Goal: Task Accomplishment & Management: Manage account settings

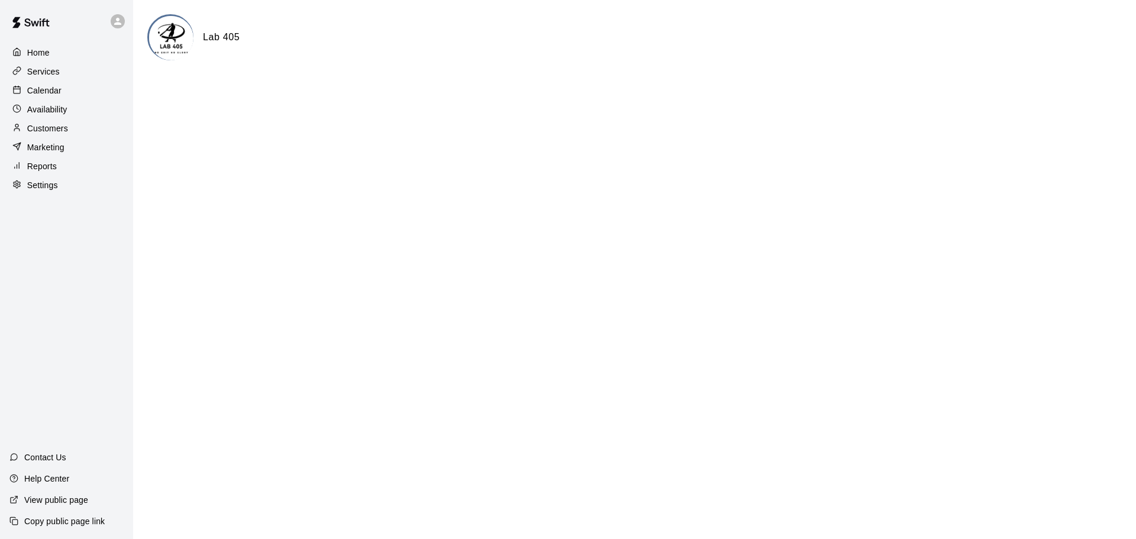
click at [75, 79] on div "Services" at bounding box center [66, 72] width 114 height 18
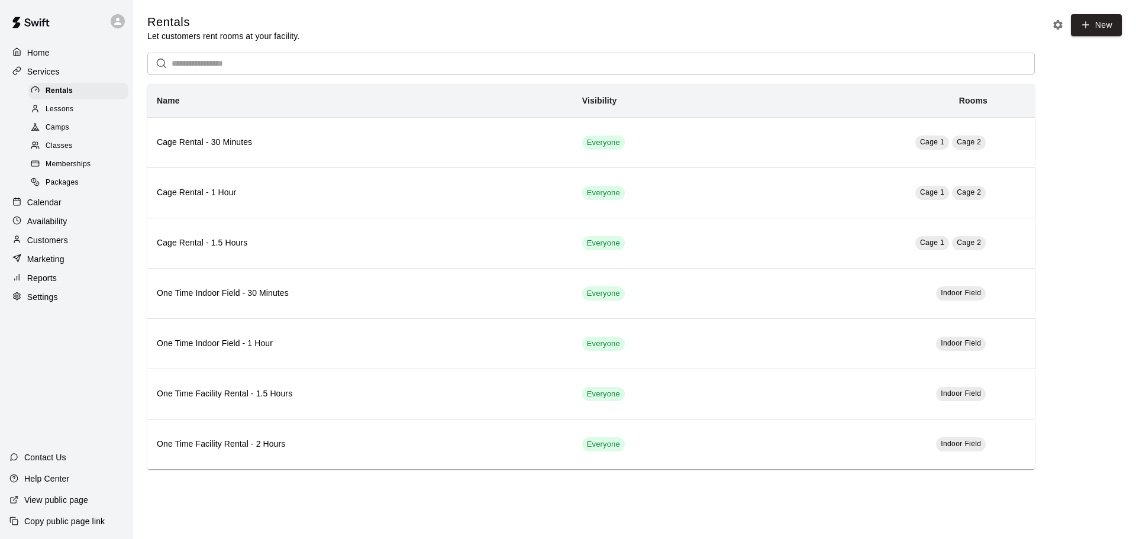
click at [73, 115] on span "Lessons" at bounding box center [60, 110] width 28 height 12
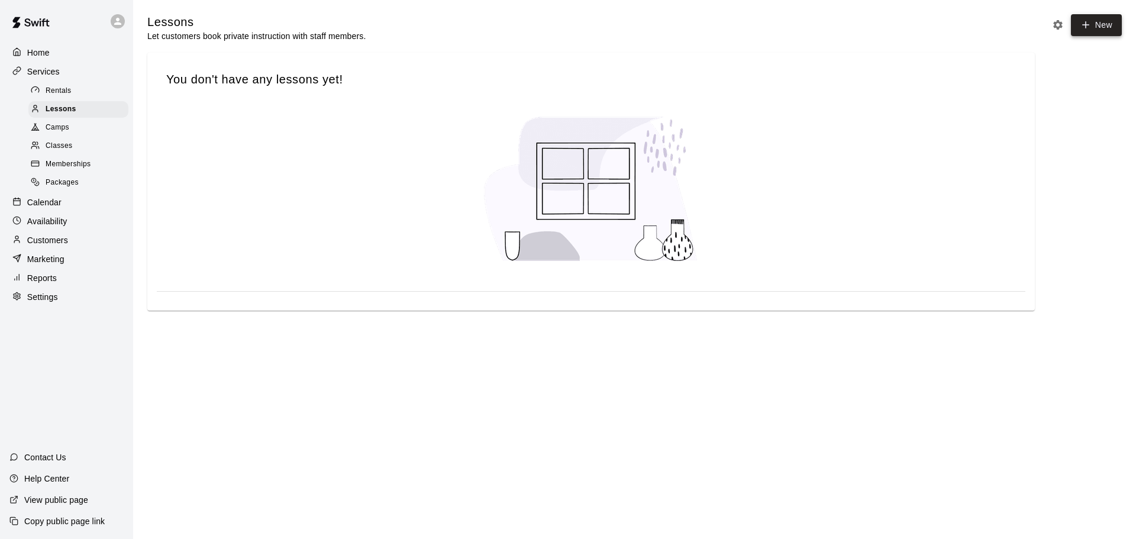
click at [804, 21] on link "New" at bounding box center [1096, 25] width 51 height 22
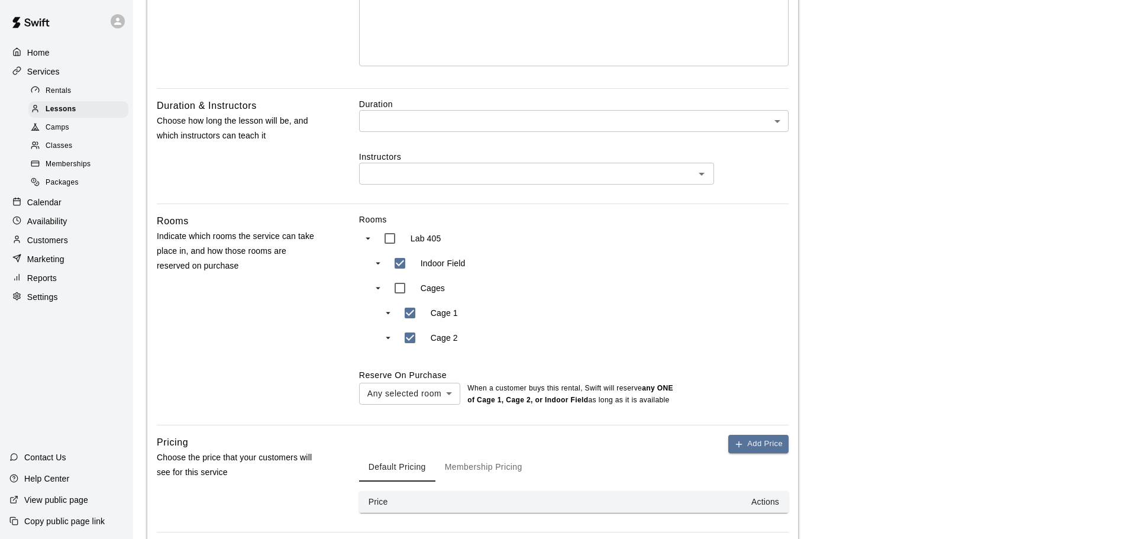
scroll to position [355, 0]
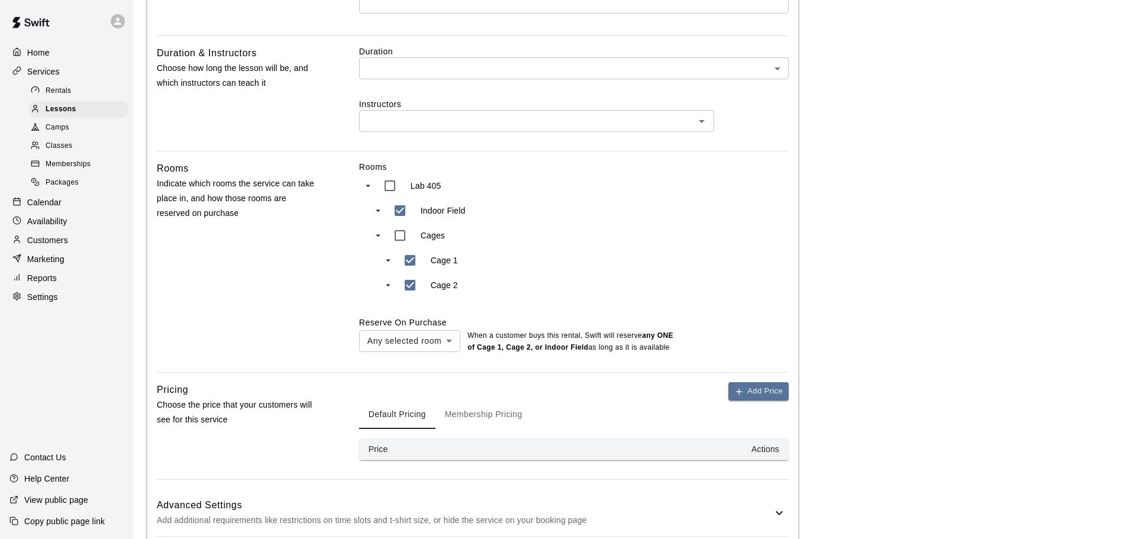
click at [425, 341] on body "Home Services Rentals Lessons Camps Classes Memberships Packages Calendar Avail…" at bounding box center [568, 123] width 1136 height 956
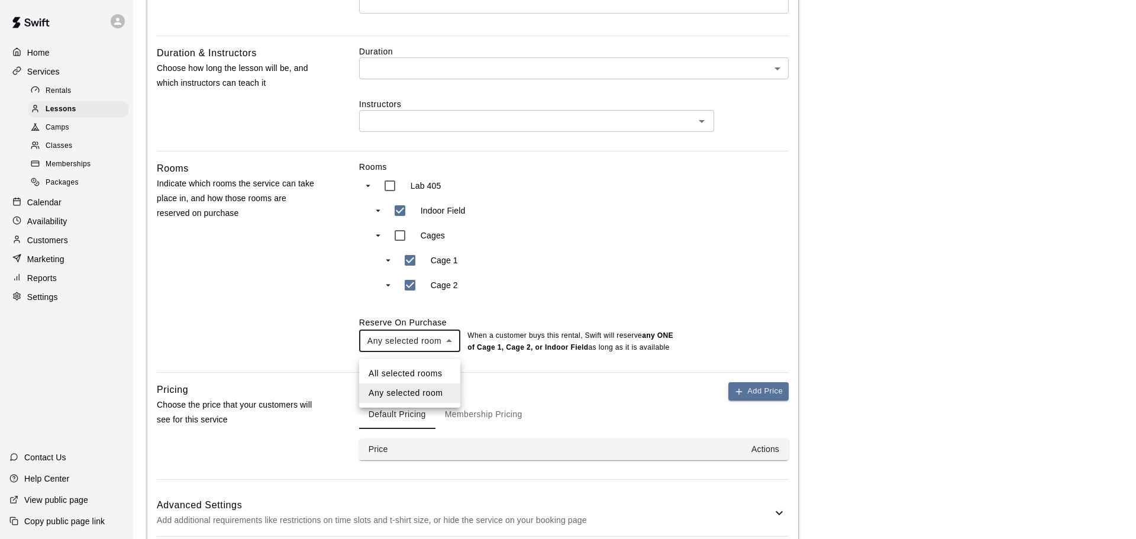
click at [425, 351] on div at bounding box center [568, 269] width 1136 height 539
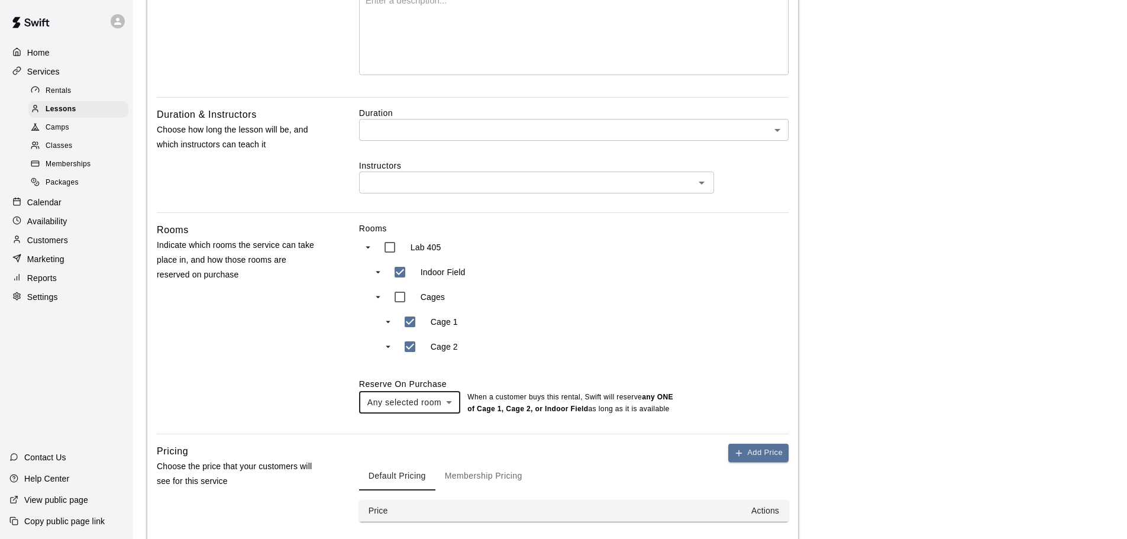
scroll to position [237, 0]
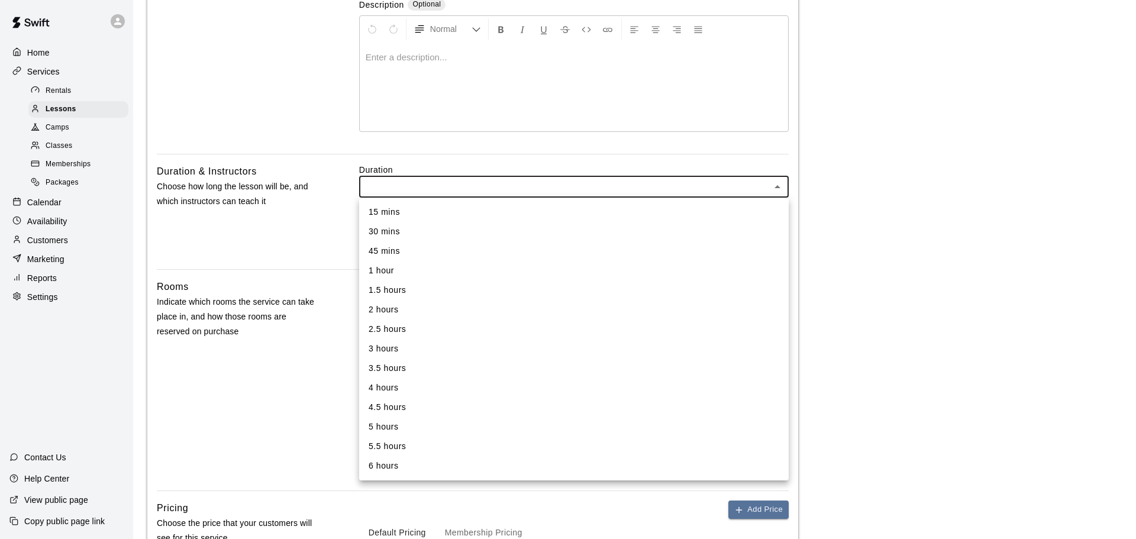
click at [499, 196] on body "Home Services Rentals Lessons Camps Classes Memberships Packages Calendar Avail…" at bounding box center [568, 241] width 1136 height 956
click at [274, 205] on div at bounding box center [568, 269] width 1136 height 539
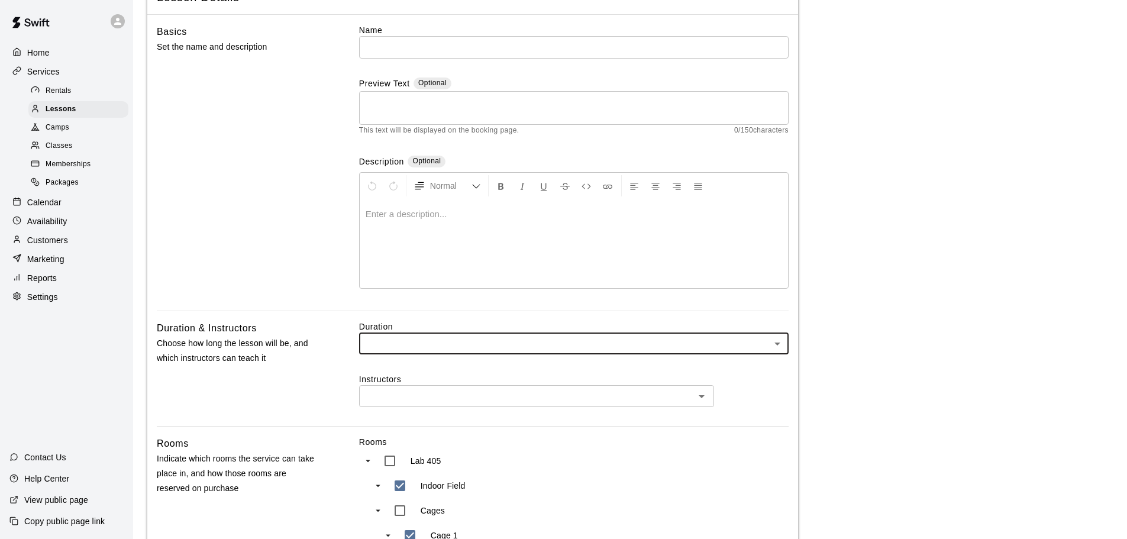
scroll to position [59, 0]
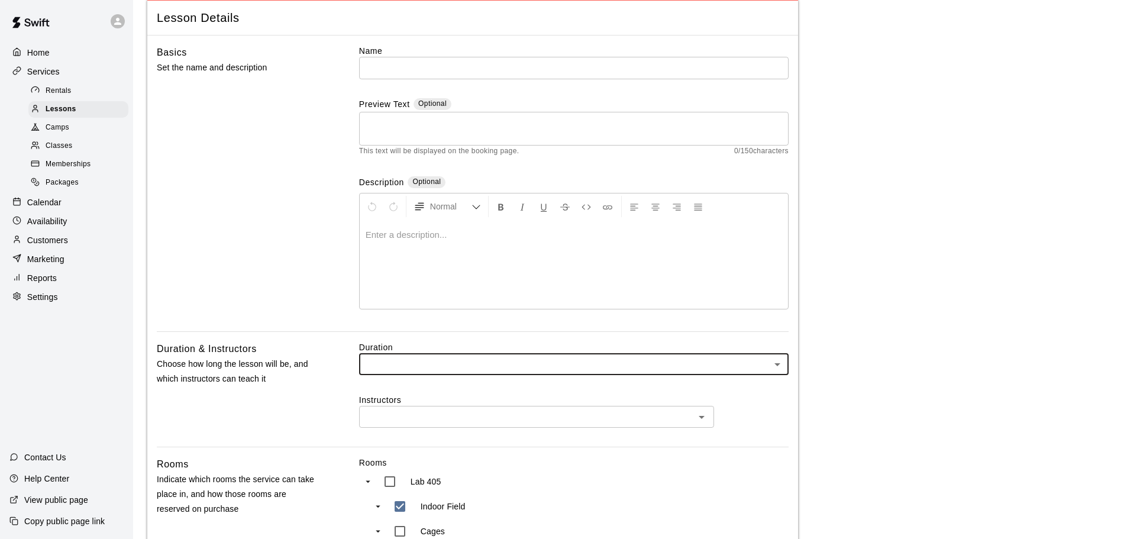
click at [409, 74] on input "text" at bounding box center [573, 68] width 429 height 22
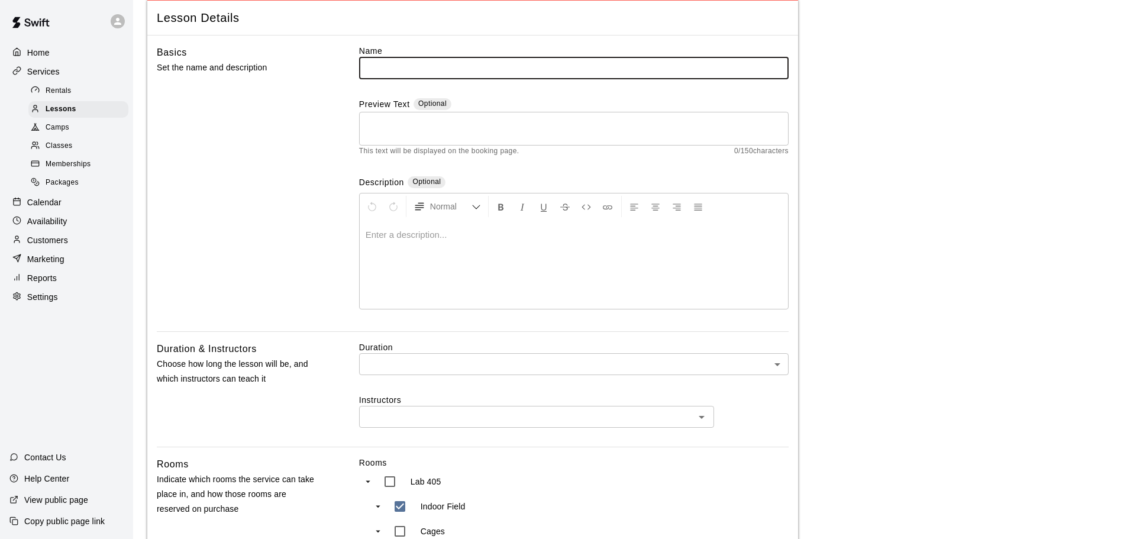
click at [275, 119] on div "Basics Set the name and description" at bounding box center [239, 188] width 164 height 286
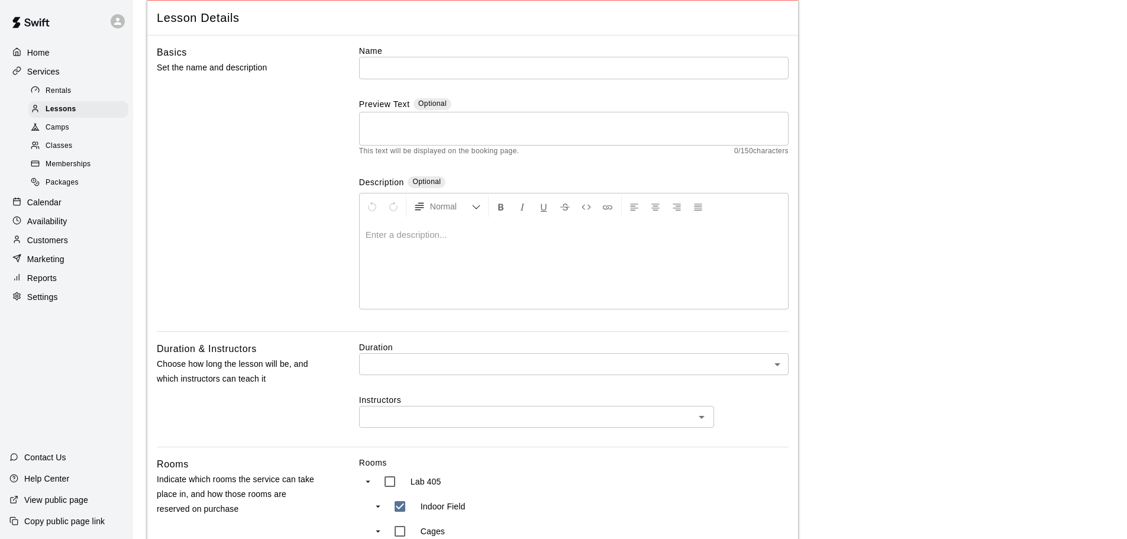
click at [414, 70] on input "text" at bounding box center [573, 68] width 429 height 22
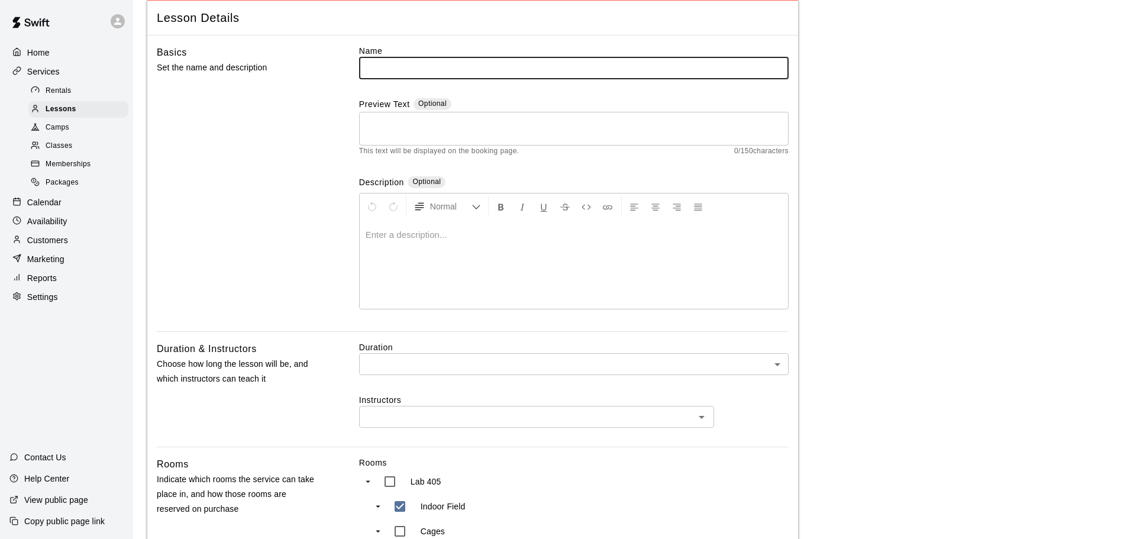
click at [300, 106] on div "Basics Set the name and description" at bounding box center [239, 188] width 164 height 286
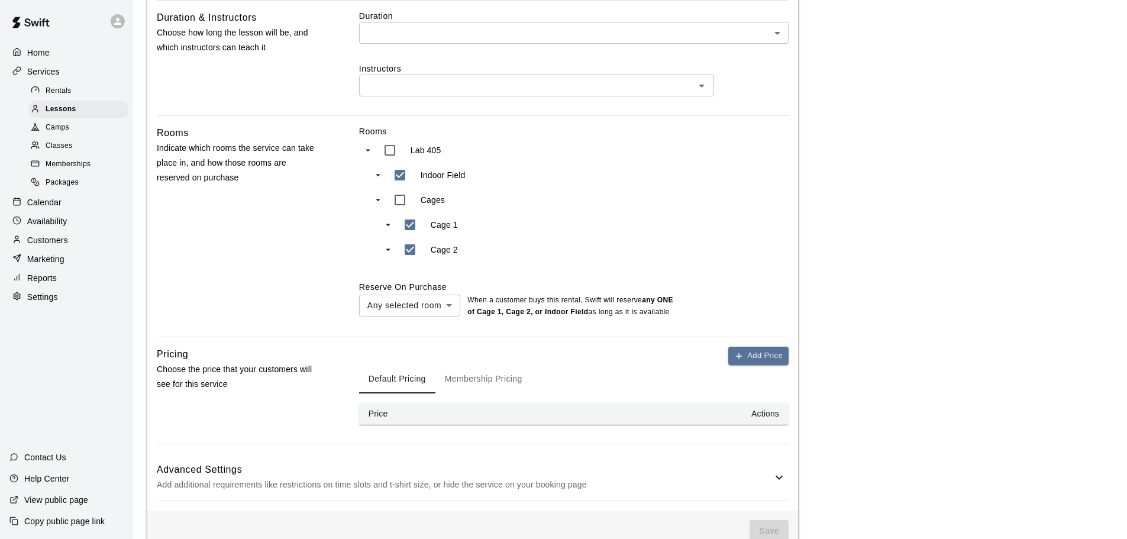
scroll to position [429, 0]
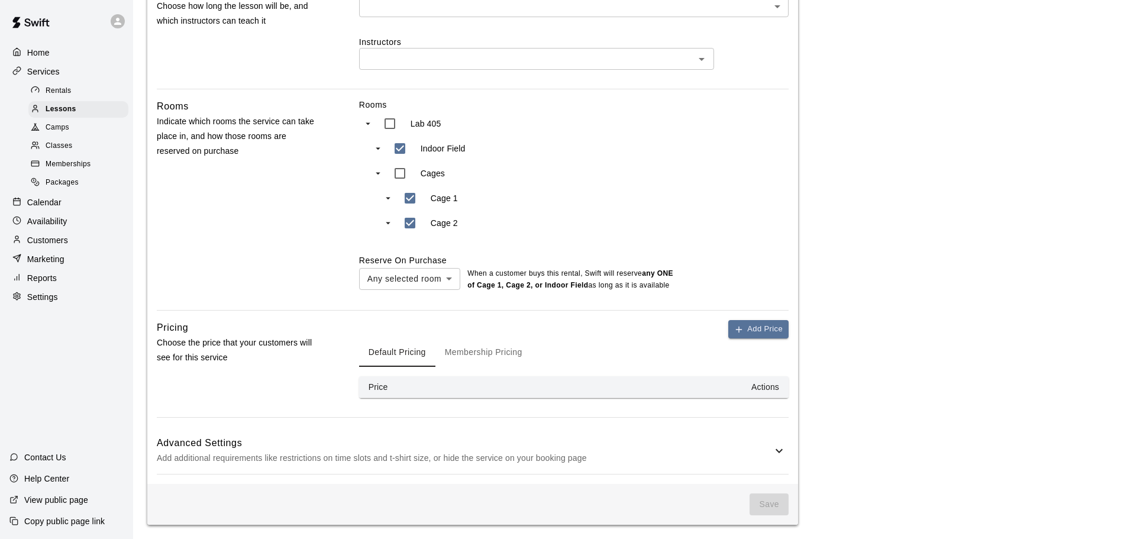
click at [63, 355] on div "Home Services Rentals Lessons Camps Classes Memberships Packages Calendar Avail…" at bounding box center [66, 269] width 133 height 539
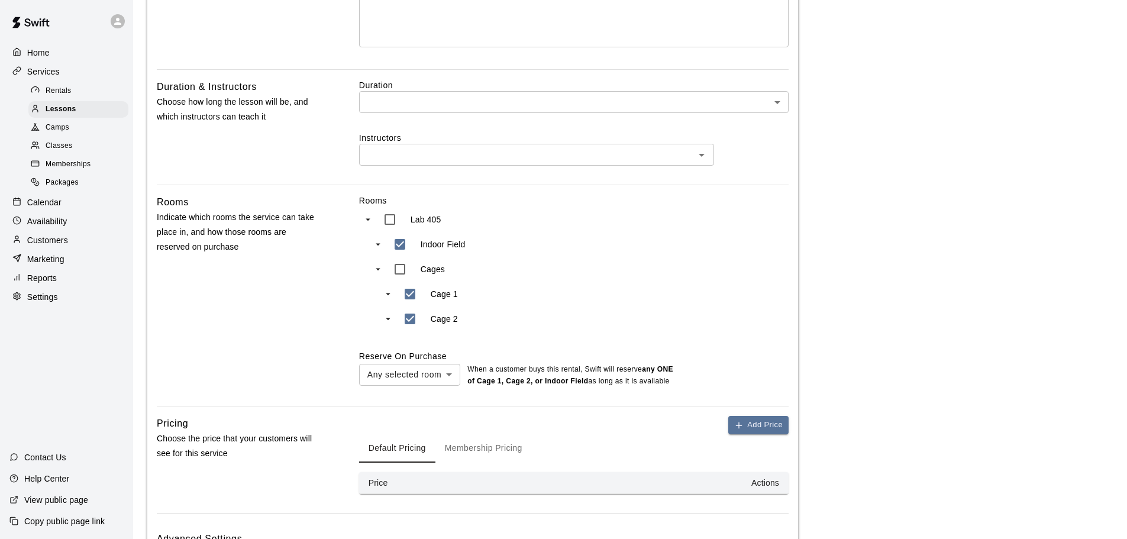
scroll to position [75, 0]
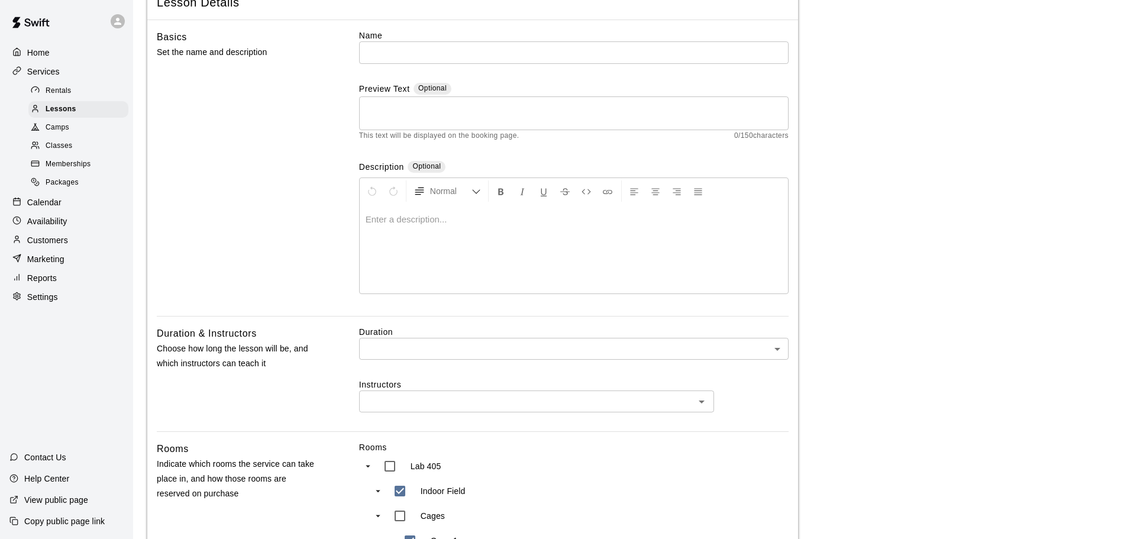
click at [72, 166] on span "Memberships" at bounding box center [68, 165] width 45 height 12
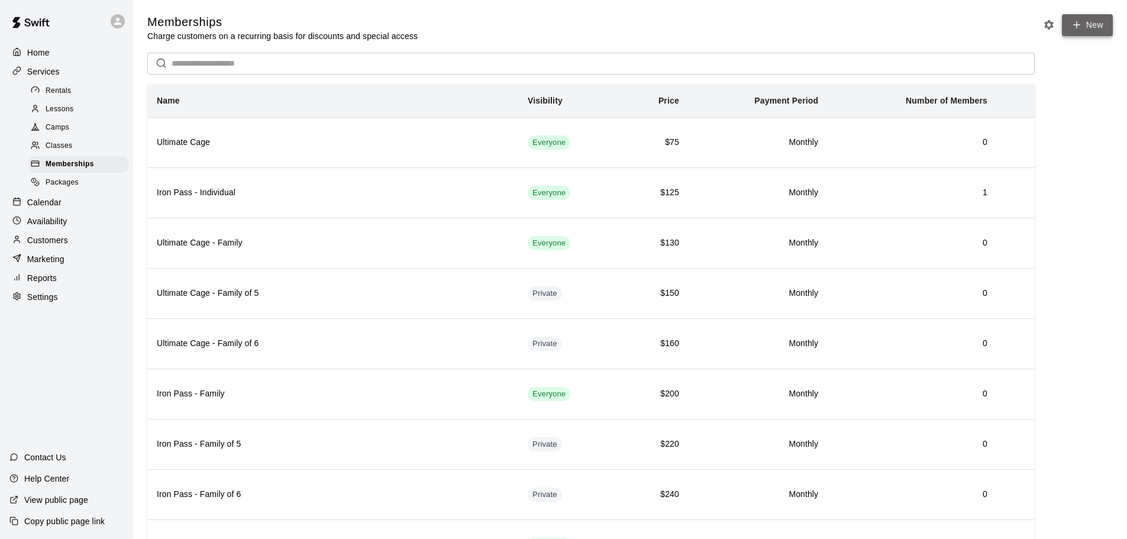
click at [804, 24] on link "New" at bounding box center [1087, 25] width 51 height 22
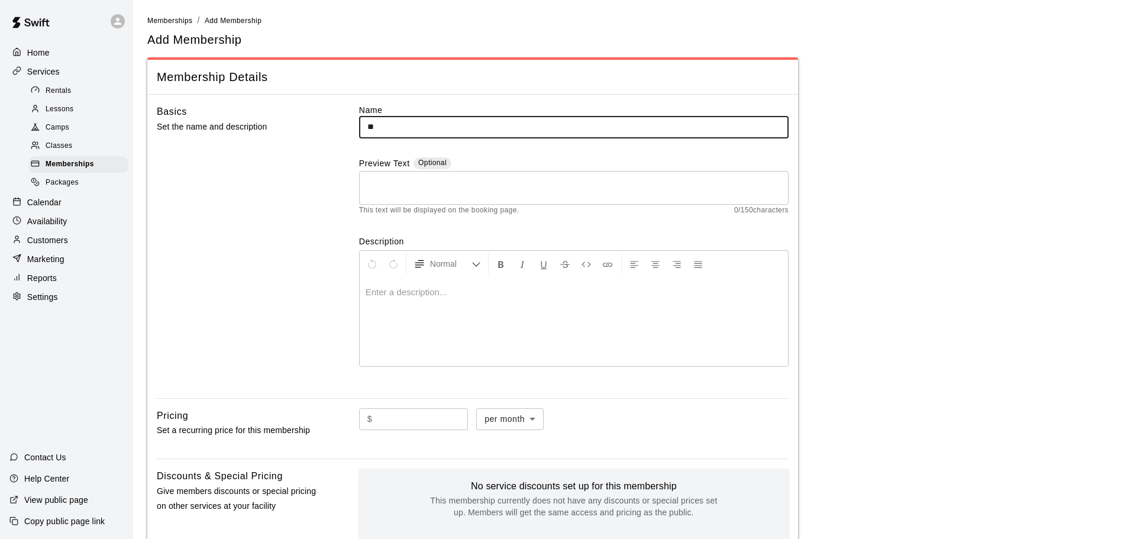
type input "*"
type input "**********"
click at [495, 189] on textarea at bounding box center [573, 188] width 413 height 24
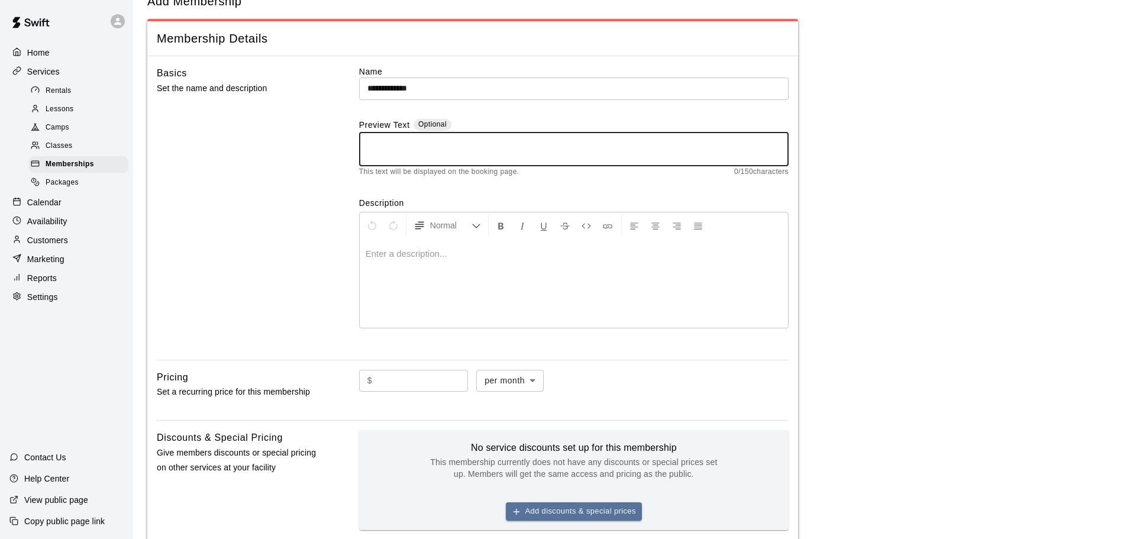
scroll to position [118, 0]
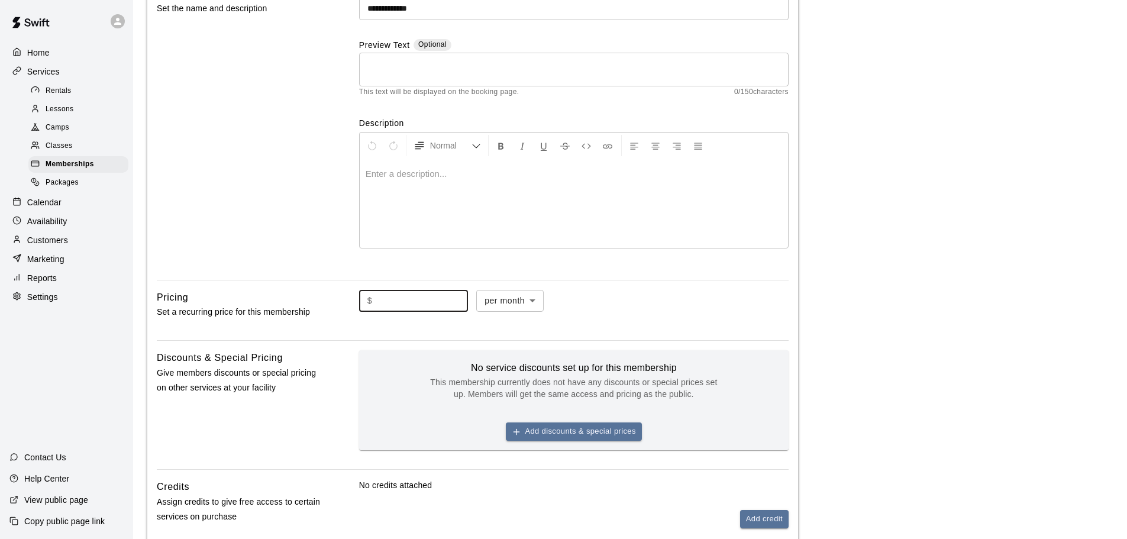
click at [431, 303] on input "text" at bounding box center [422, 301] width 91 height 22
type input "******"
click at [710, 304] on div "$ ****** ​ per month ******* ​" at bounding box center [573, 301] width 429 height 22
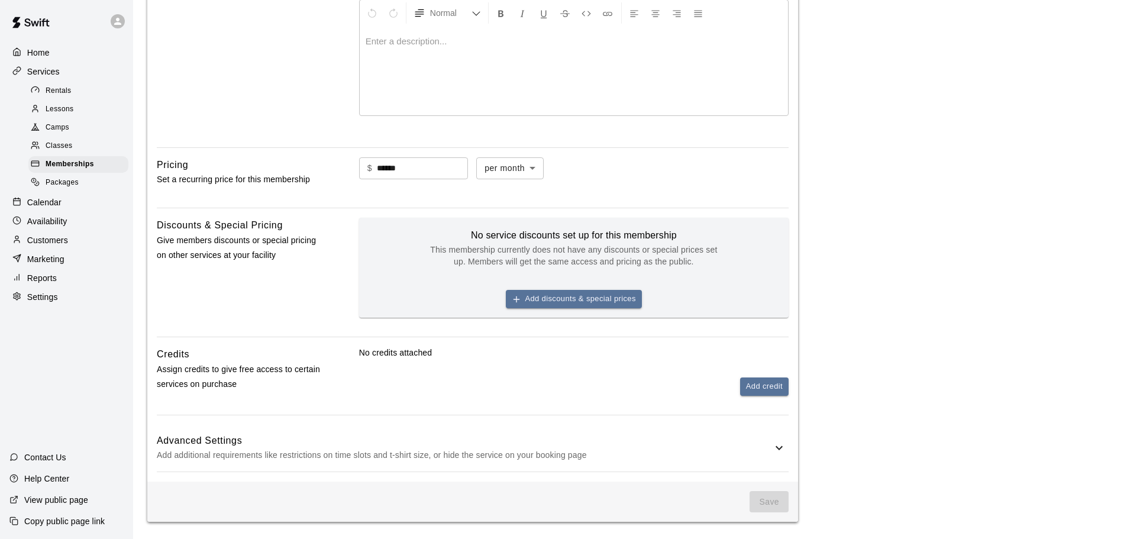
scroll to position [257, 0]
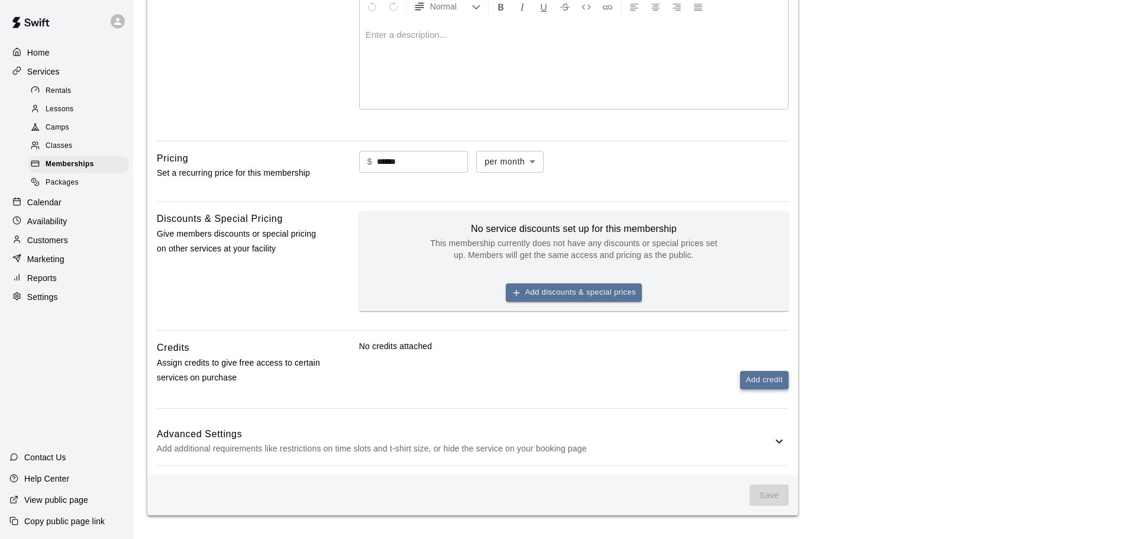
click at [755, 379] on button "Add credit" at bounding box center [764, 380] width 49 height 18
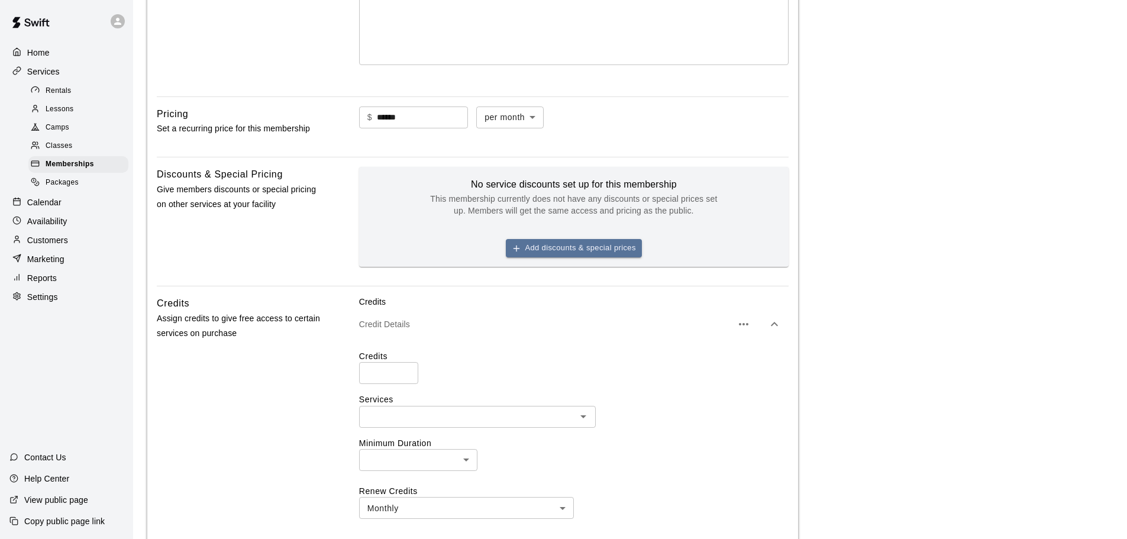
scroll to position [376, 0]
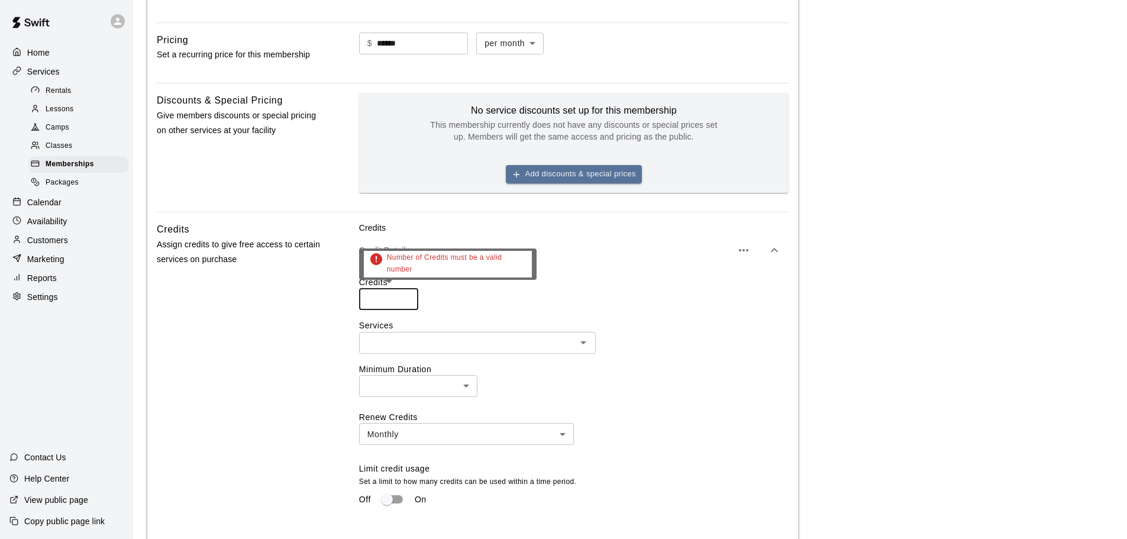
click at [382, 299] on input "number" at bounding box center [388, 299] width 59 height 22
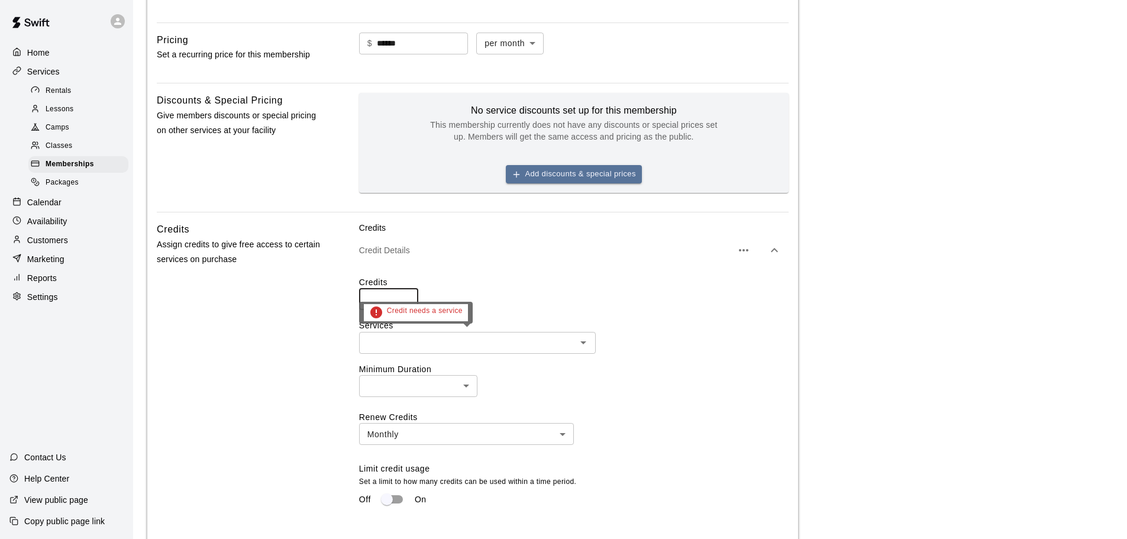
type input "**"
click at [426, 342] on input "text" at bounding box center [468, 342] width 210 height 15
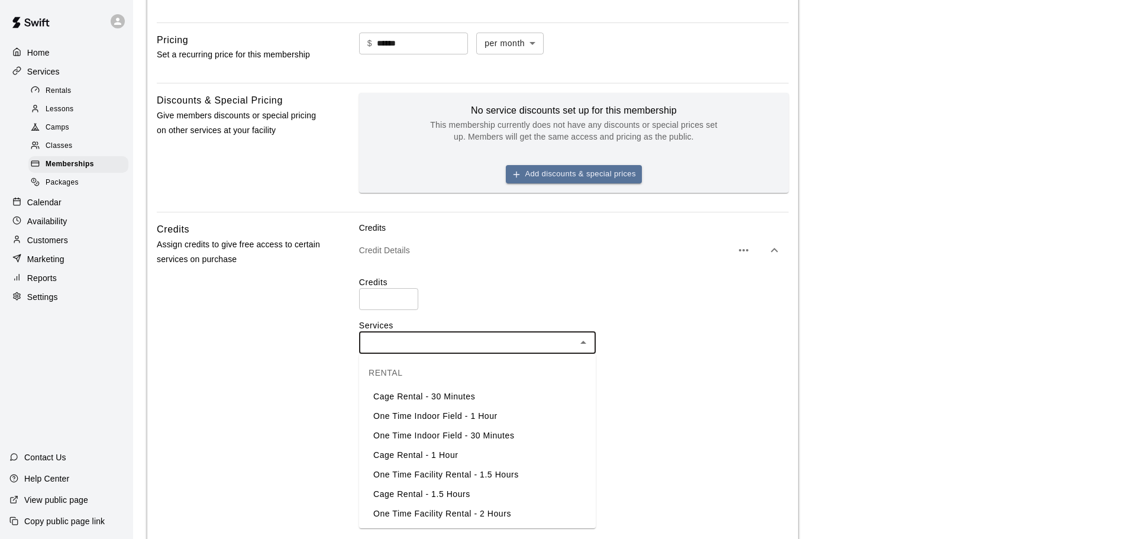
click at [502, 395] on li "Cage Rental - 30 Minutes" at bounding box center [477, 397] width 237 height 20
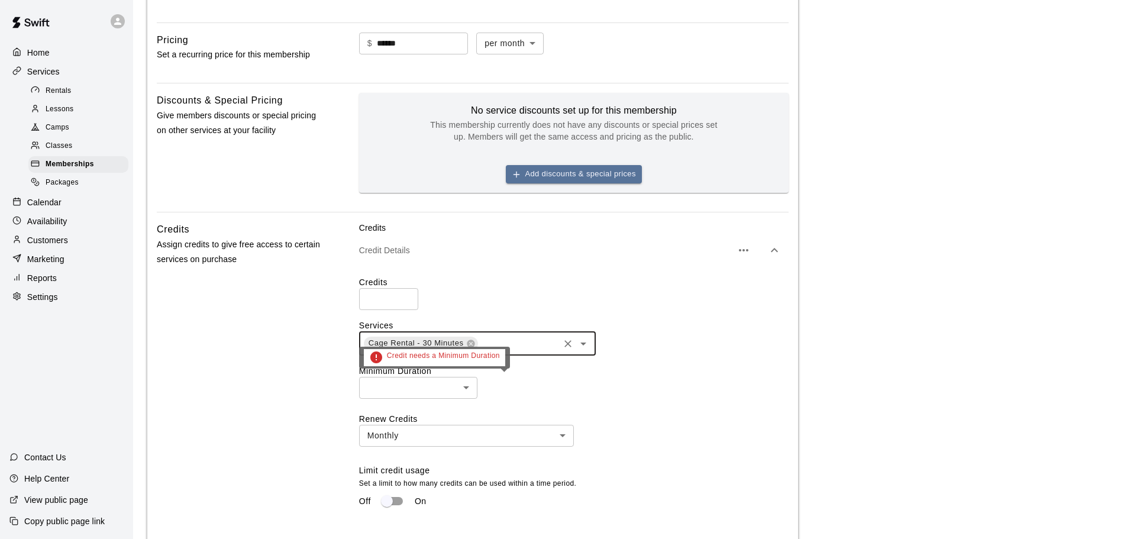
click at [411, 390] on body "**********" at bounding box center [563, 171] width 1127 height 1094
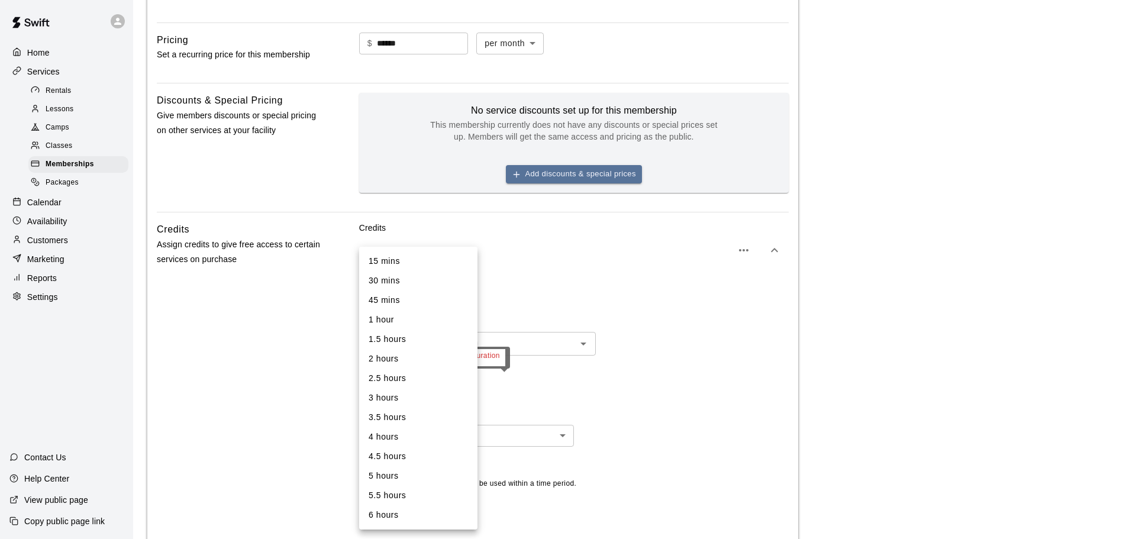
click at [709, 437] on div at bounding box center [568, 269] width 1136 height 539
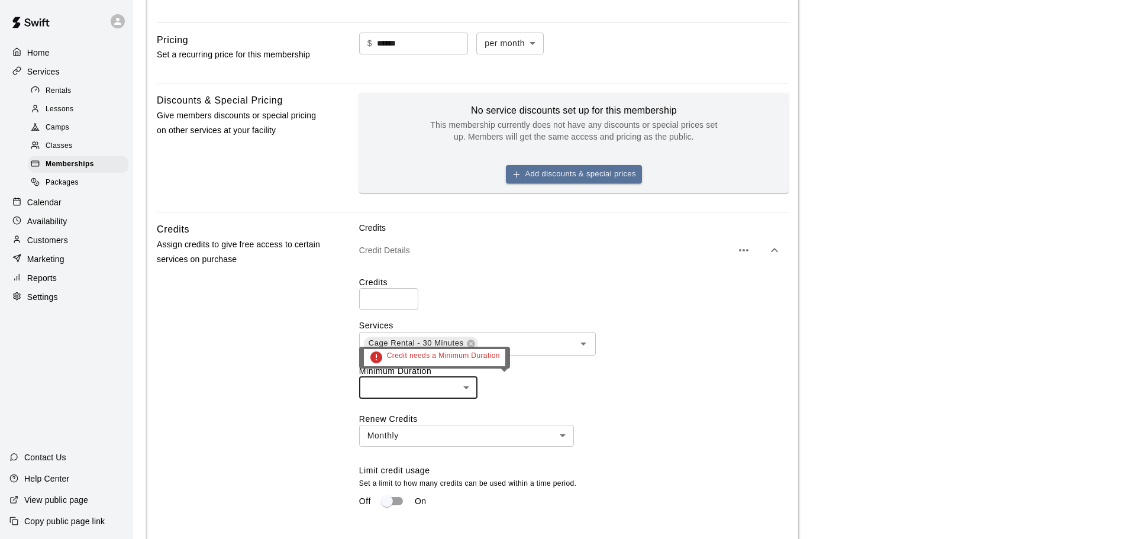
click at [416, 389] on body "**********" at bounding box center [568, 171] width 1136 height 1094
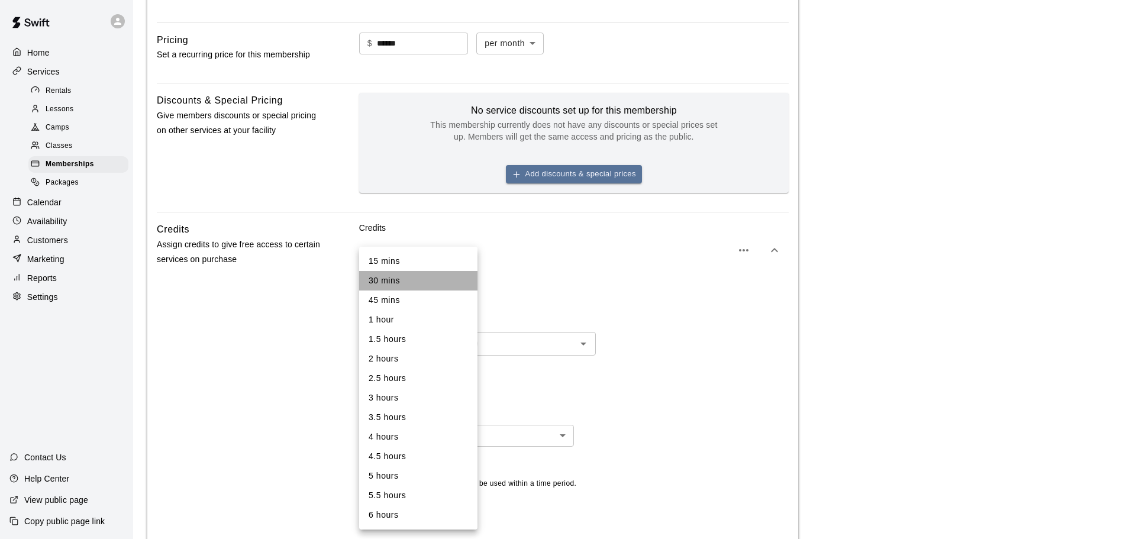
click at [409, 281] on li "30 mins" at bounding box center [418, 281] width 118 height 20
type input "**"
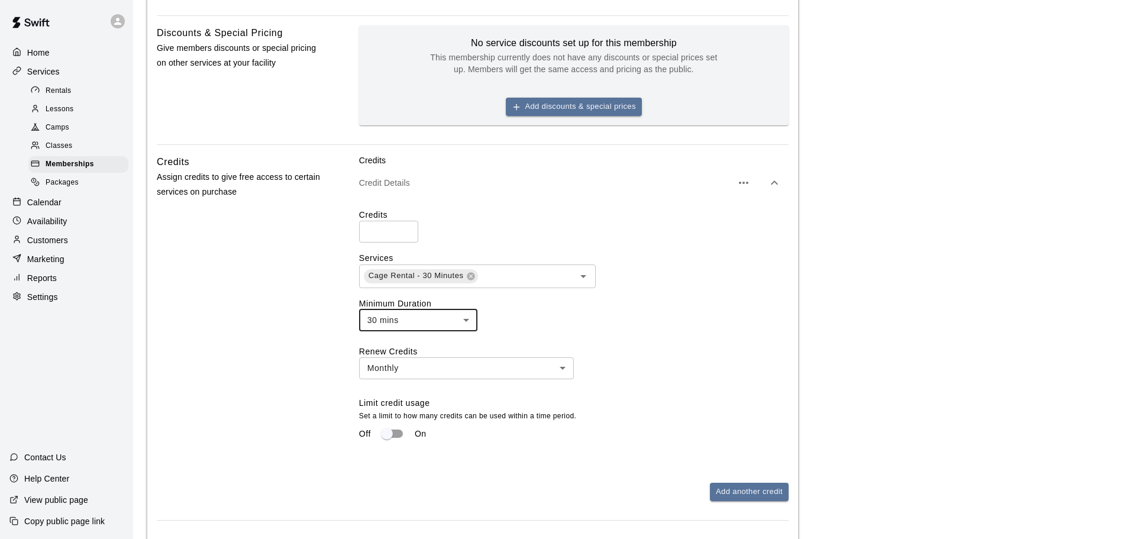
scroll to position [473, 0]
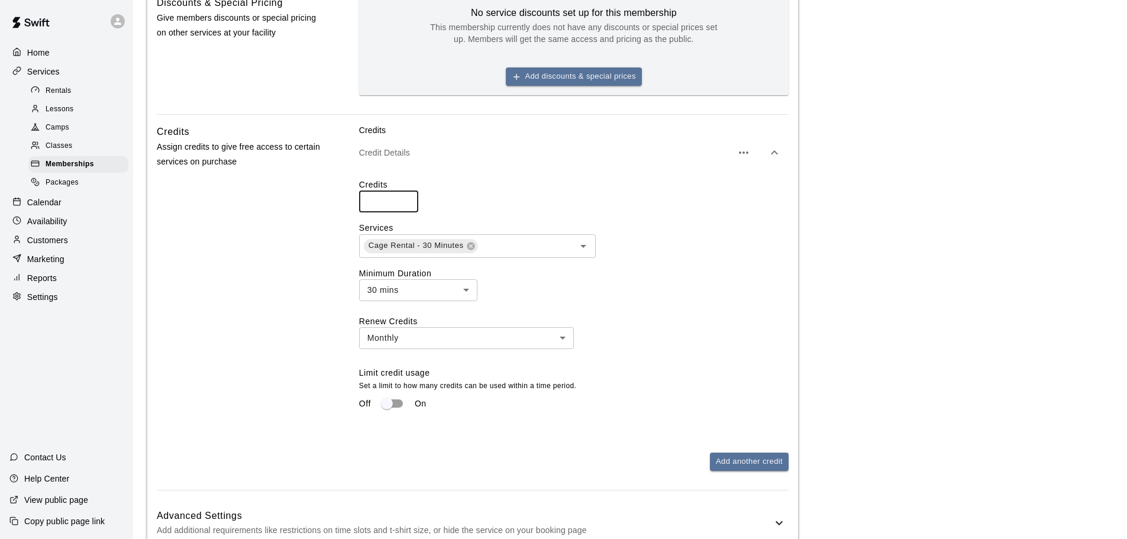
drag, startPoint x: 390, startPoint y: 201, endPoint x: 303, endPoint y: 203, distance: 87.6
click at [303, 203] on div "Credits Assign credits to give free access to certain services on purchase Cred…" at bounding box center [473, 307] width 632 height 366
type input "**"
click at [729, 466] on button "Add another credit" at bounding box center [749, 462] width 79 height 18
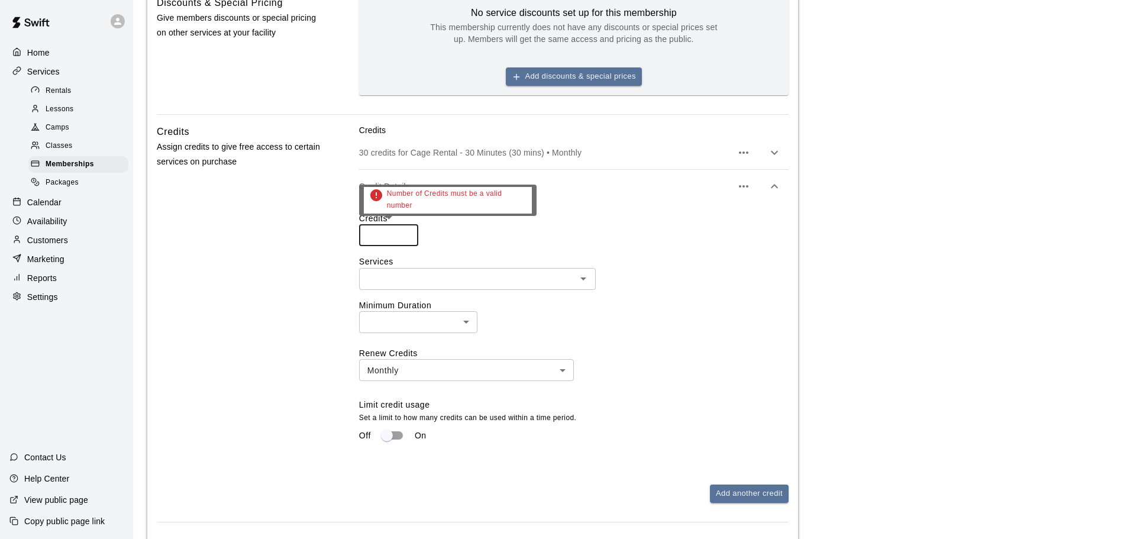
click at [388, 231] on input "number" at bounding box center [388, 235] width 59 height 22
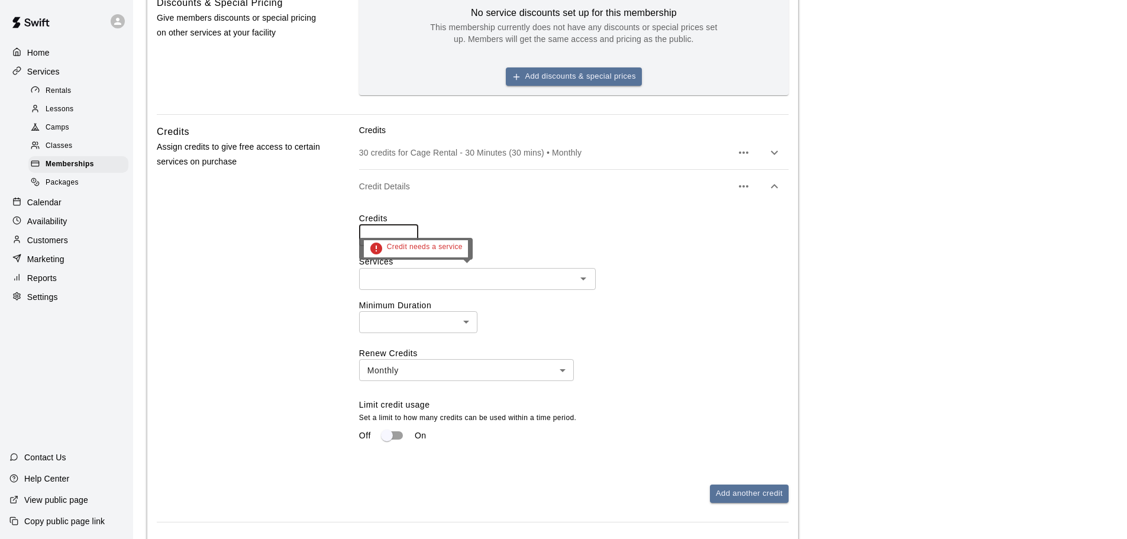
click at [403, 278] on input "text" at bounding box center [468, 279] width 210 height 15
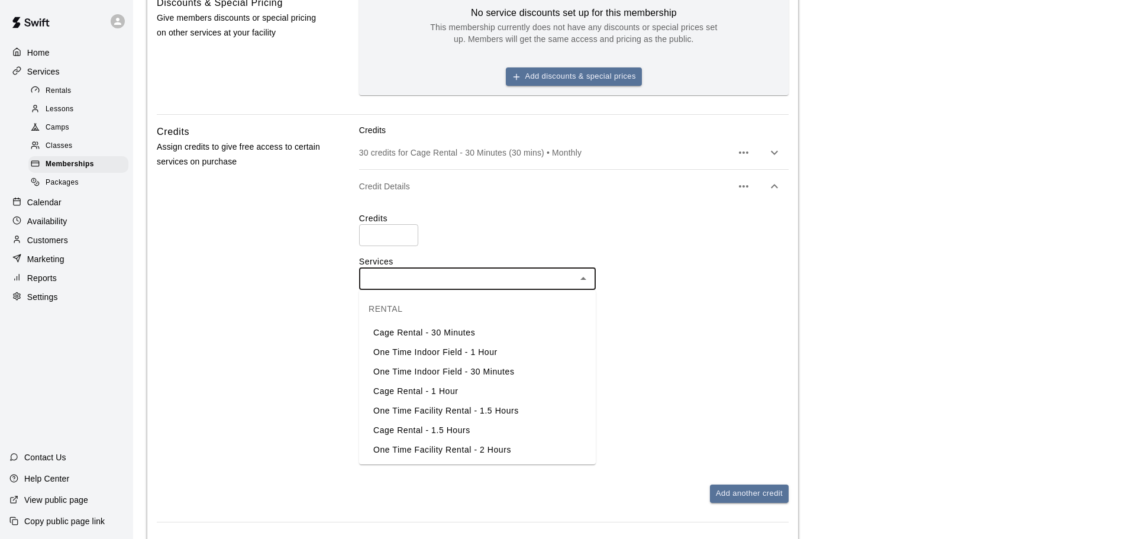
click at [502, 370] on li "One Time Indoor Field - 30 Minutes" at bounding box center [477, 372] width 237 height 20
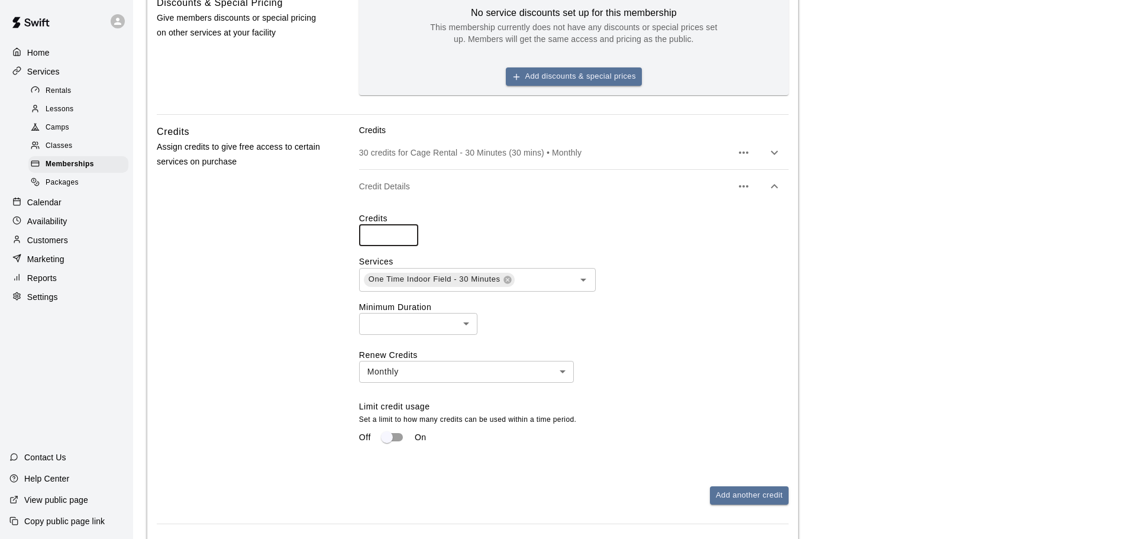
drag, startPoint x: 390, startPoint y: 235, endPoint x: 332, endPoint y: 228, distance: 58.3
click at [341, 234] on div "Credits Assign credits to give free access to certain services on purchase Cred…" at bounding box center [473, 323] width 632 height 399
type input "**"
click at [432, 162] on div "30 credits for Cage Rental - 30 Minutes (30 mins) • Monthly" at bounding box center [573, 152] width 429 height 33
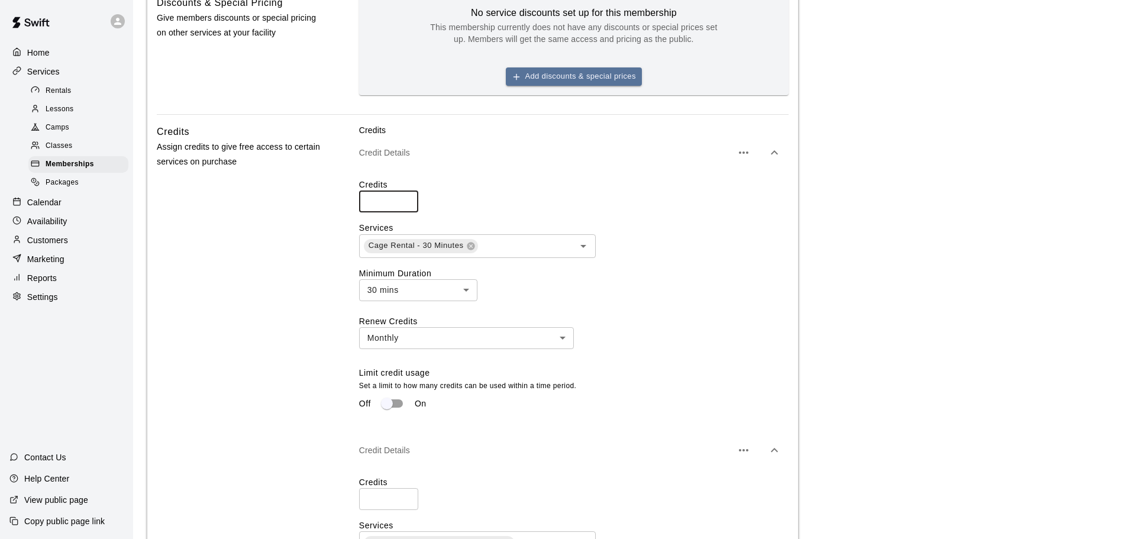
drag, startPoint x: 385, startPoint y: 202, endPoint x: 273, endPoint y: 202, distance: 111.8
click at [273, 202] on div "Credits Assign credits to give free access to certain services on purchase Cred…" at bounding box center [473, 455] width 632 height 663
type input "**"
click at [770, 280] on div "30 mins ** ​" at bounding box center [573, 290] width 429 height 22
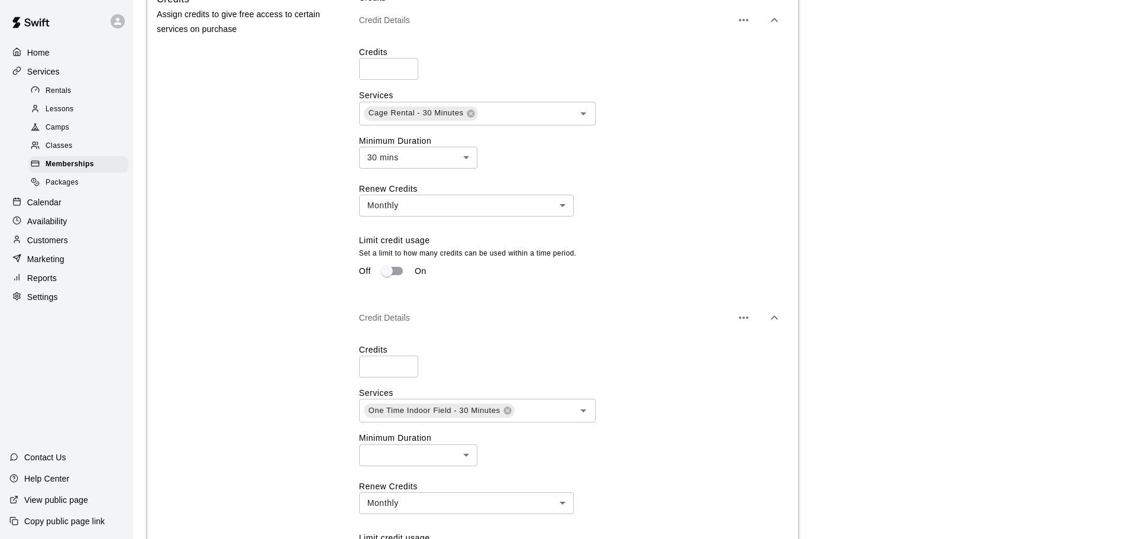
scroll to position [651, 0]
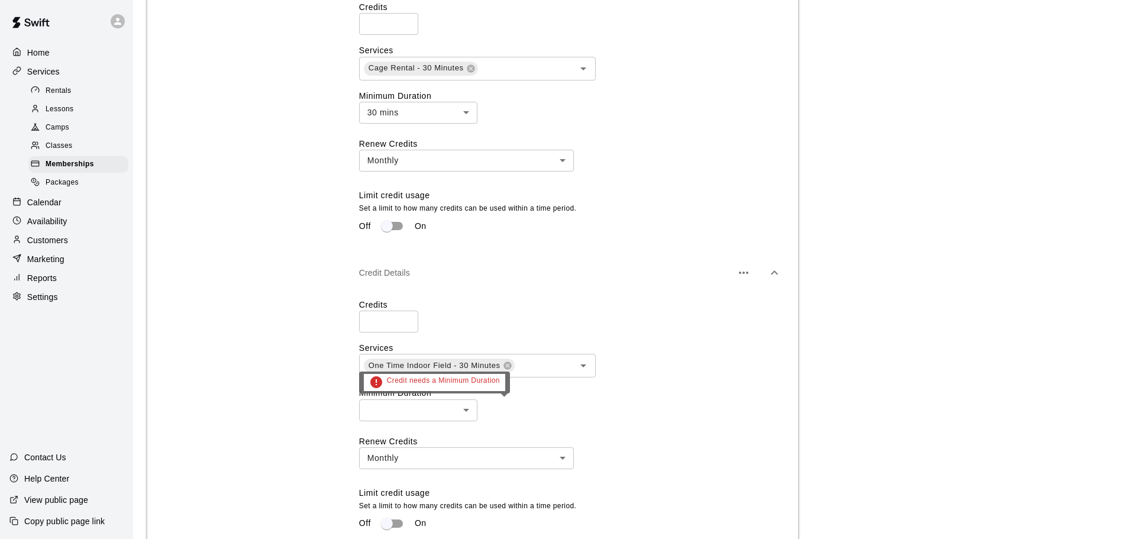
click at [424, 409] on body "**********" at bounding box center [563, 44] width 1127 height 1391
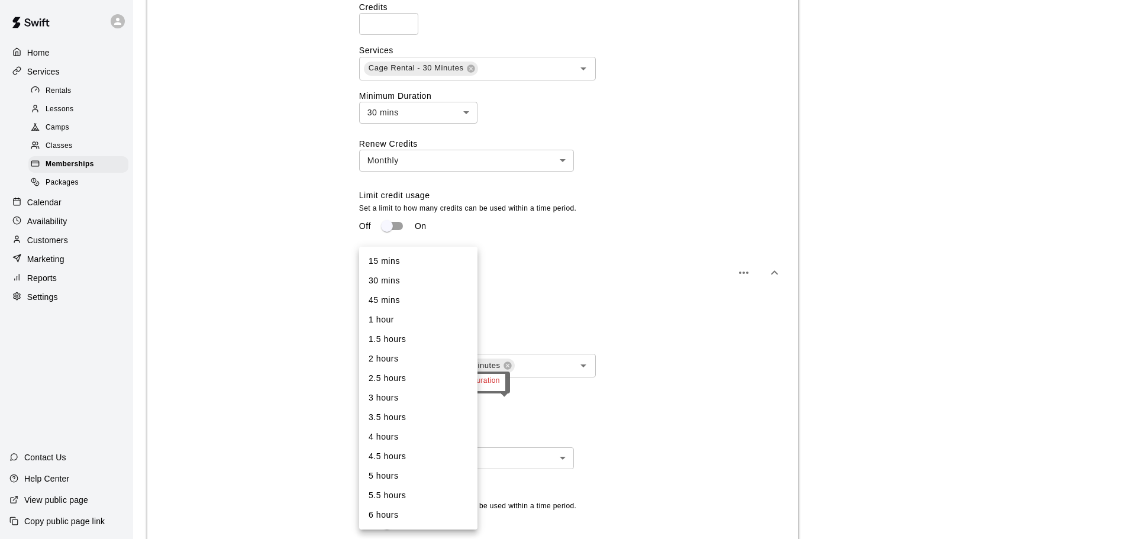
click at [752, 248] on div at bounding box center [568, 269] width 1136 height 539
click at [401, 415] on body "**********" at bounding box center [563, 44] width 1127 height 1391
click at [434, 287] on li "30 mins" at bounding box center [418, 281] width 118 height 20
type input "**"
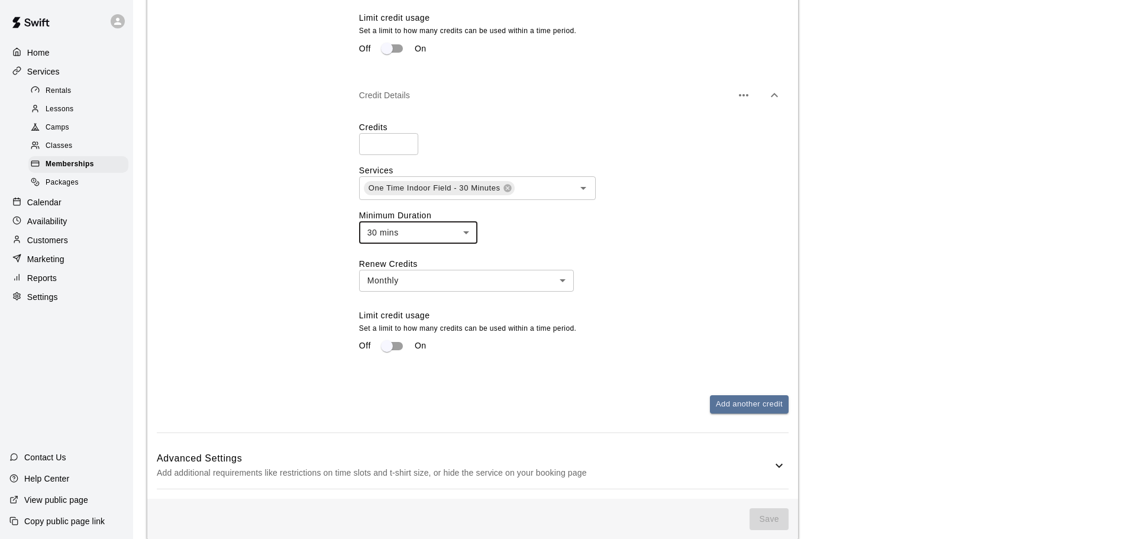
scroll to position [769, 0]
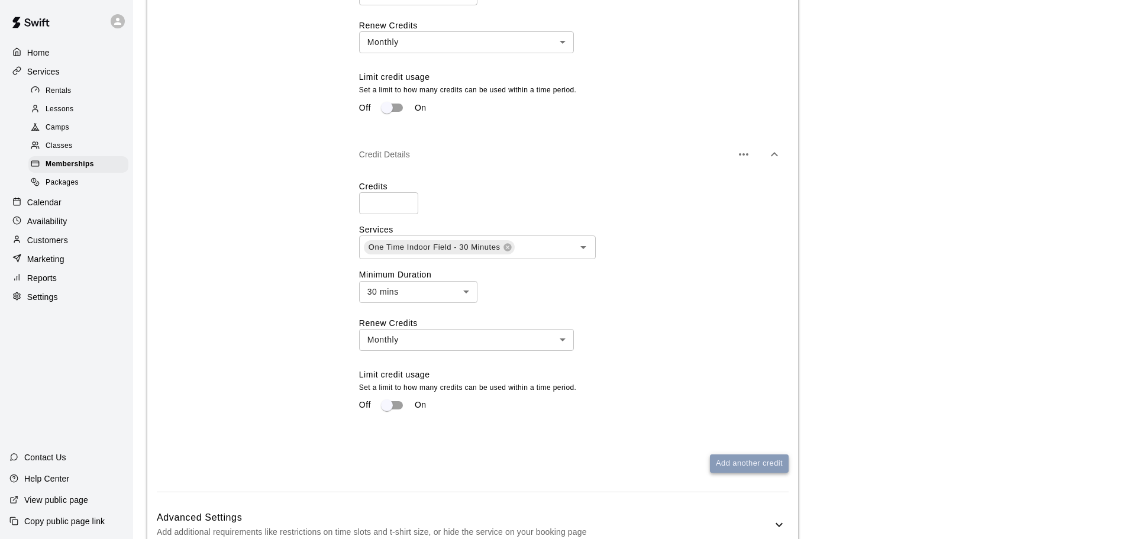
click at [744, 473] on button "Add another credit" at bounding box center [749, 463] width 79 height 18
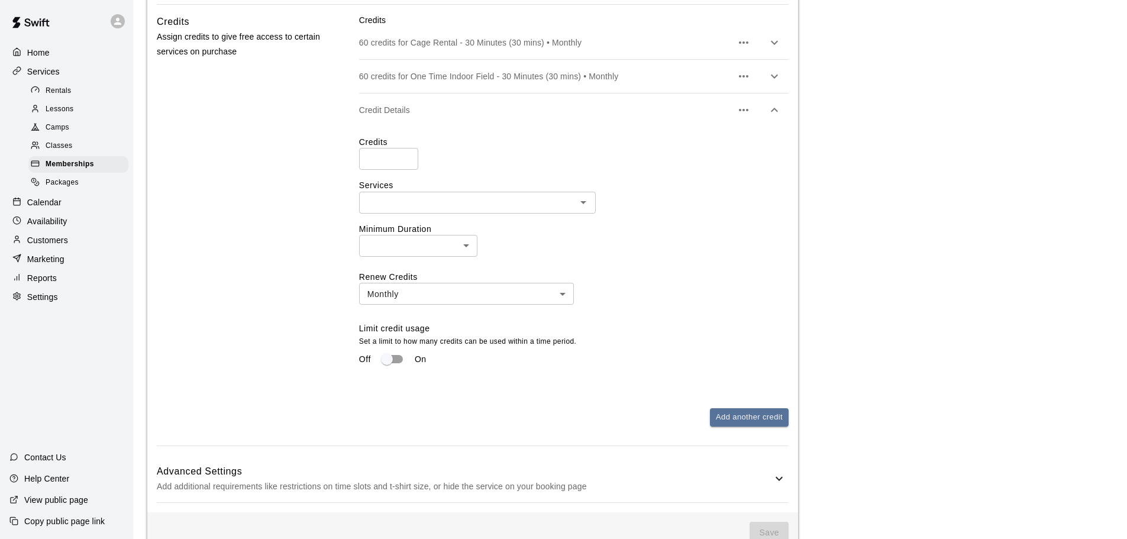
scroll to position [445, 0]
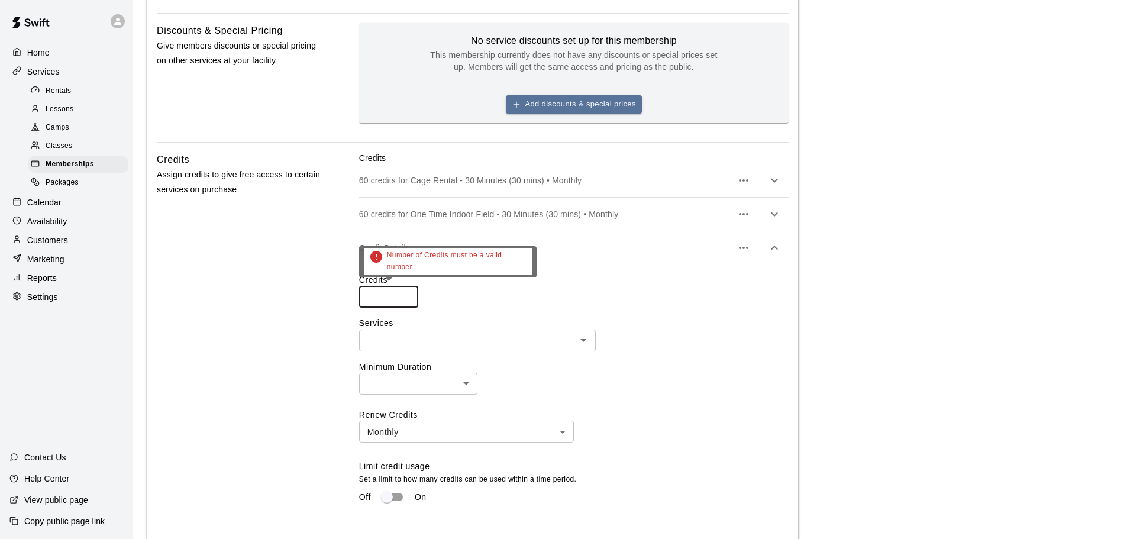
click at [378, 294] on input "number" at bounding box center [388, 297] width 59 height 22
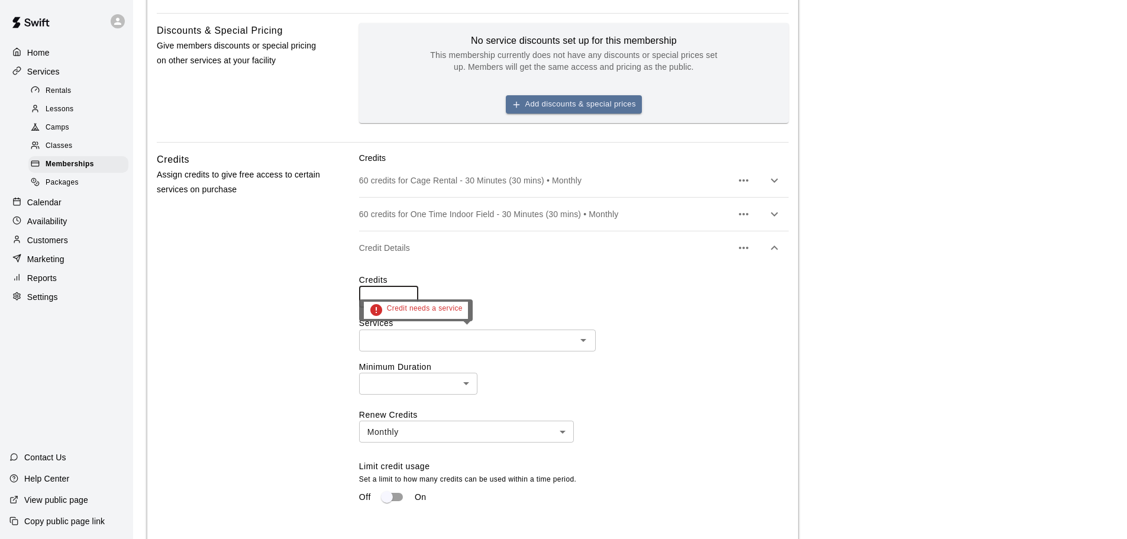
type input "**"
click at [429, 344] on input "text" at bounding box center [468, 340] width 210 height 15
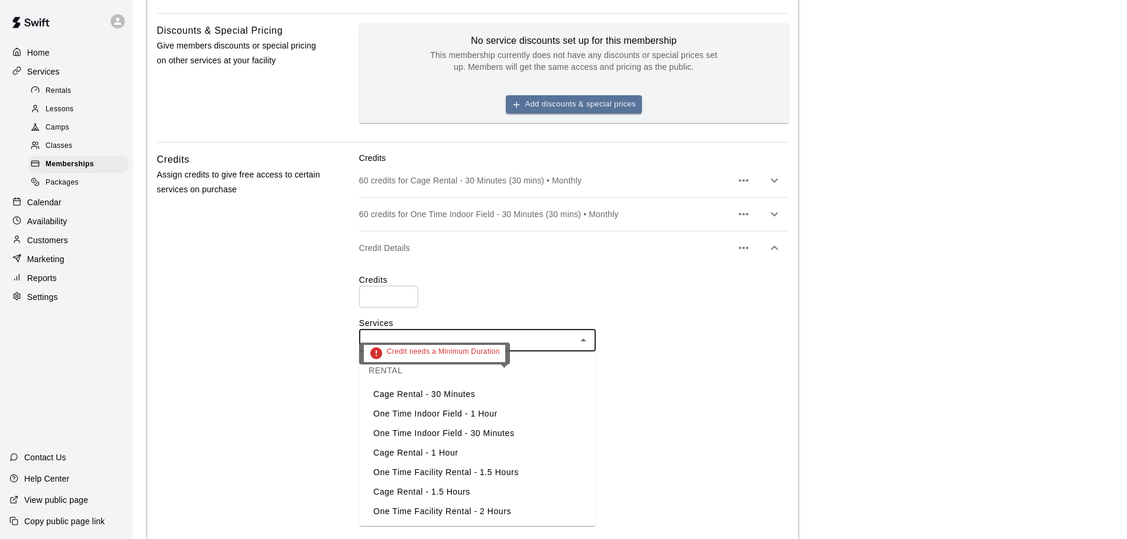
click at [642, 379] on div "​ ​" at bounding box center [573, 384] width 429 height 22
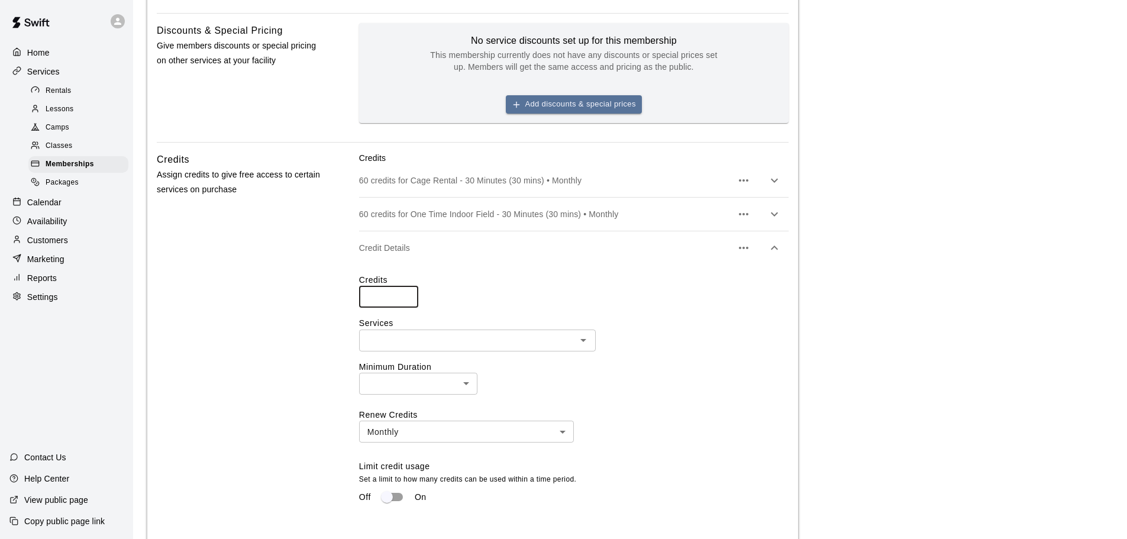
drag, startPoint x: 388, startPoint y: 298, endPoint x: 271, endPoint y: 292, distance: 117.3
click at [271, 292] on div "Credits Assign credits to give free access to certain services on purchase Cred…" at bounding box center [473, 367] width 632 height 431
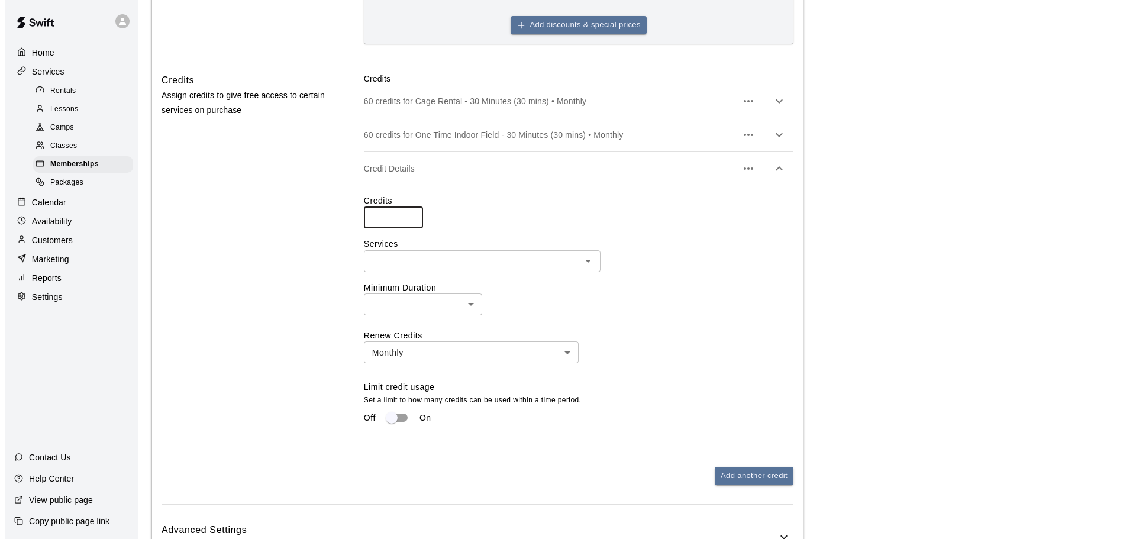
scroll to position [505, 0]
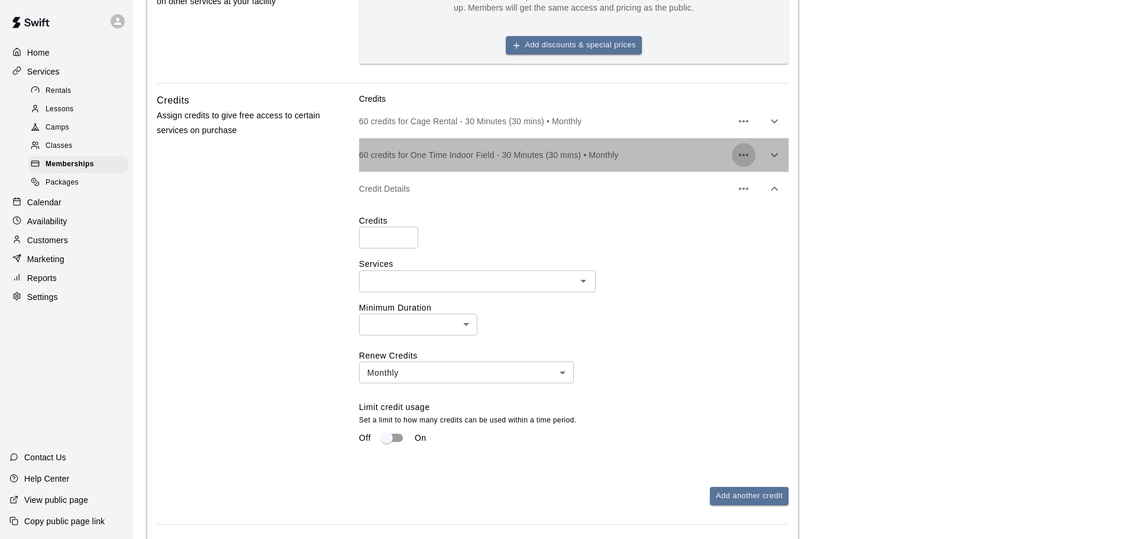
click at [741, 157] on icon "button" at bounding box center [744, 155] width 14 height 14
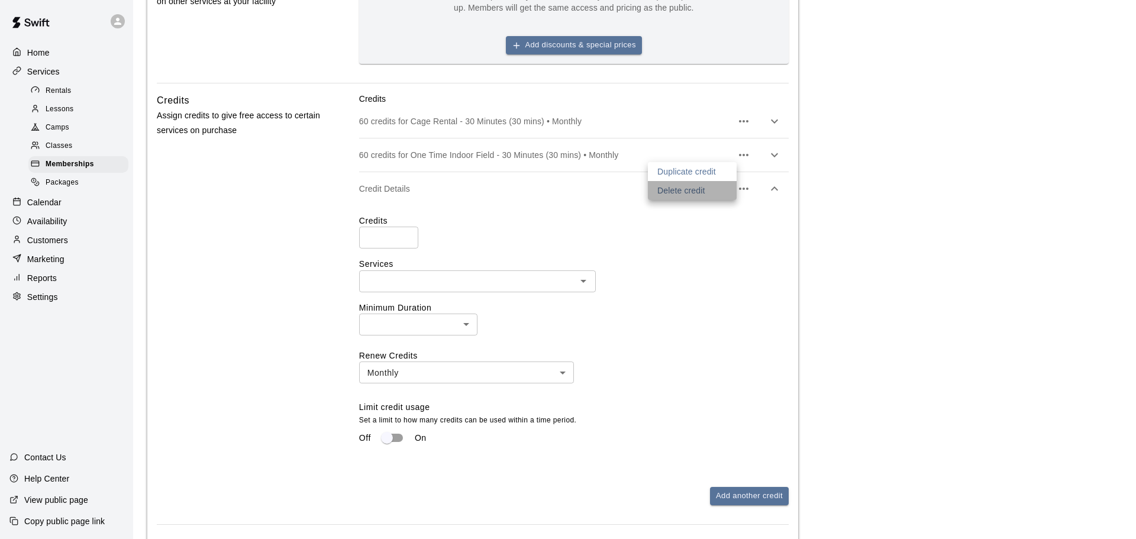
click at [693, 192] on p "Delete credit" at bounding box center [681, 191] width 48 height 12
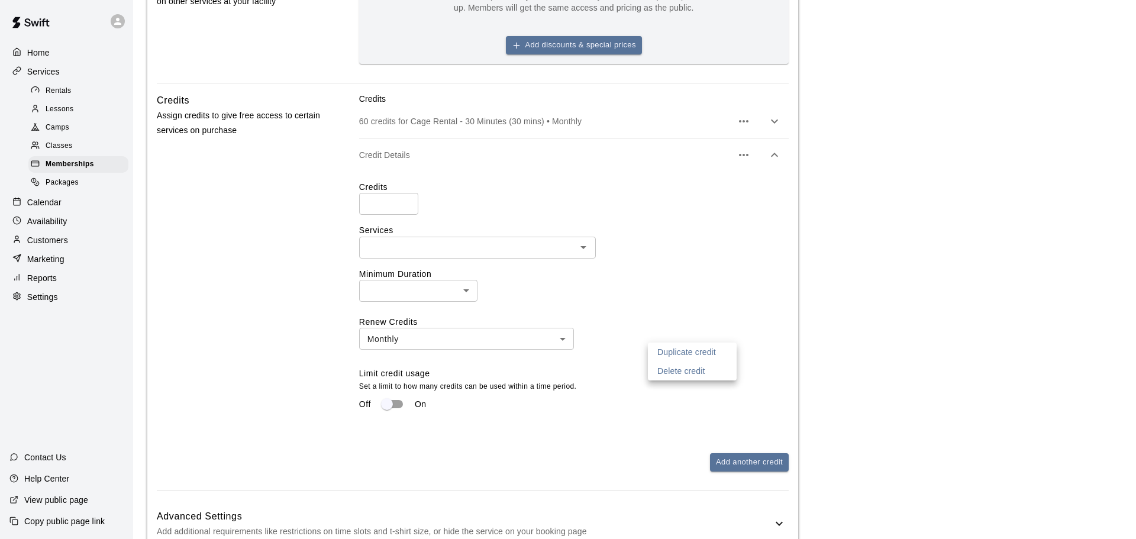
click at [521, 126] on div at bounding box center [568, 269] width 1136 height 539
click at [666, 124] on p "60 credits for Cage Rental - 30 Minutes (30 mins) • Monthly" at bounding box center [545, 121] width 373 height 12
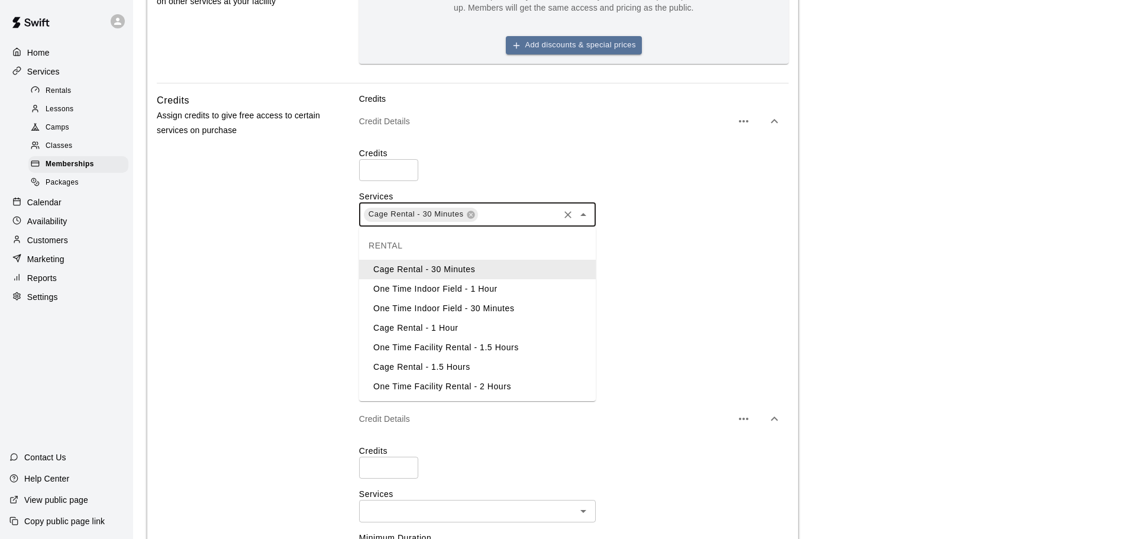
click at [508, 212] on input "text" at bounding box center [518, 214] width 78 height 15
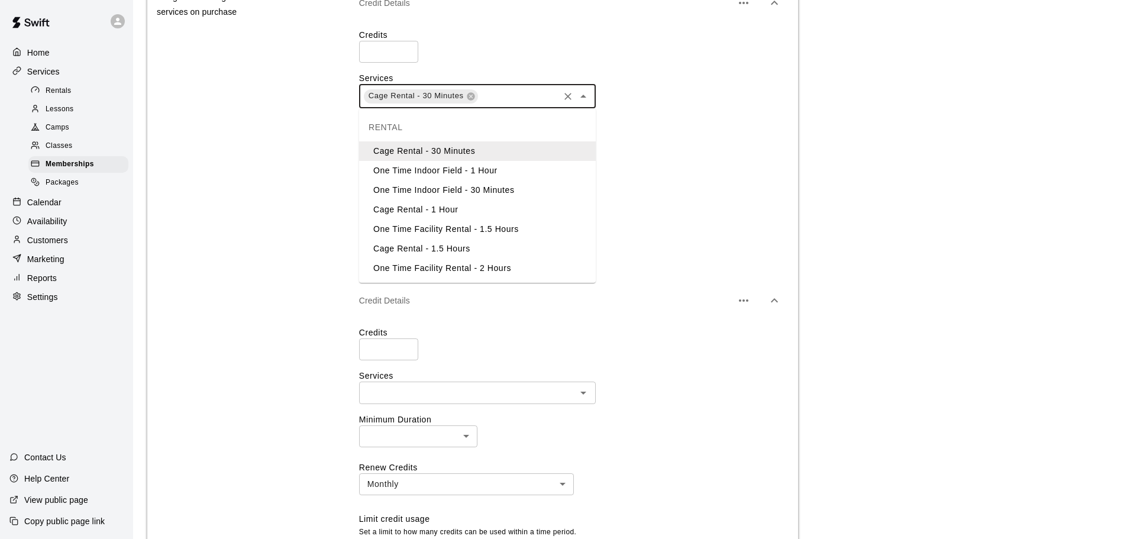
scroll to position [564, 0]
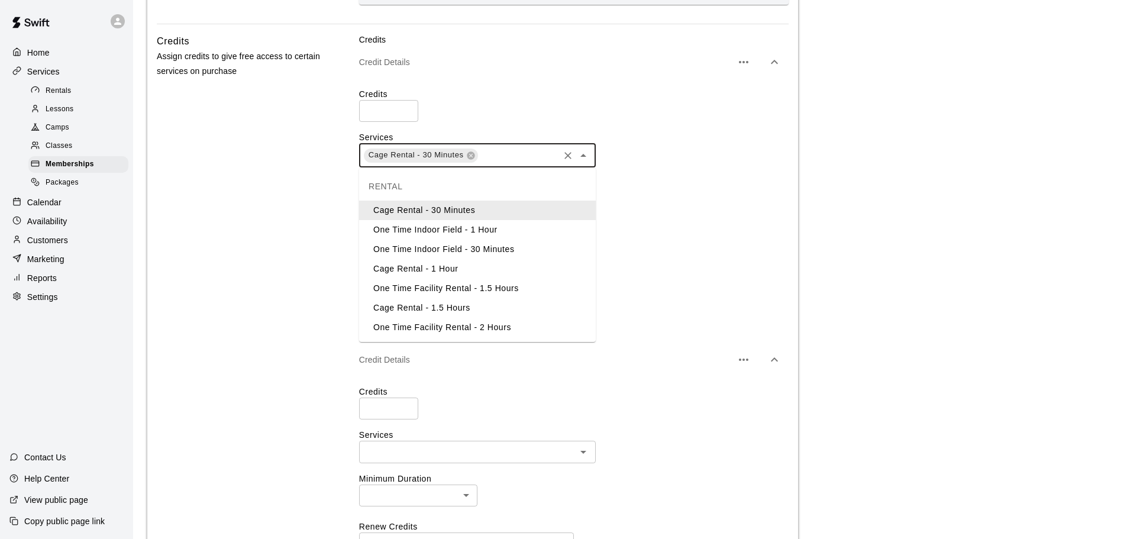
click at [474, 210] on li "Cage Rental - 30 Minutes" at bounding box center [477, 211] width 237 height 20
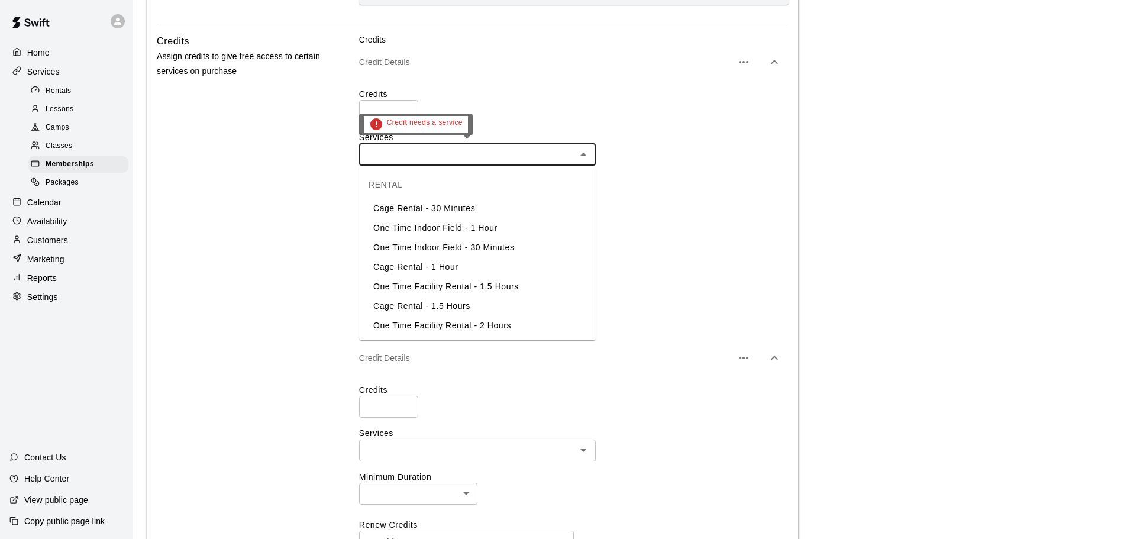
click at [529, 152] on input "text" at bounding box center [468, 154] width 210 height 15
click at [477, 208] on li "Cage Rental - 30 Minutes" at bounding box center [477, 209] width 237 height 20
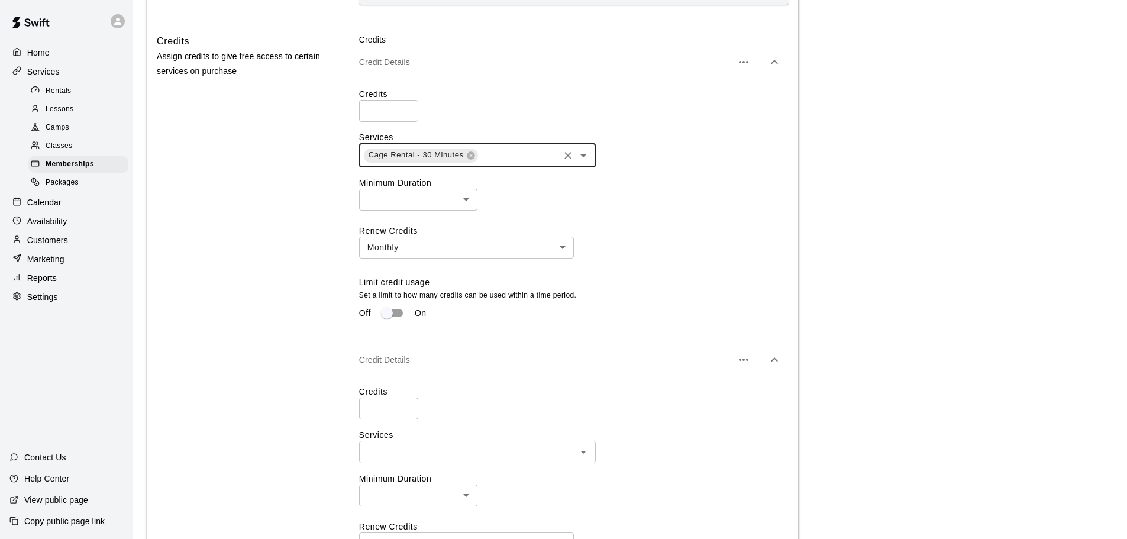
click at [525, 151] on input "text" at bounding box center [518, 155] width 78 height 15
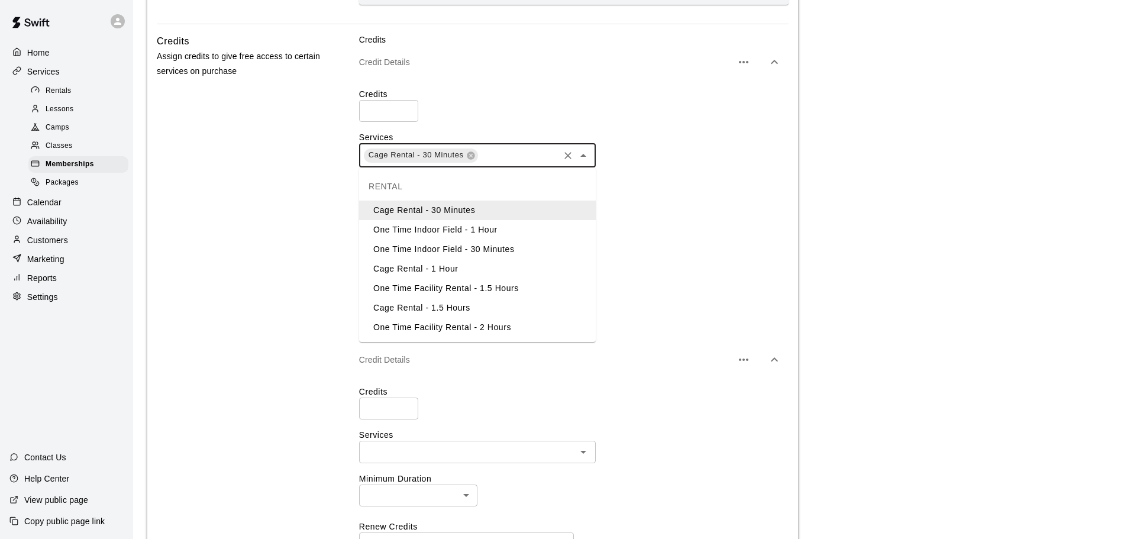
click at [490, 227] on li "One Time Indoor Field - 1 Hour" at bounding box center [477, 230] width 237 height 20
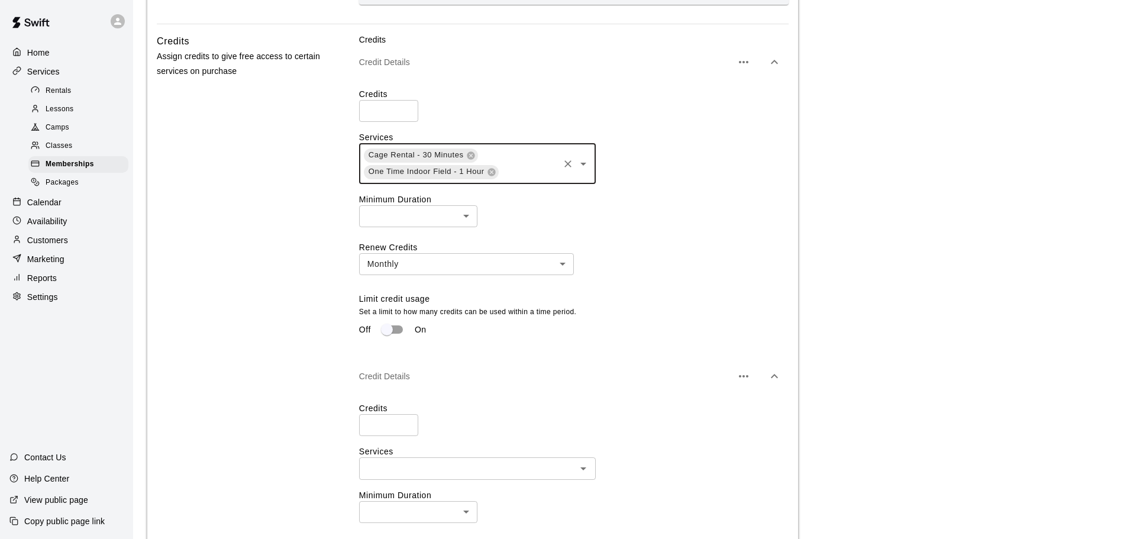
click at [526, 169] on input "text" at bounding box center [528, 171] width 57 height 15
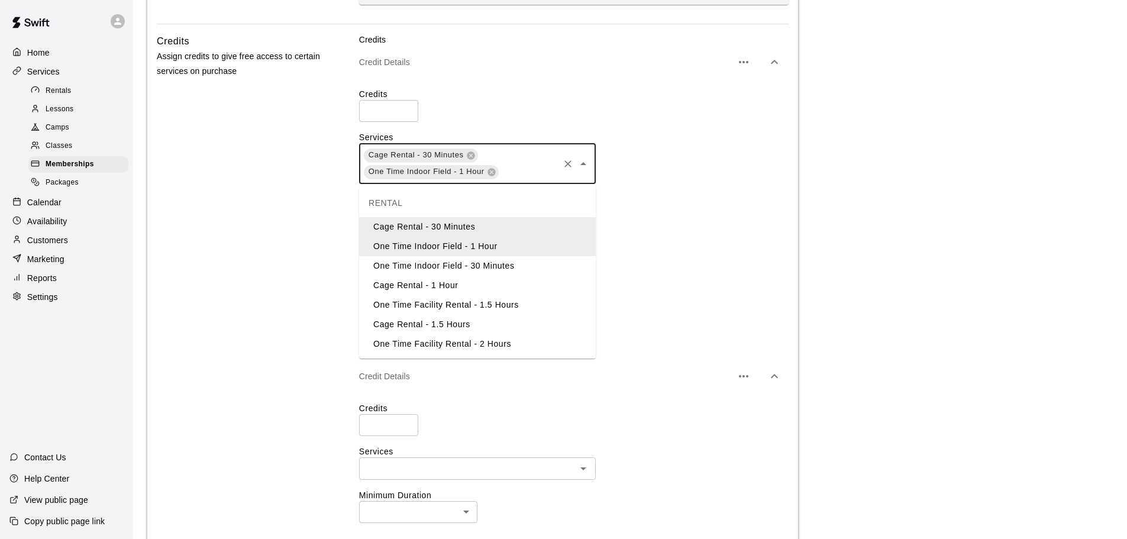
click at [500, 266] on li "One Time Indoor Field - 30 Minutes" at bounding box center [477, 266] width 237 height 20
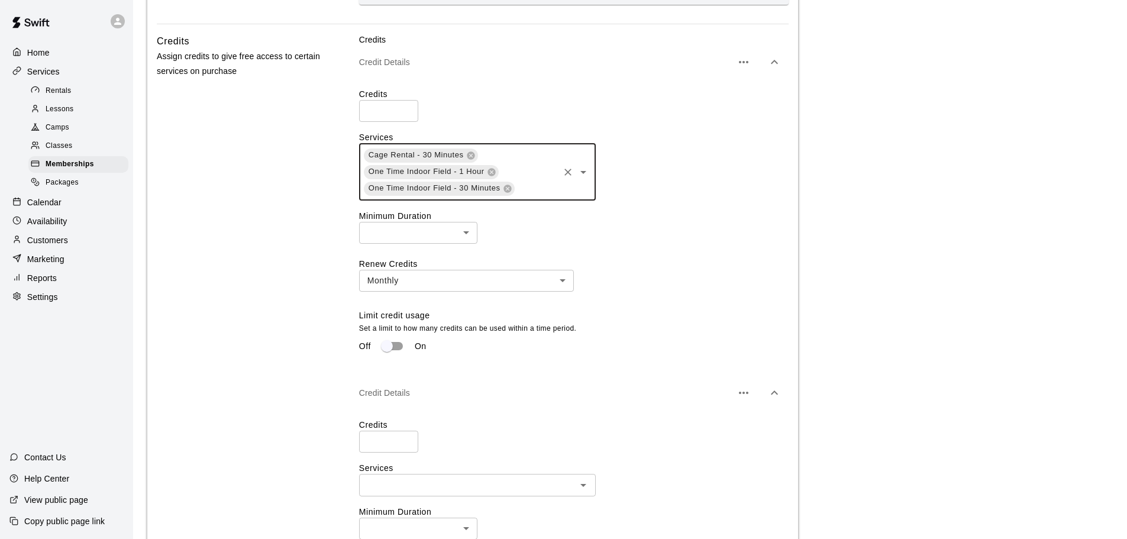
click at [528, 176] on div "Cage Rental - 30 Minutes One Time Indoor Field - 1 Hour One Time Indoor Field -…" at bounding box center [477, 172] width 237 height 57
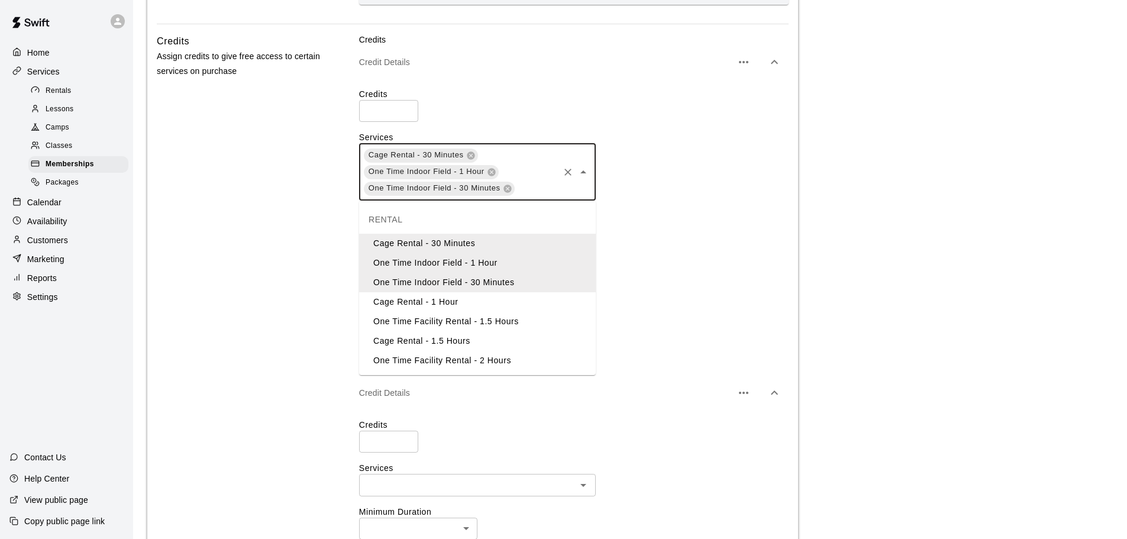
click at [454, 299] on li "Cage Rental - 1 Hour" at bounding box center [477, 302] width 237 height 20
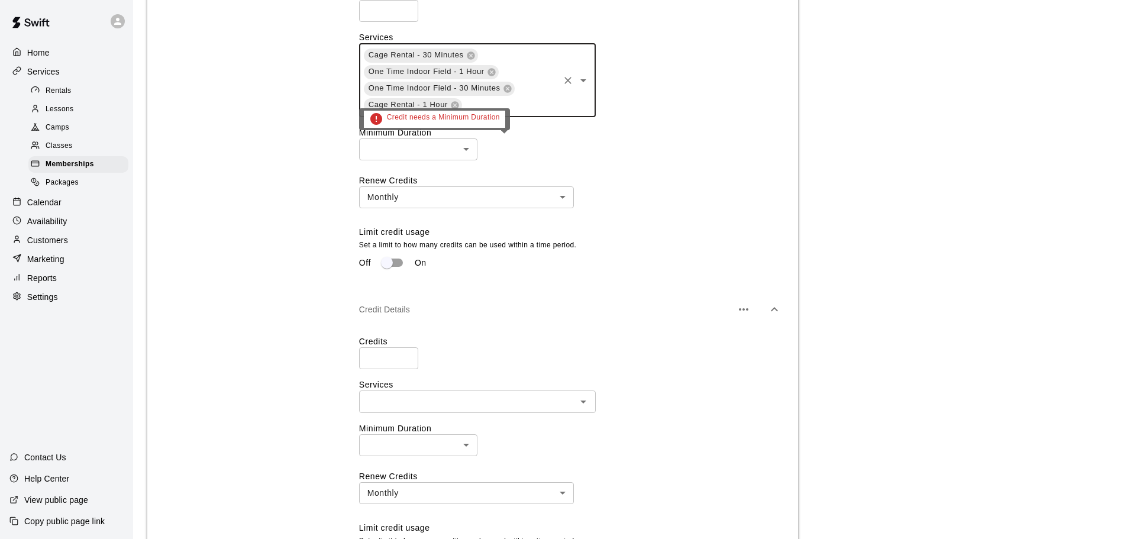
scroll to position [682, 0]
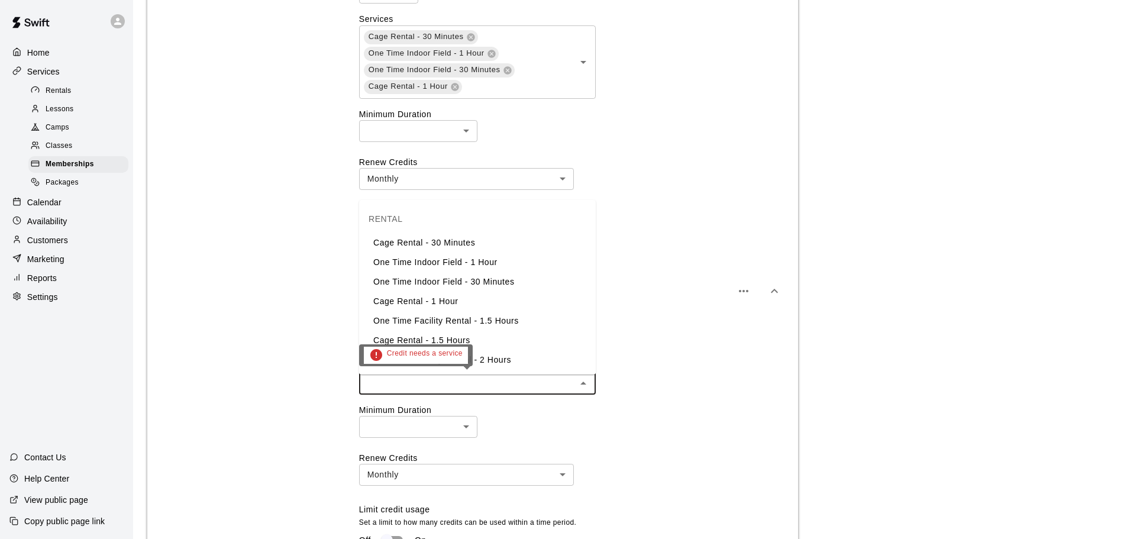
click at [445, 385] on input "text" at bounding box center [468, 383] width 210 height 15
click at [471, 289] on li "One Time Indoor Field - 30 Minutes" at bounding box center [477, 282] width 237 height 20
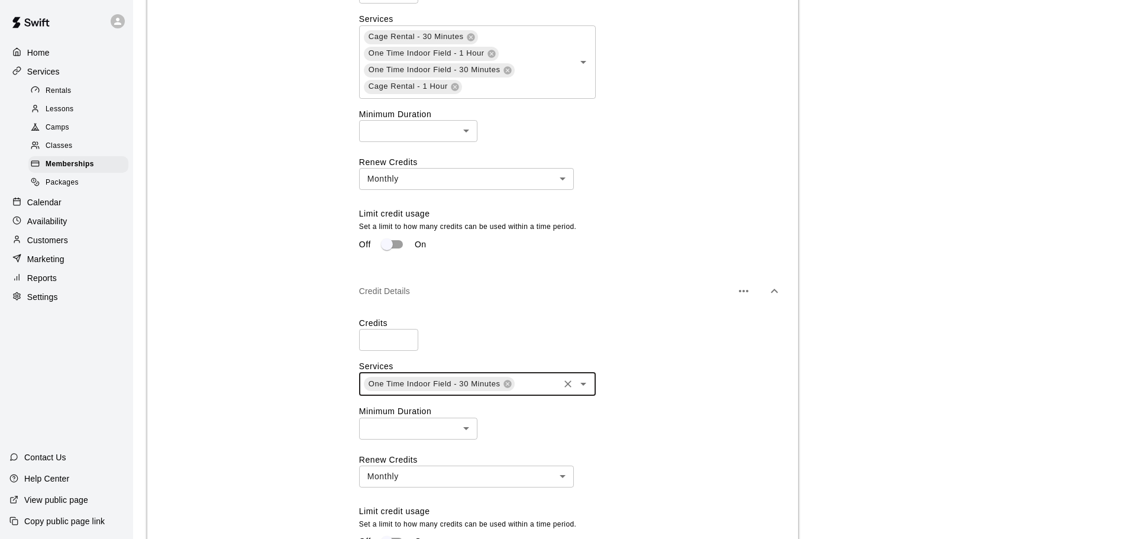
click at [523, 377] on div "One Time Indoor Field - 30 Minutes ​" at bounding box center [477, 384] width 237 height 24
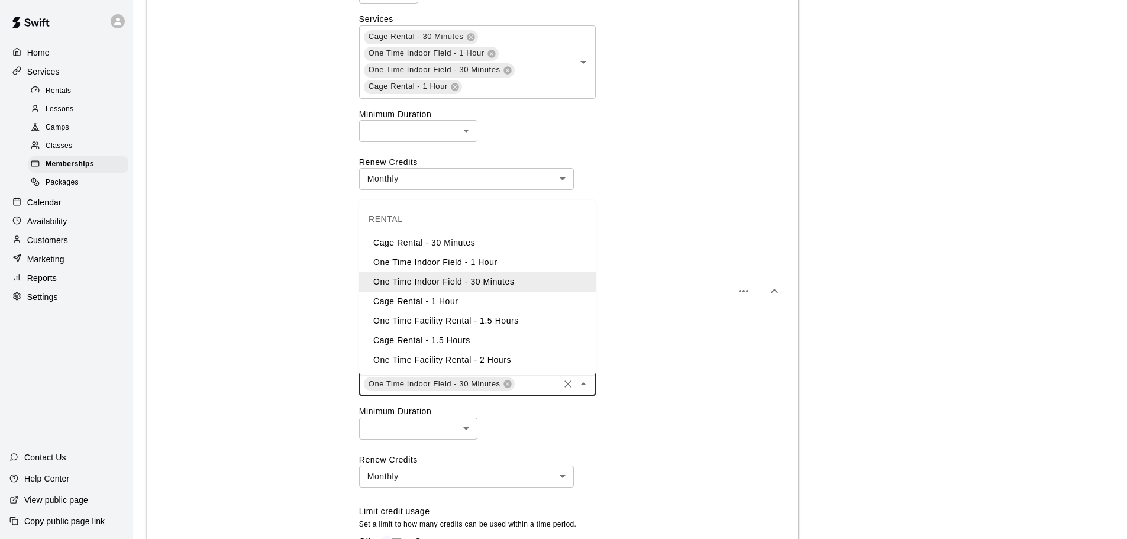
click at [507, 259] on li "One Time Indoor Field - 1 Hour" at bounding box center [477, 263] width 237 height 20
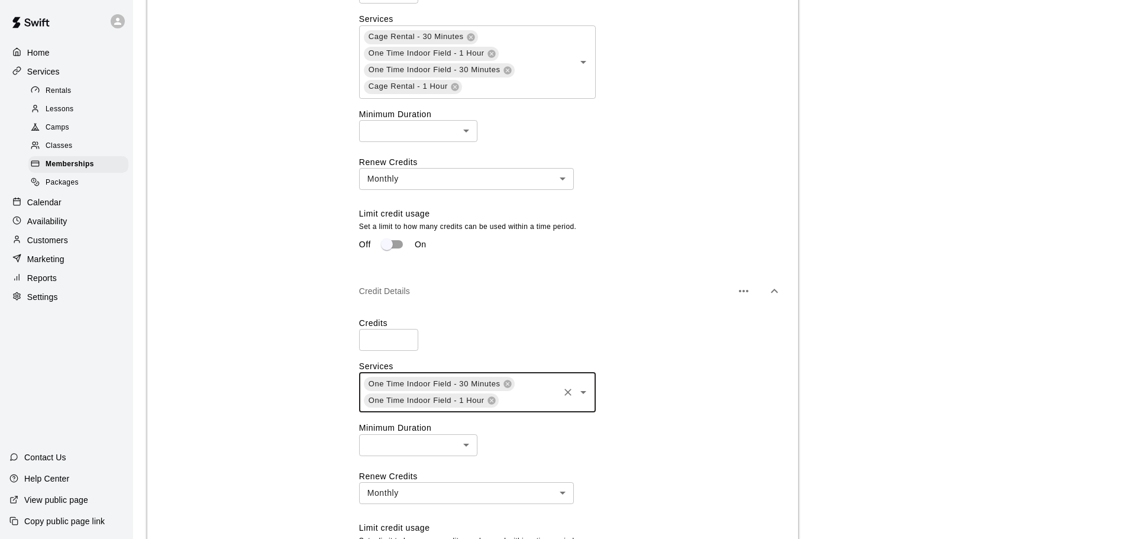
scroll to position [623, 0]
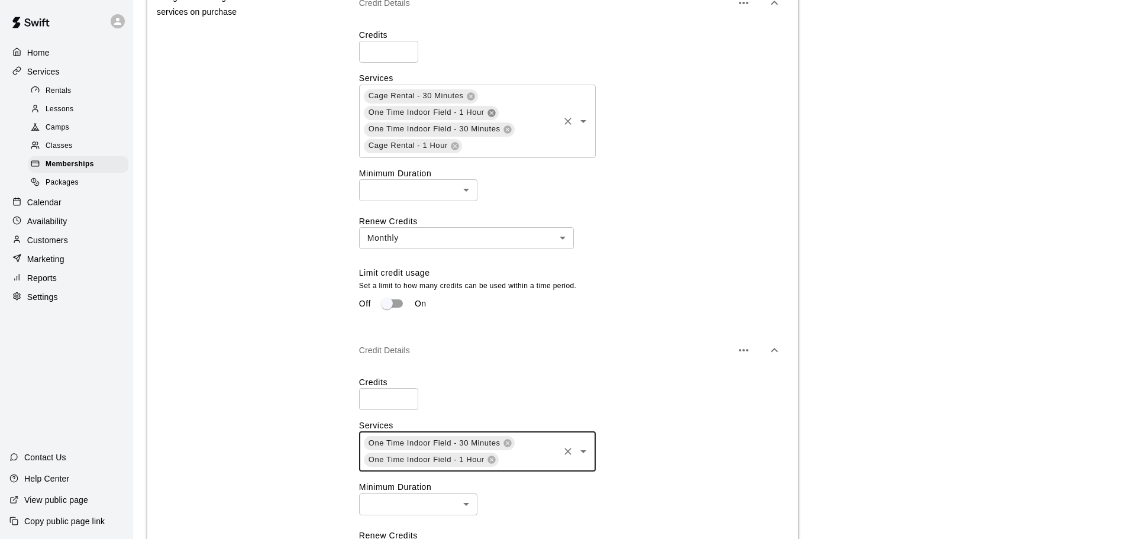
click at [494, 115] on icon at bounding box center [491, 113] width 8 height 8
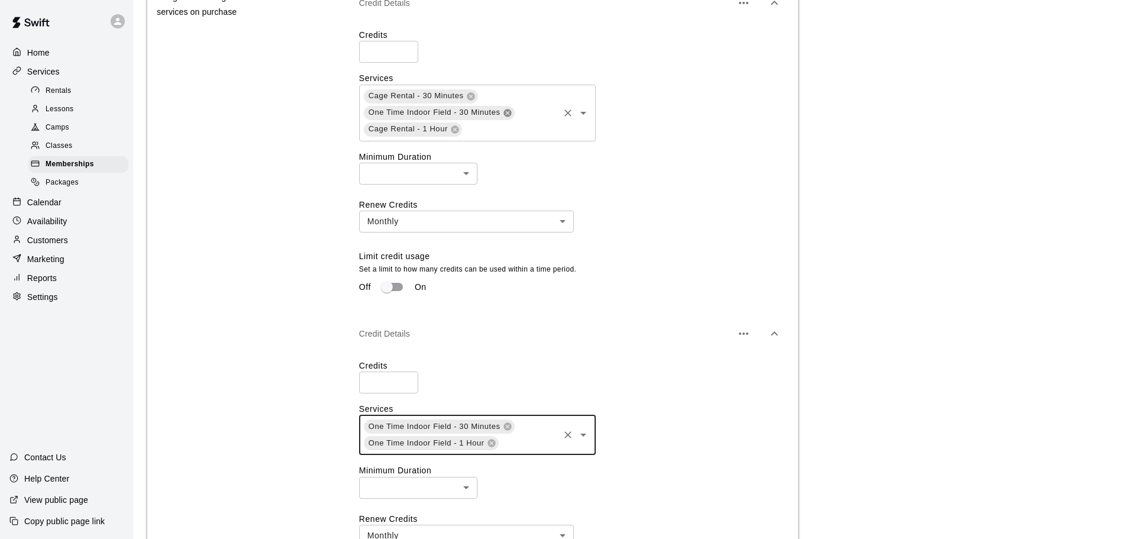
click at [508, 115] on icon at bounding box center [507, 113] width 8 height 8
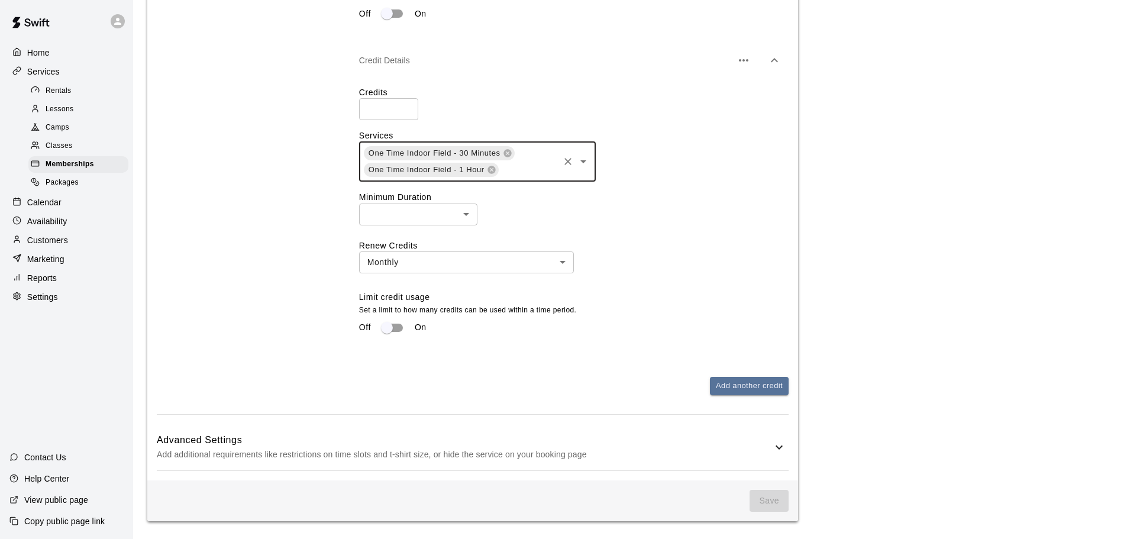
scroll to position [890, 0]
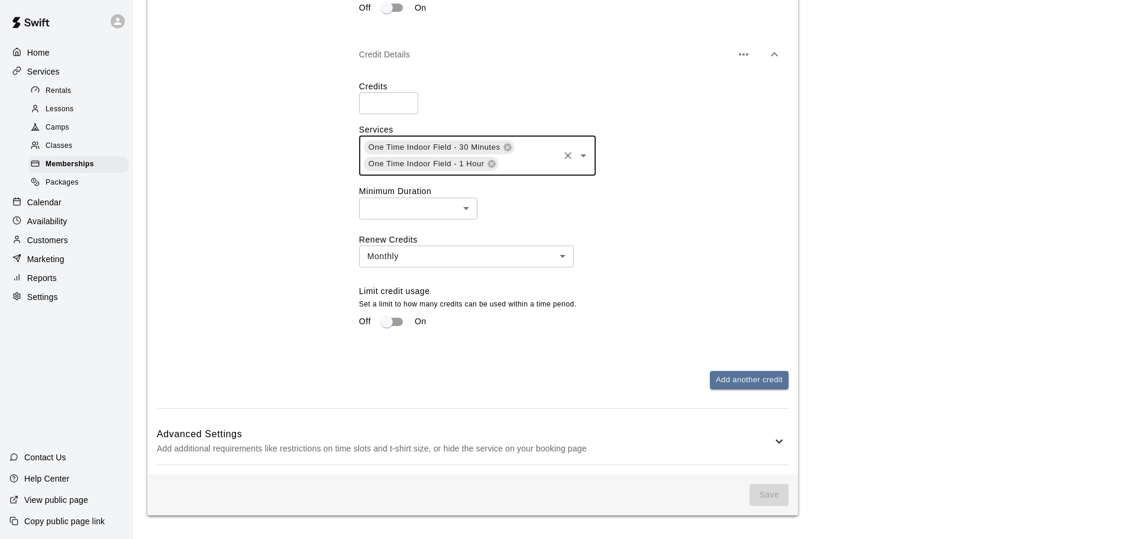
click at [498, 463] on div "Advanced Settings Add additional requirements like restrictions on time slots a…" at bounding box center [473, 441] width 632 height 47
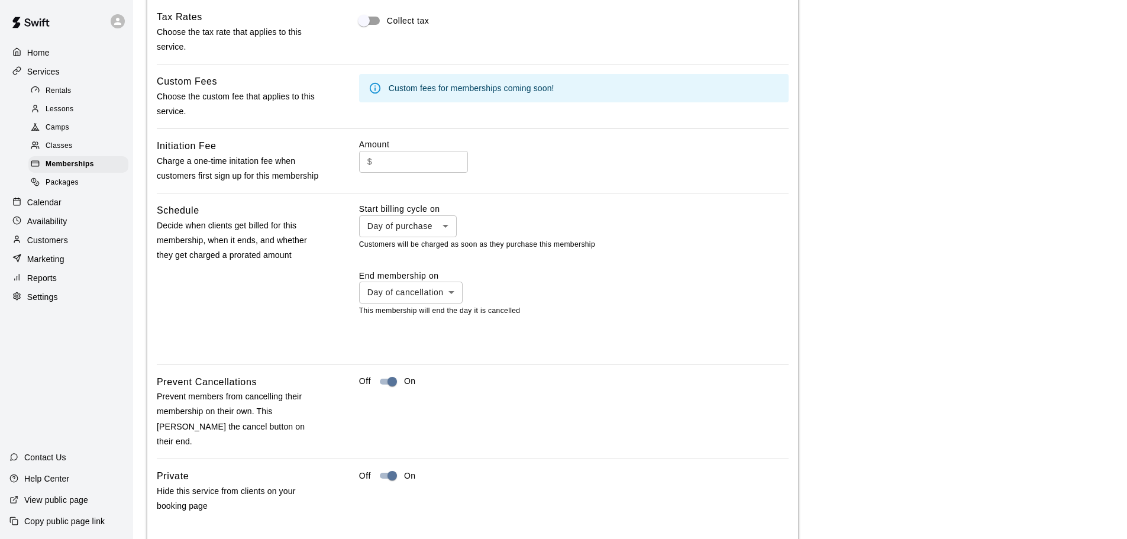
scroll to position [1417, 0]
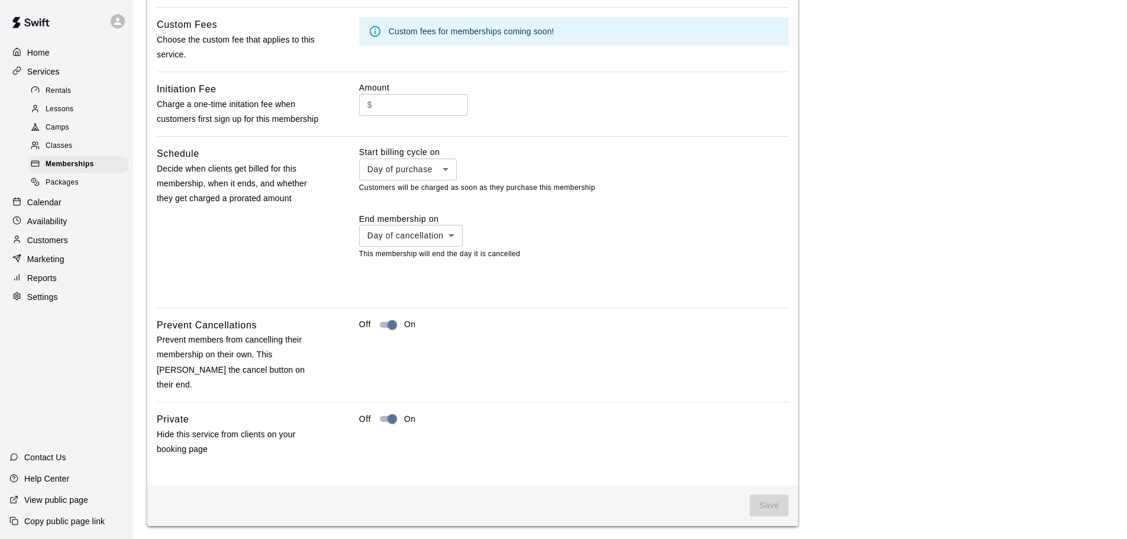
click at [767, 500] on span "Save" at bounding box center [769, 506] width 39 height 22
click at [446, 176] on div at bounding box center [568, 269] width 1136 height 539
click at [499, 163] on div at bounding box center [568, 269] width 1136 height 539
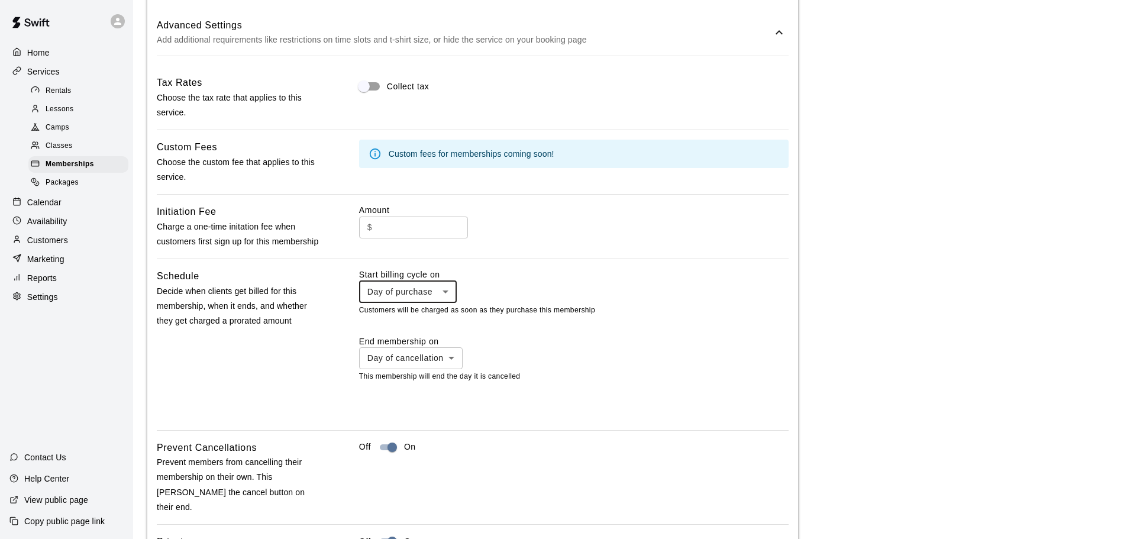
scroll to position [1299, 0]
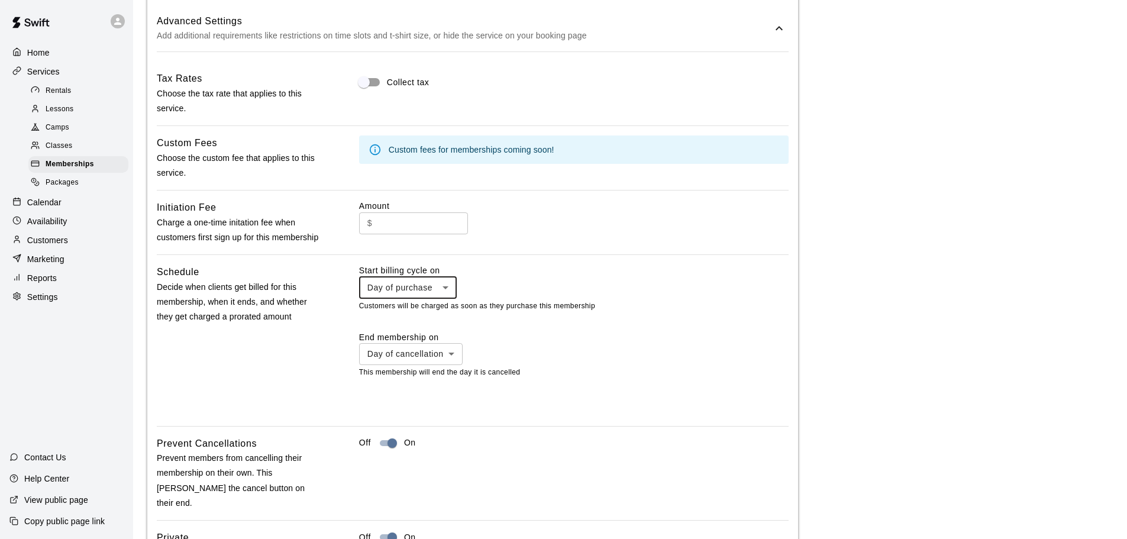
click at [511, 38] on p "Add additional requirements like restrictions on time slots and t-shirt size, o…" at bounding box center [464, 35] width 615 height 15
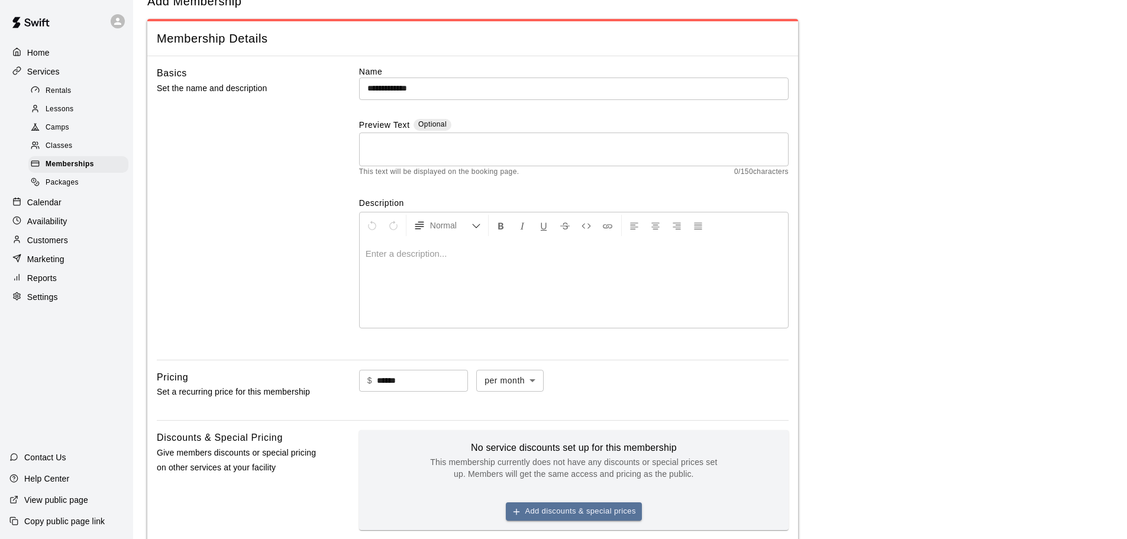
scroll to position [59, 0]
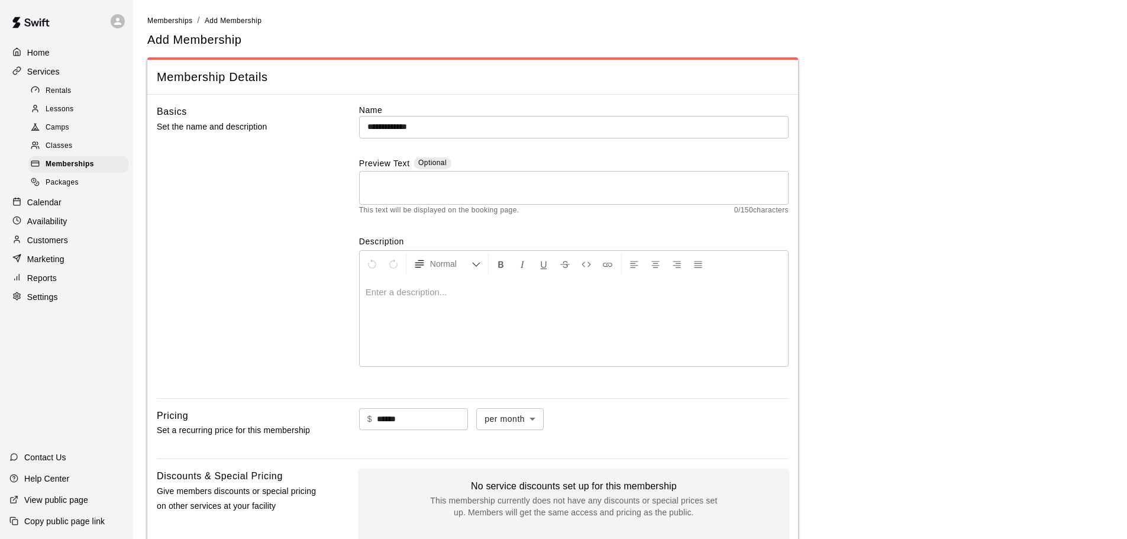
click at [463, 325] on div at bounding box center [574, 321] width 428 height 89
click at [495, 306] on div at bounding box center [574, 321] width 428 height 89
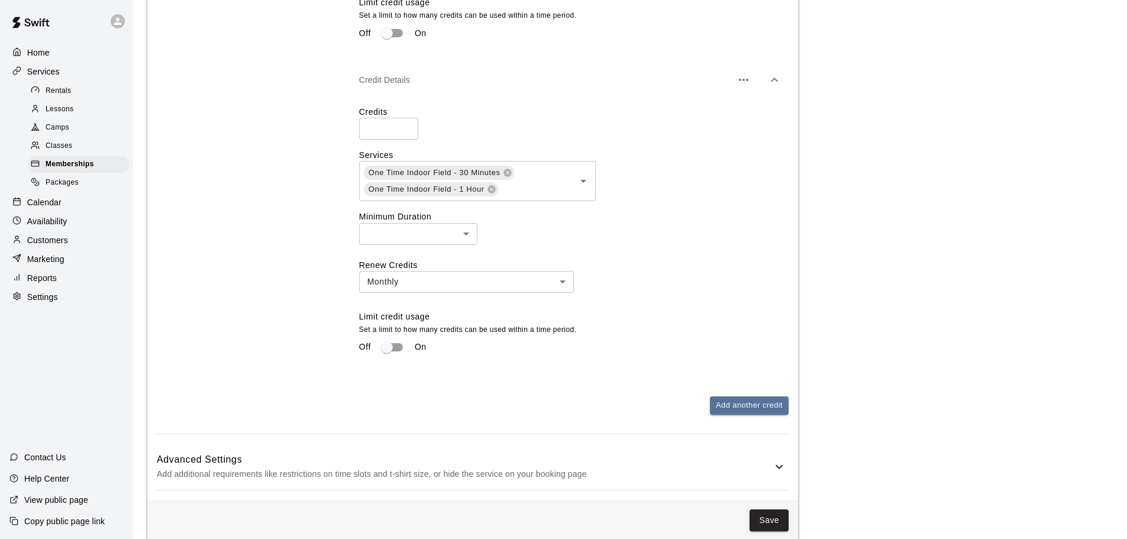
scroll to position [890, 0]
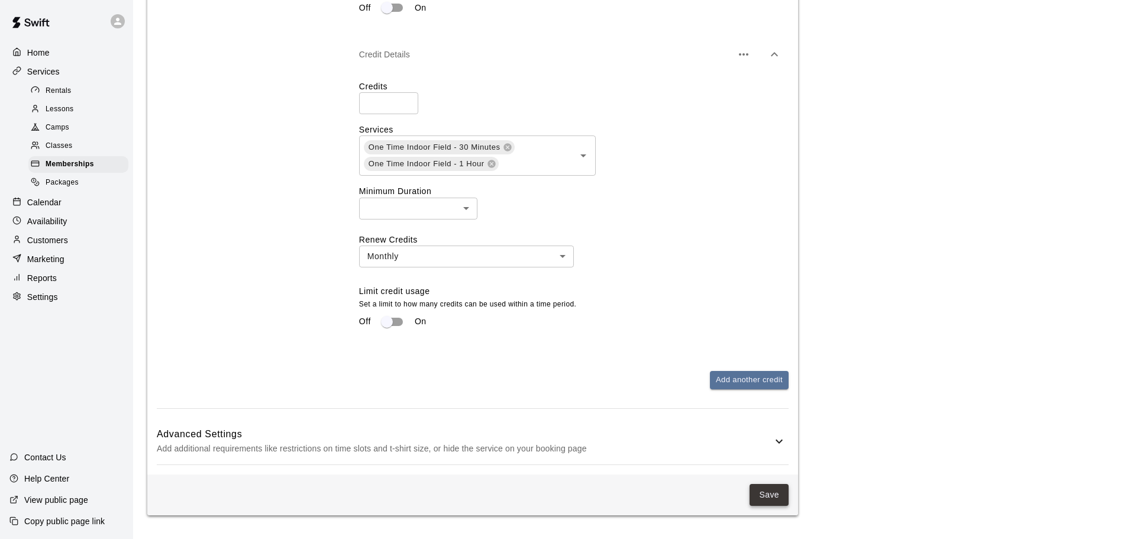
click at [761, 498] on button "Save" at bounding box center [769, 495] width 39 height 22
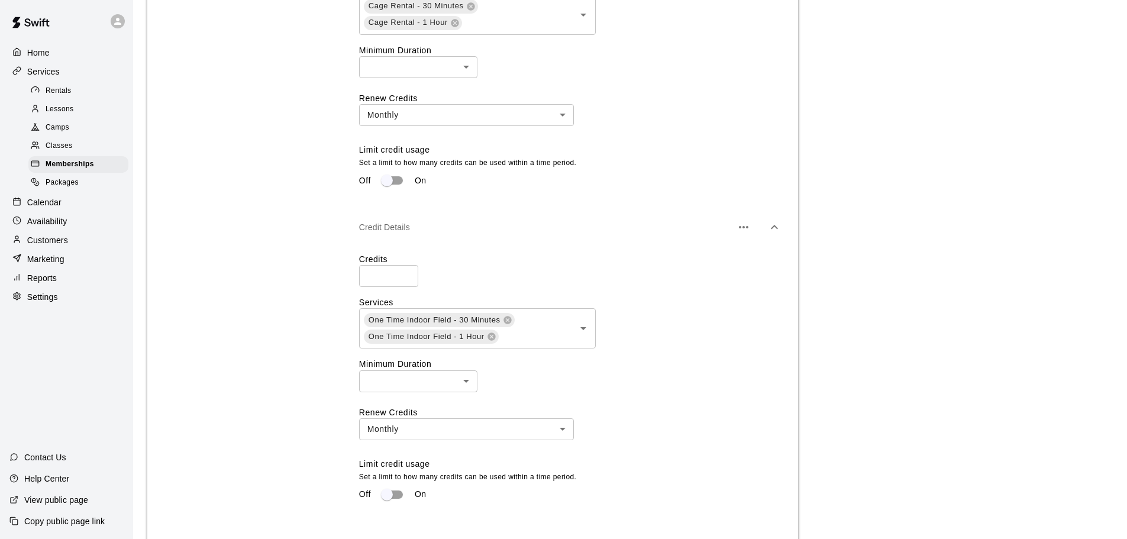
scroll to position [772, 0]
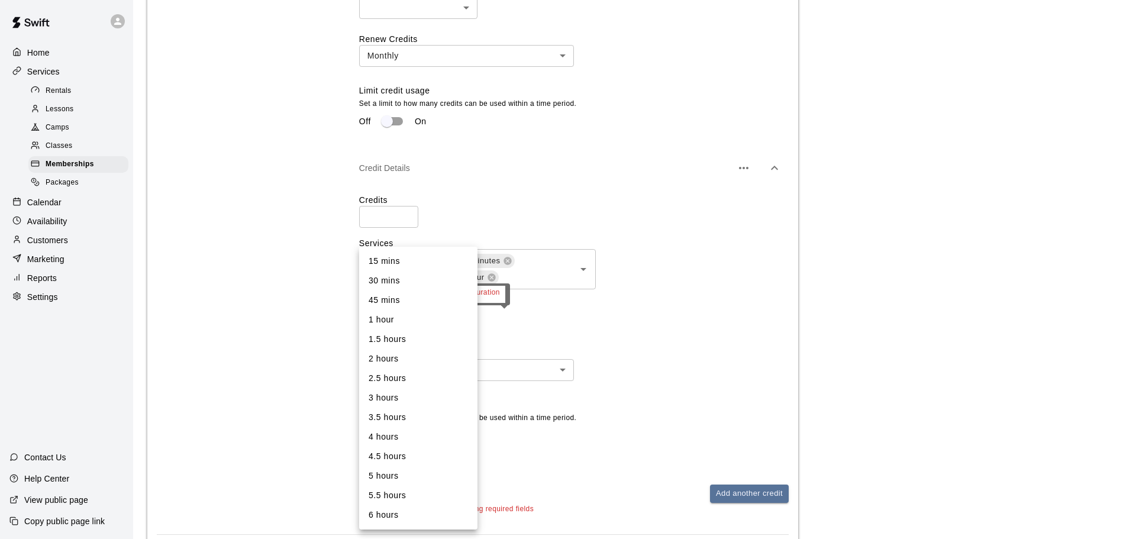
click at [437, 325] on li "1 hour" at bounding box center [418, 320] width 118 height 20
type input "**"
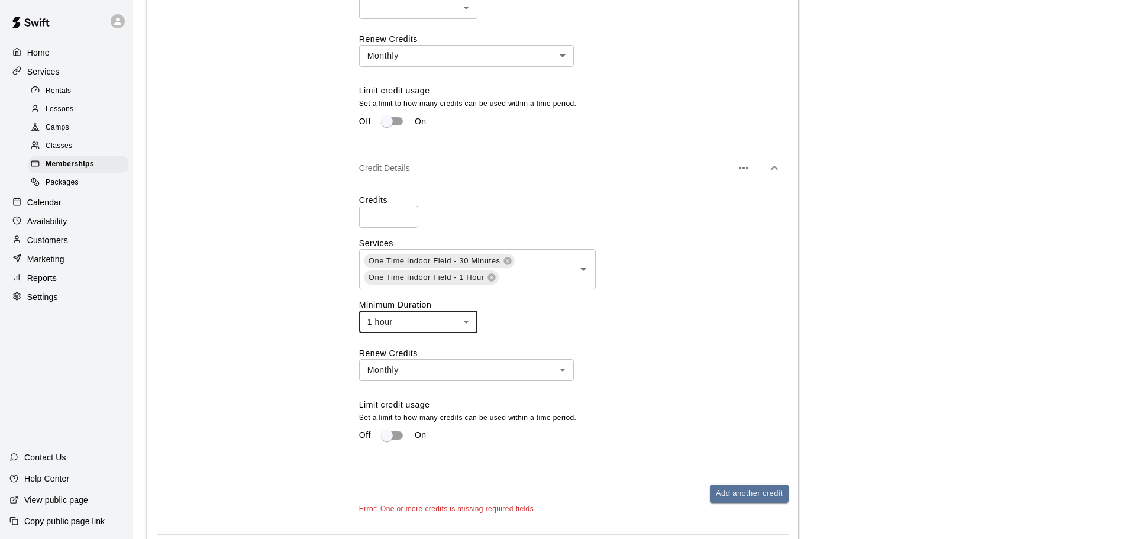
click at [770, 327] on div "1 hour ** ​" at bounding box center [573, 322] width 429 height 22
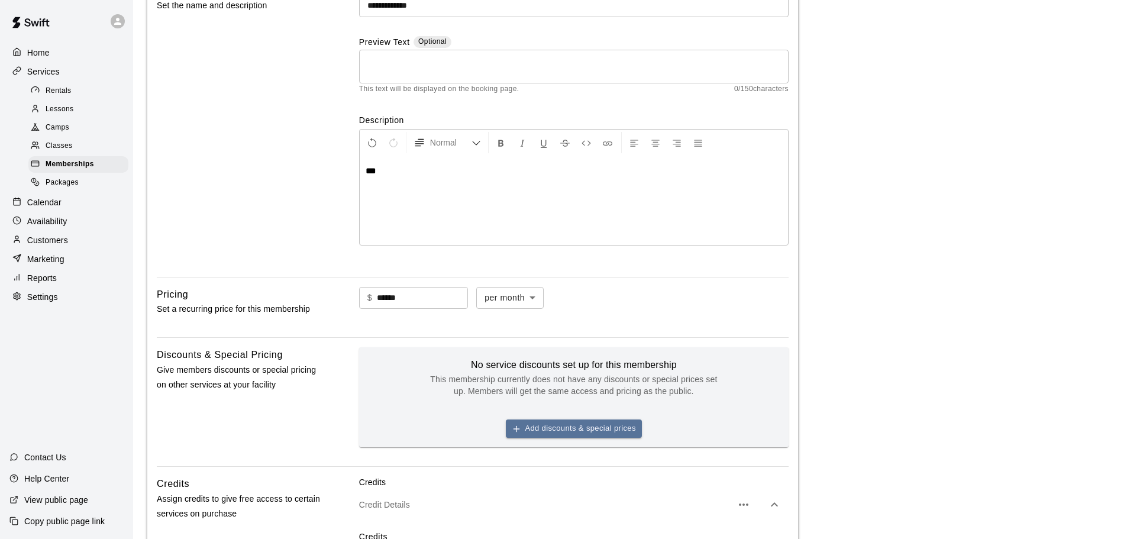
scroll to position [0, 0]
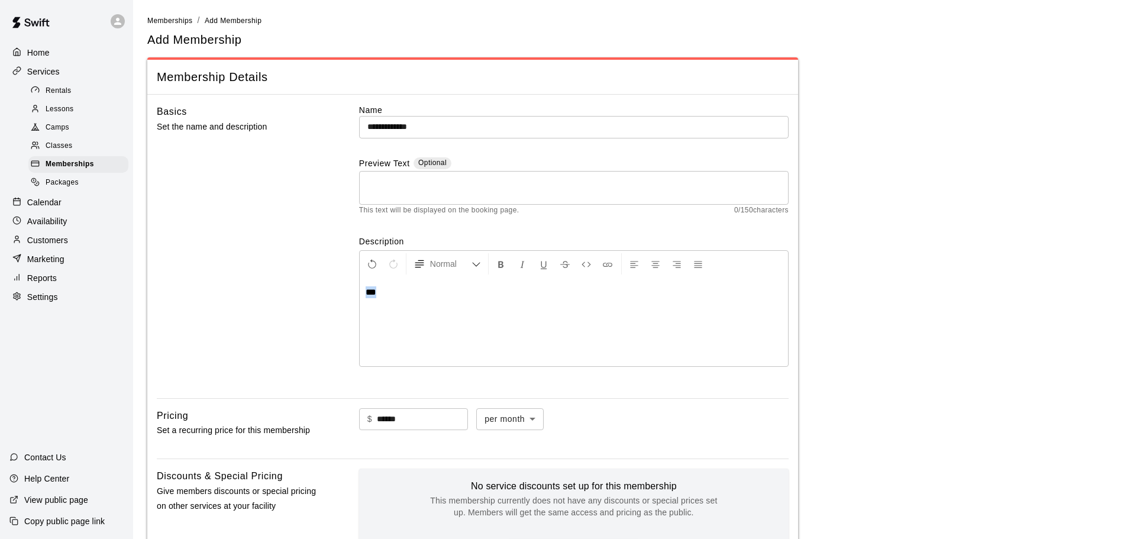
drag, startPoint x: 418, startPoint y: 306, endPoint x: 336, endPoint y: 305, distance: 82.2
click at [336, 305] on div "**********" at bounding box center [473, 246] width 632 height 285
click at [383, 302] on div "***" at bounding box center [574, 321] width 428 height 89
drag, startPoint x: 386, startPoint y: 299, endPoint x: 319, endPoint y: 287, distance: 67.9
click at [319, 287] on div "**********" at bounding box center [473, 246] width 632 height 285
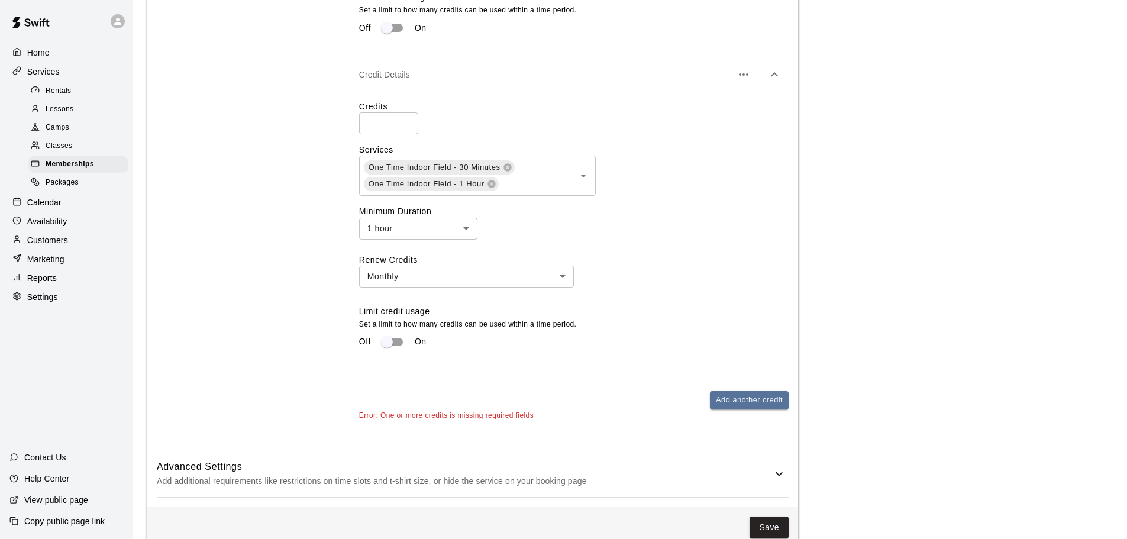
scroll to position [905, 0]
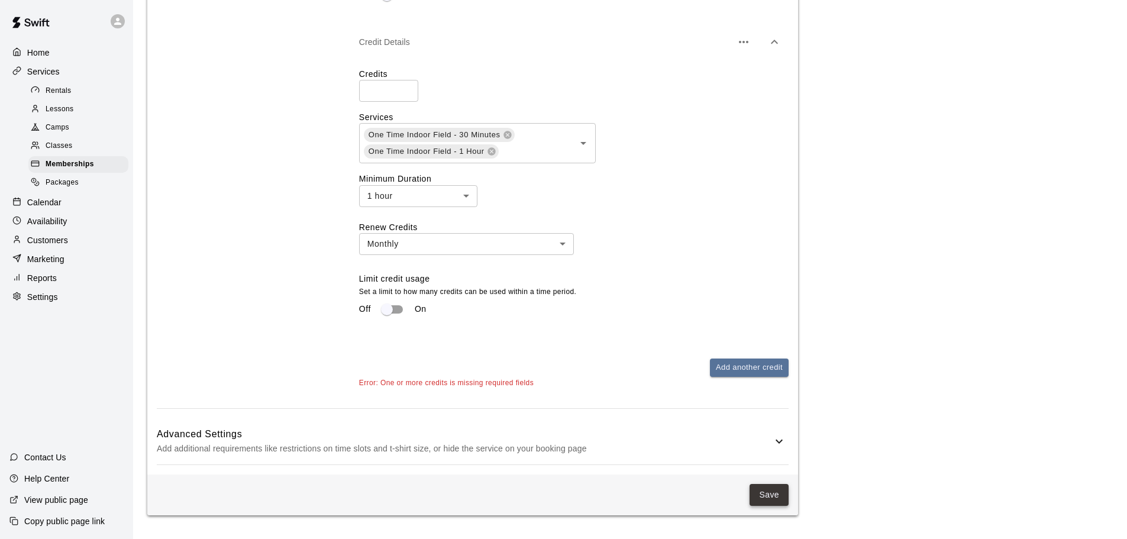
click at [766, 502] on button "Save" at bounding box center [769, 495] width 39 height 22
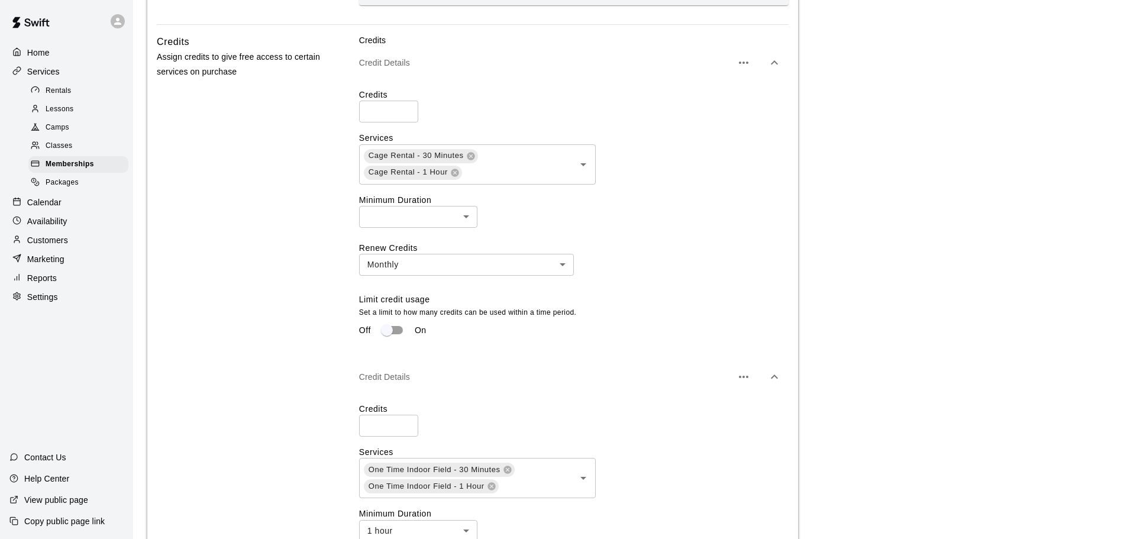
scroll to position [550, 0]
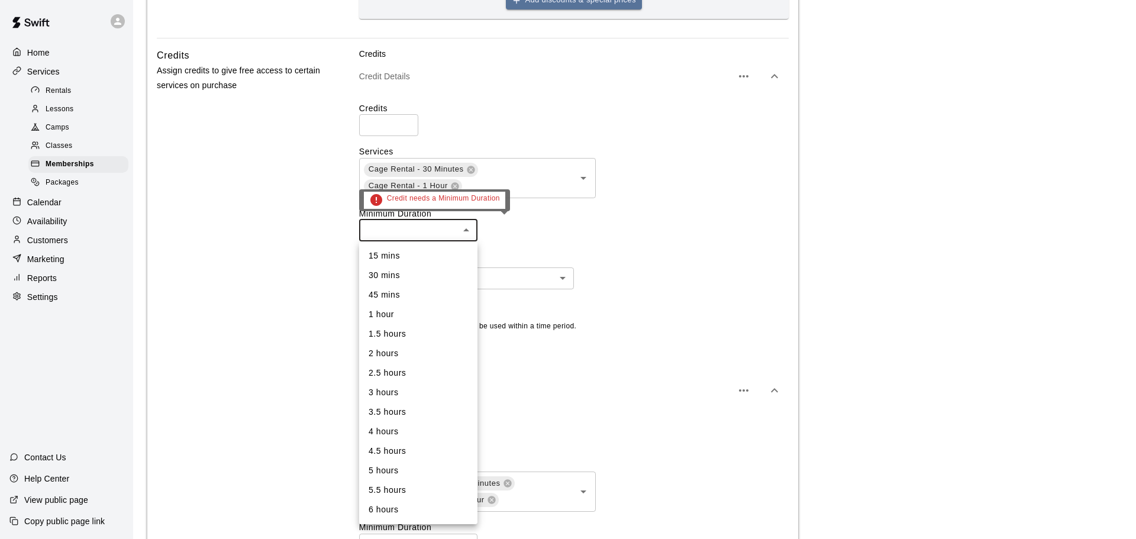
click at [409, 225] on body "**********" at bounding box center [568, 168] width 1136 height 1437
click at [404, 267] on li "30 mins" at bounding box center [418, 276] width 118 height 20
type input "**"
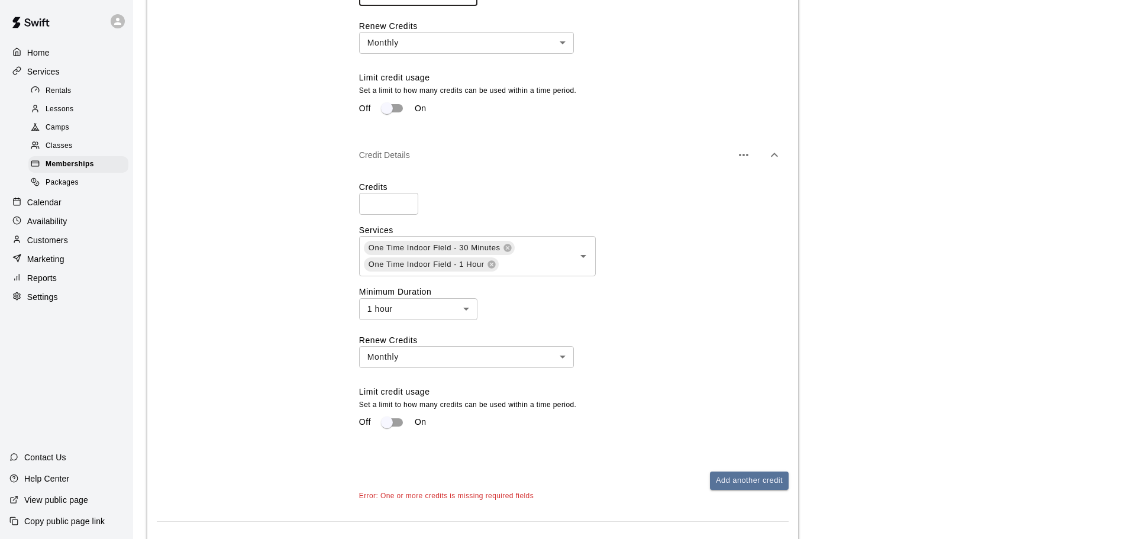
scroll to position [786, 0]
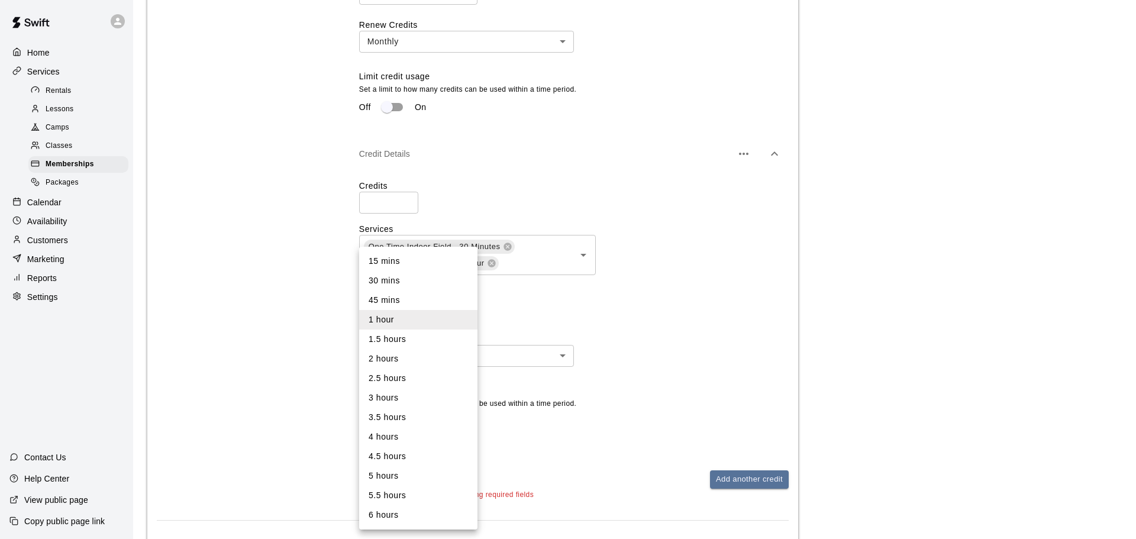
click at [414, 272] on li "30 mins" at bounding box center [418, 281] width 118 height 20
type input "**"
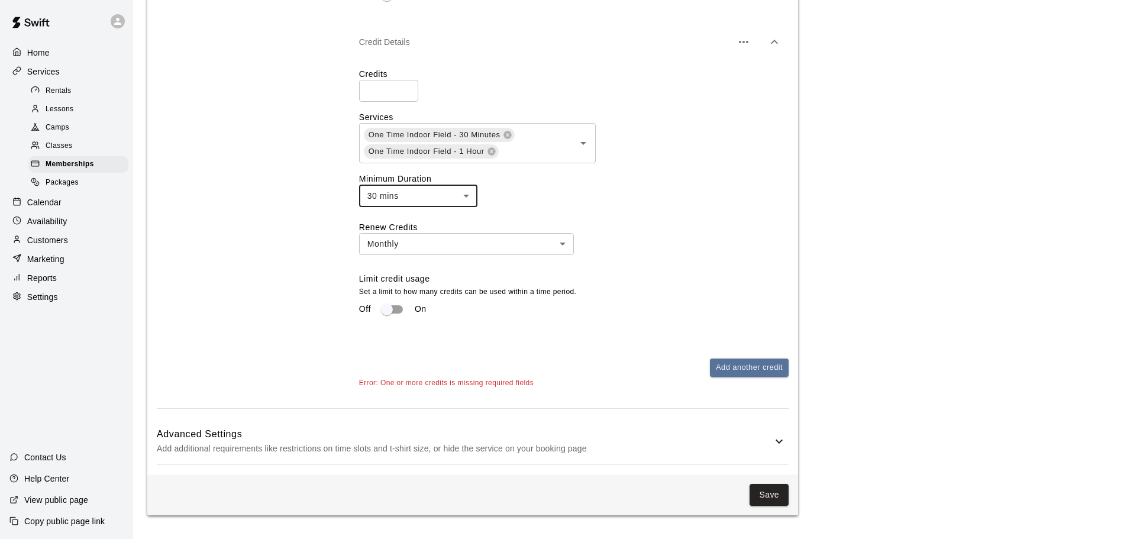
scroll to position [905, 0]
click at [767, 502] on button "Save" at bounding box center [769, 495] width 39 height 22
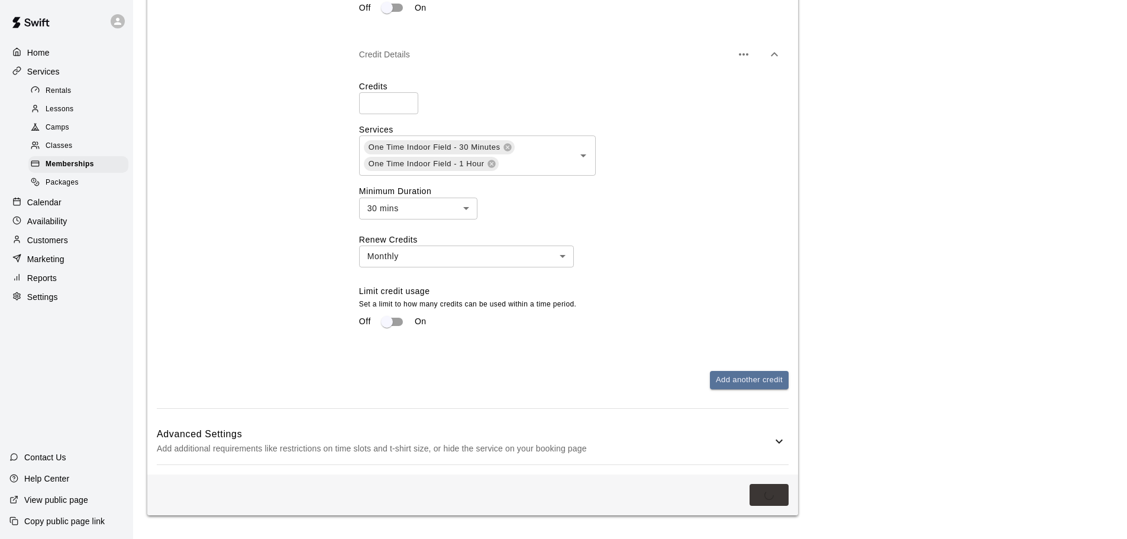
scroll to position [890, 0]
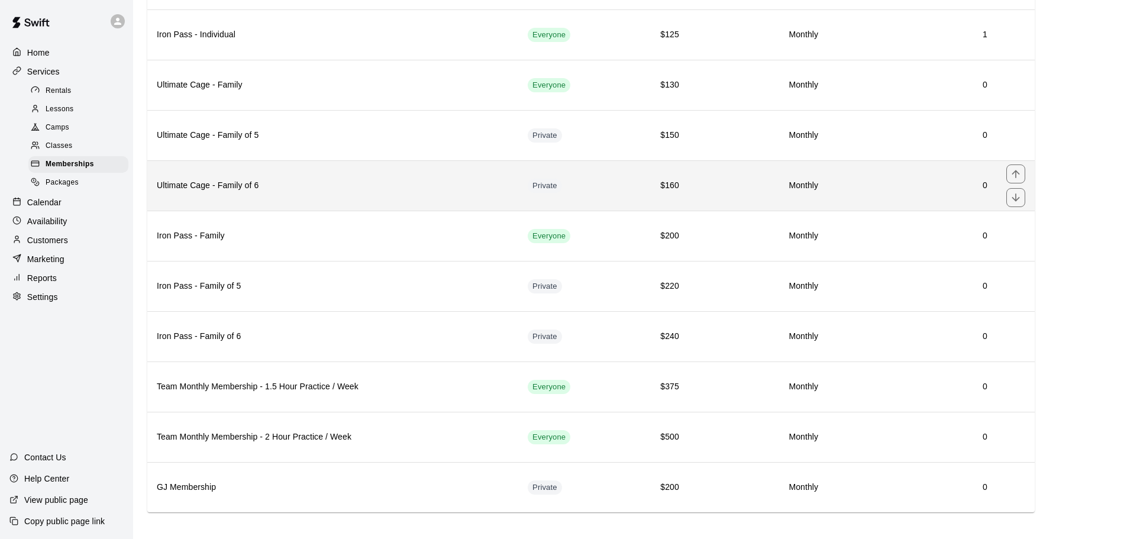
scroll to position [166, 0]
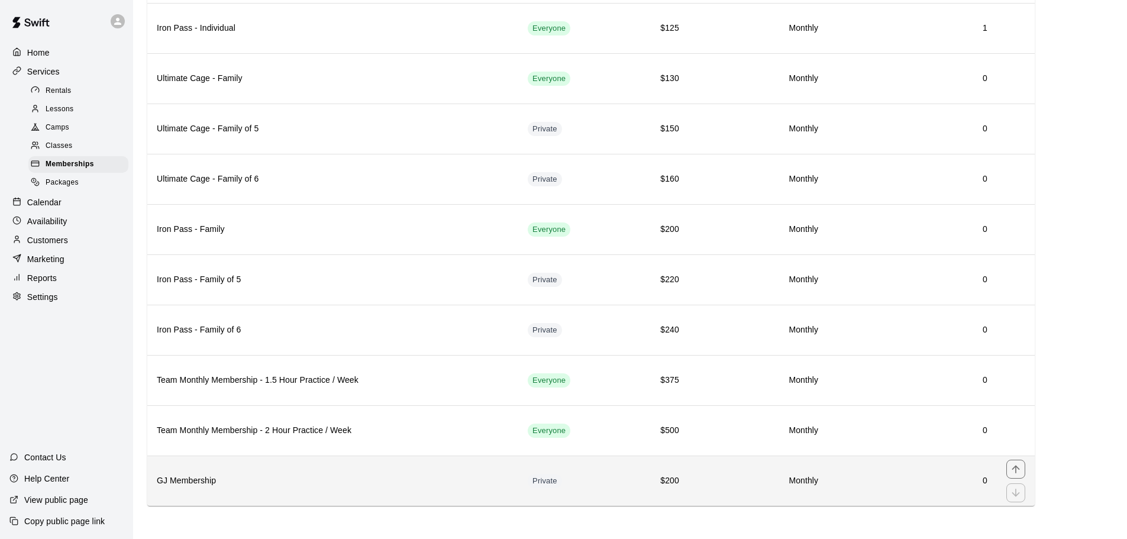
click at [318, 473] on th "GJ Membership" at bounding box center [332, 481] width 371 height 50
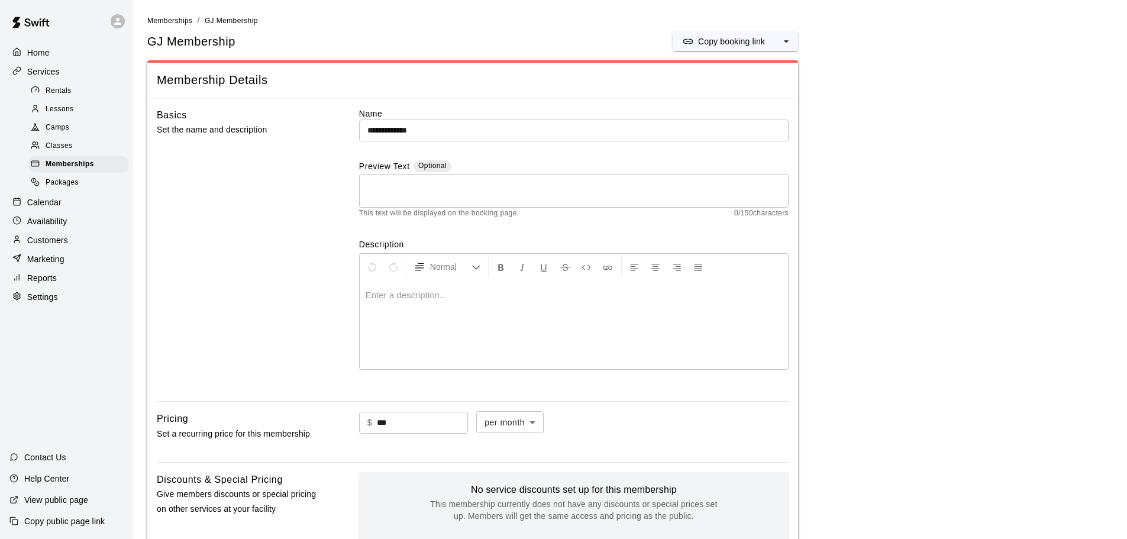
click at [65, 246] on p "Customers" at bounding box center [47, 240] width 41 height 12
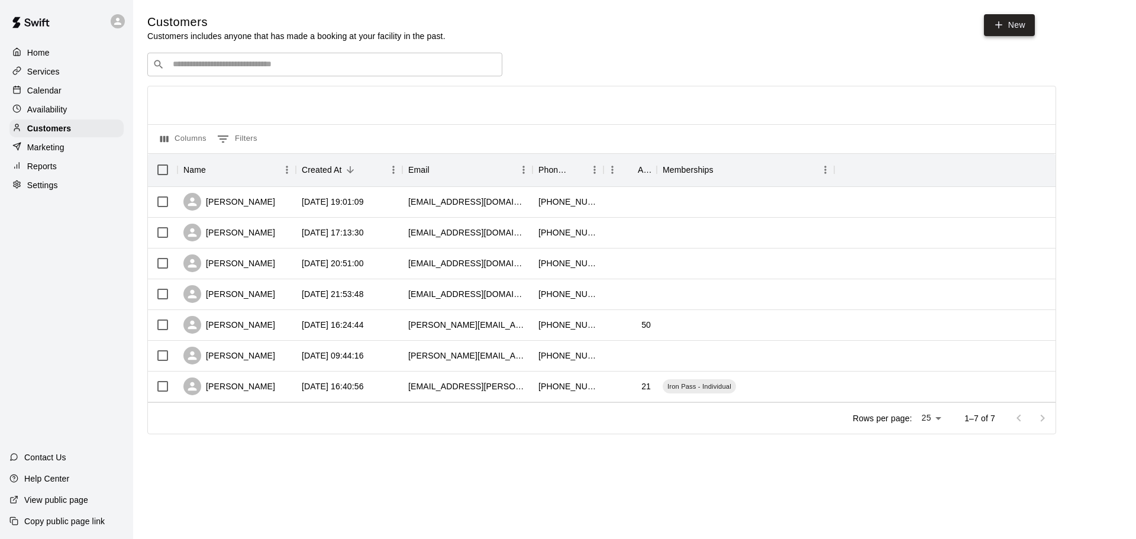
click at [804, 28] on link "New" at bounding box center [1009, 25] width 51 height 22
select select "**"
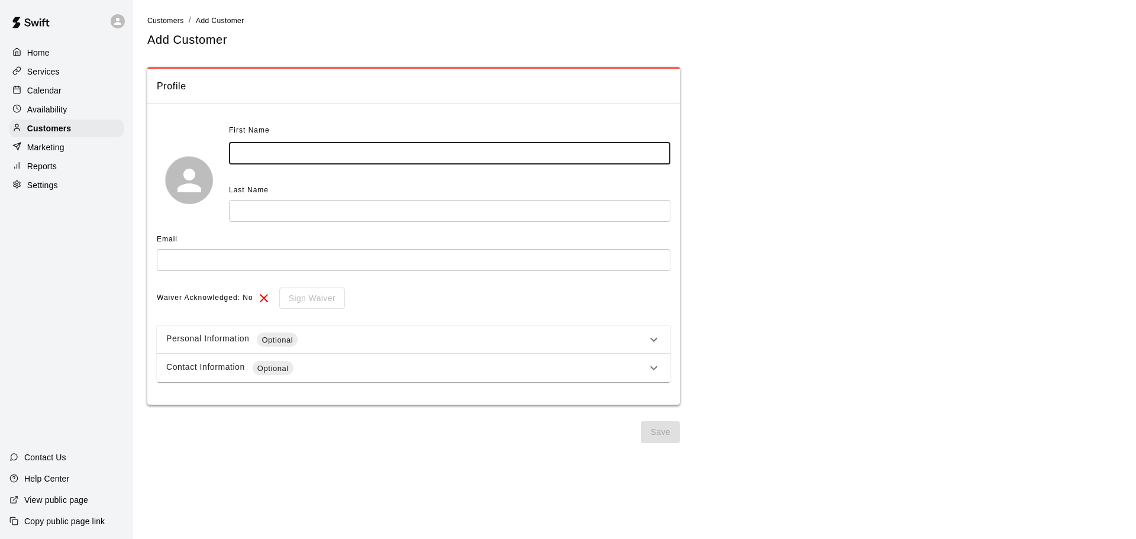
click at [458, 155] on input "text" at bounding box center [449, 154] width 441 height 22
type input "**"
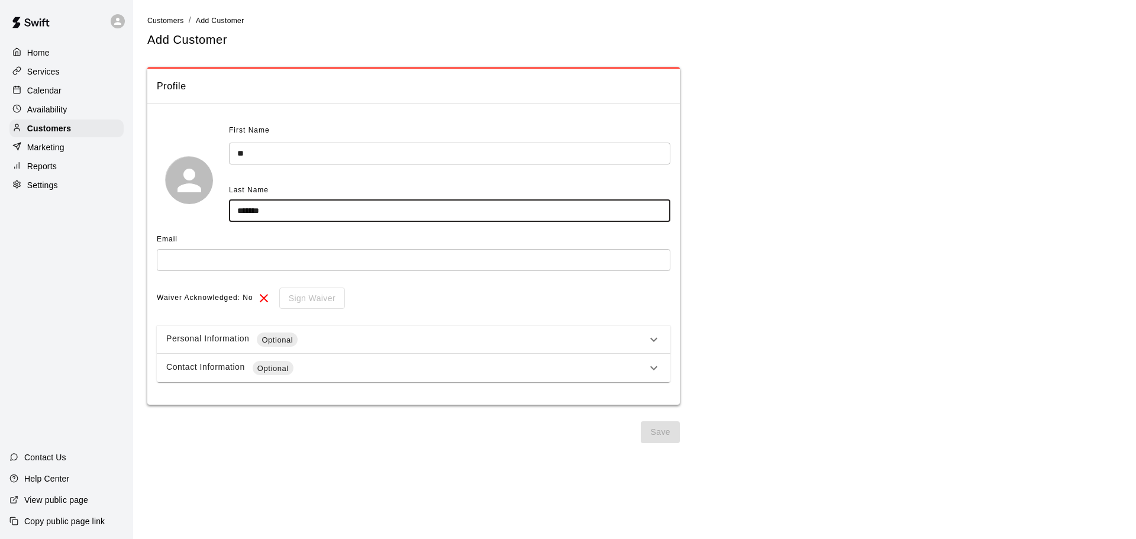
type input "*******"
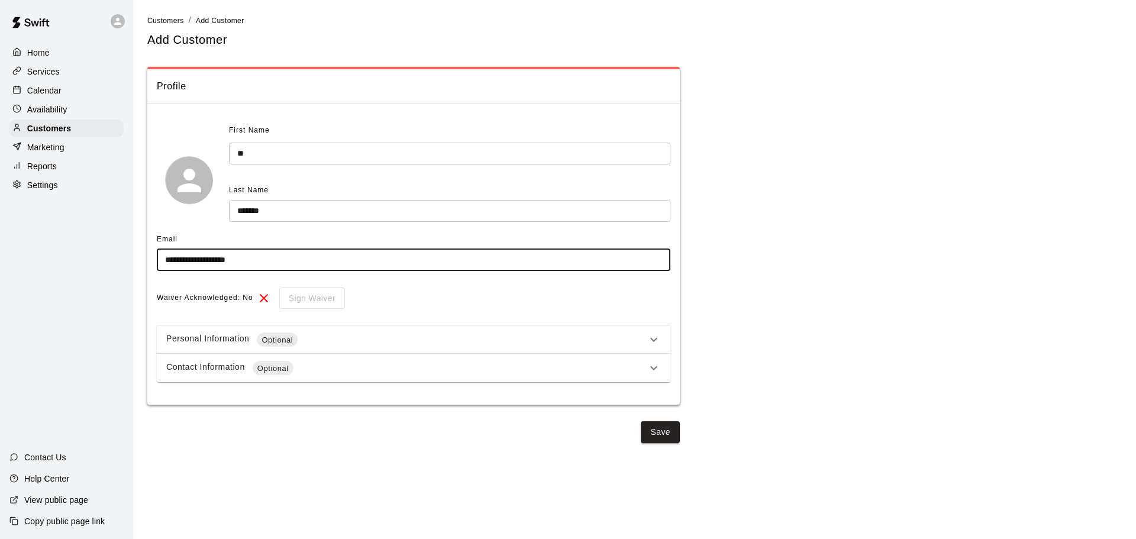
type input "**********"
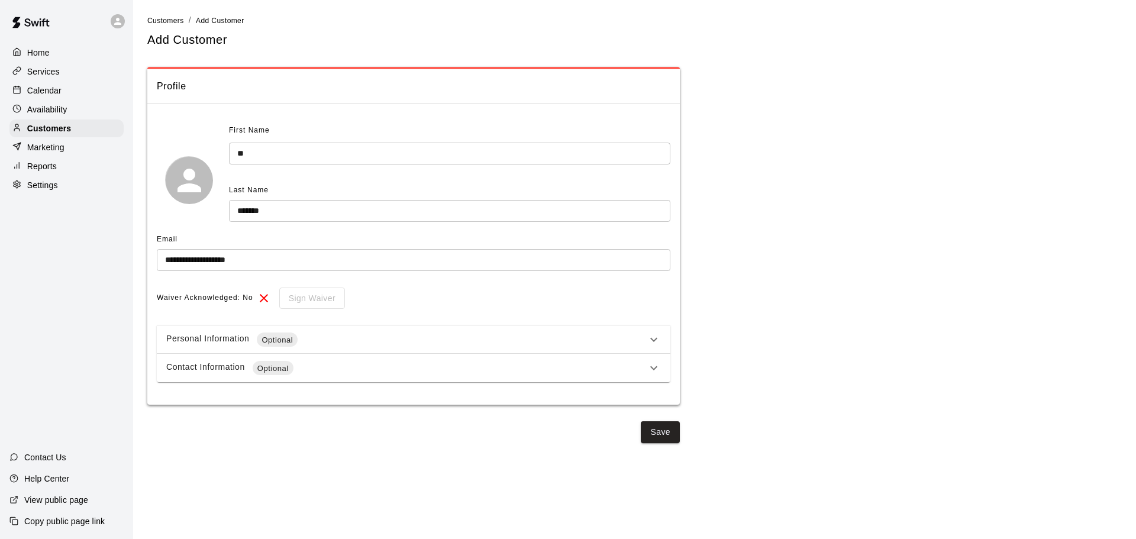
click at [389, 341] on div "Personal Information Optional" at bounding box center [406, 339] width 480 height 14
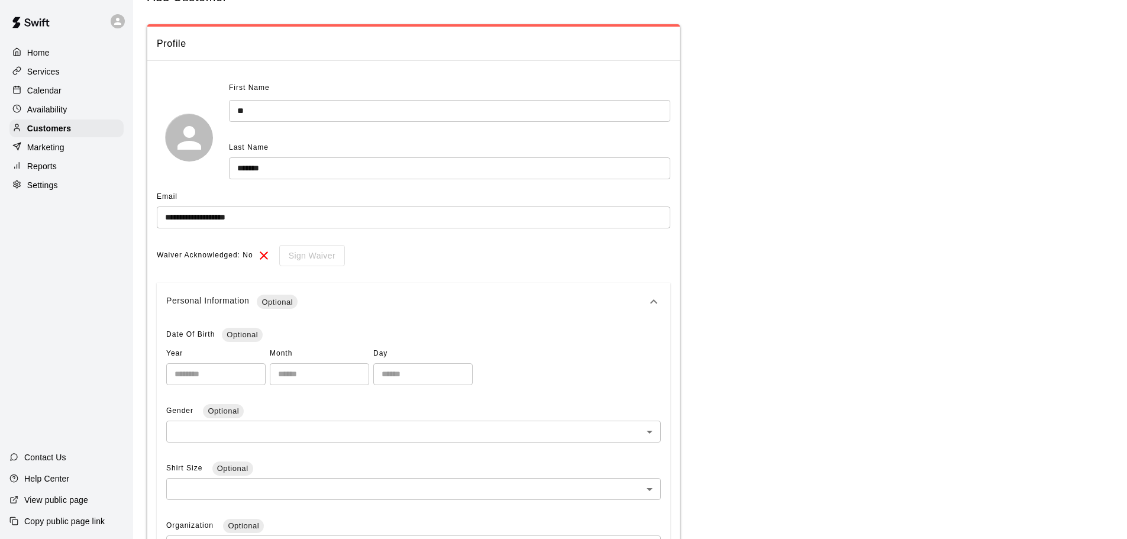
scroll to position [118, 0]
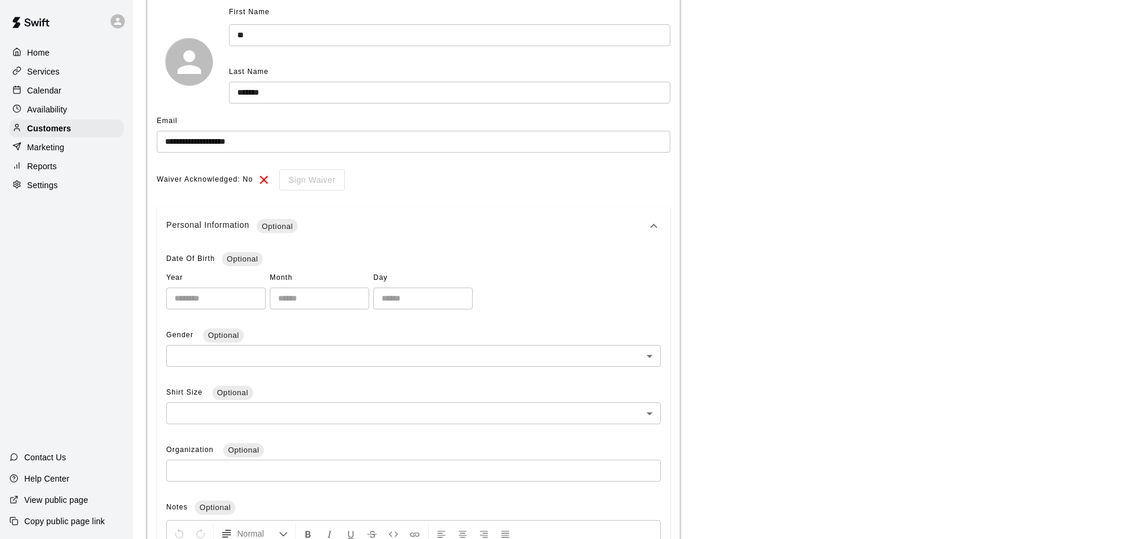
click at [290, 359] on body "**********" at bounding box center [563, 320] width 1127 height 876
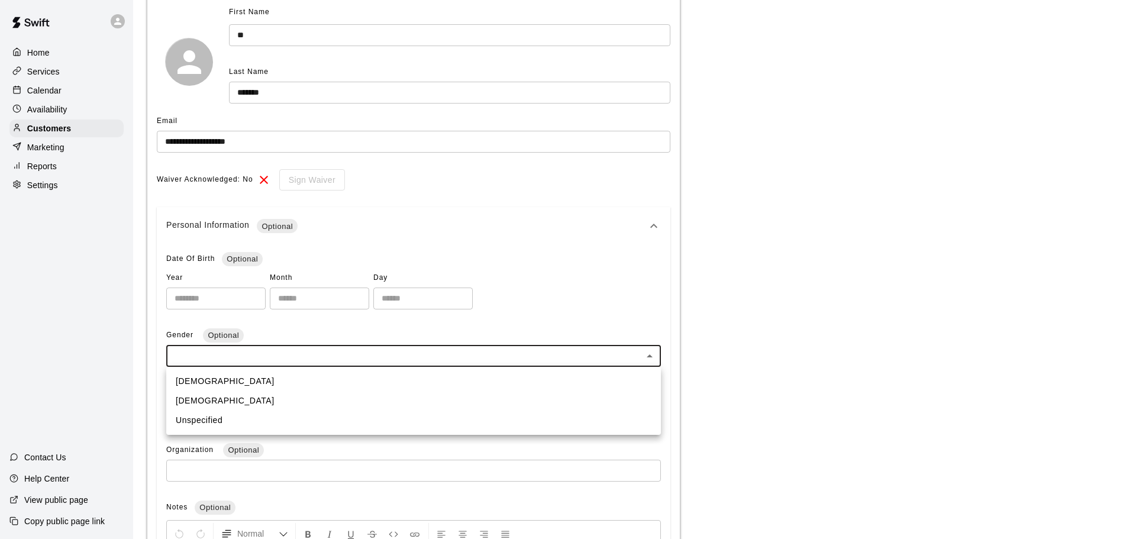
click at [254, 374] on li "[DEMOGRAPHIC_DATA]" at bounding box center [413, 382] width 495 height 20
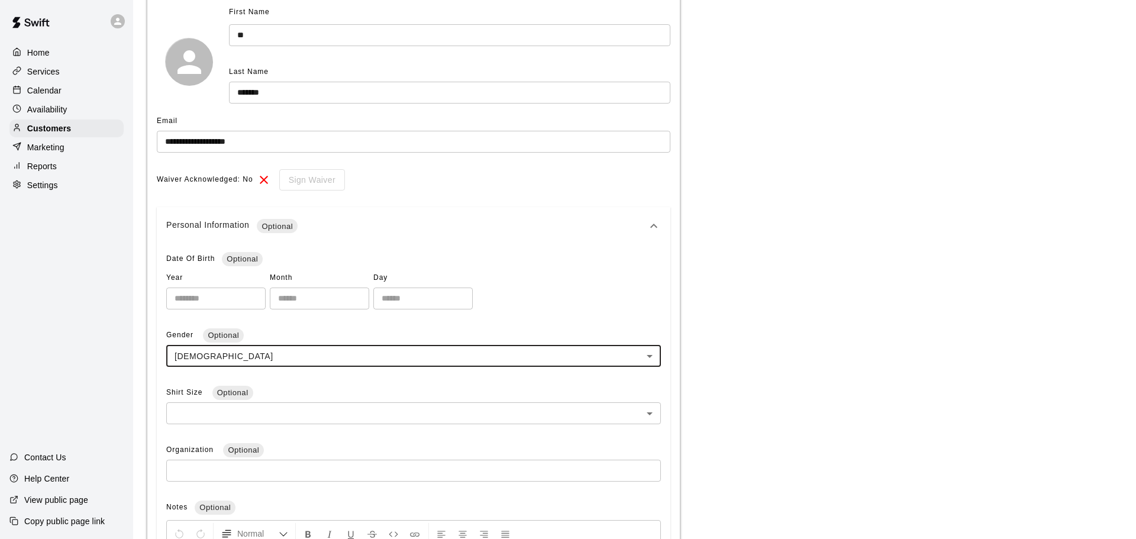
type input "****"
click at [267, 411] on body "**********" at bounding box center [563, 320] width 1127 height 876
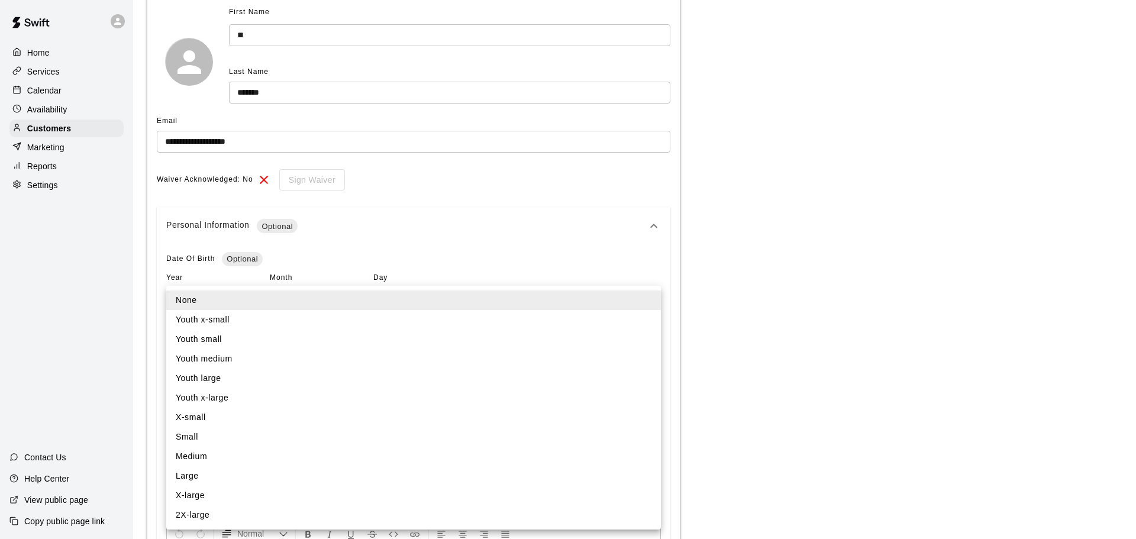
click at [489, 241] on div at bounding box center [568, 269] width 1136 height 539
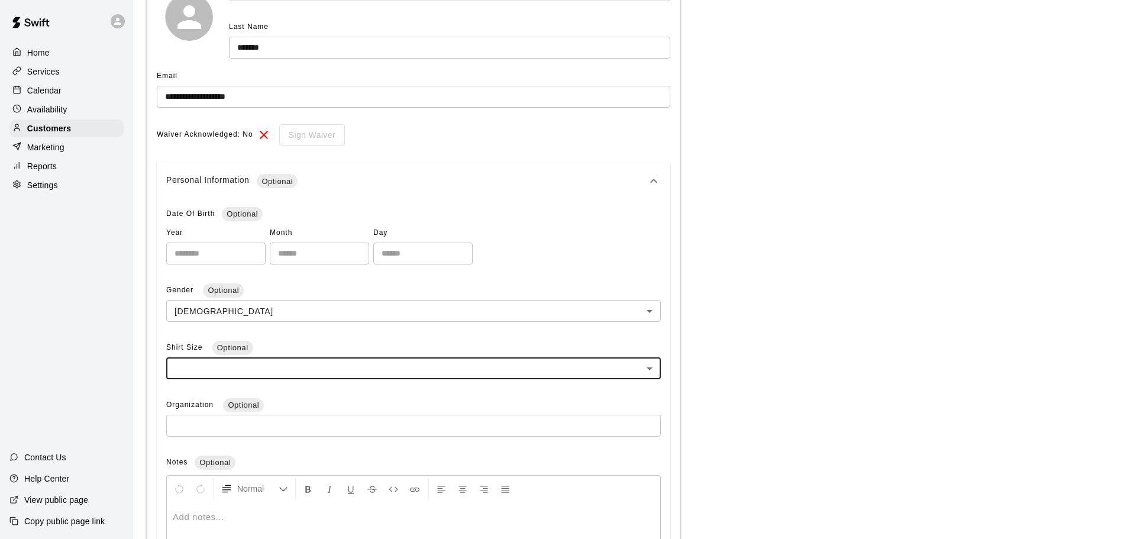
scroll to position [237, 0]
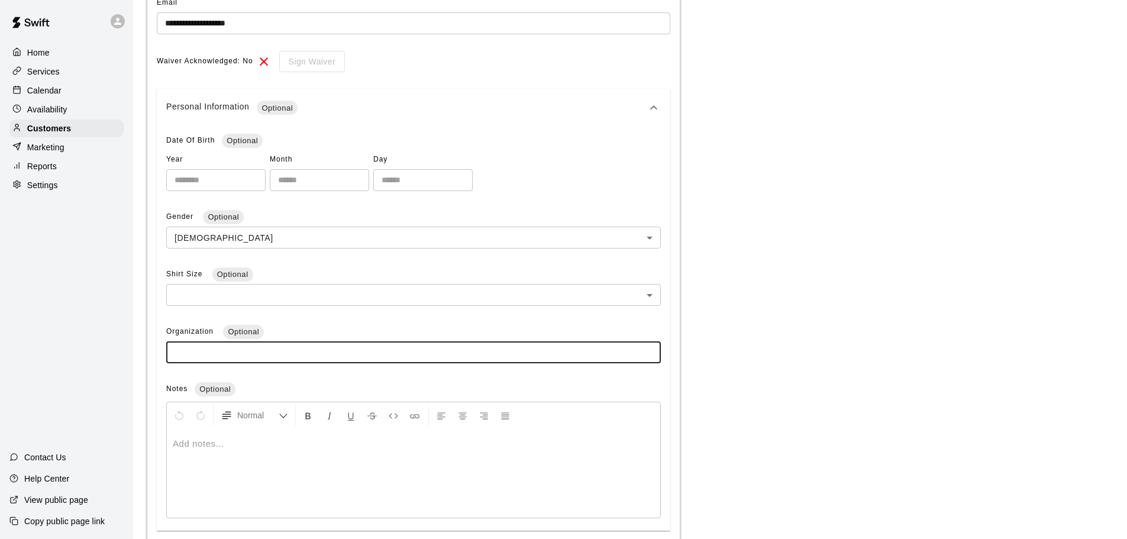
click at [252, 354] on input "text" at bounding box center [413, 352] width 495 height 22
type input "**********"
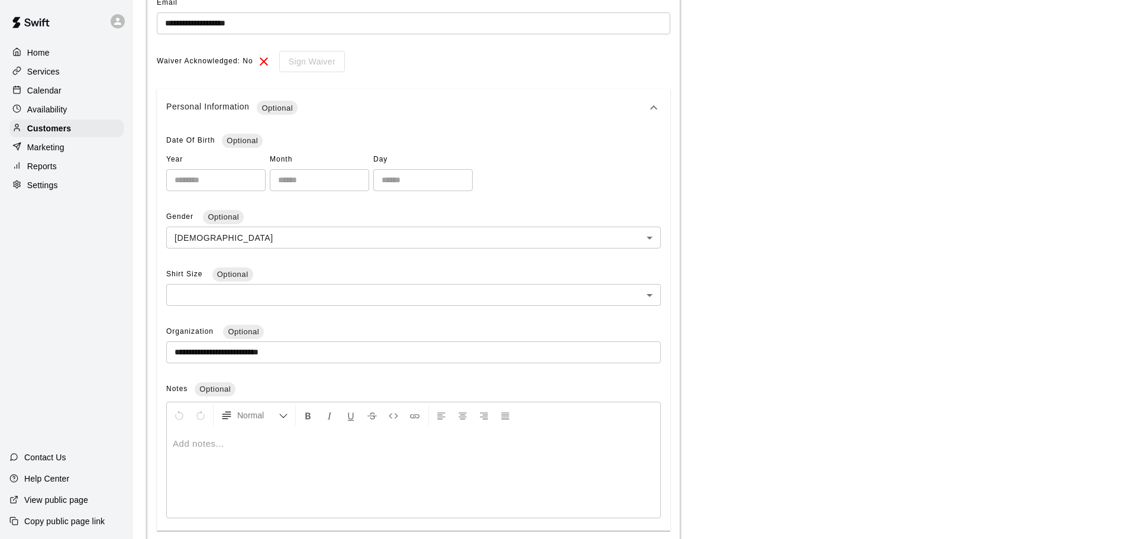
scroll to position [337, 0]
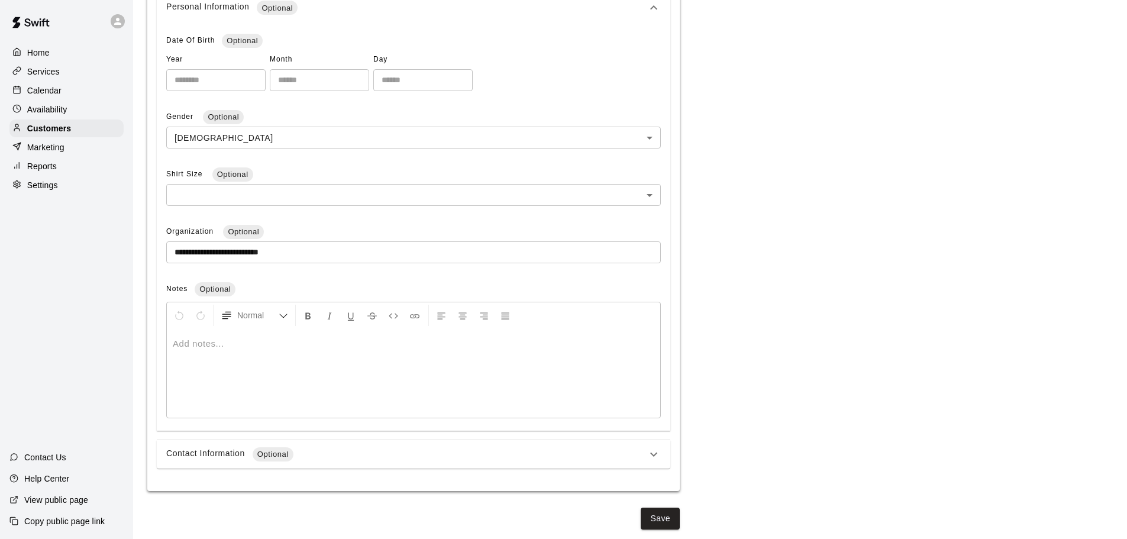
click at [315, 447] on div "Contact Information Optional" at bounding box center [413, 454] width 513 height 28
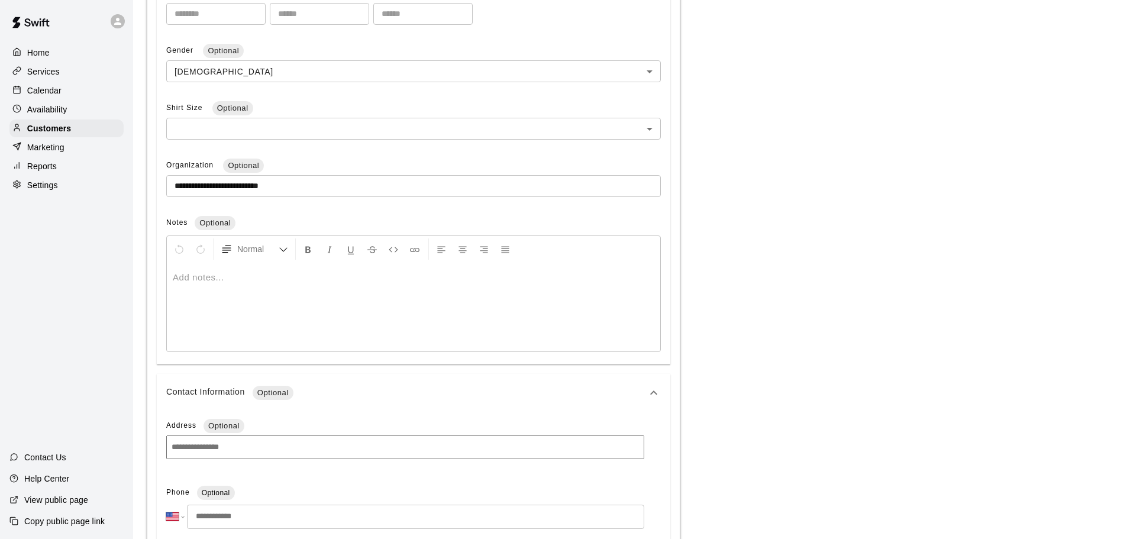
scroll to position [514, 0]
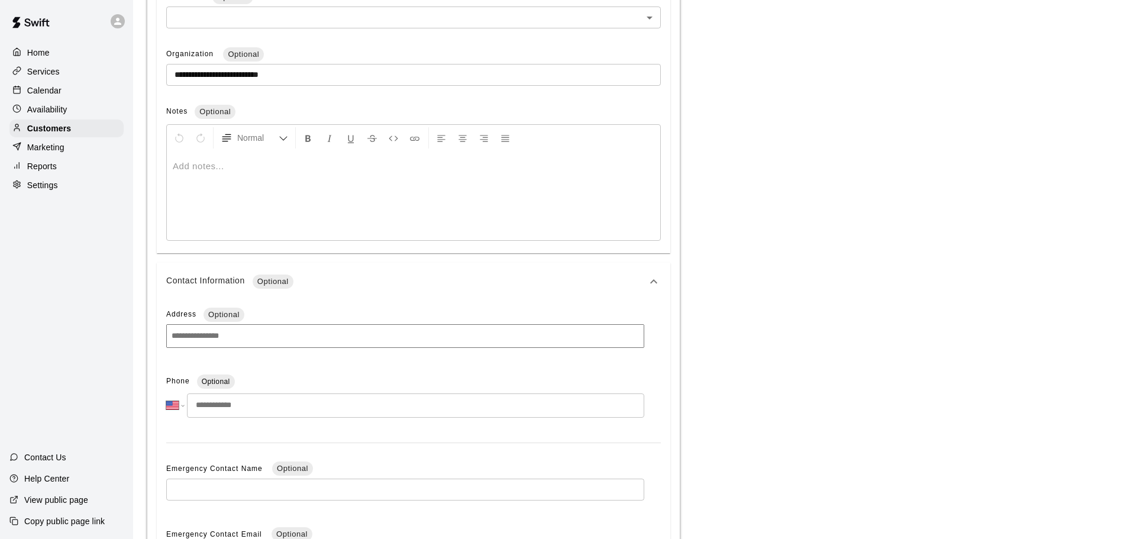
click at [248, 423] on div "**********" at bounding box center [405, 398] width 478 height 53
click at [258, 405] on input "tel" at bounding box center [415, 405] width 457 height 24
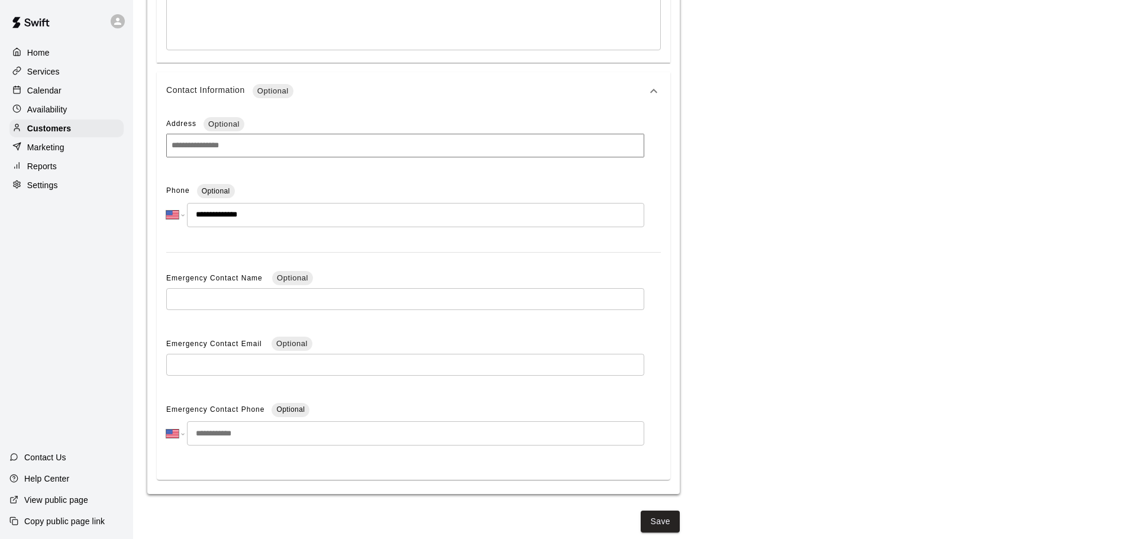
scroll to position [709, 0]
type input "**********"
click at [248, 463] on div "**********" at bounding box center [413, 292] width 513 height 370
click at [657, 516] on button "Save" at bounding box center [660, 519] width 39 height 22
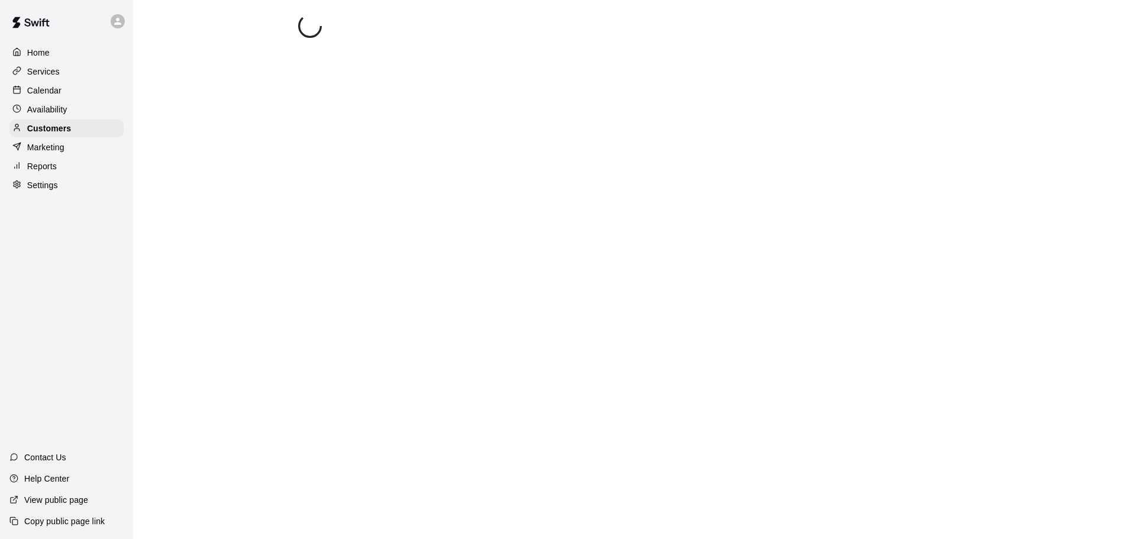
scroll to position [0, 0]
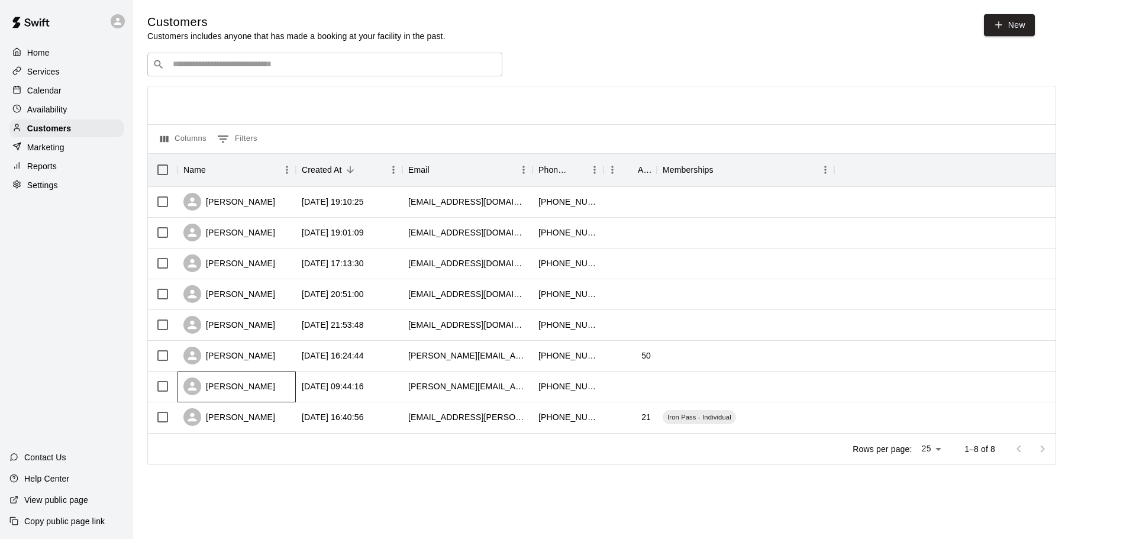
click at [209, 386] on div "[PERSON_NAME]" at bounding box center [229, 386] width 92 height 18
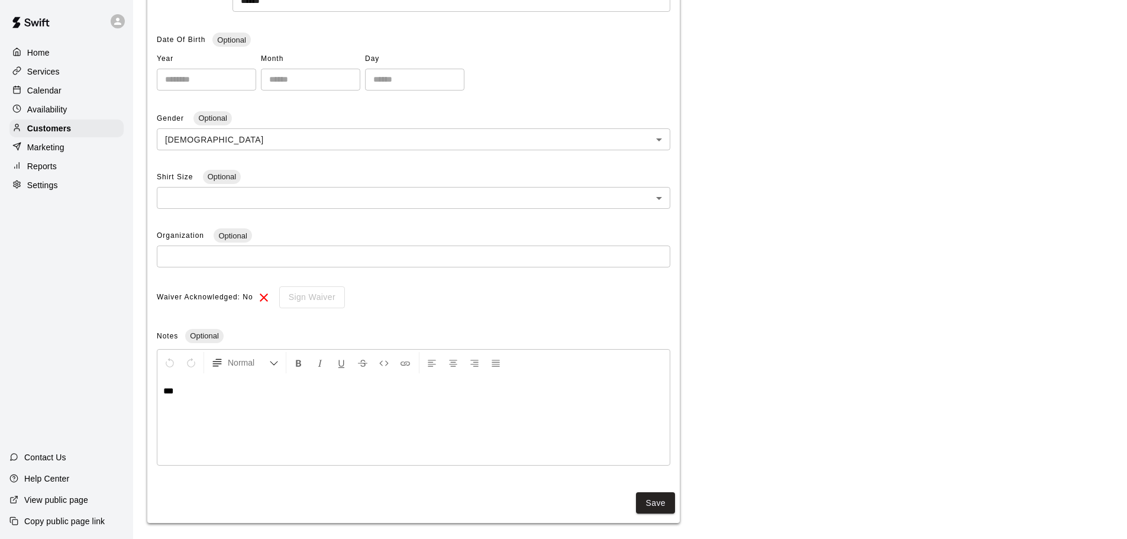
scroll to position [251, 0]
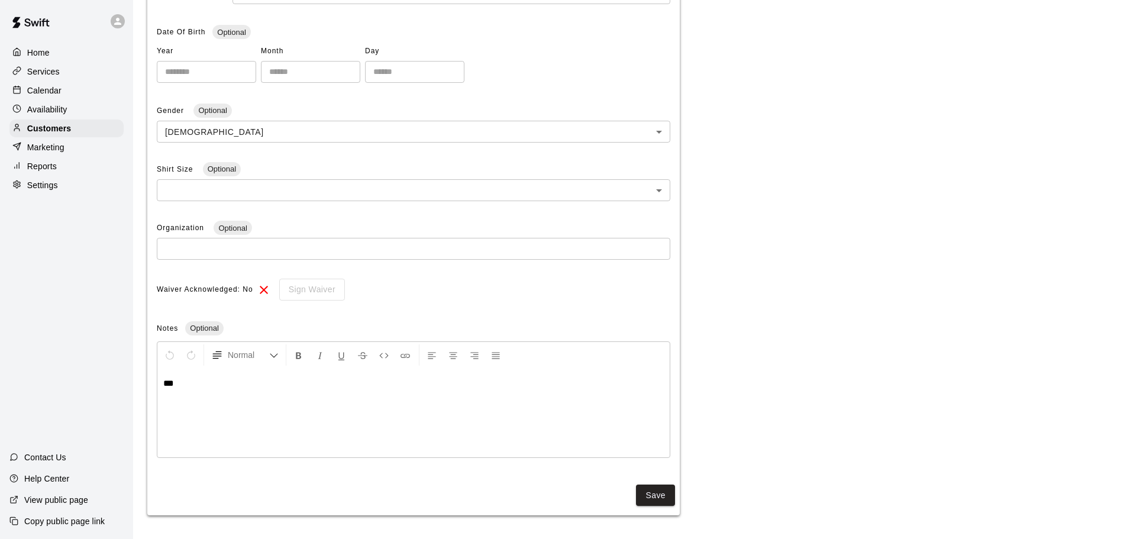
click at [258, 291] on icon at bounding box center [264, 290] width 14 height 14
click at [209, 379] on p "***" at bounding box center [413, 383] width 500 height 12
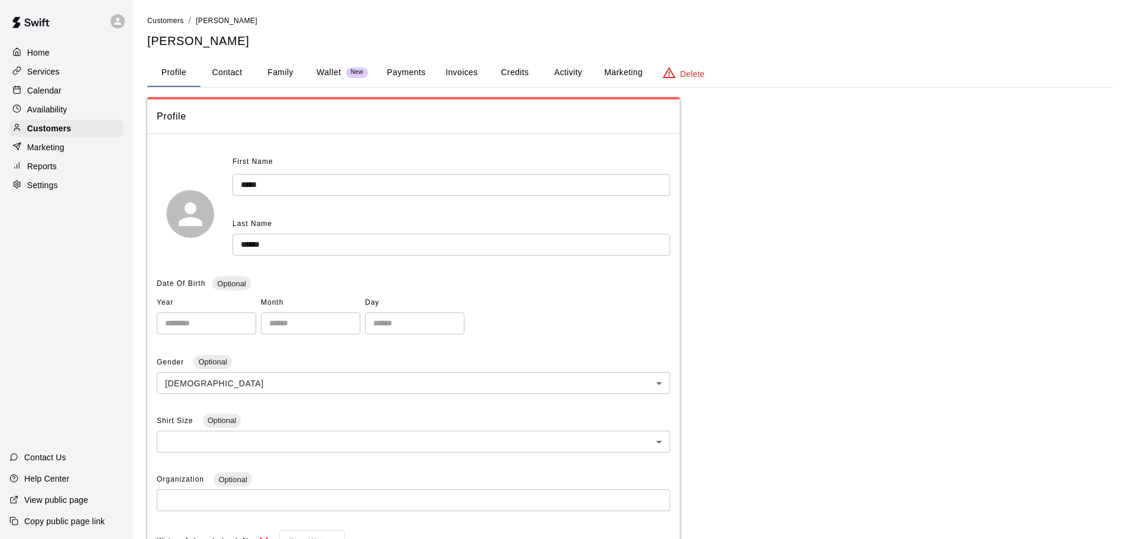
click at [283, 77] on button "Family" at bounding box center [280, 73] width 53 height 28
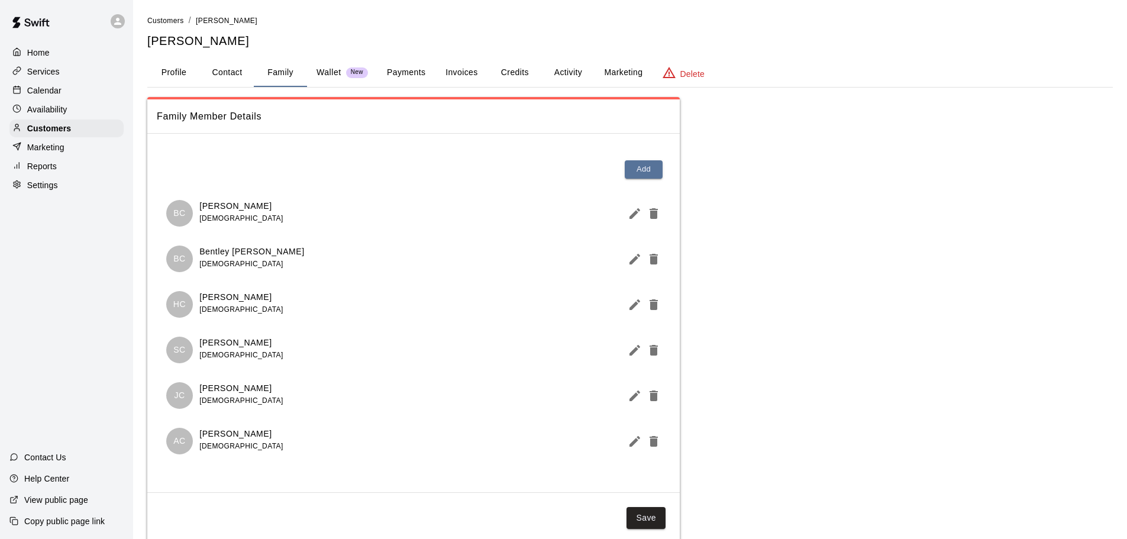
click at [637, 221] on button "Edit Member" at bounding box center [632, 214] width 19 height 24
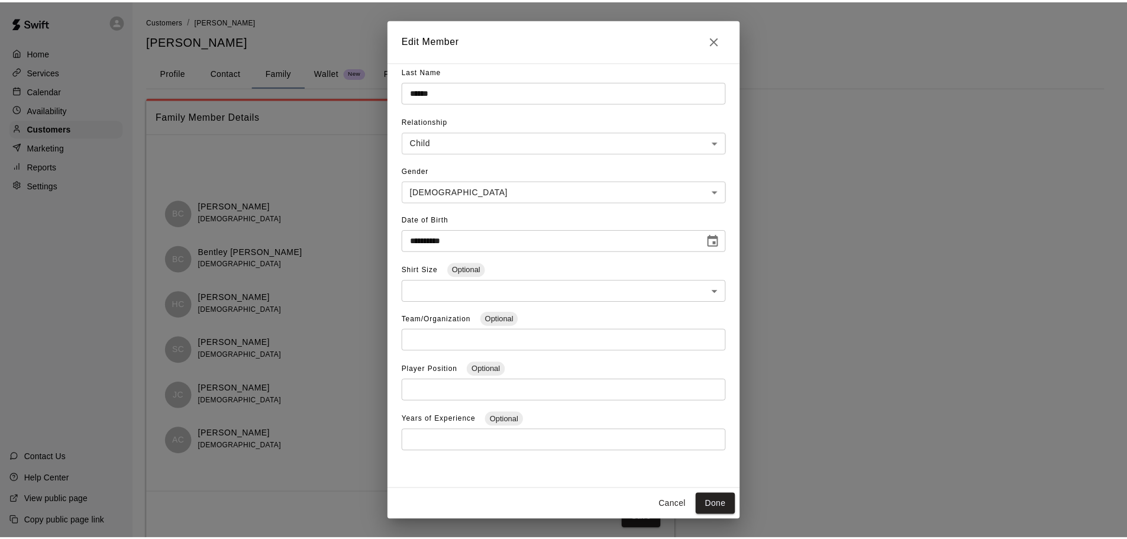
scroll to position [60, 0]
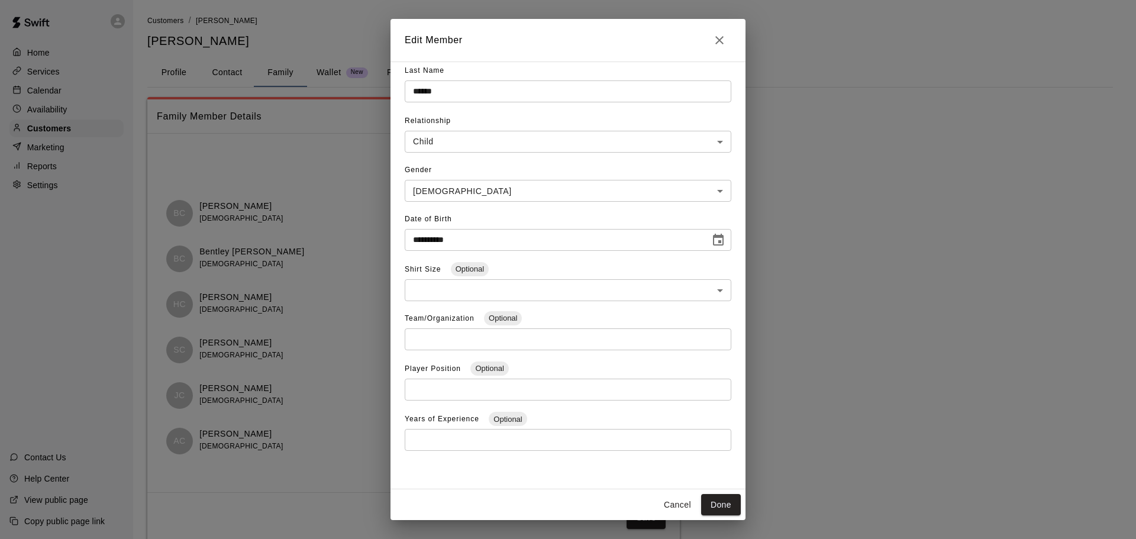
click at [695, 507] on button "Cancel" at bounding box center [677, 505] width 38 height 22
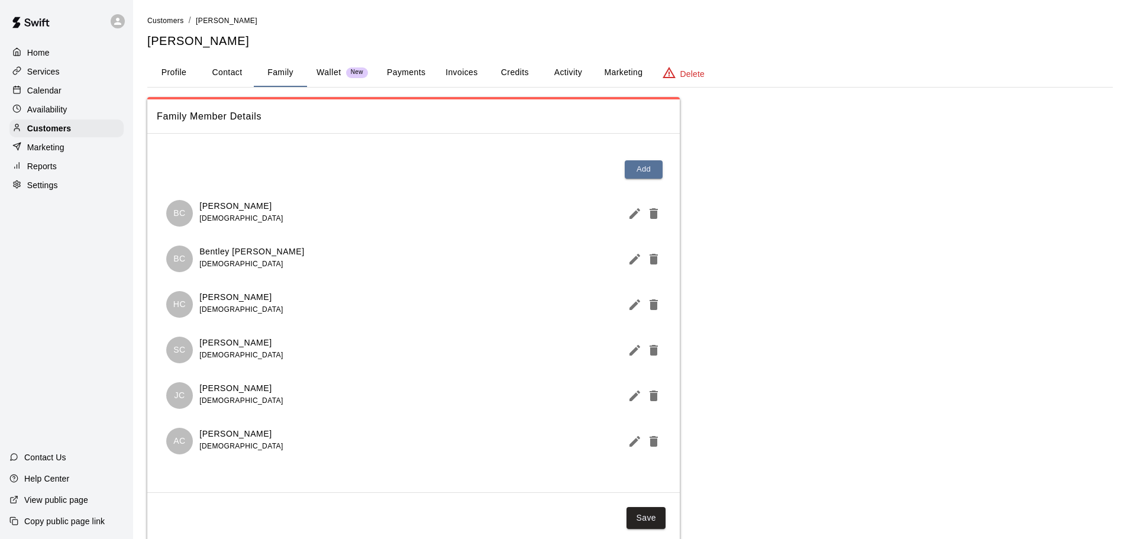
click at [179, 81] on button "Profile" at bounding box center [173, 73] width 53 height 28
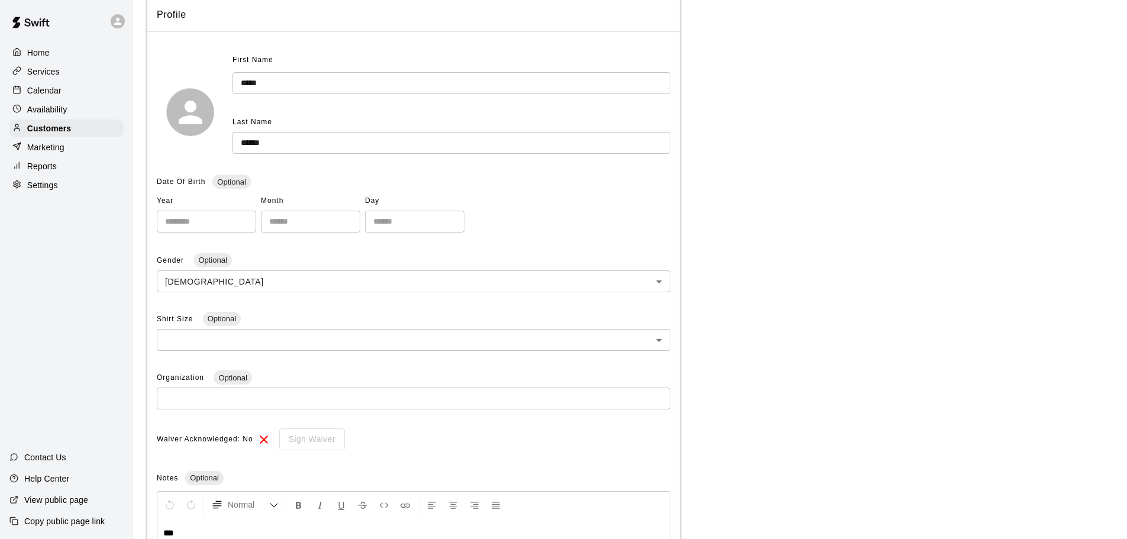
scroll to position [251, 0]
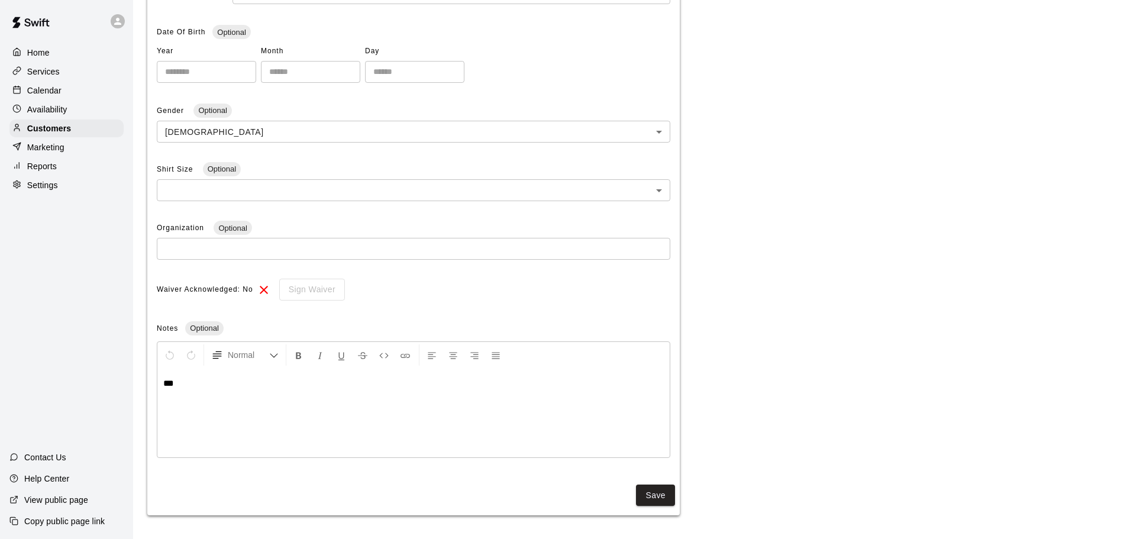
click at [200, 390] on div "***" at bounding box center [413, 413] width 512 height 89
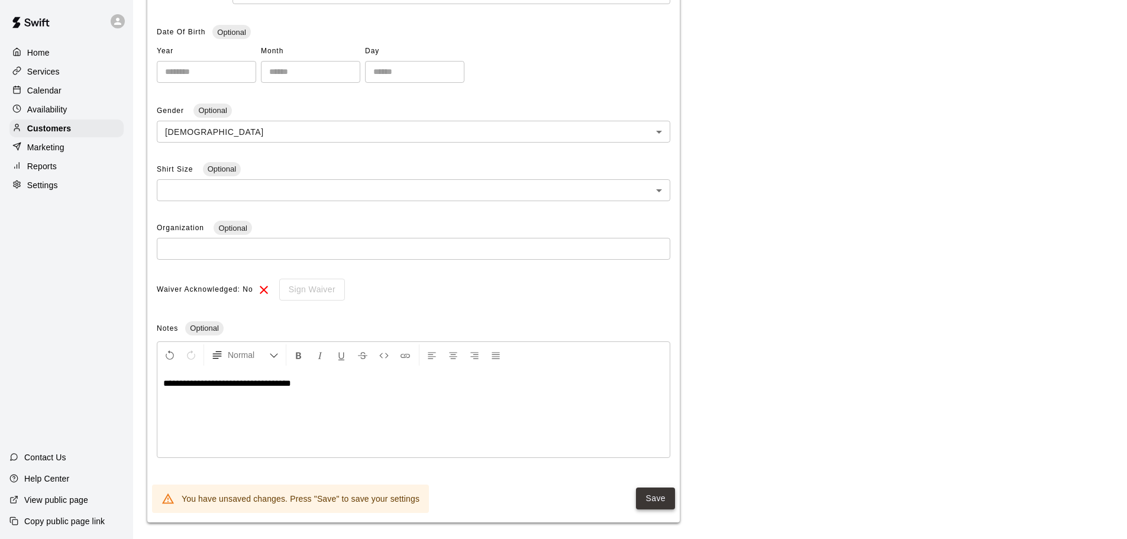
click at [645, 497] on button "Save" at bounding box center [655, 498] width 39 height 22
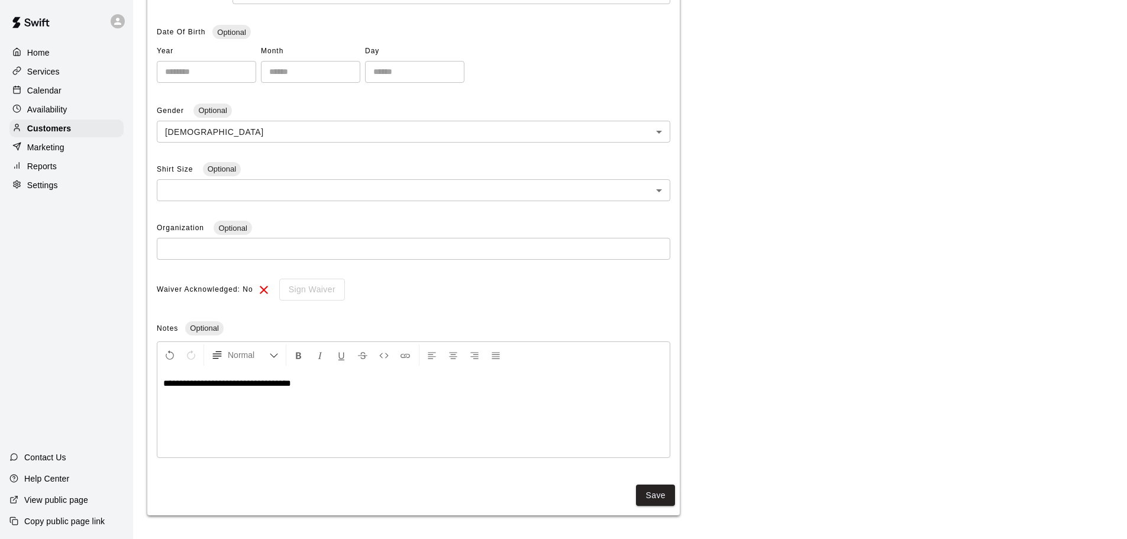
click at [51, 191] on p "Settings" at bounding box center [42, 185] width 31 height 12
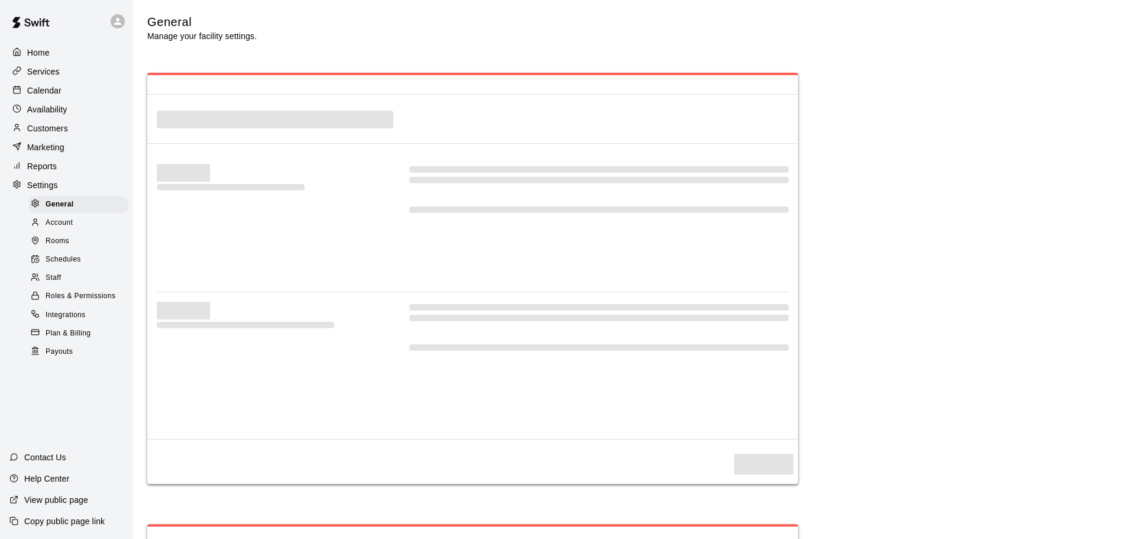
select select "**"
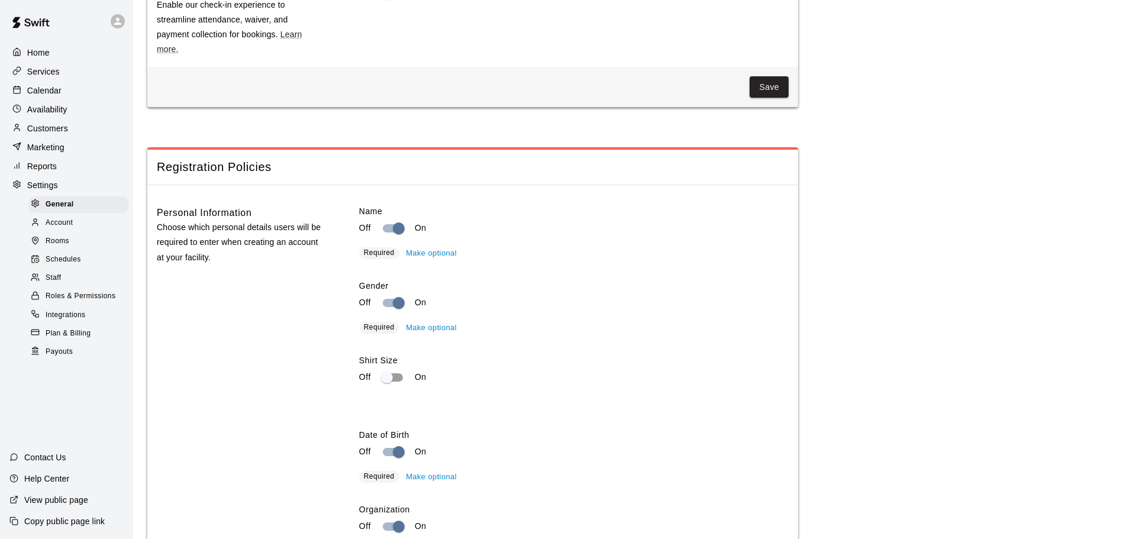
scroll to position [1011, 0]
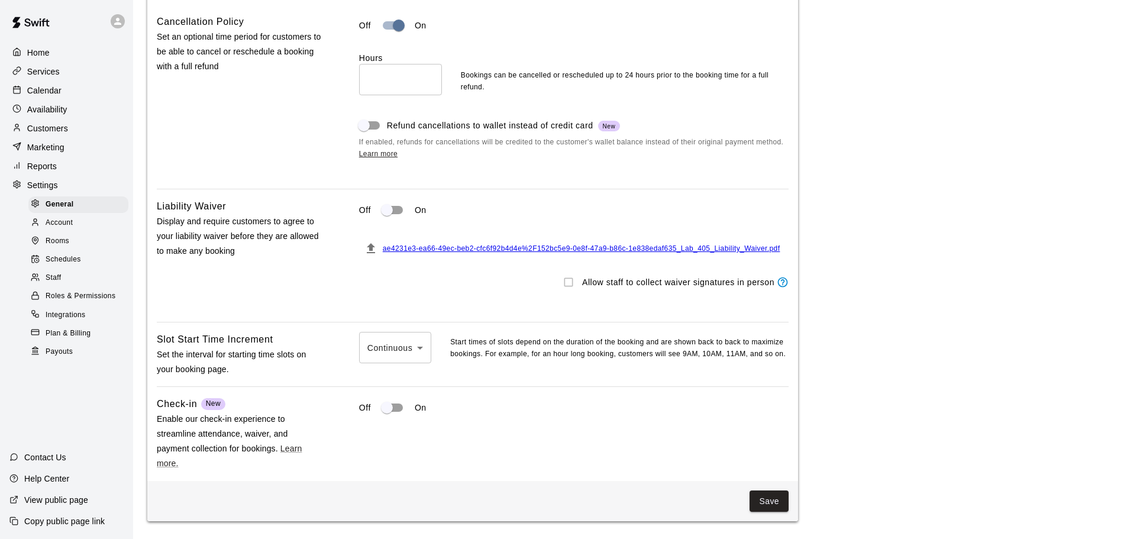
click at [412, 253] on span "ae4231e3-ea66-49ec-beb2-cfc6f92b4d4e%2F152bc5e9-0e8f-47a9-b86c-1e838edaf635_Lab…" at bounding box center [582, 248] width 398 height 8
click at [564, 293] on div "Allow staff to collect waiver signatures in person" at bounding box center [573, 282] width 429 height 22
click at [571, 293] on div "Allow staff to collect waiver signatures in person" at bounding box center [573, 282] width 429 height 22
click at [569, 293] on div "Allow staff to collect waiver signatures in person" at bounding box center [573, 282] width 429 height 22
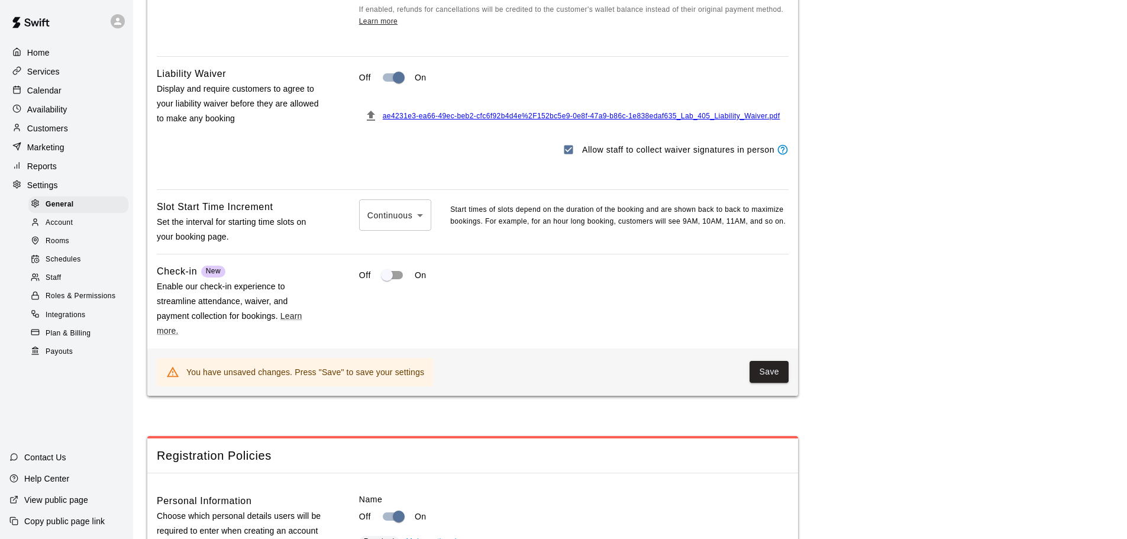
scroll to position [1129, 0]
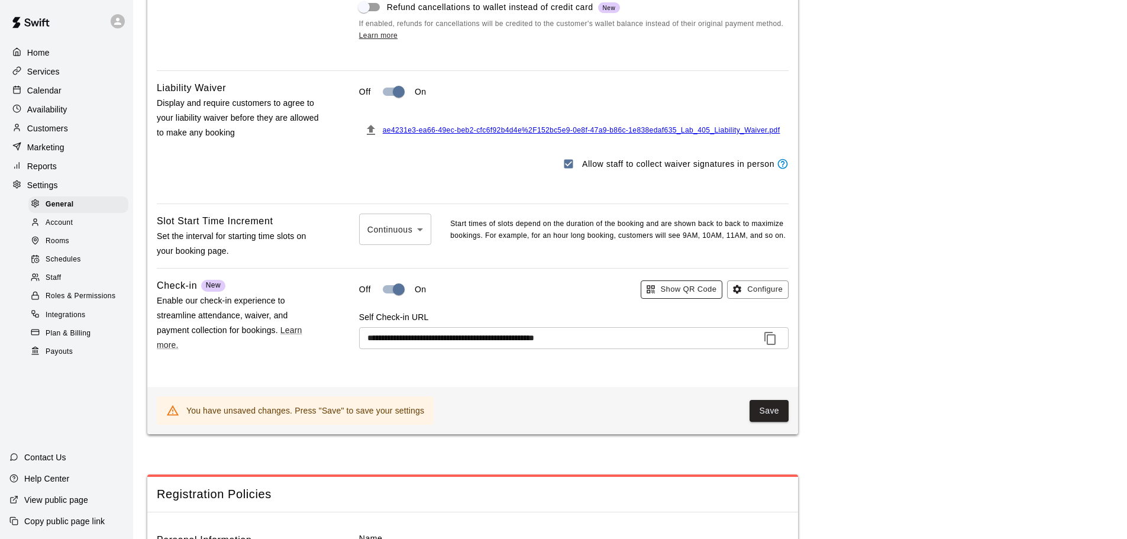
click at [681, 299] on button "Show QR Code" at bounding box center [682, 289] width 82 height 18
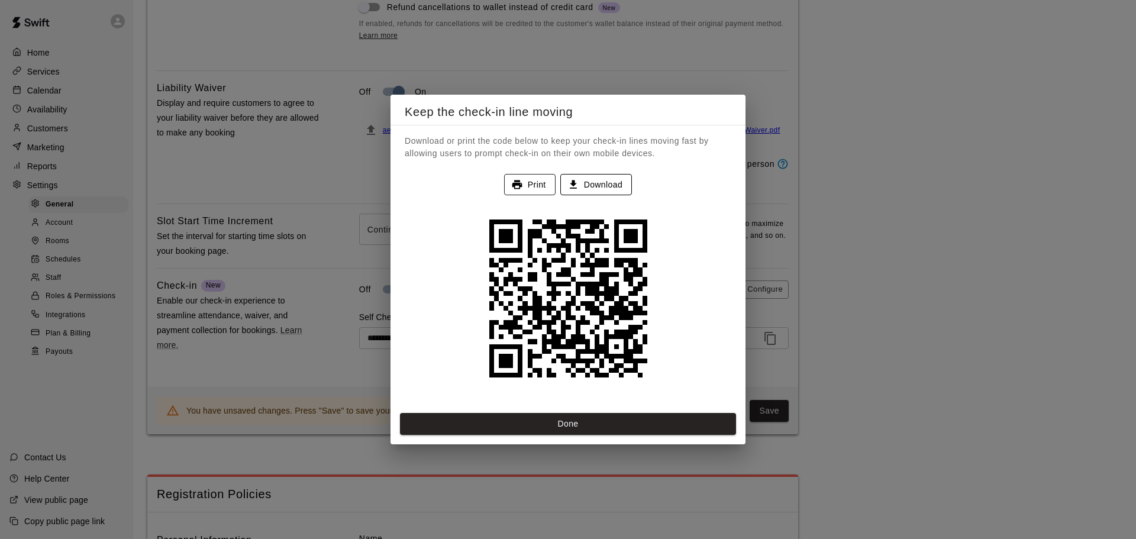
click at [521, 180] on icon "button" at bounding box center [517, 185] width 12 height 12
click at [629, 440] on div "Done" at bounding box center [567, 428] width 355 height 31
click at [631, 427] on button "Done" at bounding box center [568, 424] width 336 height 22
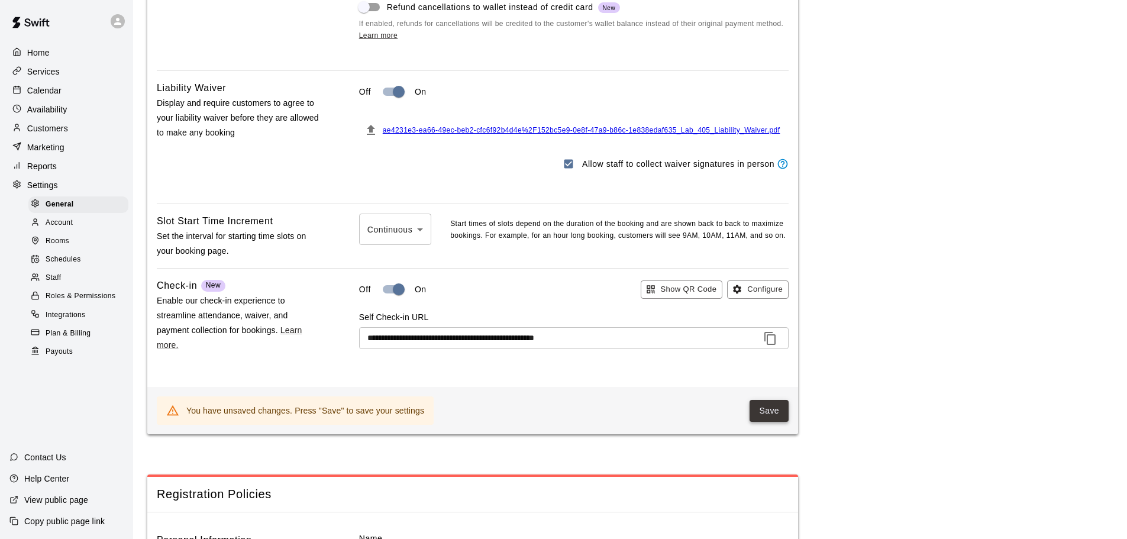
click at [784, 422] on button "Save" at bounding box center [769, 411] width 39 height 22
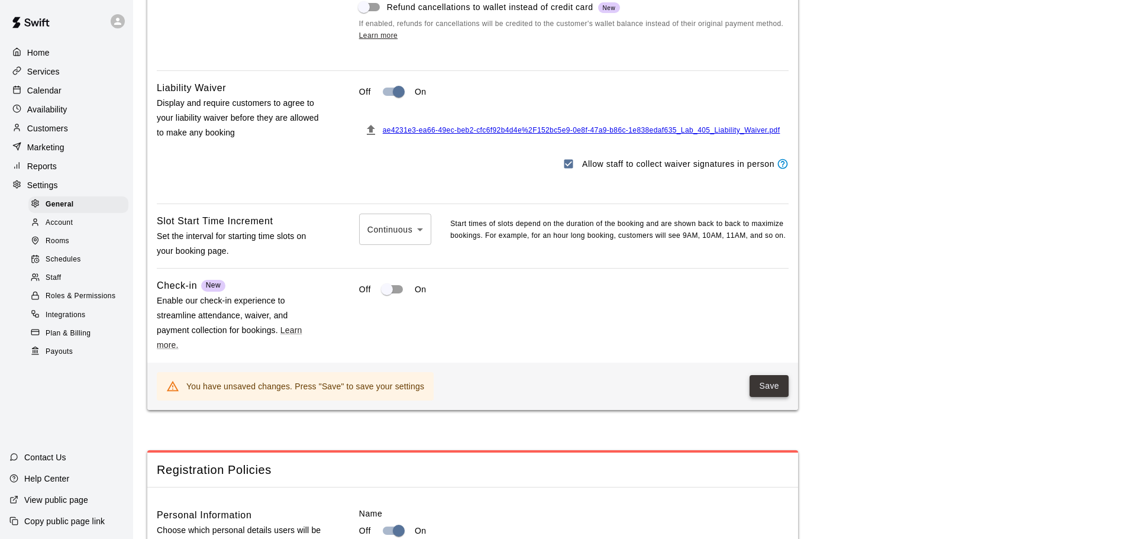
click at [774, 397] on button "Save" at bounding box center [769, 386] width 39 height 22
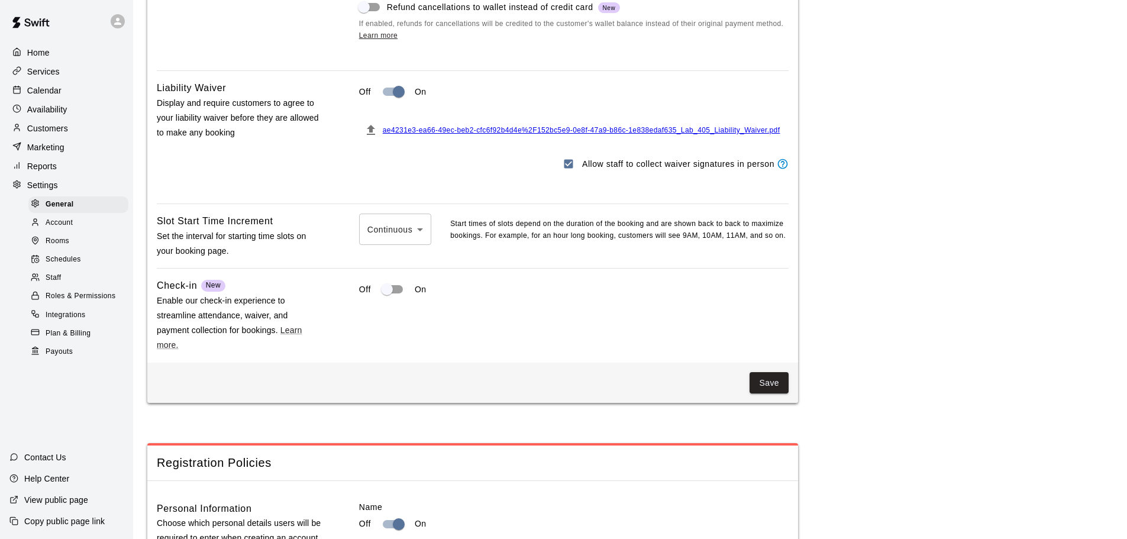
click at [37, 133] on p "Customers" at bounding box center [47, 128] width 41 height 12
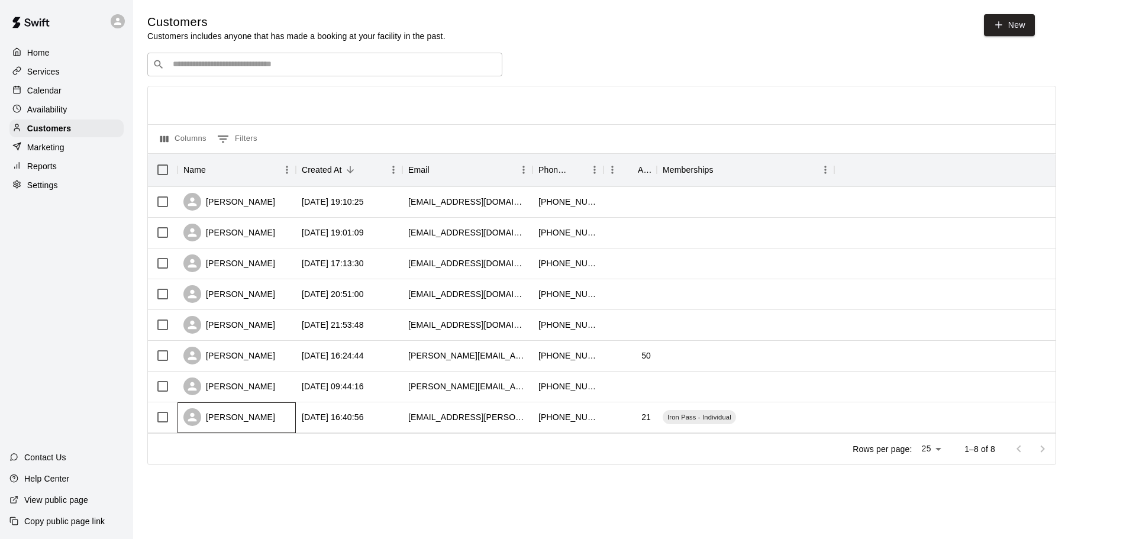
click at [237, 412] on div "[PERSON_NAME]" at bounding box center [229, 417] width 92 height 18
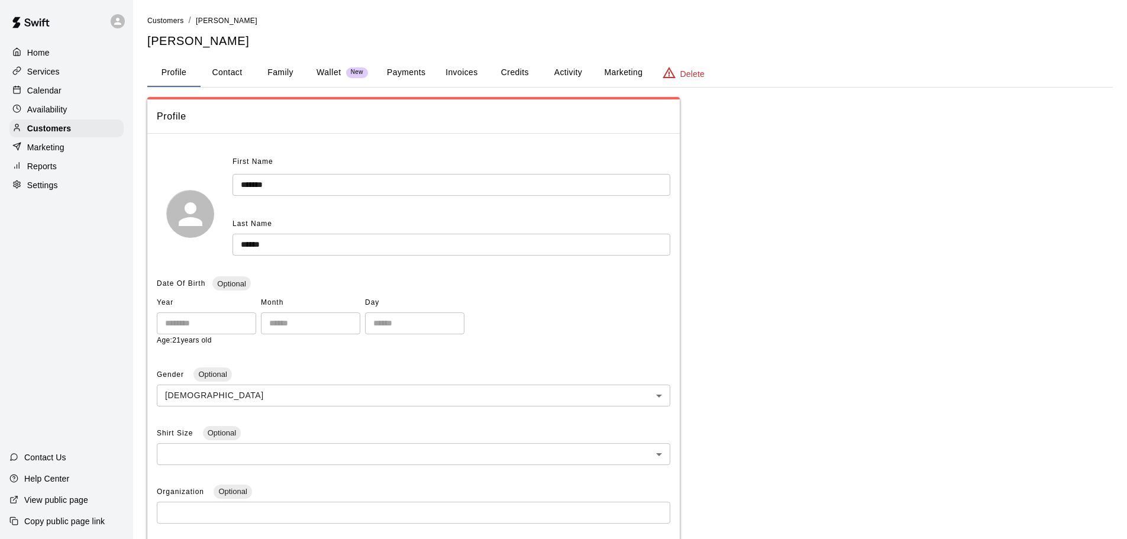
click at [326, 74] on p "Wallet" at bounding box center [328, 72] width 25 height 12
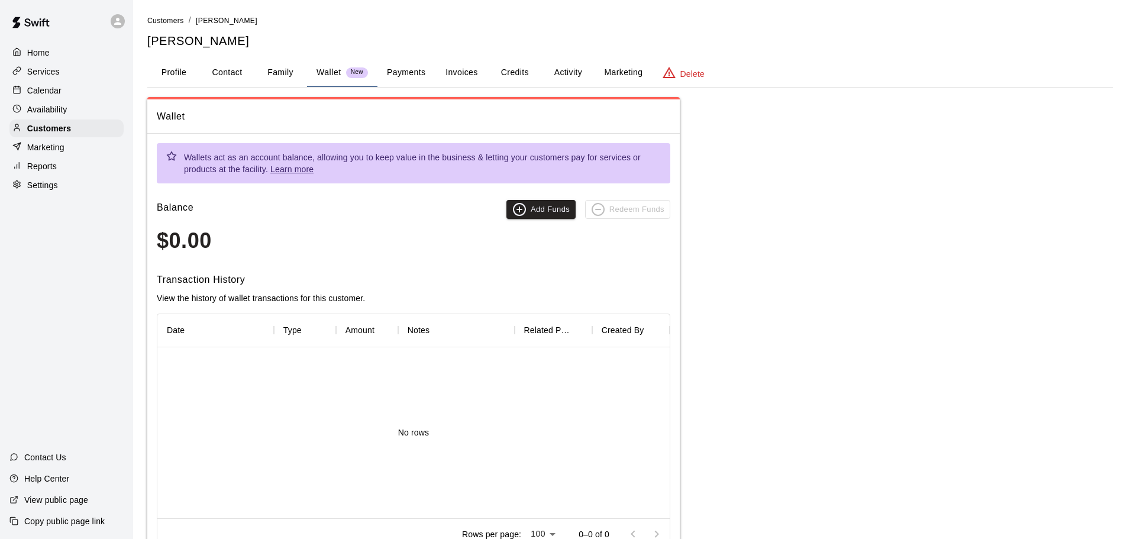
click at [285, 74] on button "Family" at bounding box center [280, 73] width 53 height 28
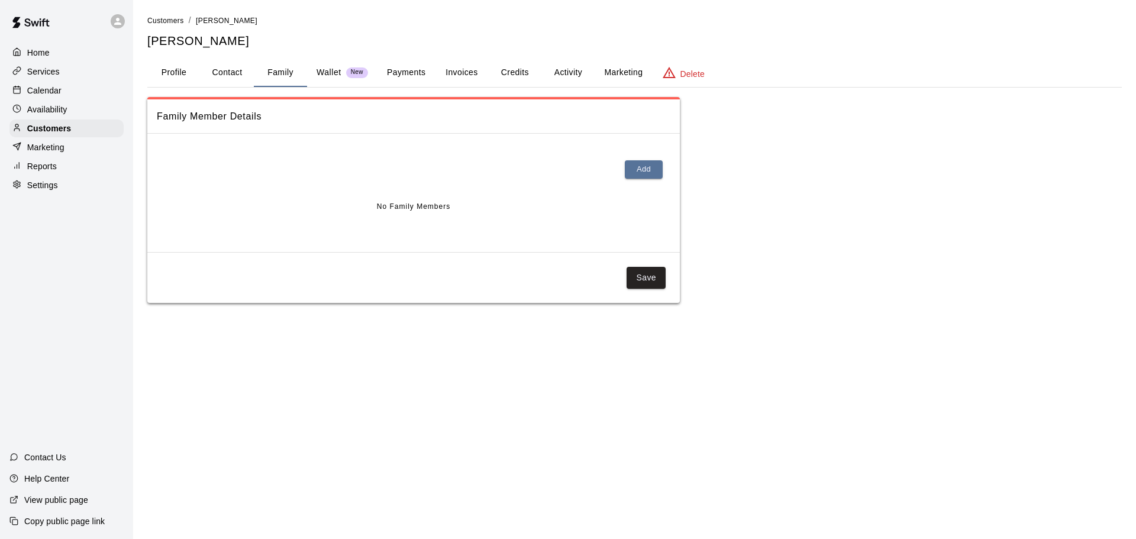
click at [392, 75] on button "Payments" at bounding box center [405, 73] width 57 height 28
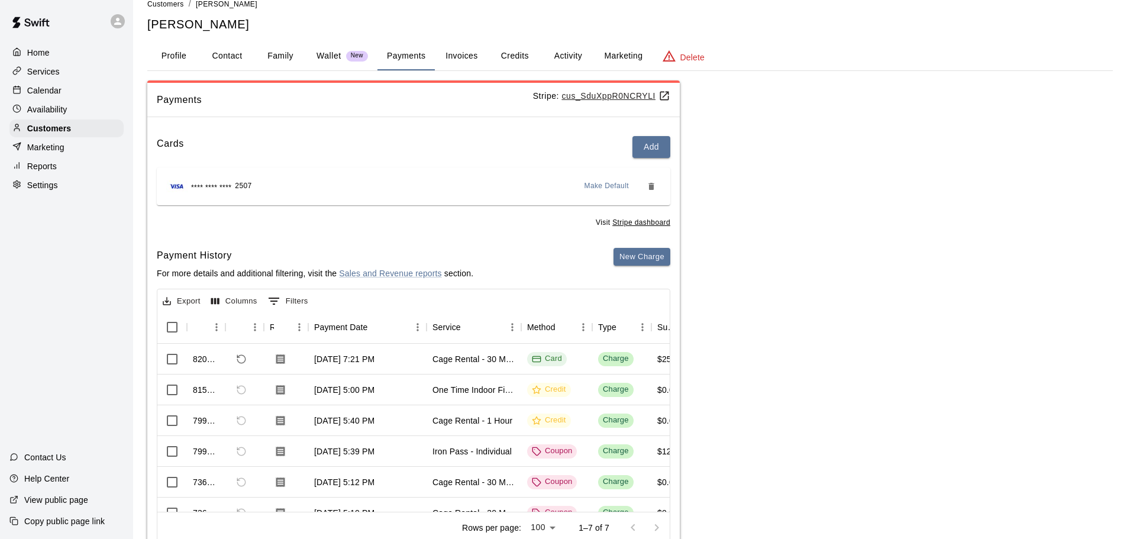
scroll to position [59, 0]
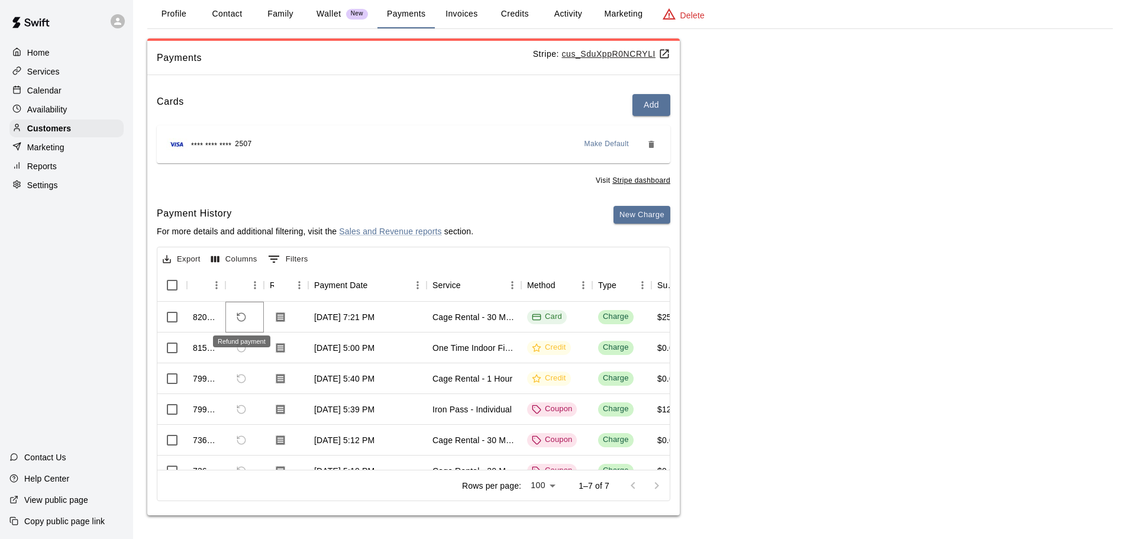
click at [244, 315] on icon "Refund payment" at bounding box center [241, 317] width 11 height 11
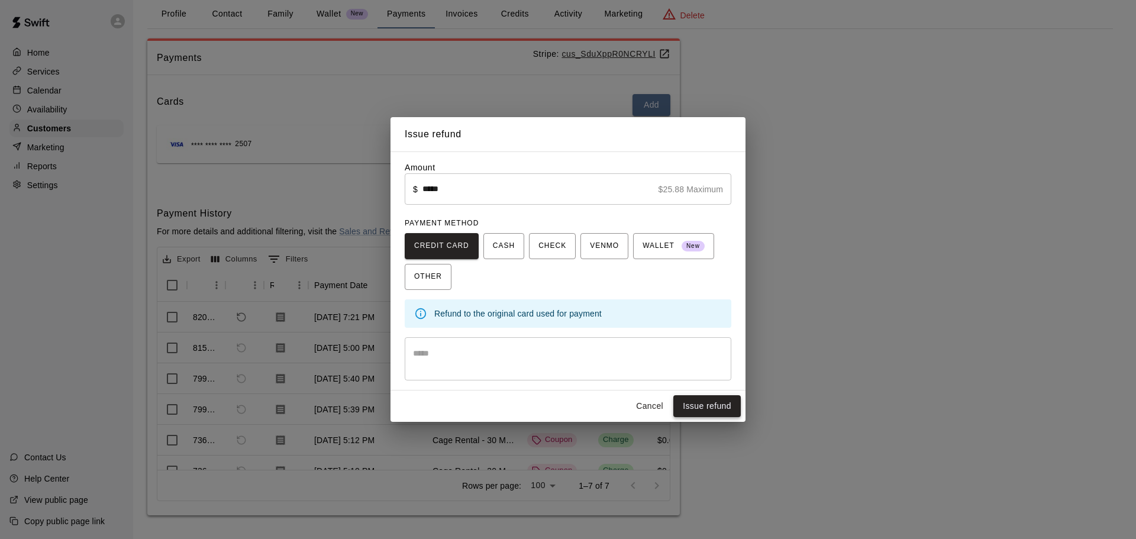
click at [690, 409] on button "Issue refund" at bounding box center [706, 406] width 67 height 22
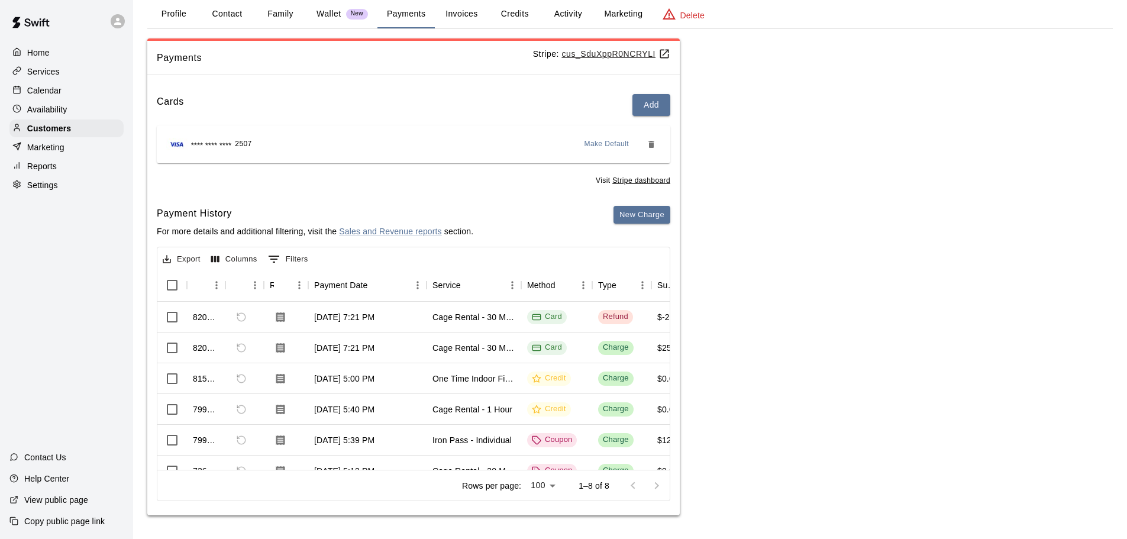
scroll to position [0, 0]
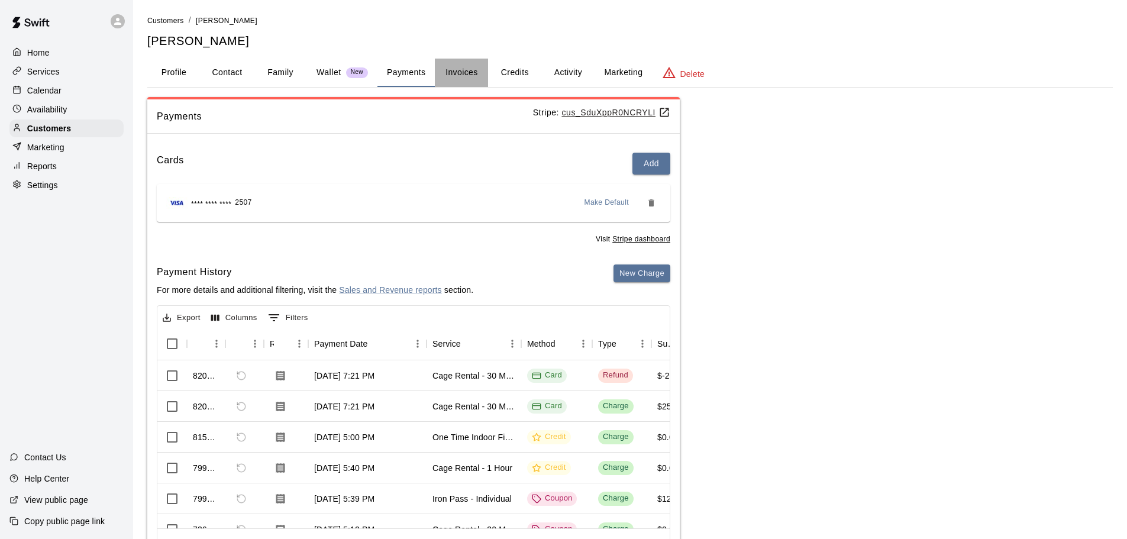
click at [467, 70] on button "Invoices" at bounding box center [461, 73] width 53 height 28
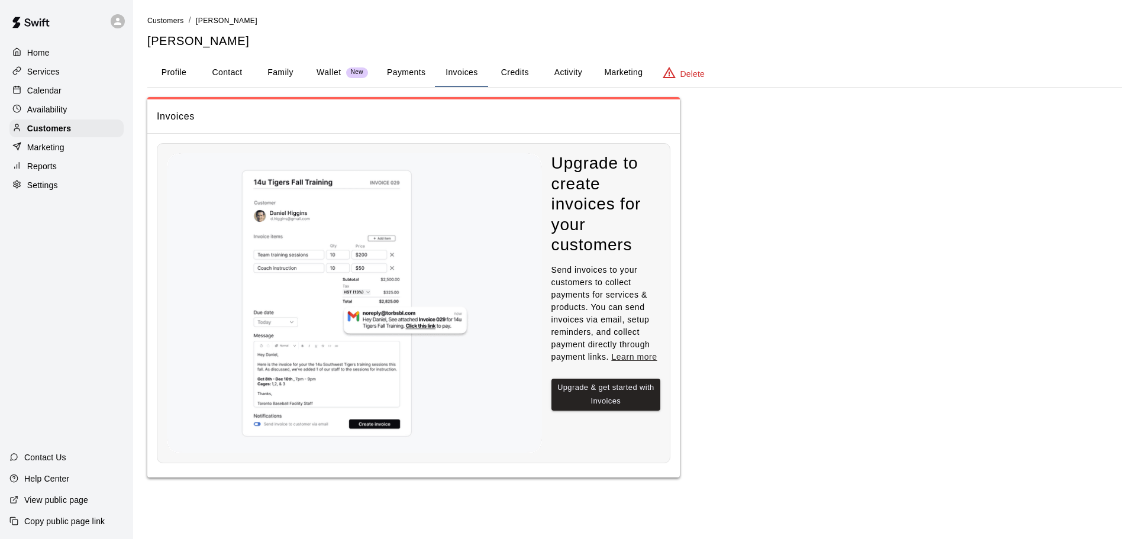
click at [573, 70] on button "Activity" at bounding box center [567, 73] width 53 height 28
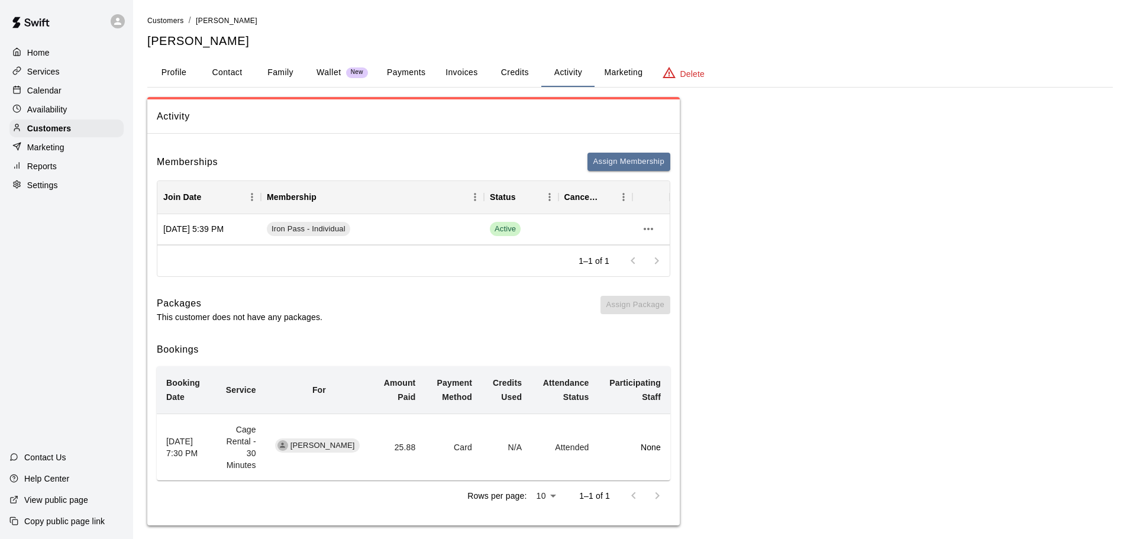
scroll to position [10, 0]
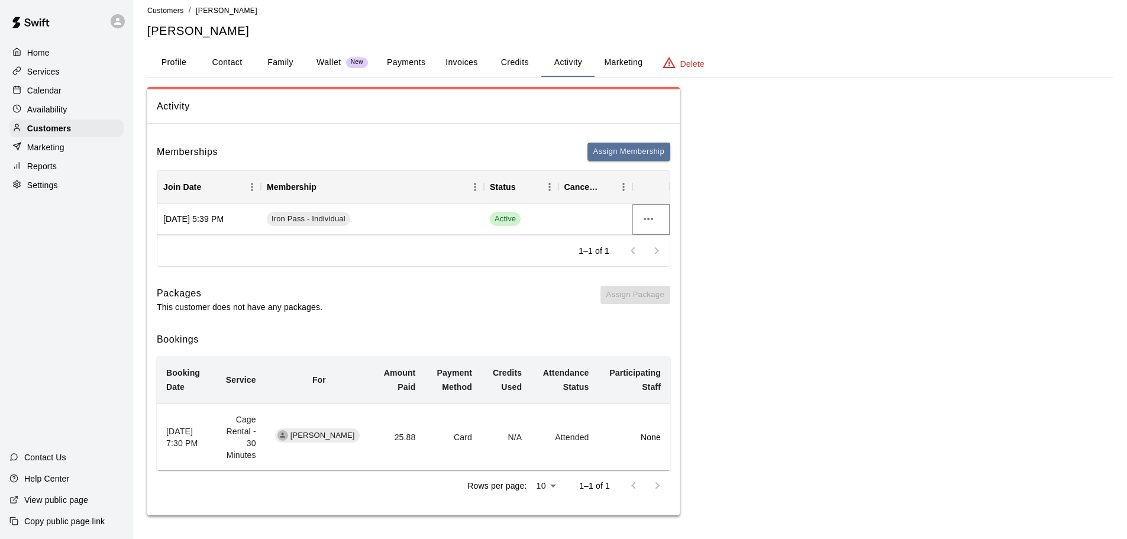
click at [645, 219] on icon "more actions" at bounding box center [648, 219] width 9 height 2
click at [660, 265] on li "Cancel" at bounding box center [671, 263] width 67 height 20
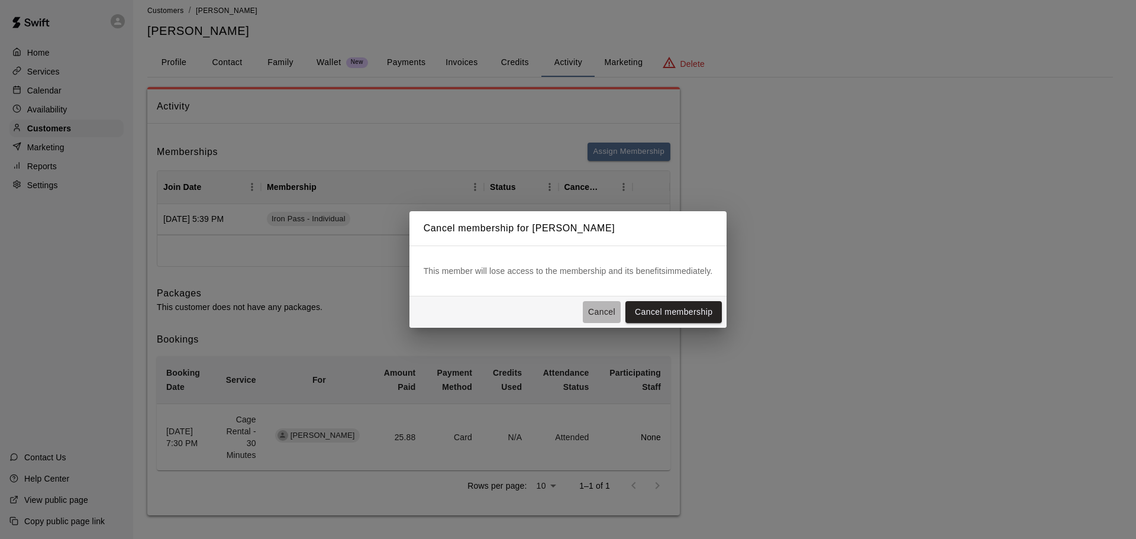
click at [607, 313] on button "Cancel" at bounding box center [602, 312] width 38 height 22
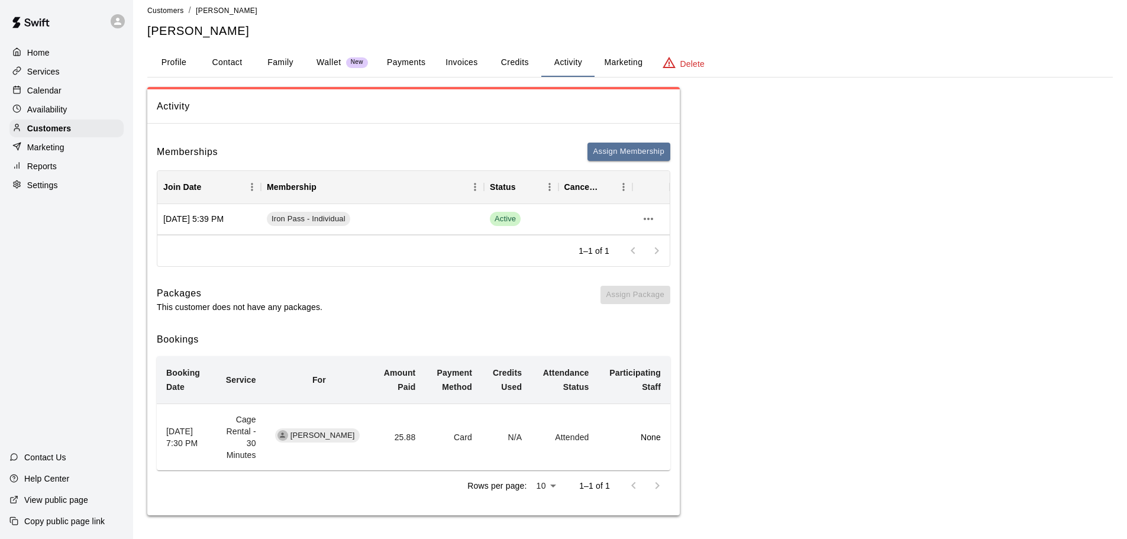
click at [615, 66] on button "Marketing" at bounding box center [623, 63] width 57 height 28
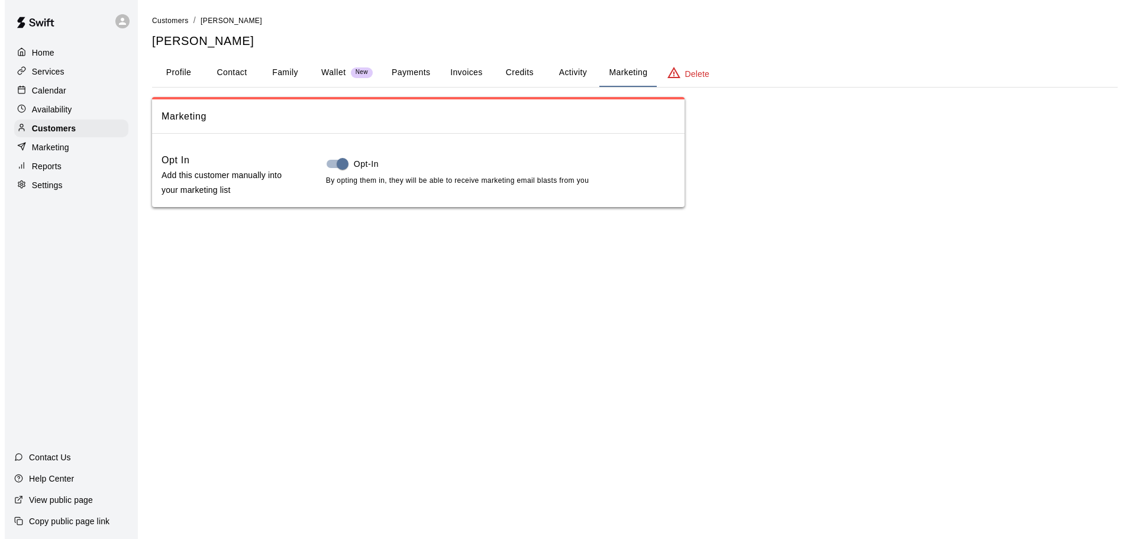
scroll to position [0, 0]
click at [529, 77] on button "Credits" at bounding box center [514, 73] width 53 height 28
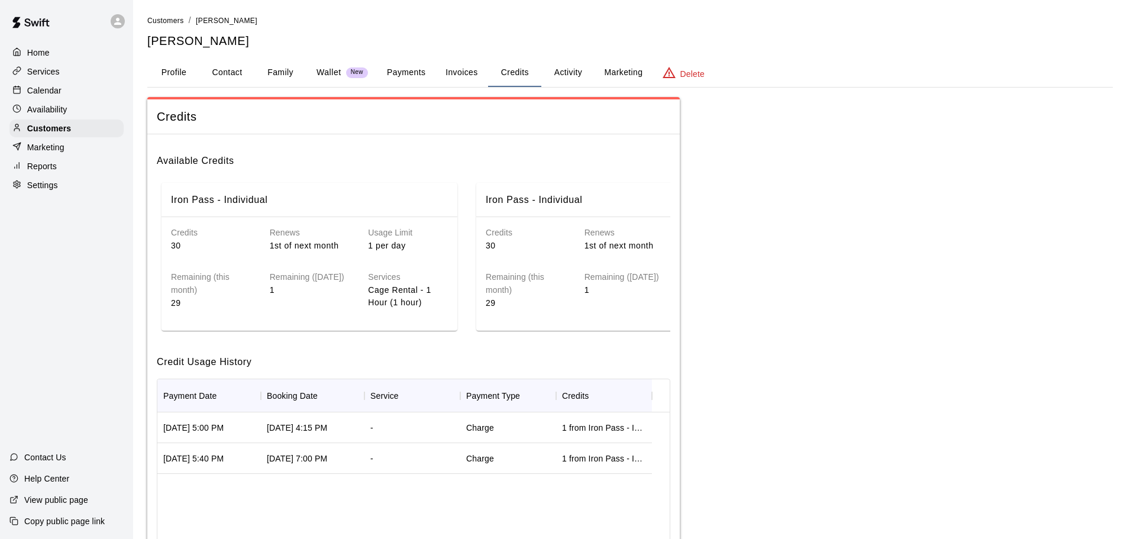
click at [85, 156] on div "Marketing" at bounding box center [66, 147] width 114 height 18
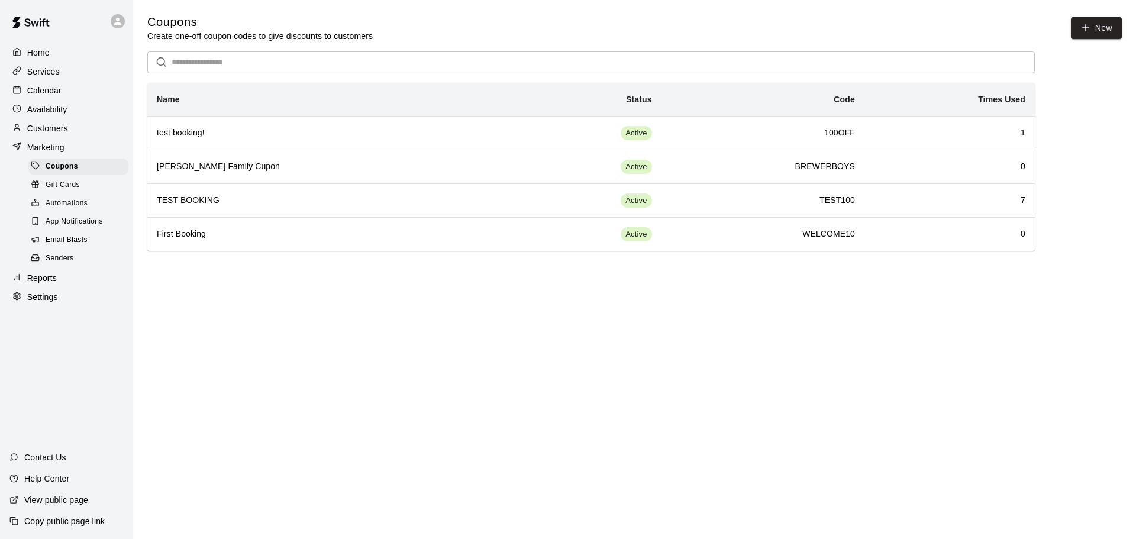
click at [59, 212] on div "Automations" at bounding box center [78, 203] width 100 height 17
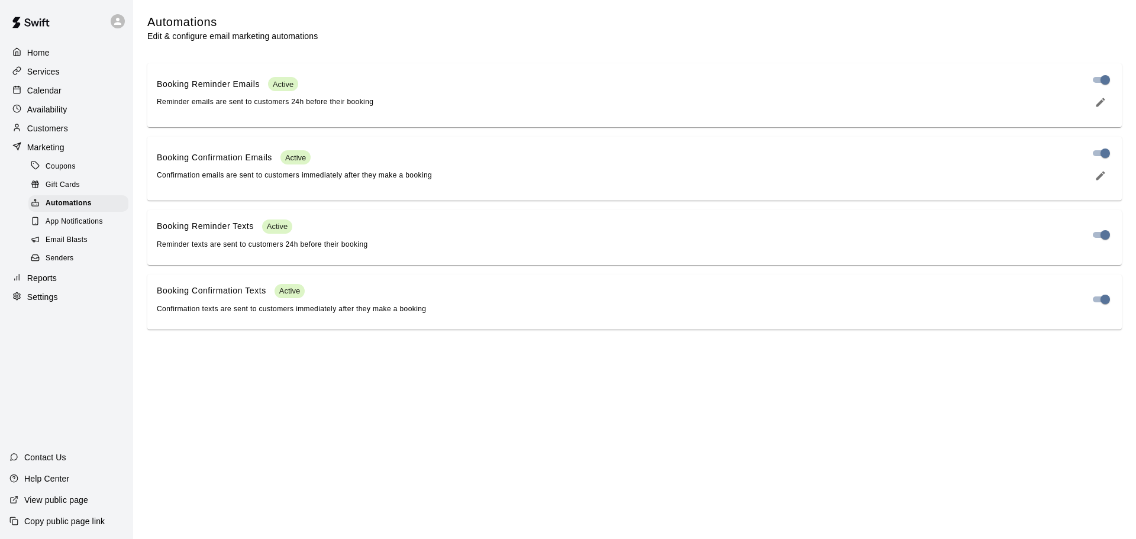
click at [50, 303] on p "Settings" at bounding box center [42, 297] width 31 height 12
select select "**"
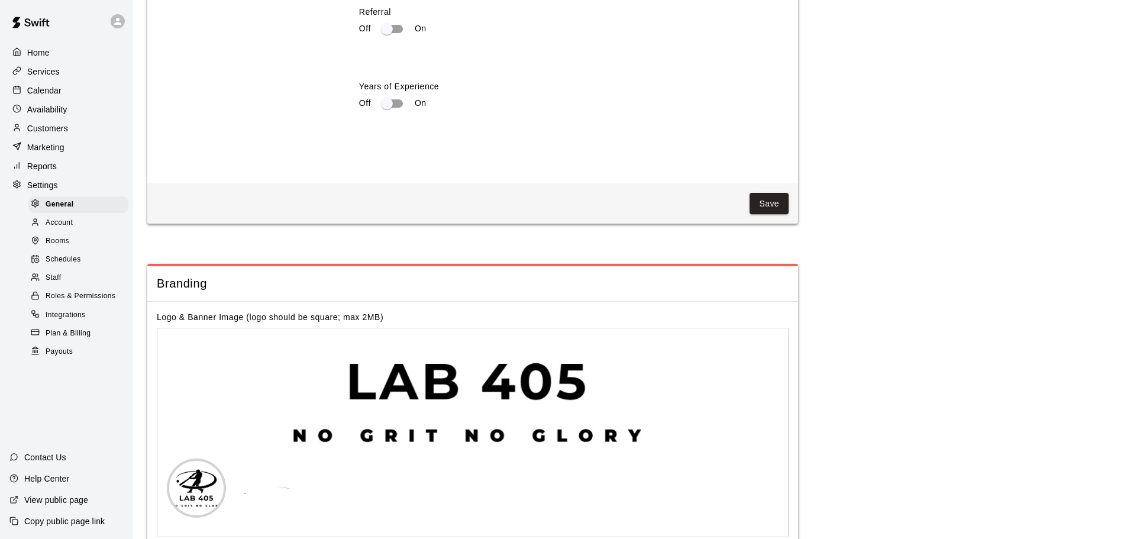
scroll to position [2465, 0]
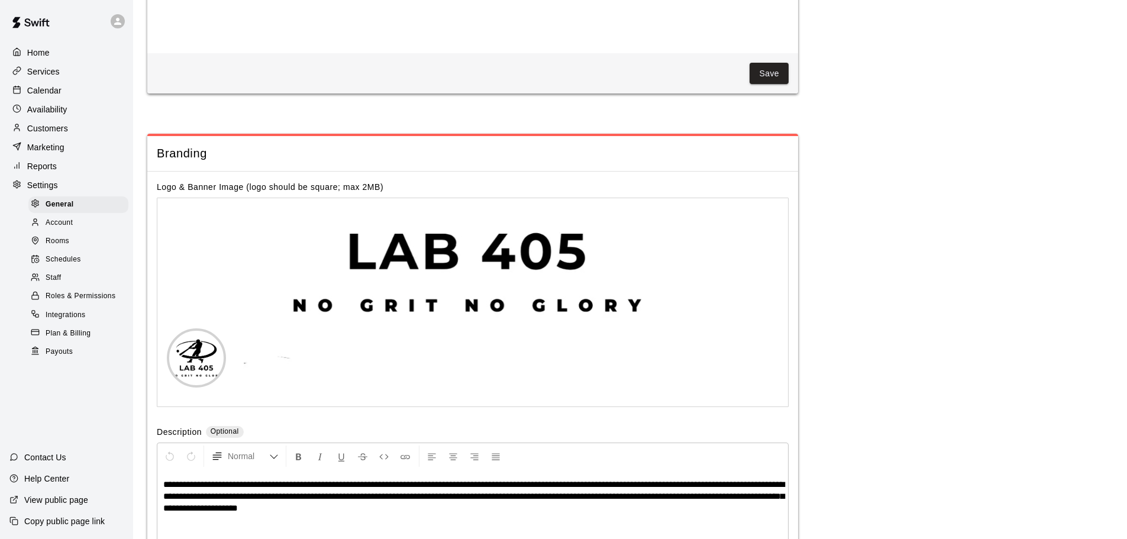
click at [76, 302] on span "Roles & Permissions" at bounding box center [81, 296] width 70 height 12
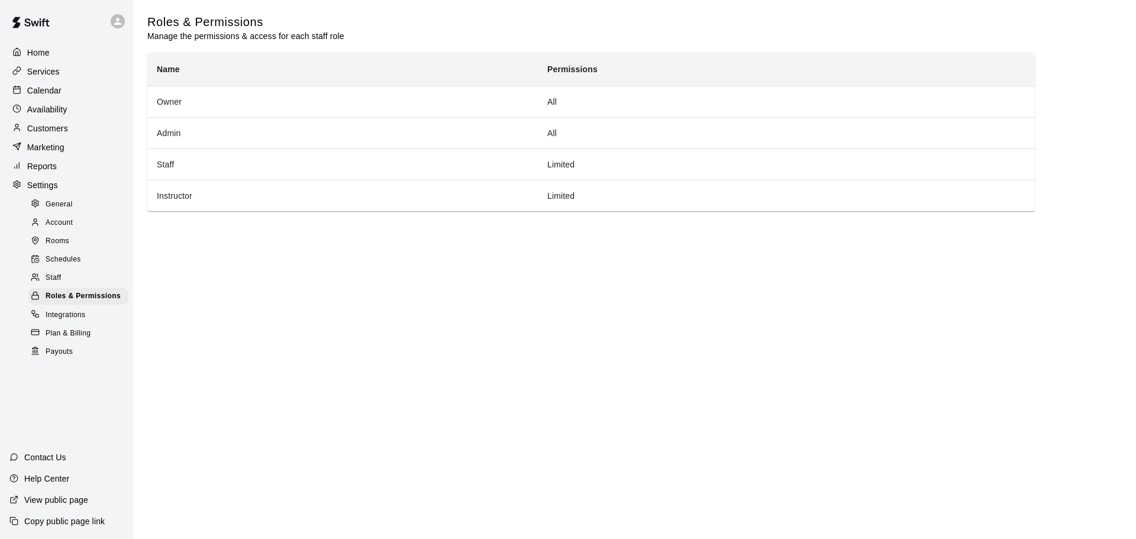
click at [80, 321] on span "Integrations" at bounding box center [66, 315] width 40 height 12
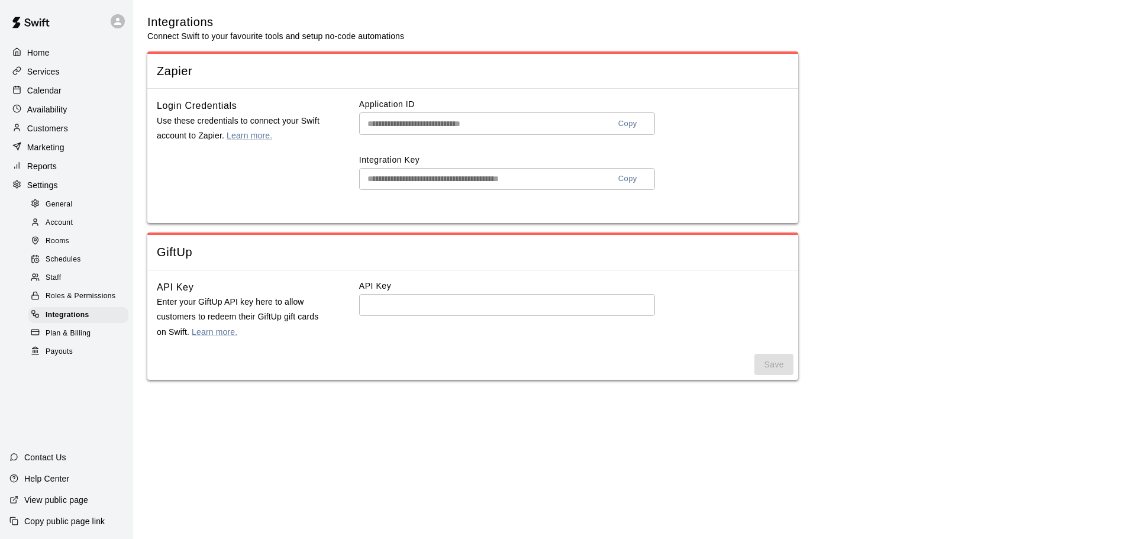
click at [79, 340] on span "Plan & Billing" at bounding box center [68, 334] width 45 height 12
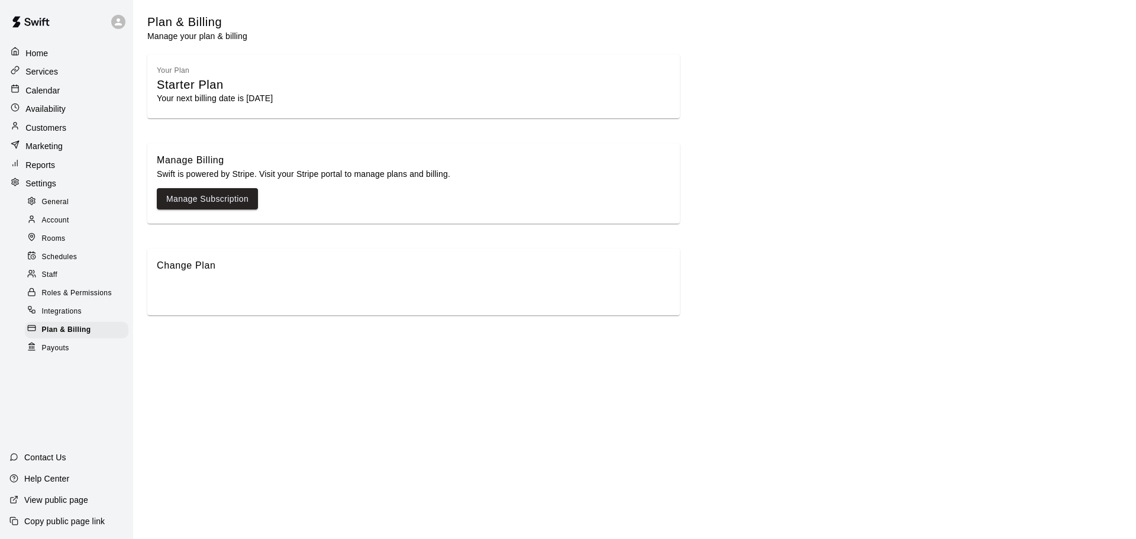
click at [75, 128] on div "Customers" at bounding box center [66, 127] width 117 height 17
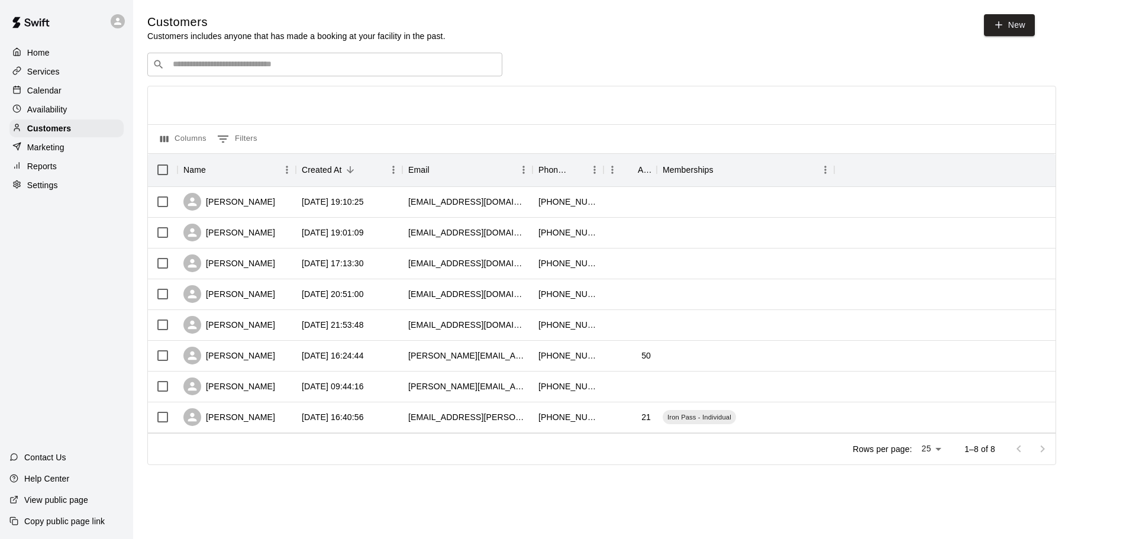
click at [46, 180] on div "Settings" at bounding box center [66, 185] width 114 height 18
select select "**"
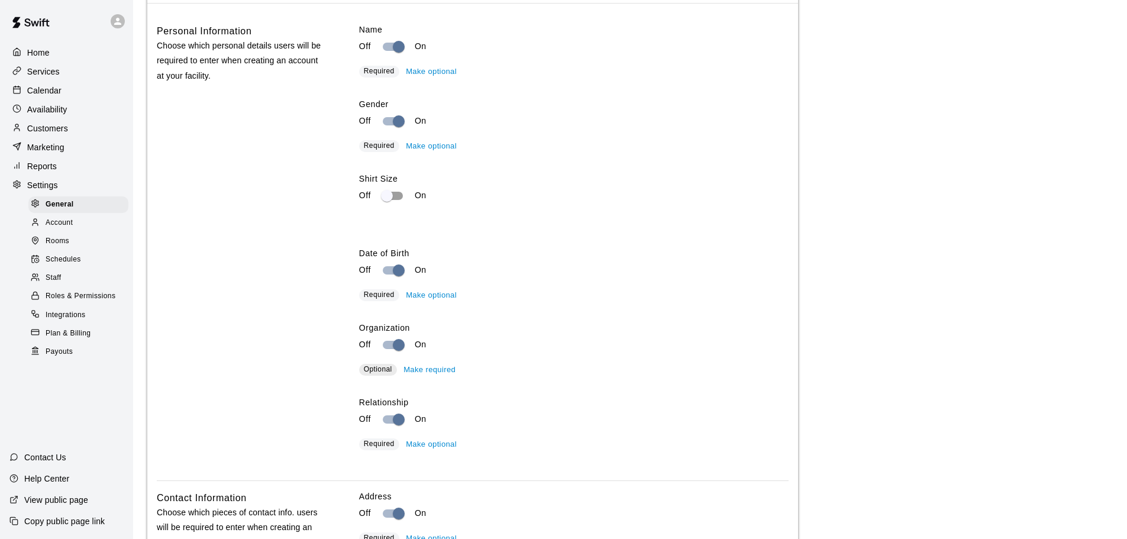
scroll to position [1543, 0]
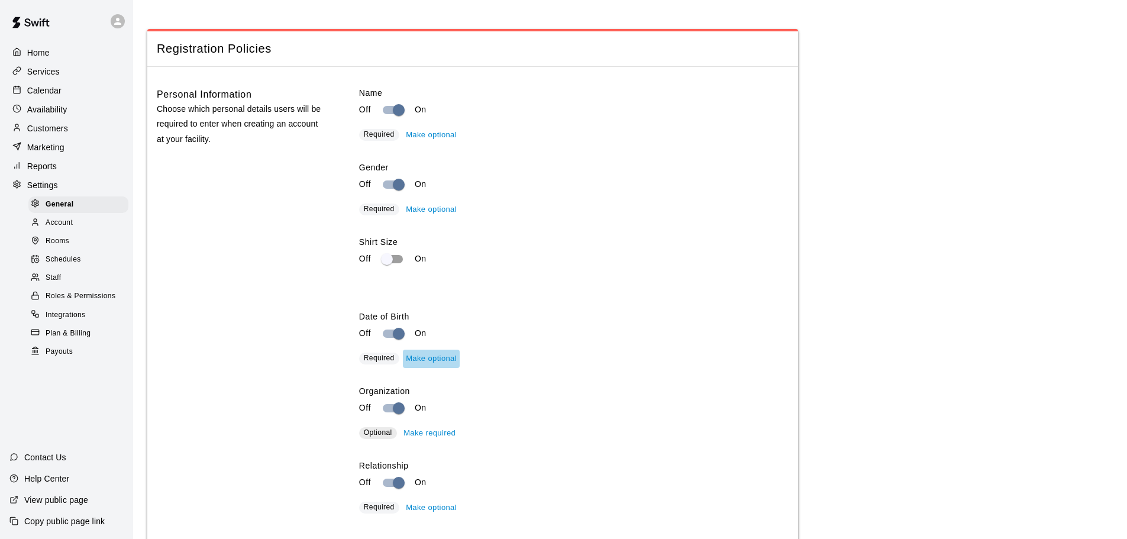
click at [434, 368] on button "Make optional" at bounding box center [431, 359] width 57 height 18
click at [393, 368] on div "Optional Make required" at bounding box center [573, 359] width 429 height 18
click at [435, 368] on button "Make required" at bounding box center [429, 359] width 58 height 18
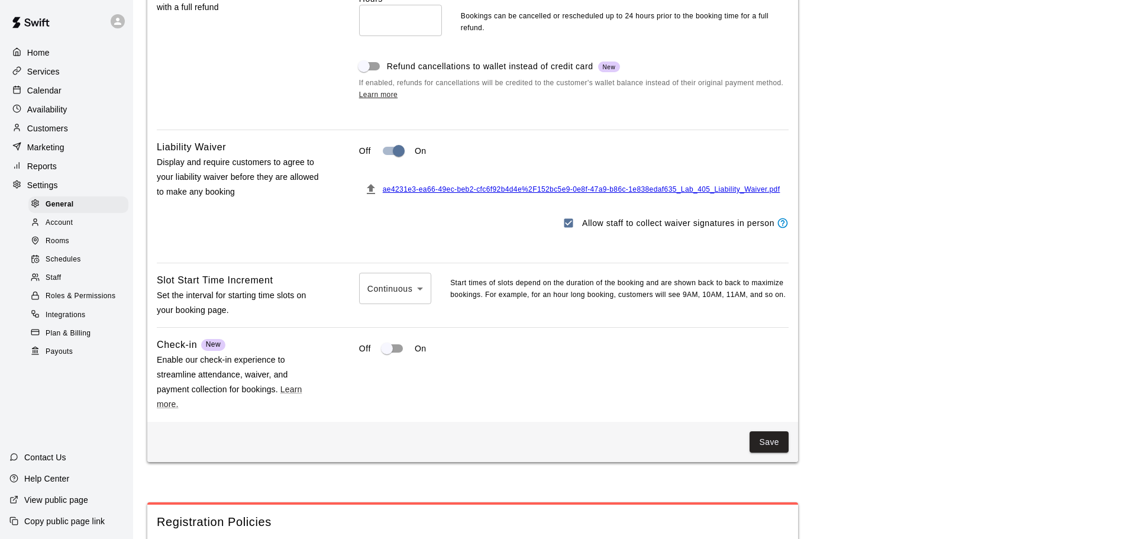
scroll to position [1011, 0]
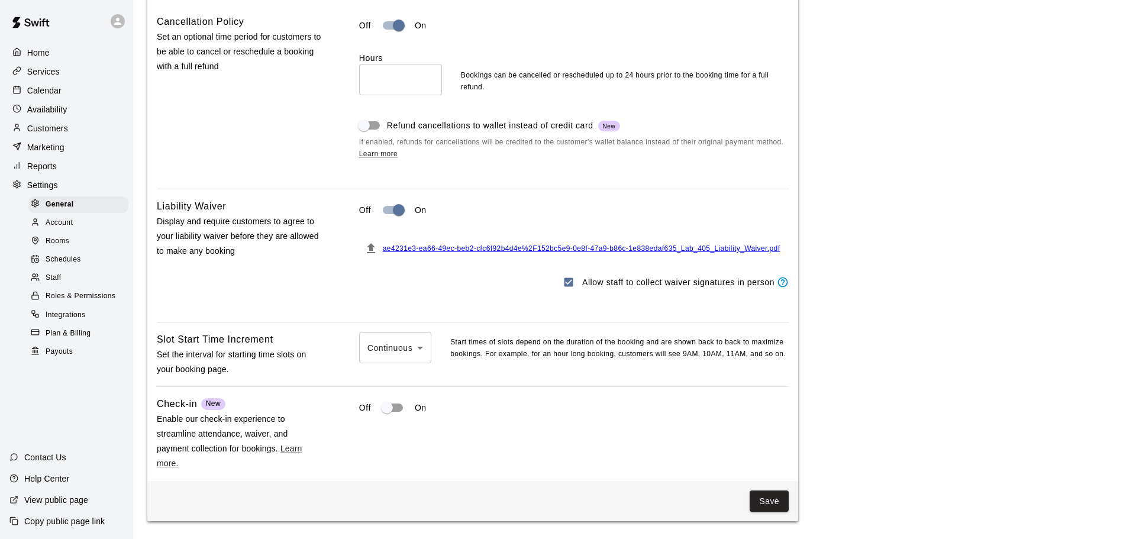
click at [421, 364] on div at bounding box center [568, 269] width 1136 height 539
click at [406, 406] on li "30 minute" at bounding box center [395, 412] width 72 height 20
type input "**"
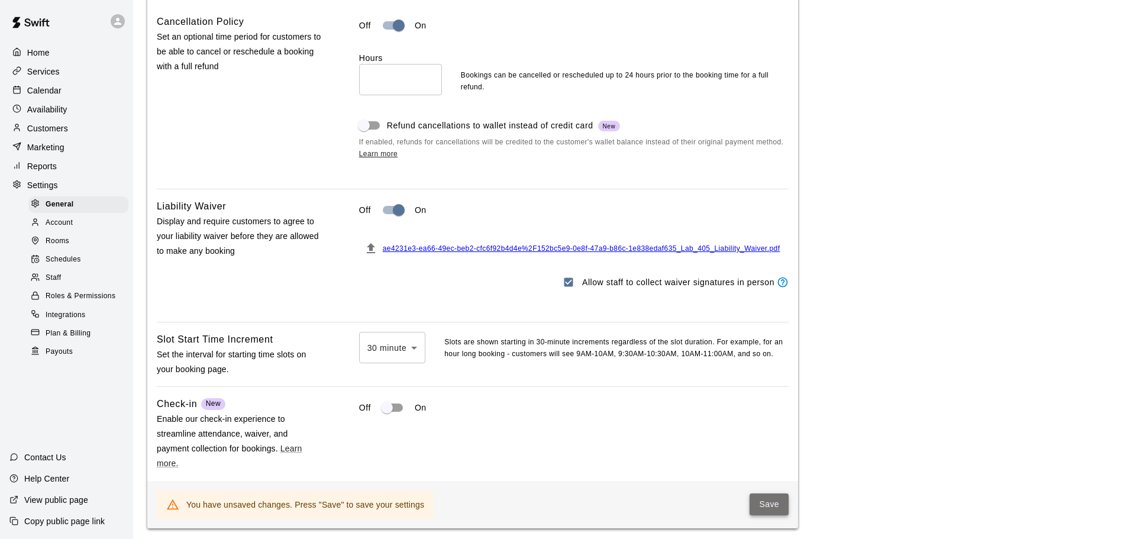
click at [762, 515] on button "Save" at bounding box center [769, 504] width 39 height 22
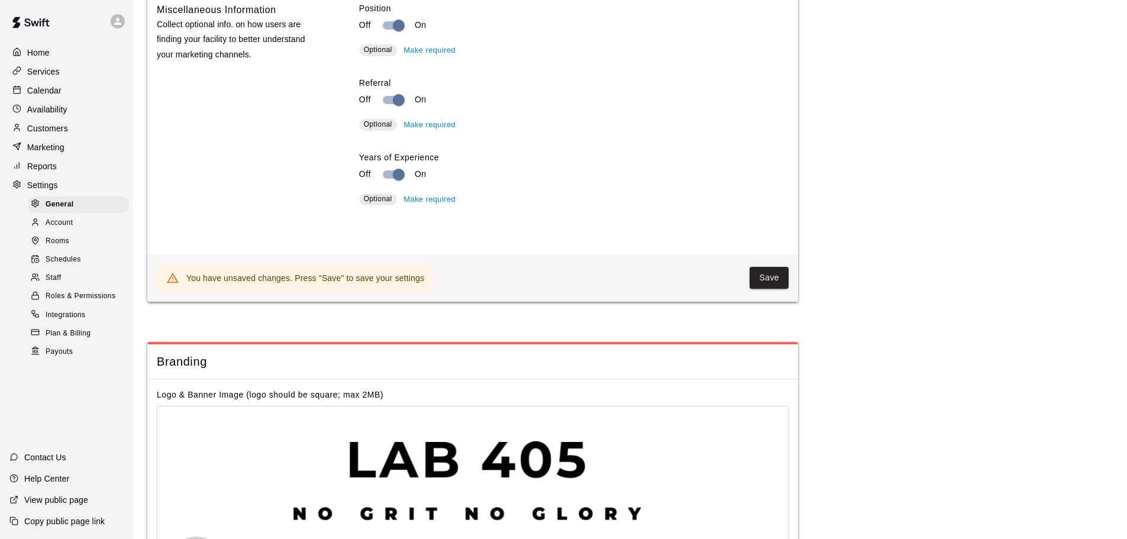
scroll to position [2431, 0]
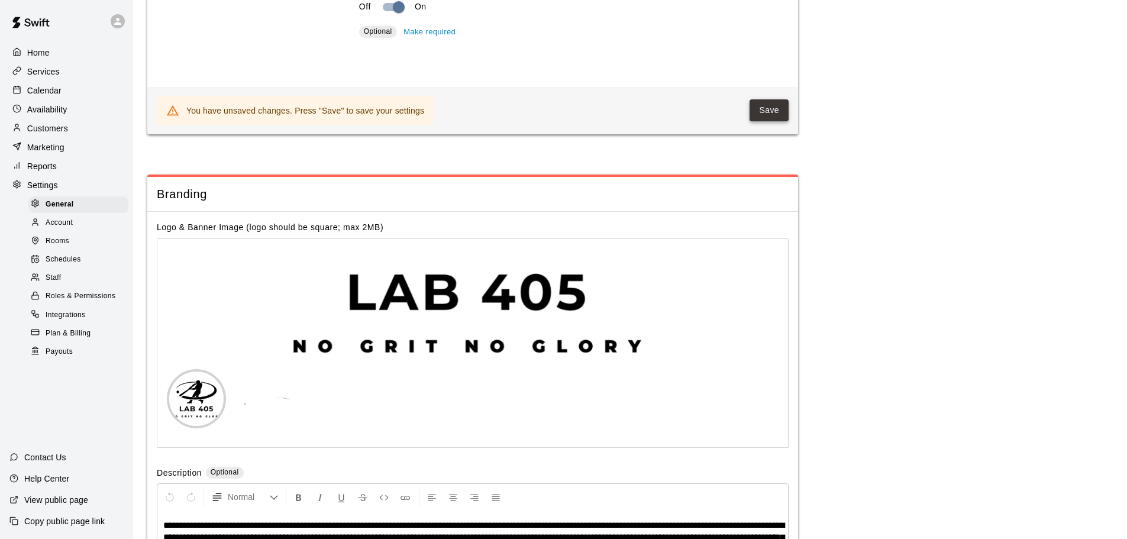
click at [760, 121] on button "Save" at bounding box center [769, 110] width 39 height 22
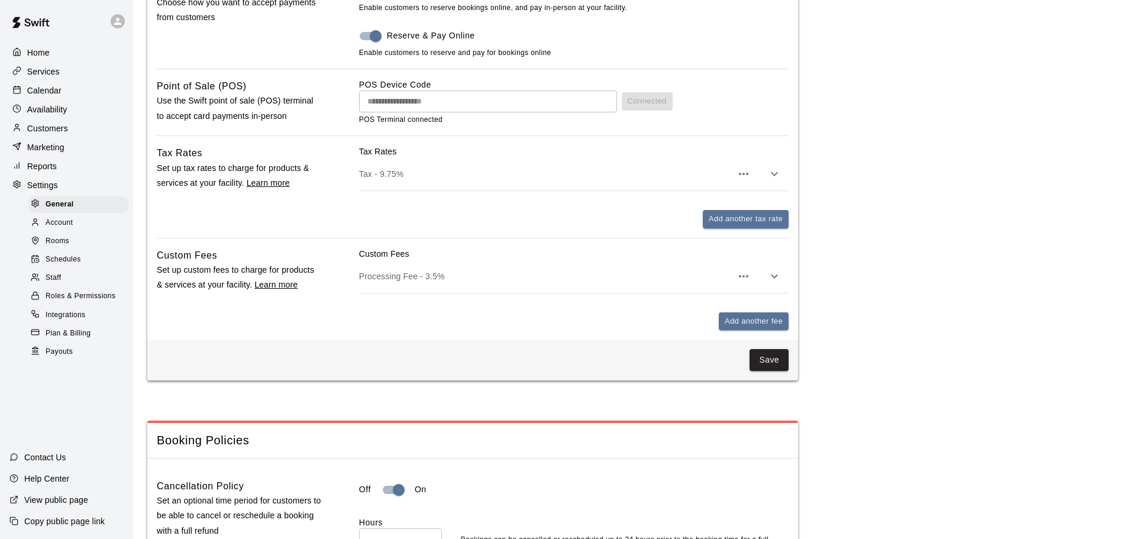
scroll to position [769, 0]
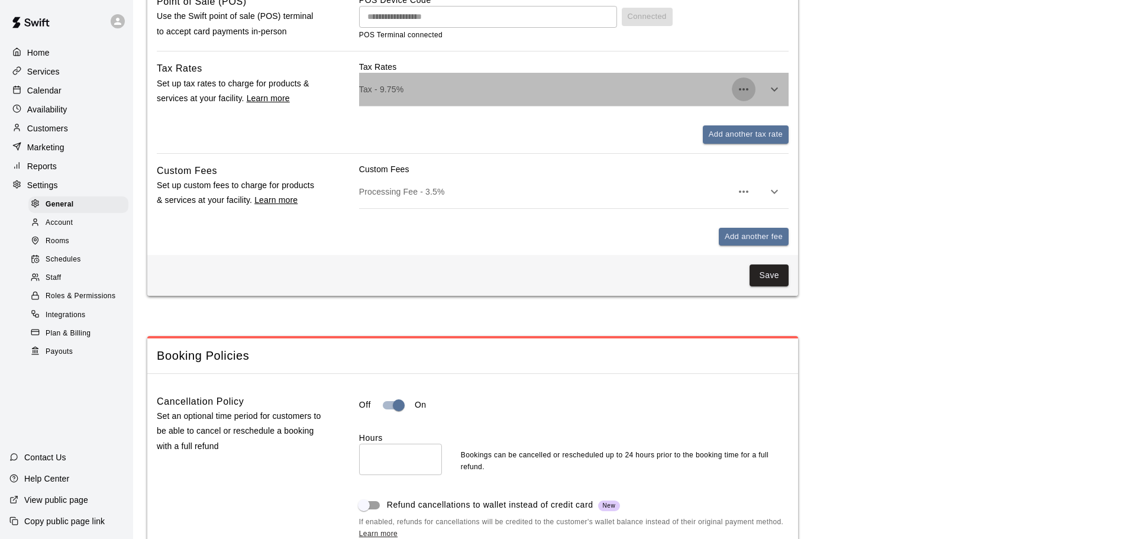
click at [748, 91] on icon "button" at bounding box center [744, 89] width 14 height 14
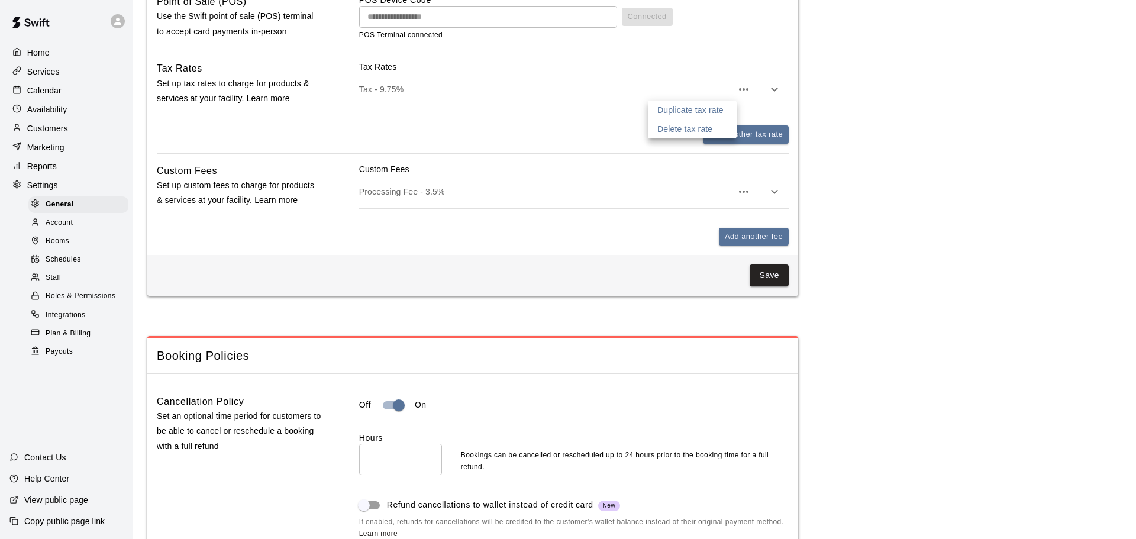
click at [340, 322] on div at bounding box center [568, 269] width 1136 height 539
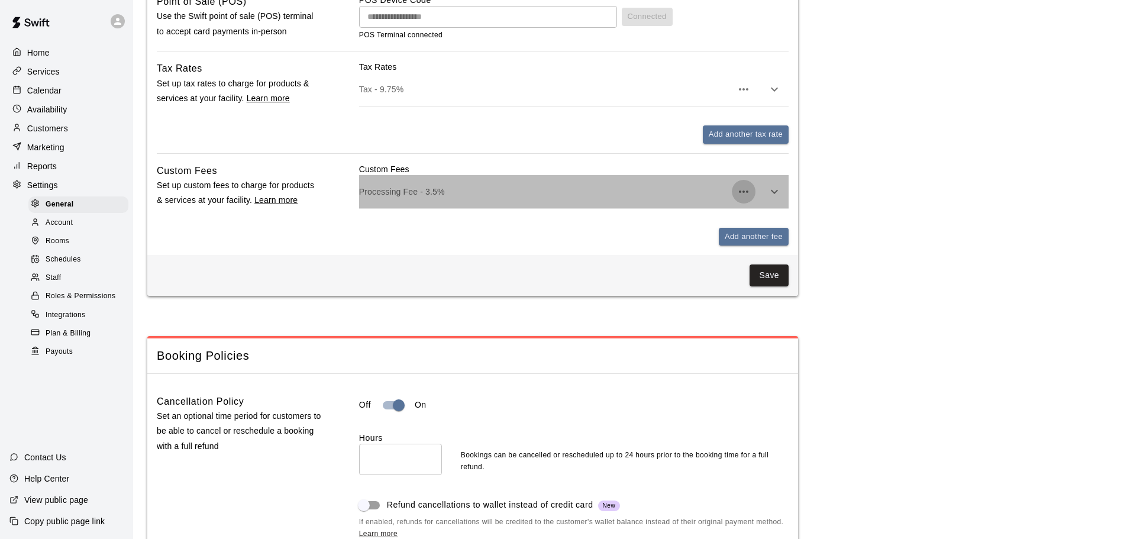
click at [741, 192] on icon "button" at bounding box center [744, 192] width 14 height 14
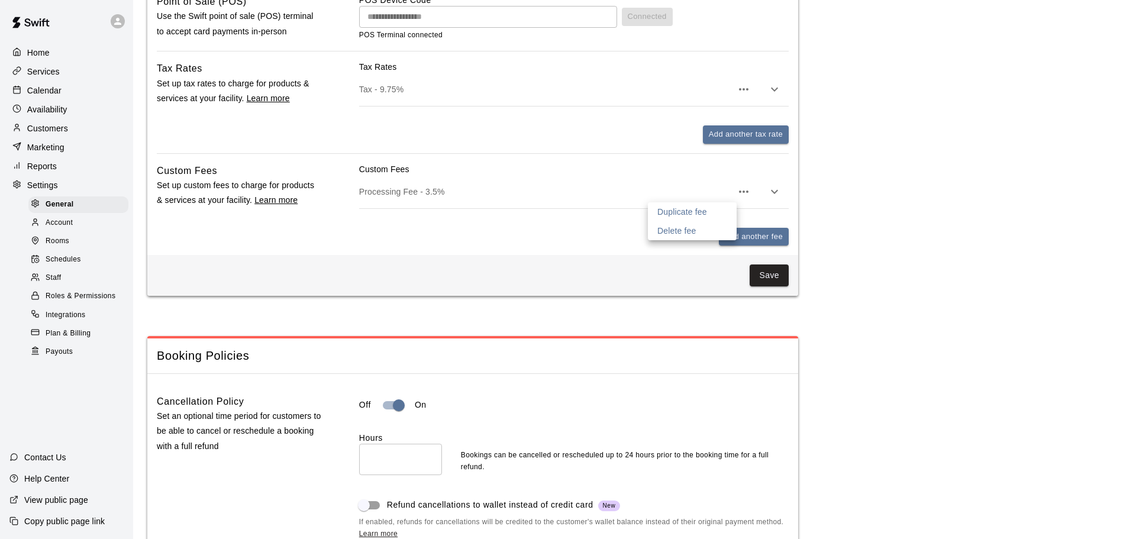
click at [490, 219] on div at bounding box center [568, 269] width 1136 height 539
click at [480, 207] on div "Processing Fee - 3.5%" at bounding box center [573, 191] width 429 height 33
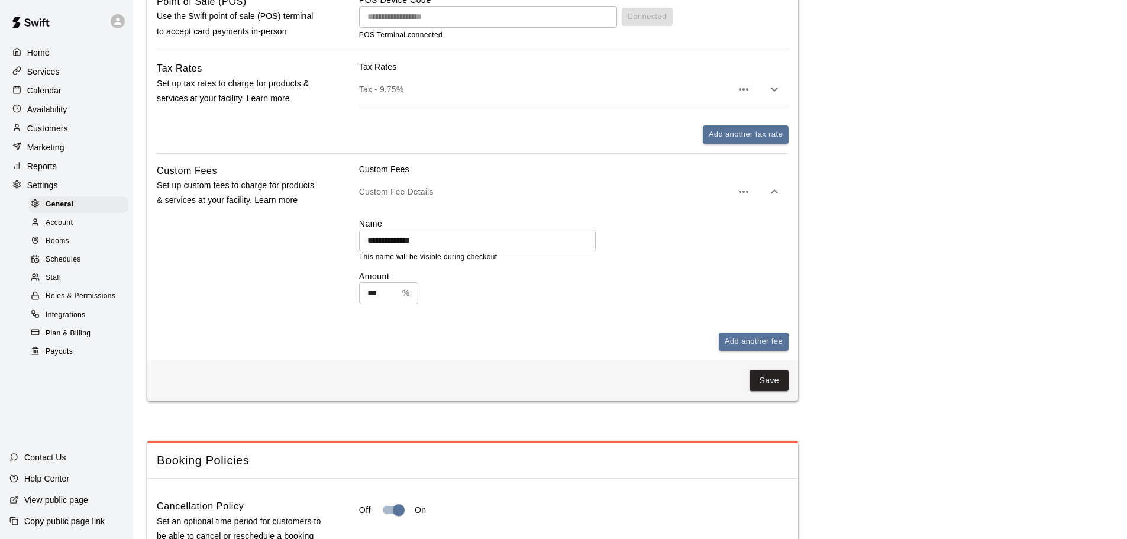
click at [493, 350] on div "Add another fee" at bounding box center [573, 341] width 429 height 18
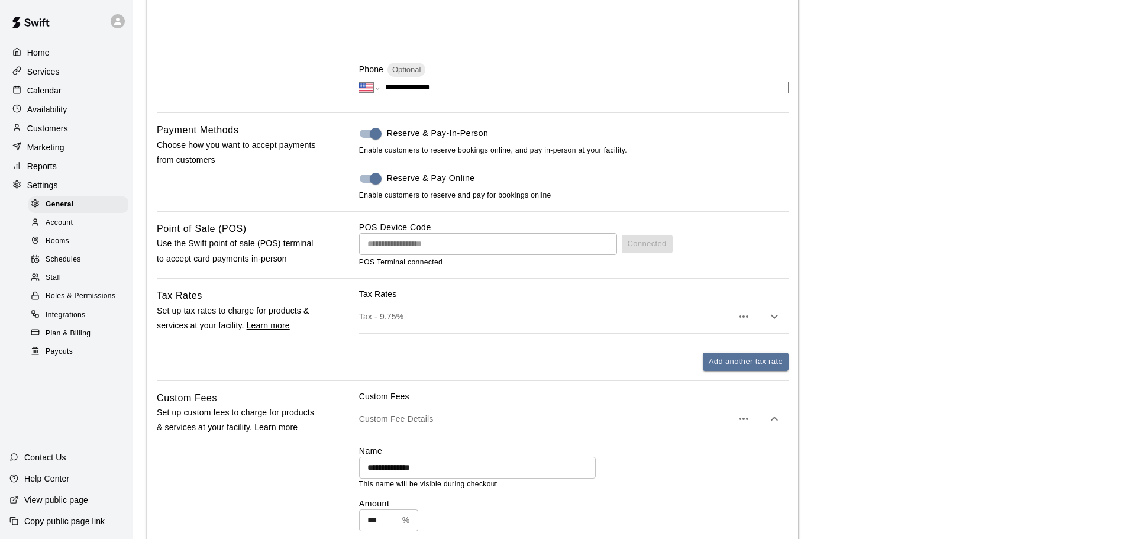
scroll to position [414, 0]
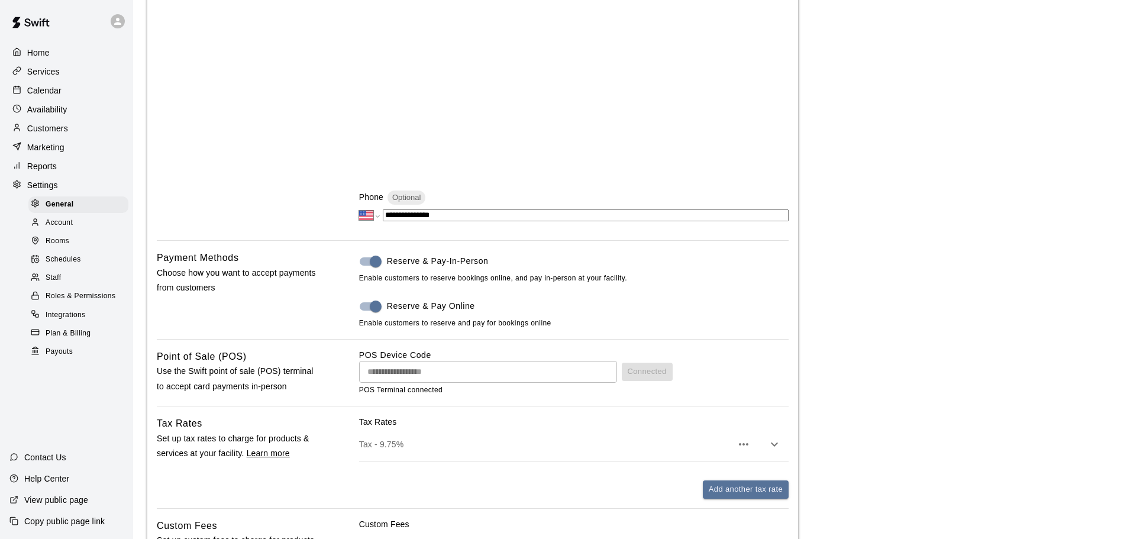
click at [37, 70] on p "Services" at bounding box center [43, 72] width 33 height 12
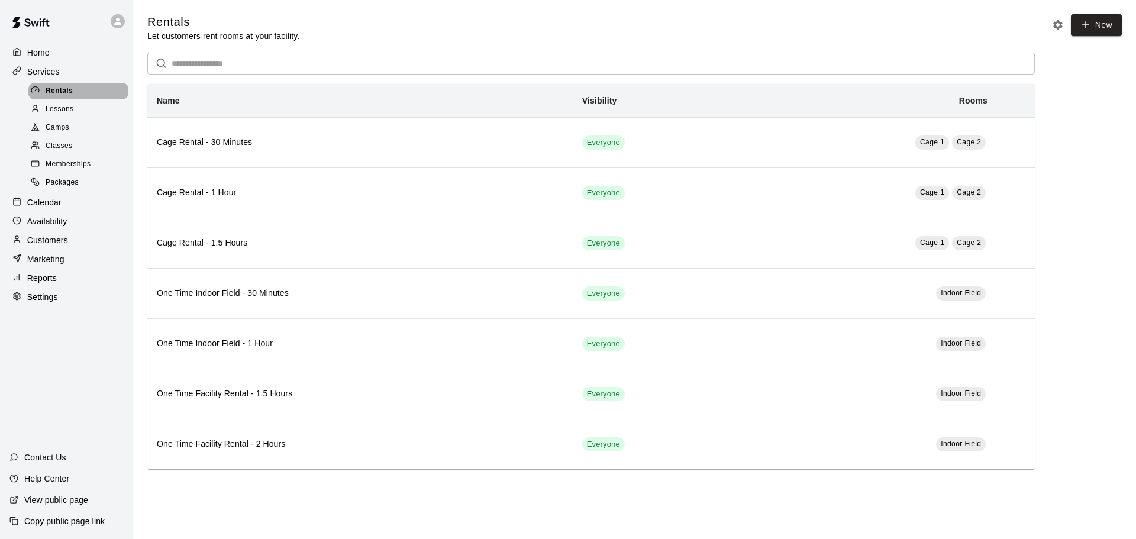
click at [57, 87] on span "Rentals" at bounding box center [59, 91] width 27 height 12
click at [56, 204] on p "Calendar" at bounding box center [44, 202] width 34 height 12
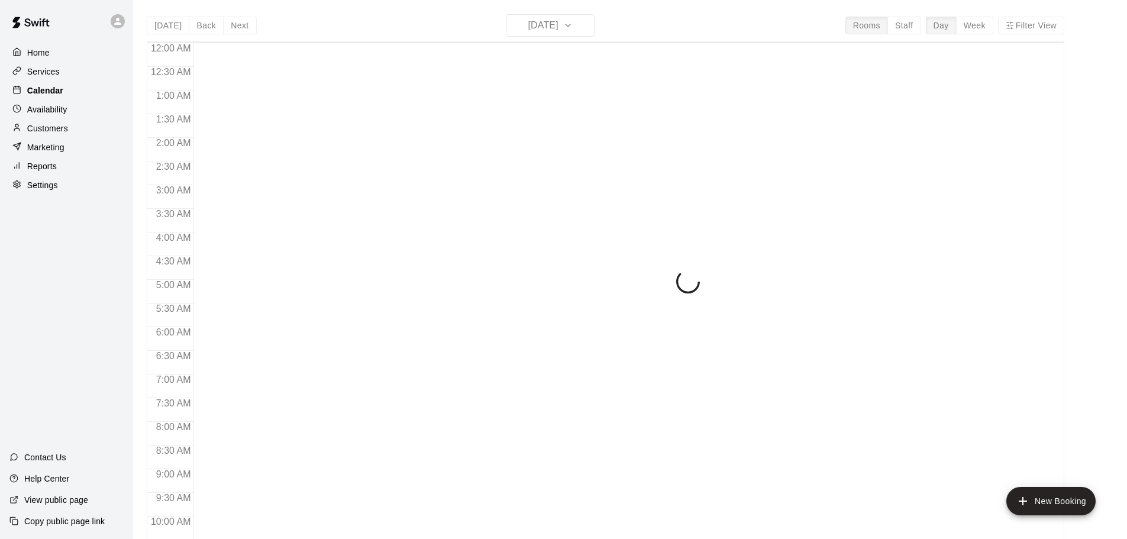
scroll to position [626, 0]
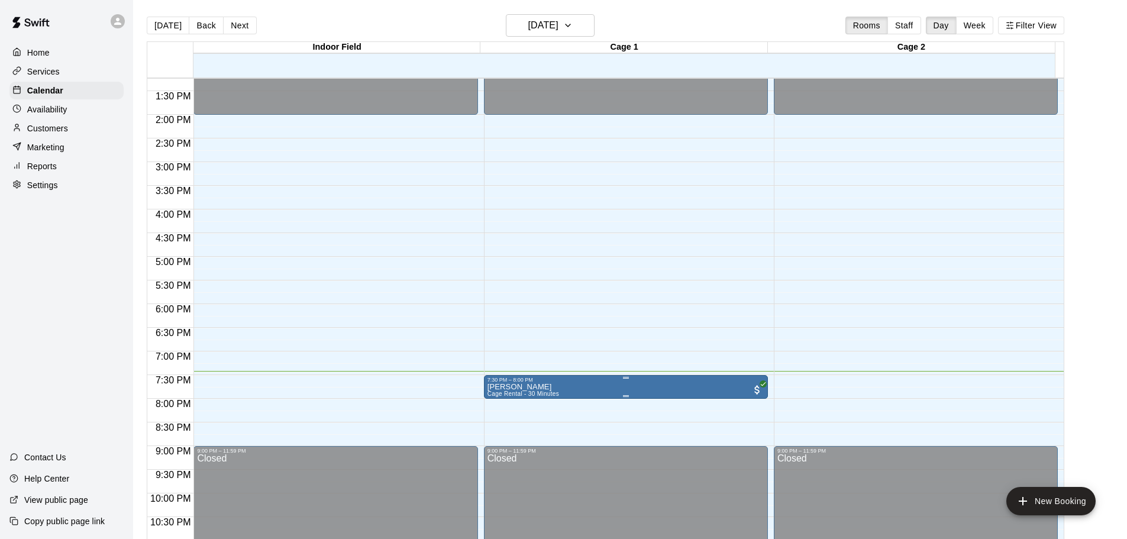
click at [562, 388] on div at bounding box center [568, 269] width 1136 height 539
click at [757, 385] on span "All customers have paid" at bounding box center [757, 390] width 12 height 12
click at [758, 424] on img "edit" at bounding box center [762, 425] width 14 height 14
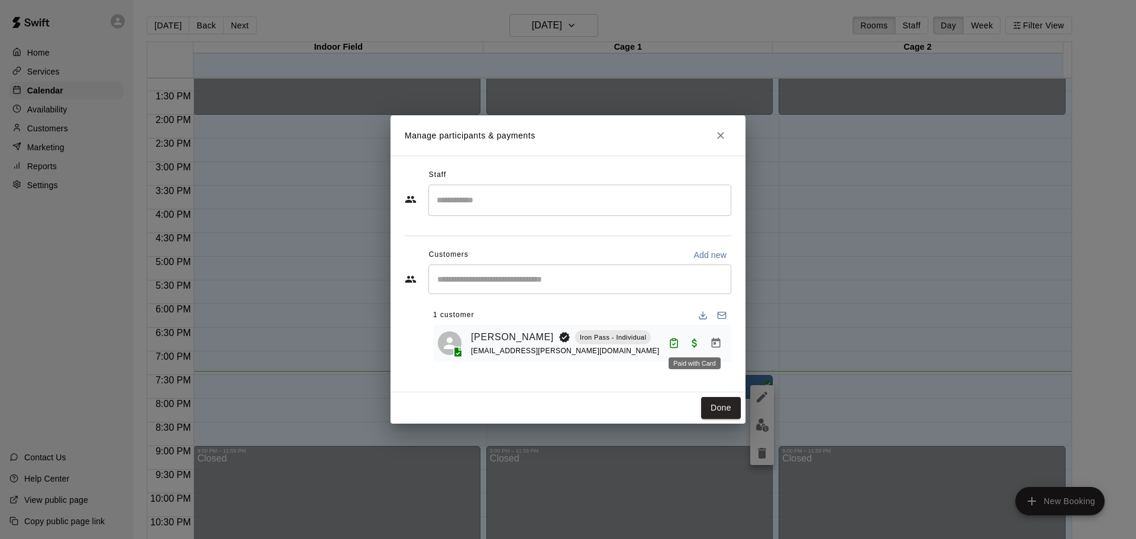
click at [693, 345] on span "Paid with Card" at bounding box center [694, 343] width 21 height 10
click at [717, 346] on icon "Manage bookings & payment" at bounding box center [716, 343] width 12 height 12
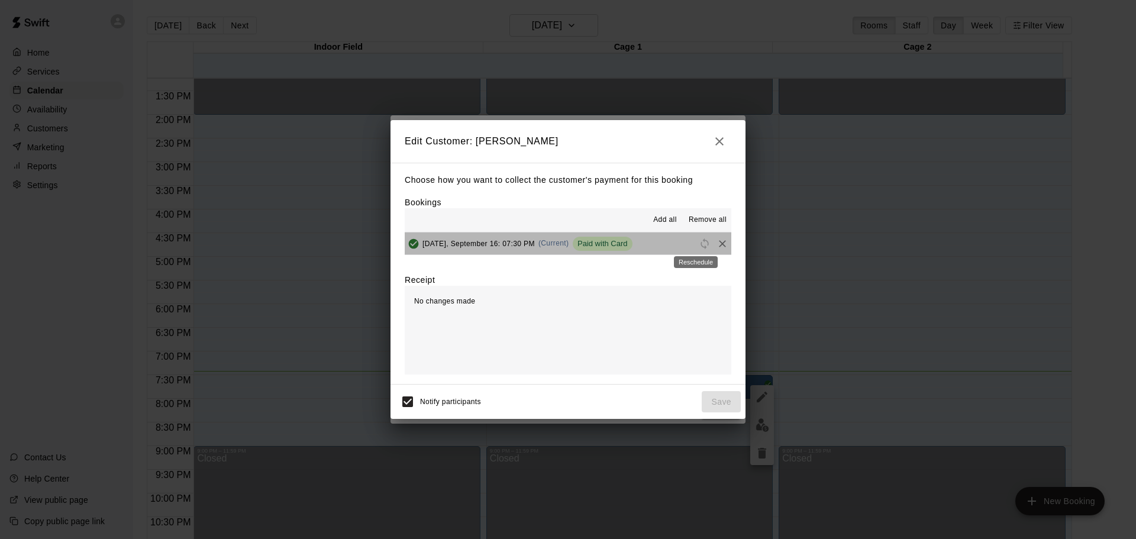
click at [696, 246] on span "Reschedule" at bounding box center [705, 242] width 18 height 9
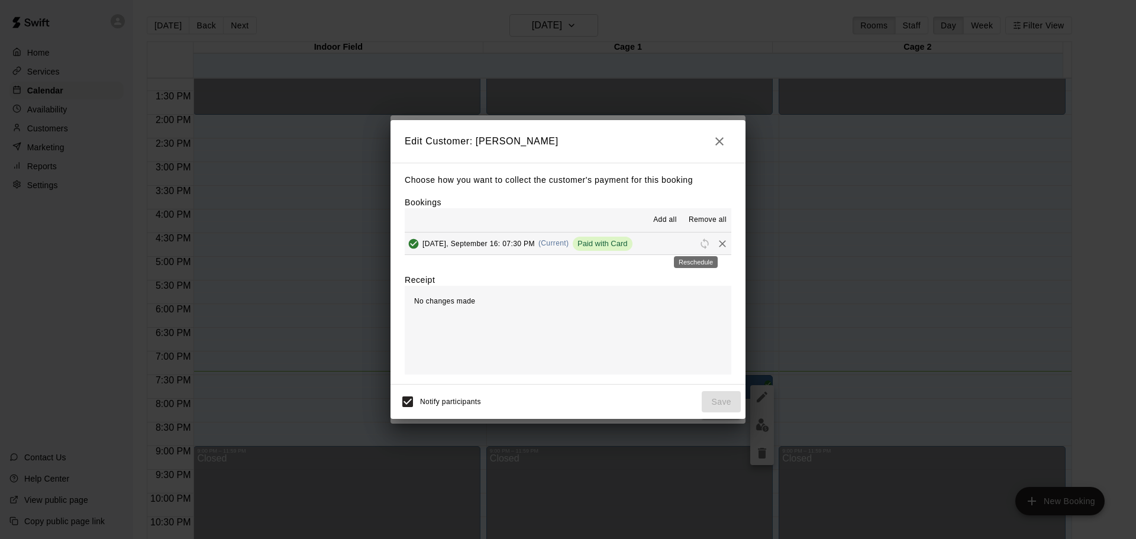
click at [696, 246] on span "Reschedule" at bounding box center [705, 242] width 18 height 9
click at [719, 245] on icon "Remove" at bounding box center [722, 243] width 7 height 7
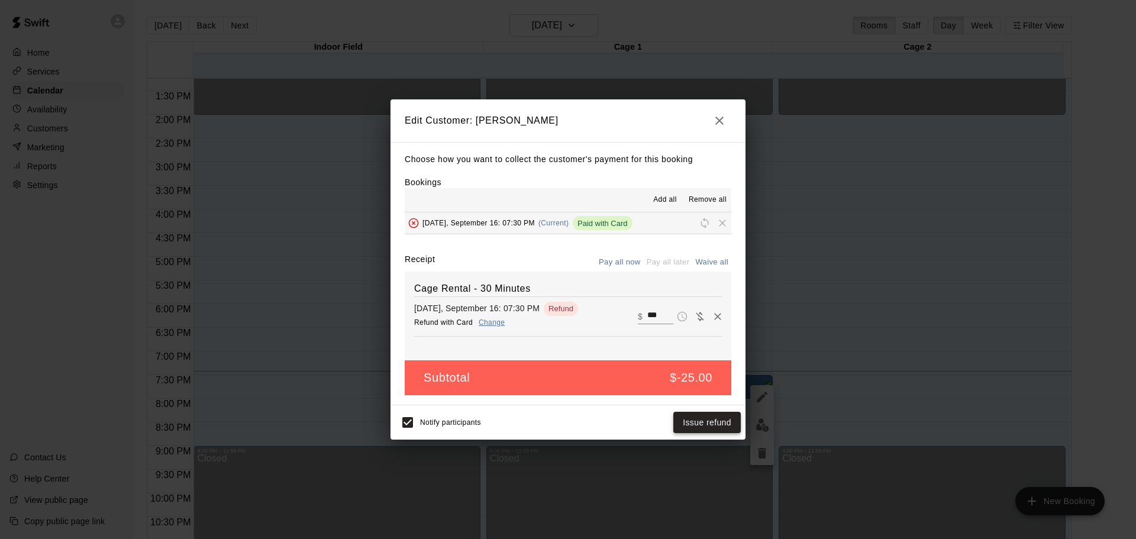
click at [698, 421] on button "Issue refund" at bounding box center [706, 423] width 67 height 22
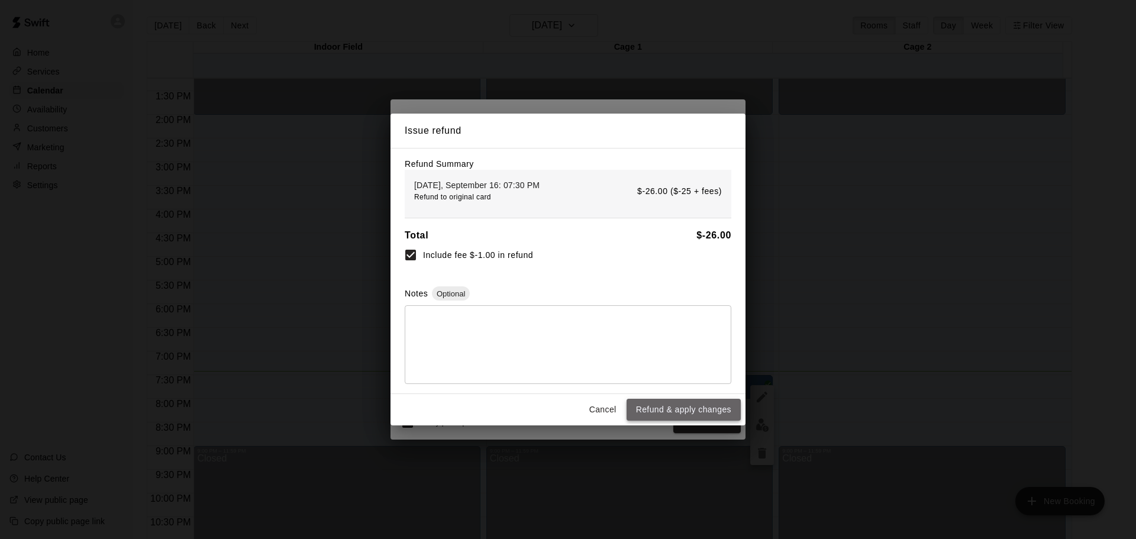
click at [710, 406] on button "Refund & apply changes" at bounding box center [683, 410] width 114 height 22
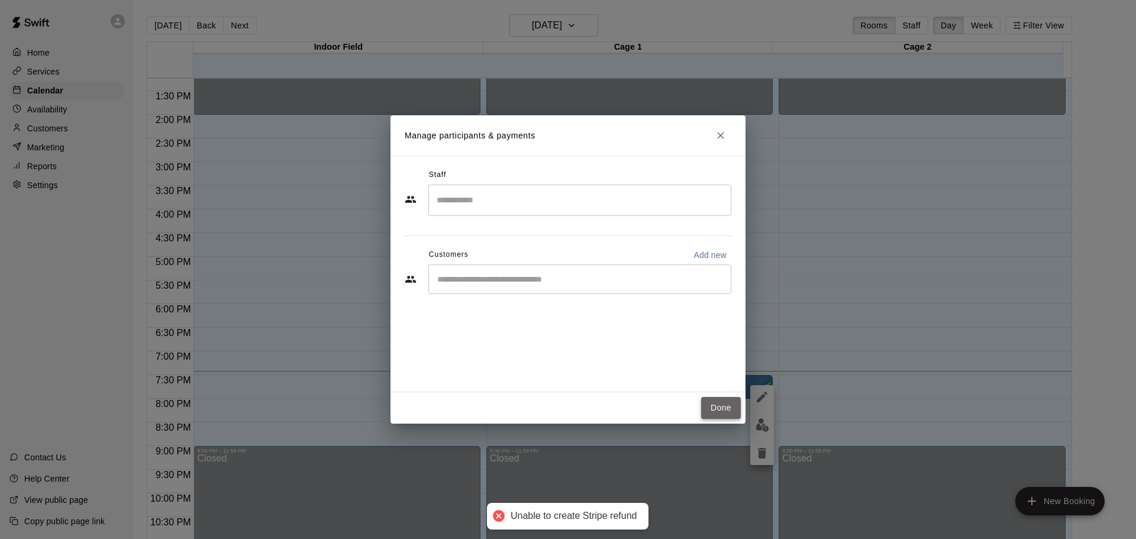
click at [715, 404] on button "Done" at bounding box center [721, 408] width 40 height 22
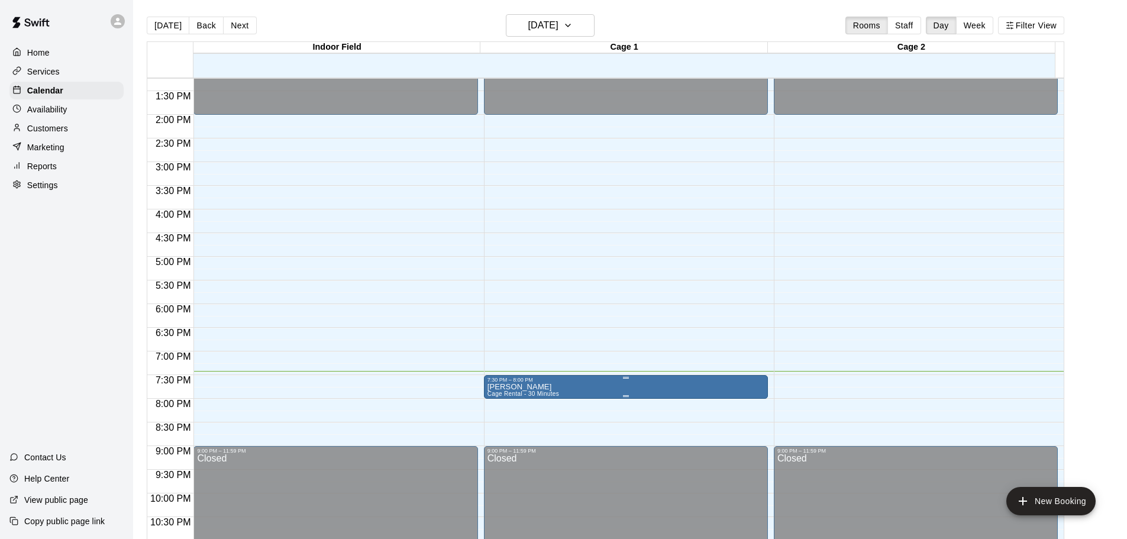
drag, startPoint x: 680, startPoint y: 389, endPoint x: 630, endPoint y: 390, distance: 49.7
click at [501, 456] on icon "delete" at bounding box center [498, 453] width 8 height 11
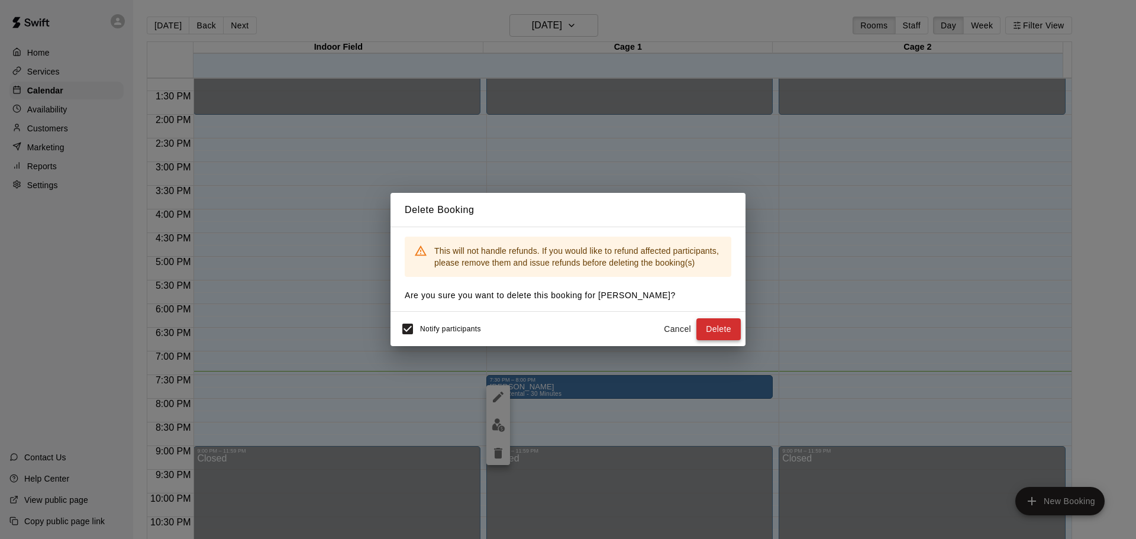
click at [717, 327] on button "Delete" at bounding box center [718, 329] width 44 height 22
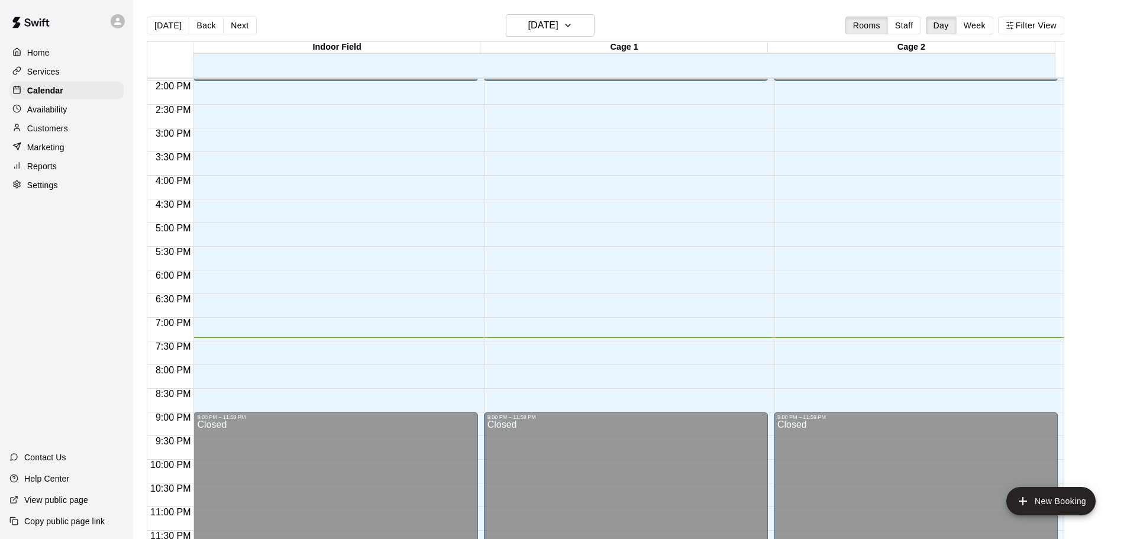
scroll to position [663, 0]
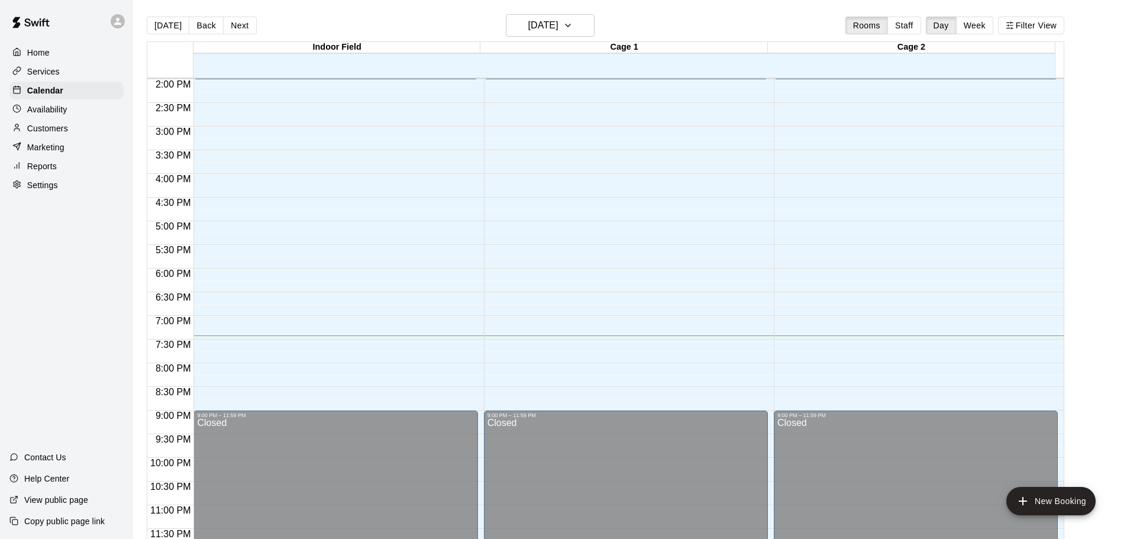
click at [37, 103] on div "Availability" at bounding box center [66, 110] width 114 height 18
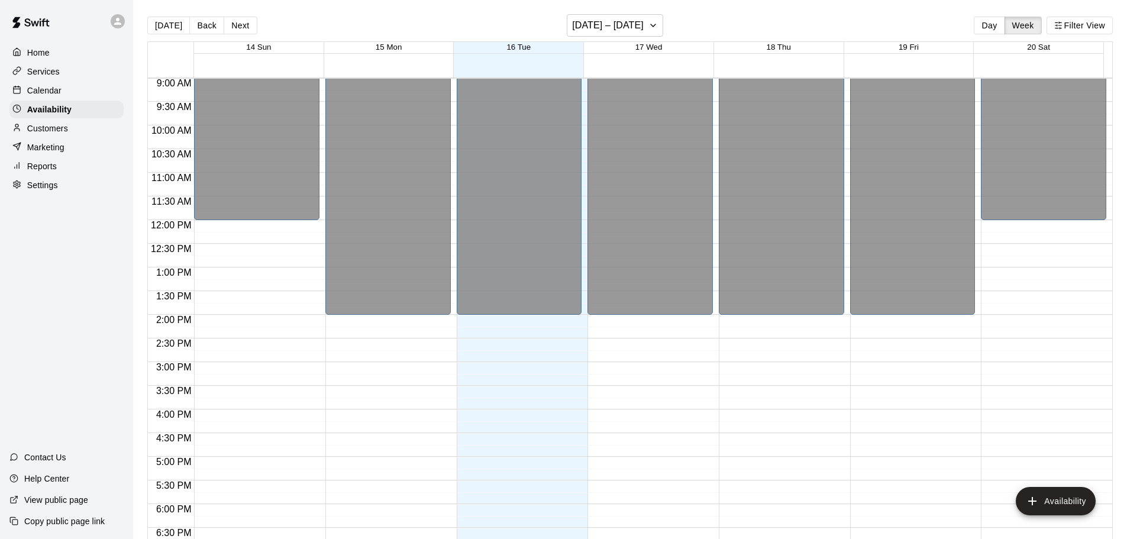
scroll to position [426, 0]
click at [53, 98] on div "Calendar" at bounding box center [66, 91] width 114 height 18
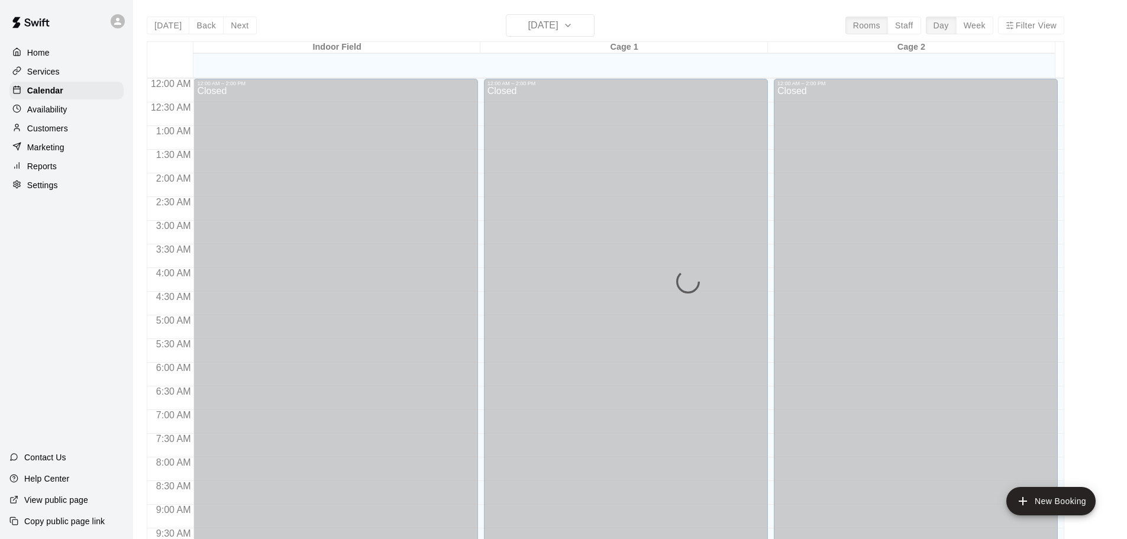
scroll to position [626, 0]
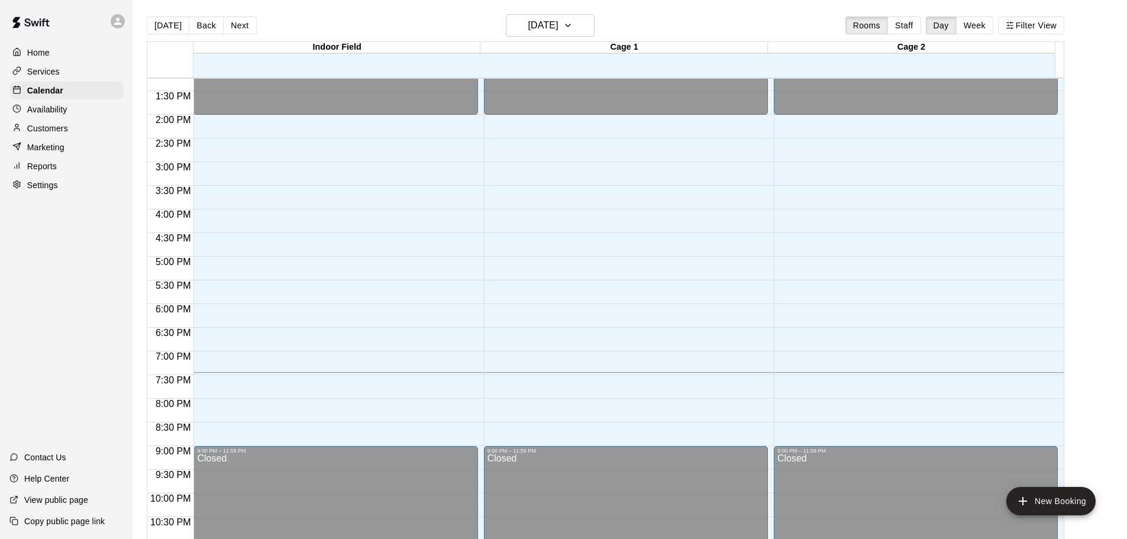
click at [53, 115] on p "Availability" at bounding box center [47, 110] width 40 height 12
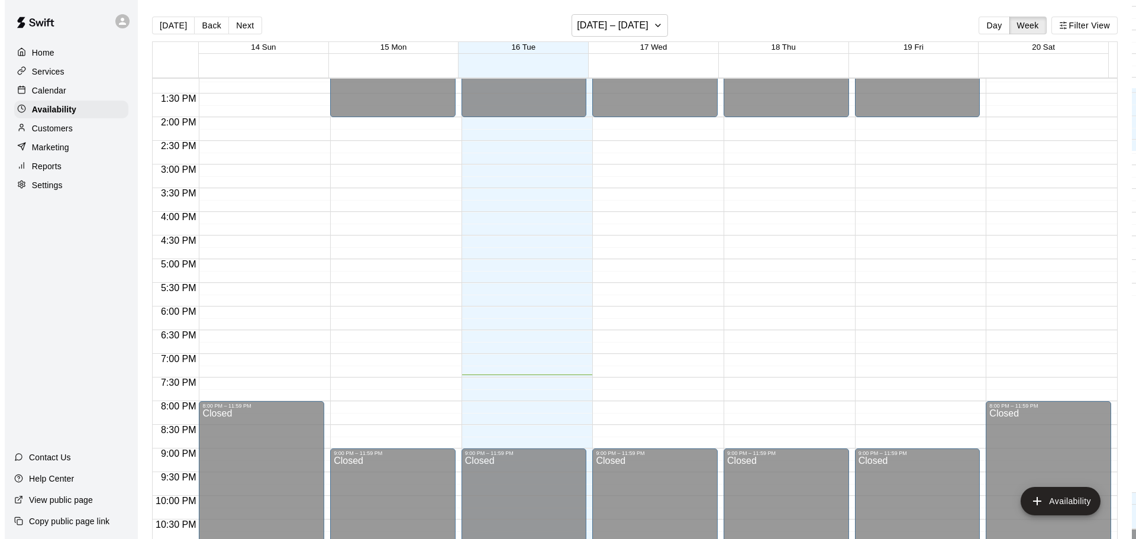
scroll to position [603, 0]
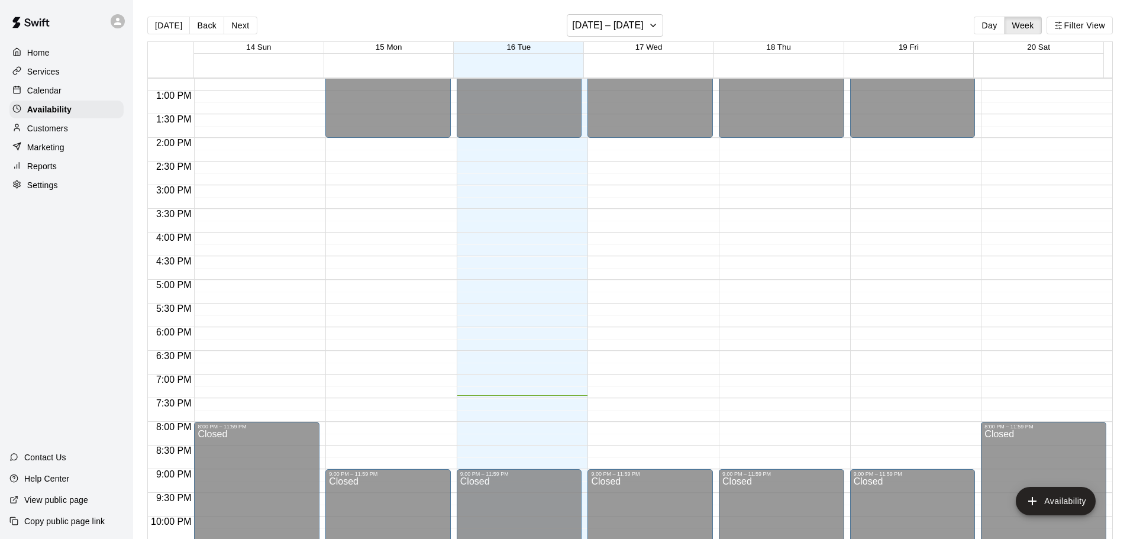
click at [45, 127] on p "Customers" at bounding box center [47, 128] width 41 height 12
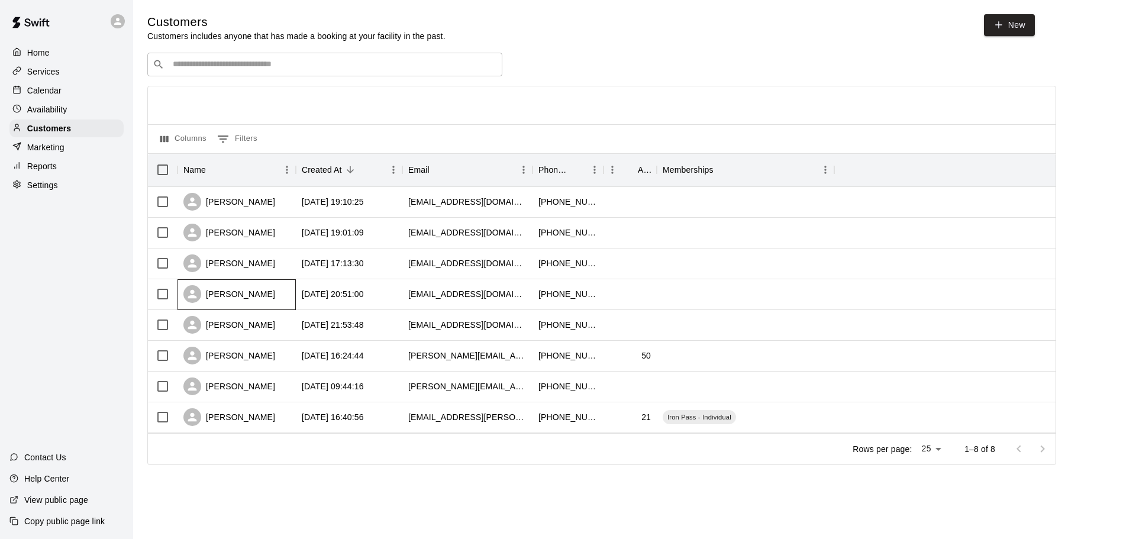
click at [275, 298] on div "[PERSON_NAME]" at bounding box center [229, 294] width 92 height 18
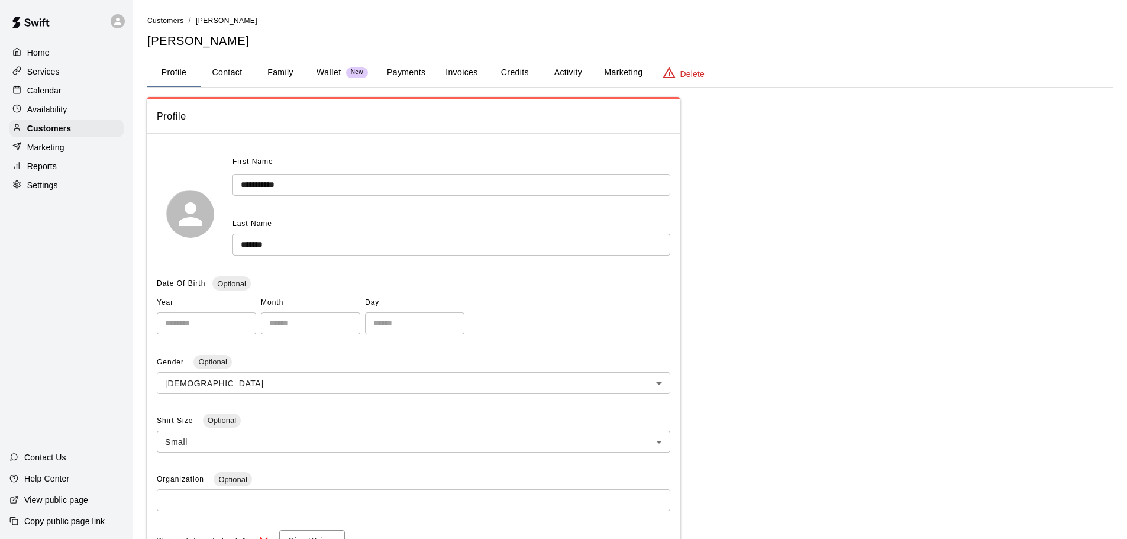
click at [272, 76] on button "Family" at bounding box center [280, 73] width 53 height 28
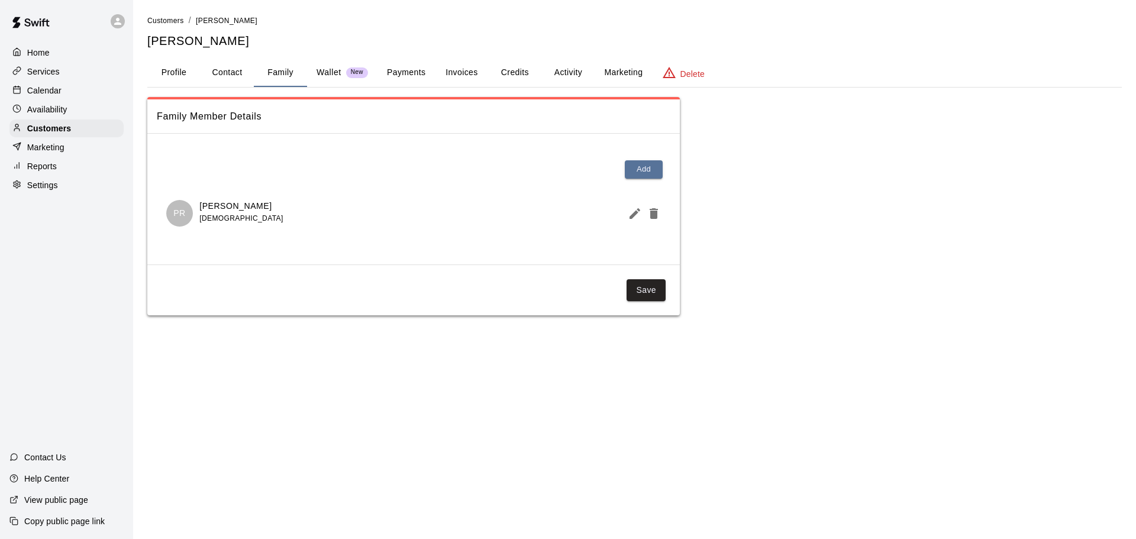
drag, startPoint x: 435, startPoint y: 221, endPoint x: 442, endPoint y: 220, distance: 7.1
click at [442, 220] on div "[PERSON_NAME] [DEMOGRAPHIC_DATA]" at bounding box center [413, 213] width 495 height 27
click at [639, 206] on icon "Edit Member" at bounding box center [635, 213] width 14 height 14
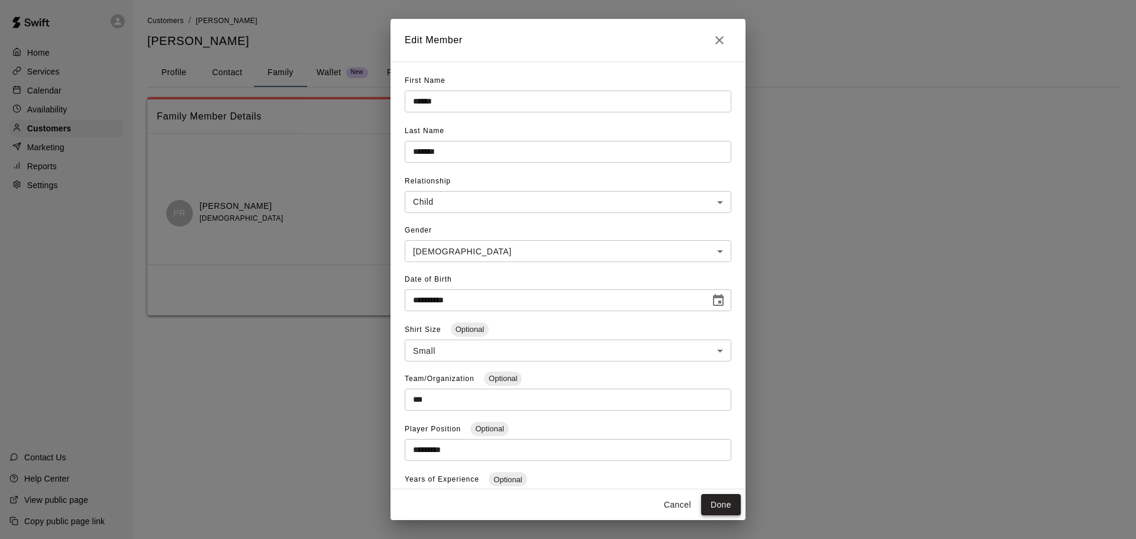
click at [719, 502] on button "Done" at bounding box center [721, 505] width 40 height 22
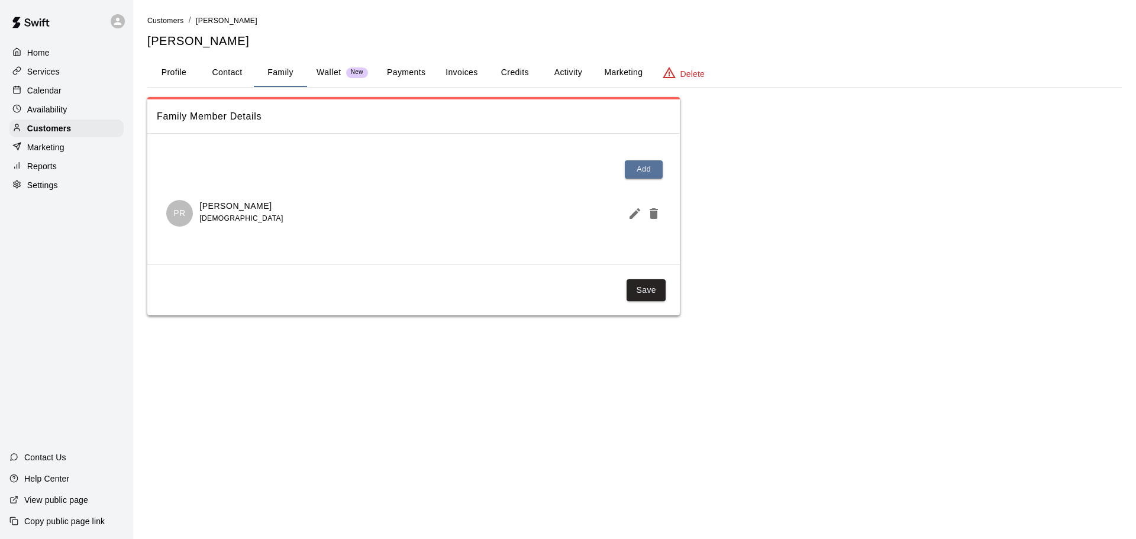
click at [308, 72] on button "Wallet New" at bounding box center [342, 73] width 70 height 28
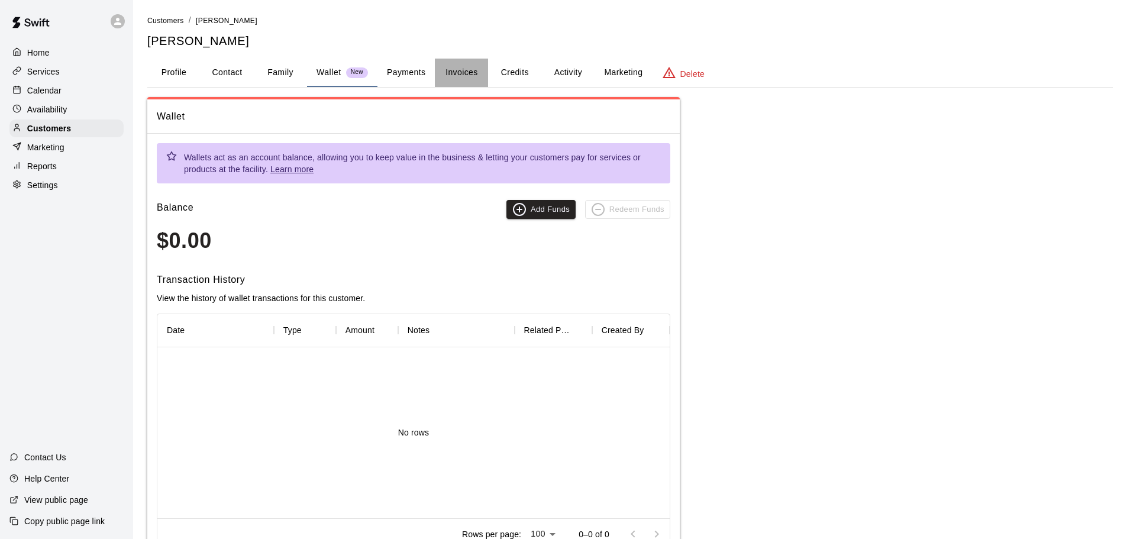
click at [457, 75] on button "Invoices" at bounding box center [461, 73] width 53 height 28
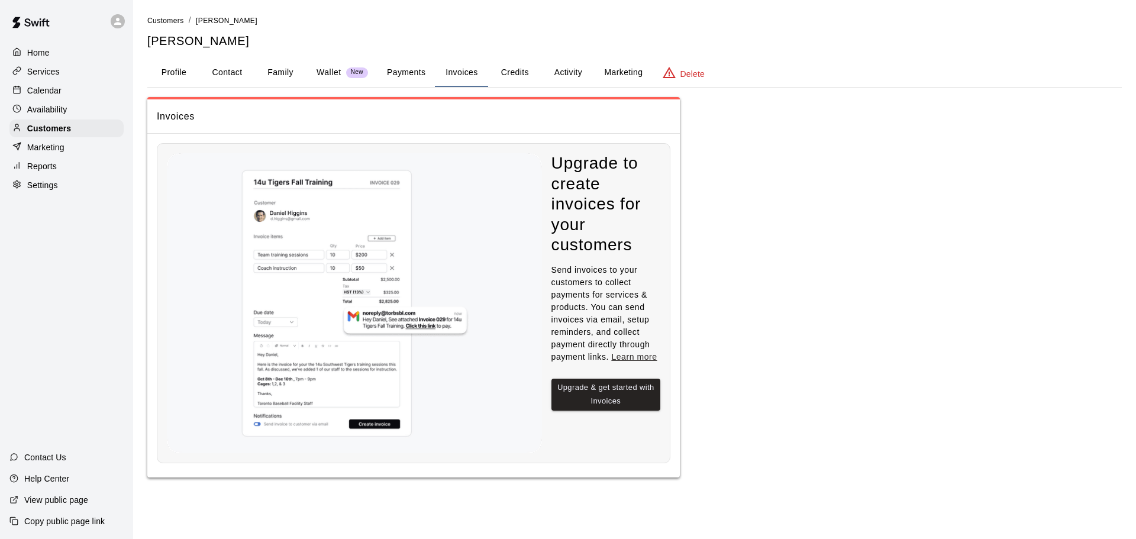
click at [408, 70] on button "Payments" at bounding box center [405, 73] width 57 height 28
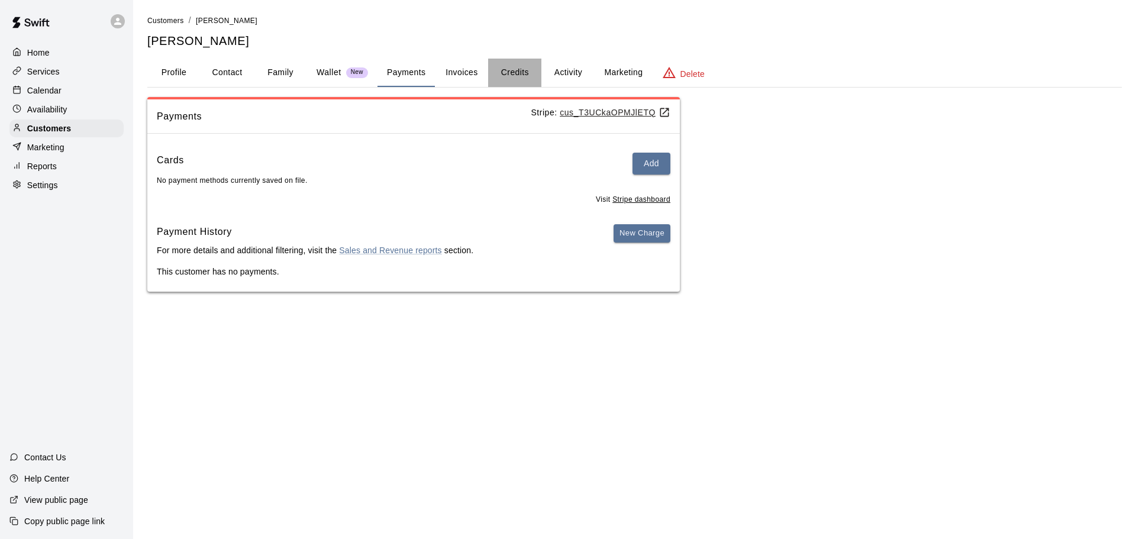
click at [518, 77] on button "Credits" at bounding box center [514, 73] width 53 height 28
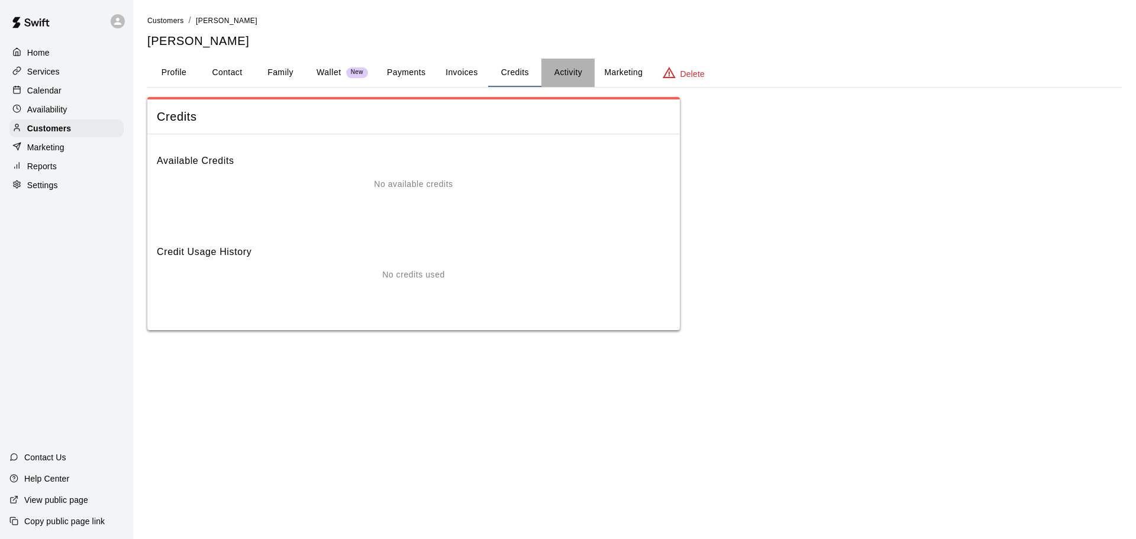
click at [582, 67] on button "Activity" at bounding box center [567, 73] width 53 height 28
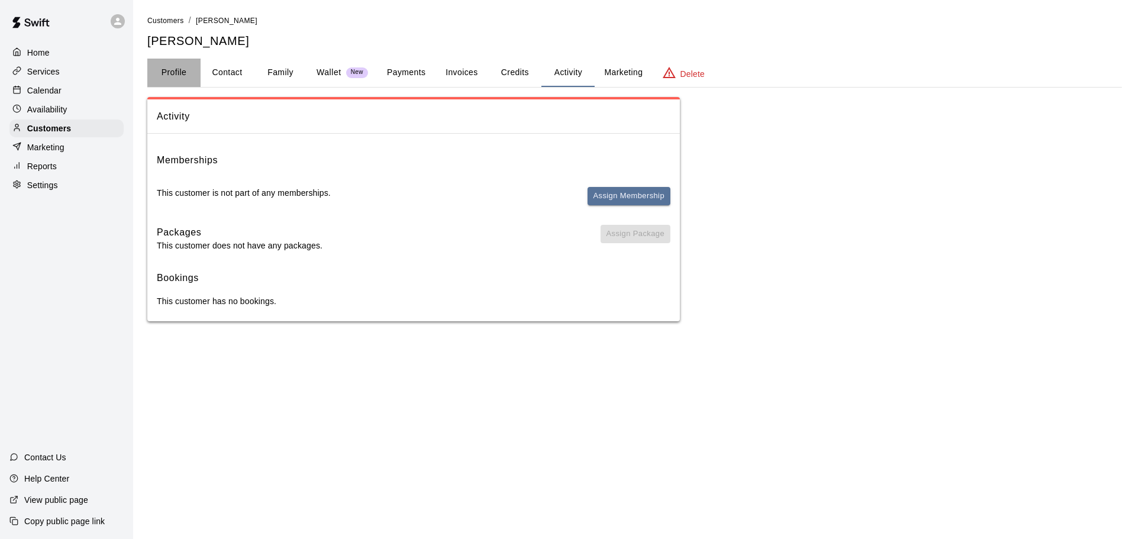
click at [175, 79] on button "Profile" at bounding box center [173, 73] width 53 height 28
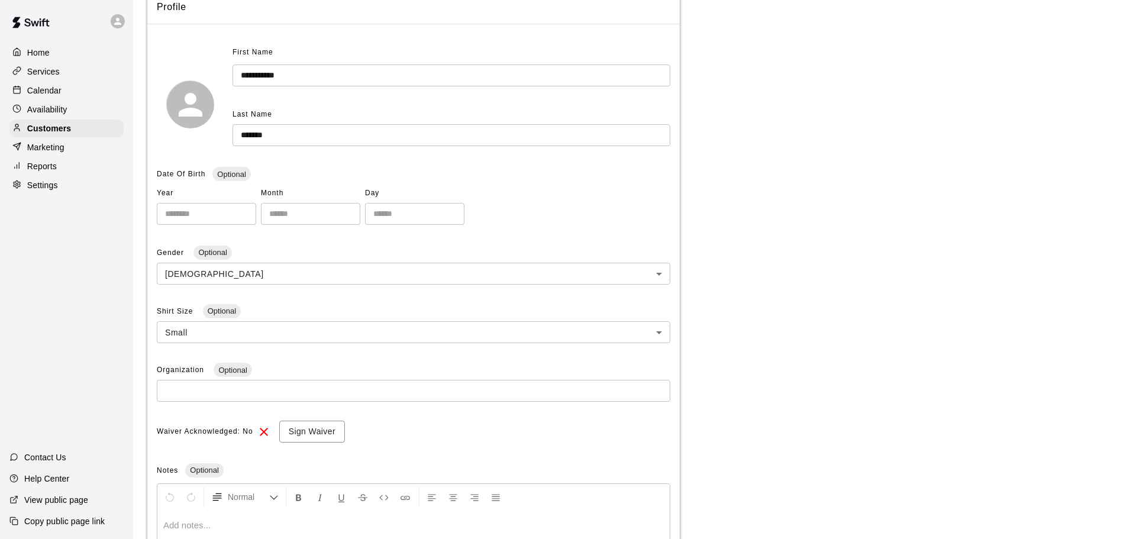
scroll to position [251, 0]
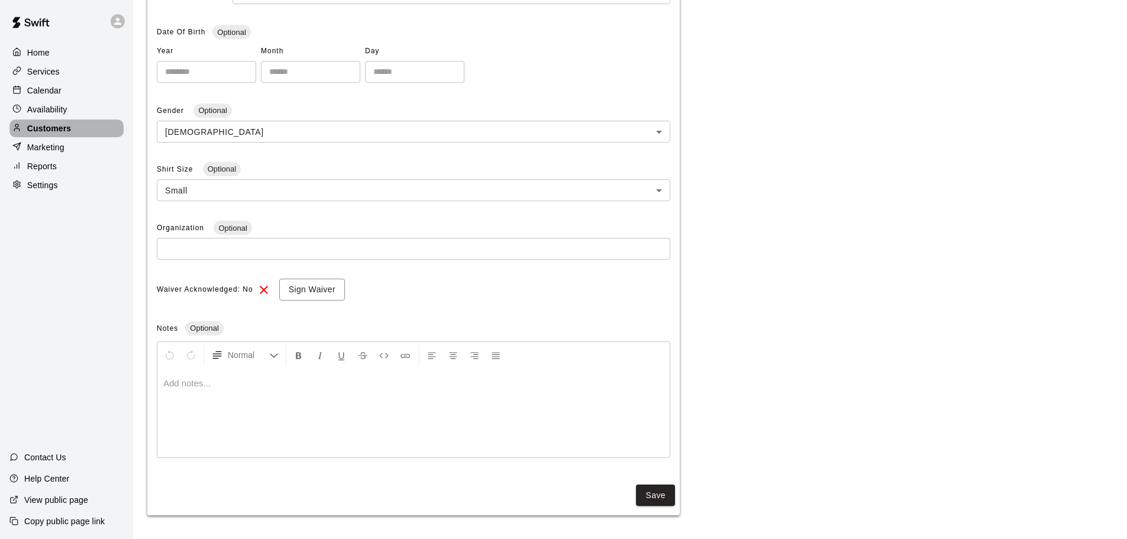
click at [61, 124] on div "Customers" at bounding box center [66, 128] width 114 height 18
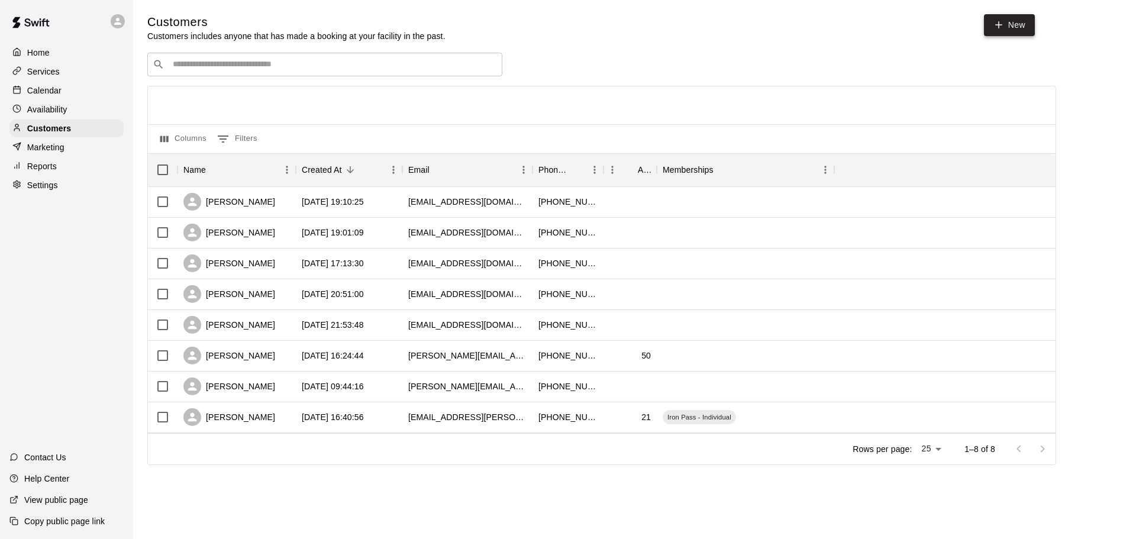
click at [804, 28] on icon at bounding box center [998, 25] width 11 height 11
select select "**"
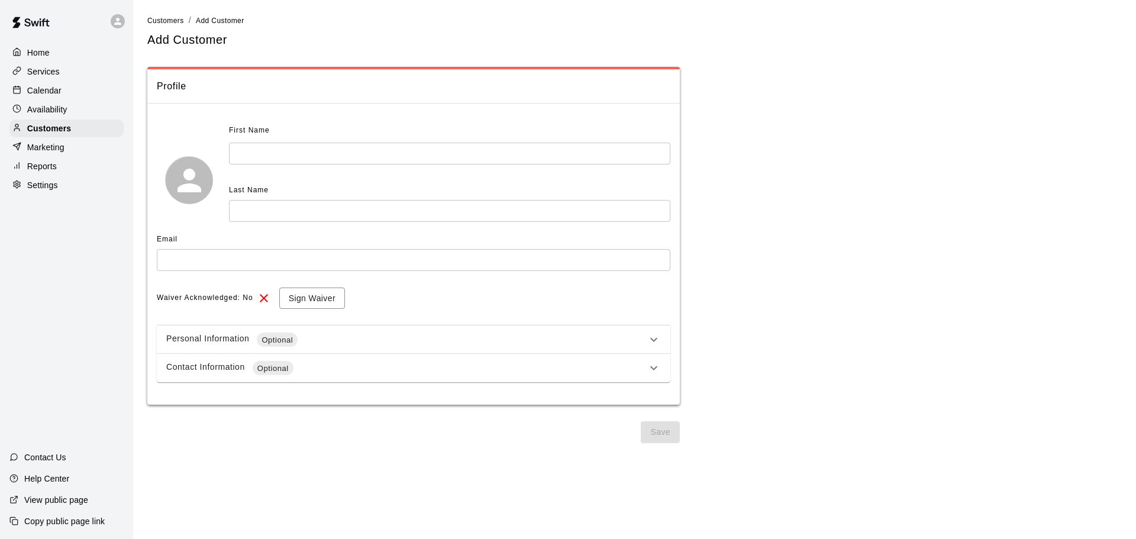
click at [341, 141] on div "First Name ​" at bounding box center [449, 142] width 441 height 43
click at [340, 157] on input "text" at bounding box center [449, 154] width 441 height 22
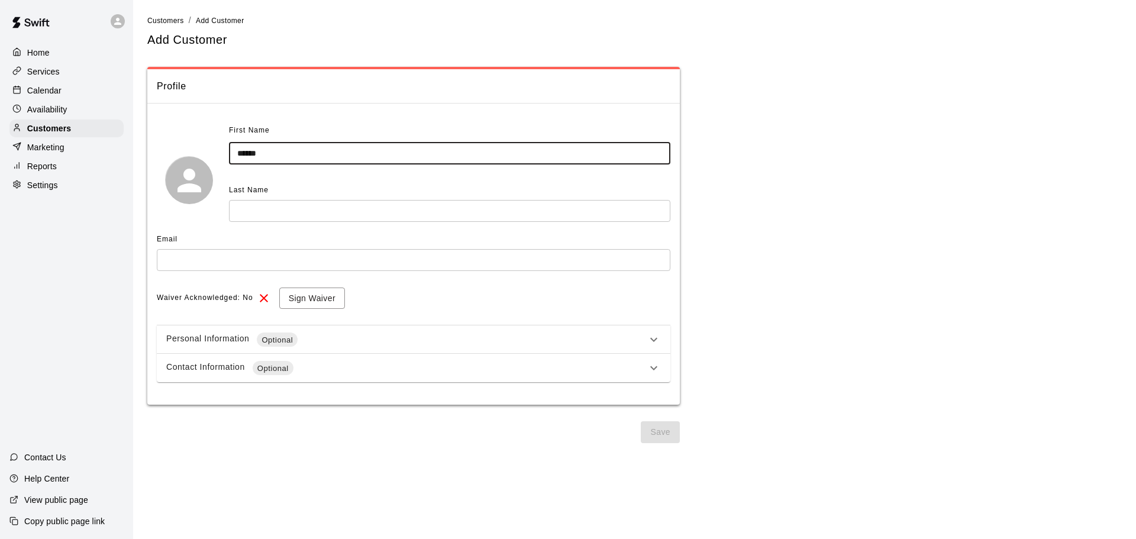
type input "******"
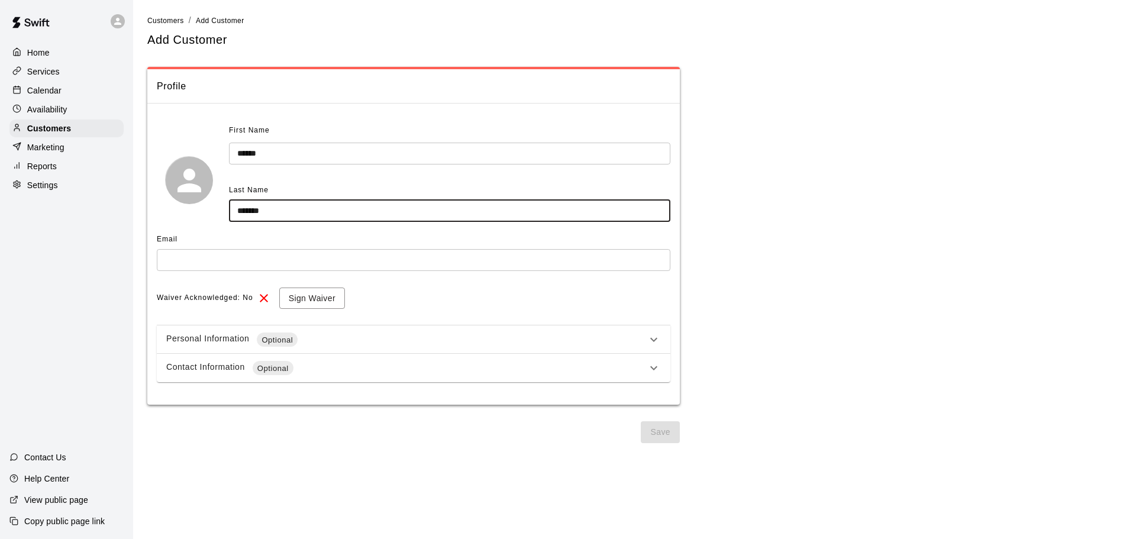
type input "*******"
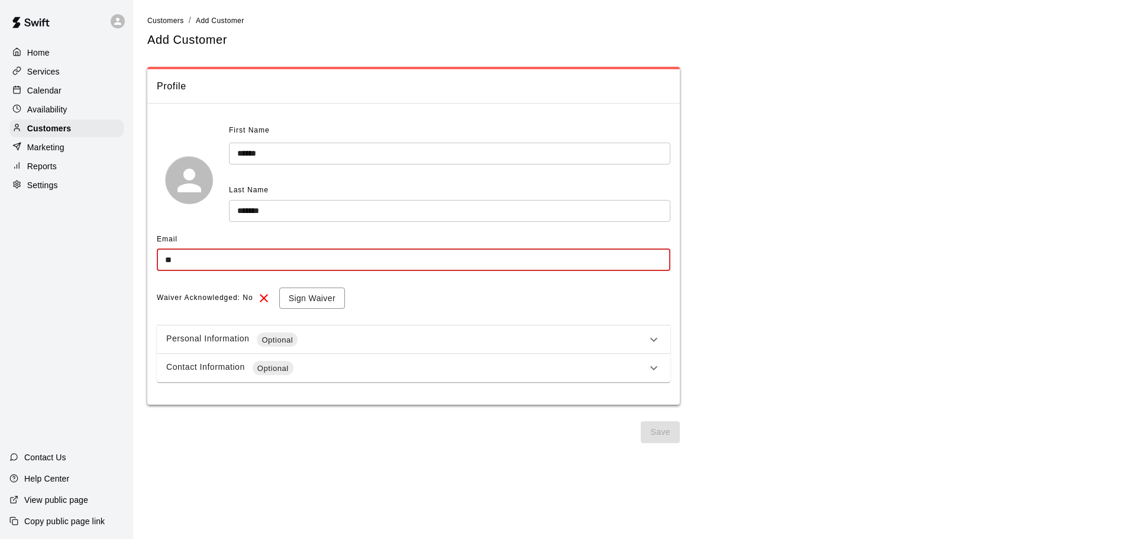
type input "*"
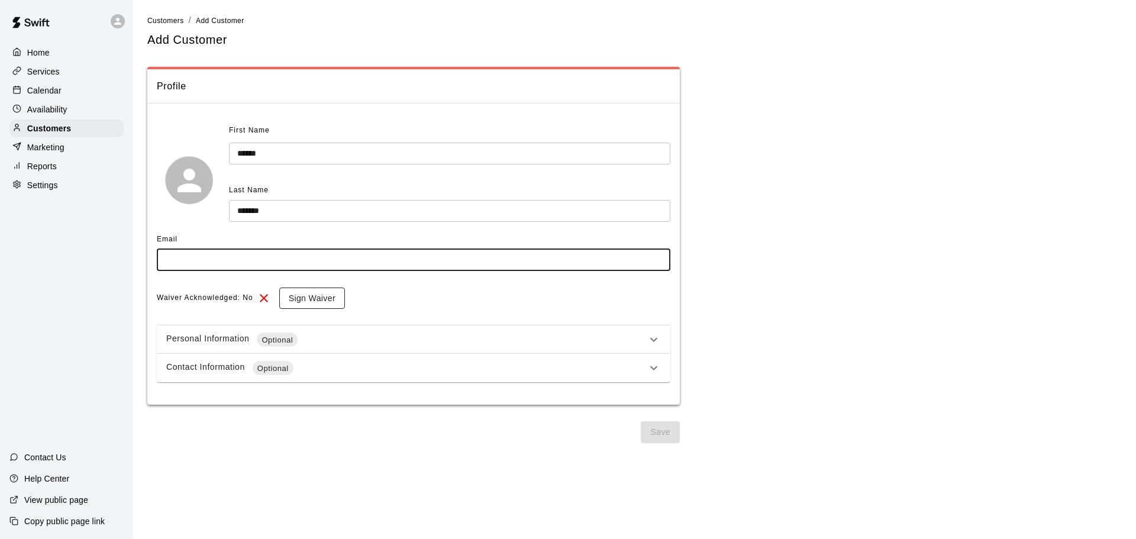
click at [312, 300] on button "Sign Waiver" at bounding box center [312, 299] width 66 height 22
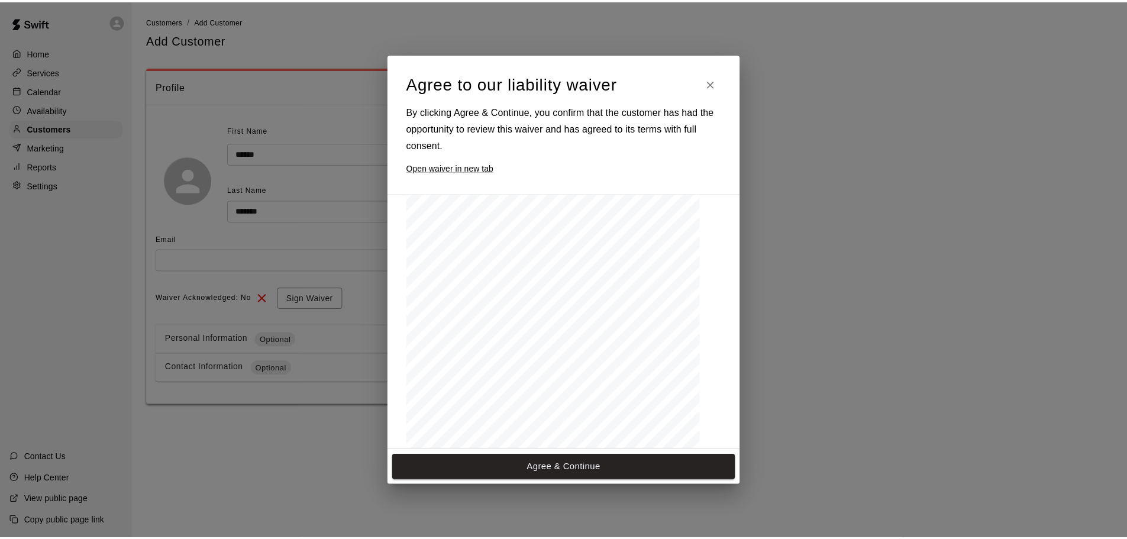
scroll to position [519, 0]
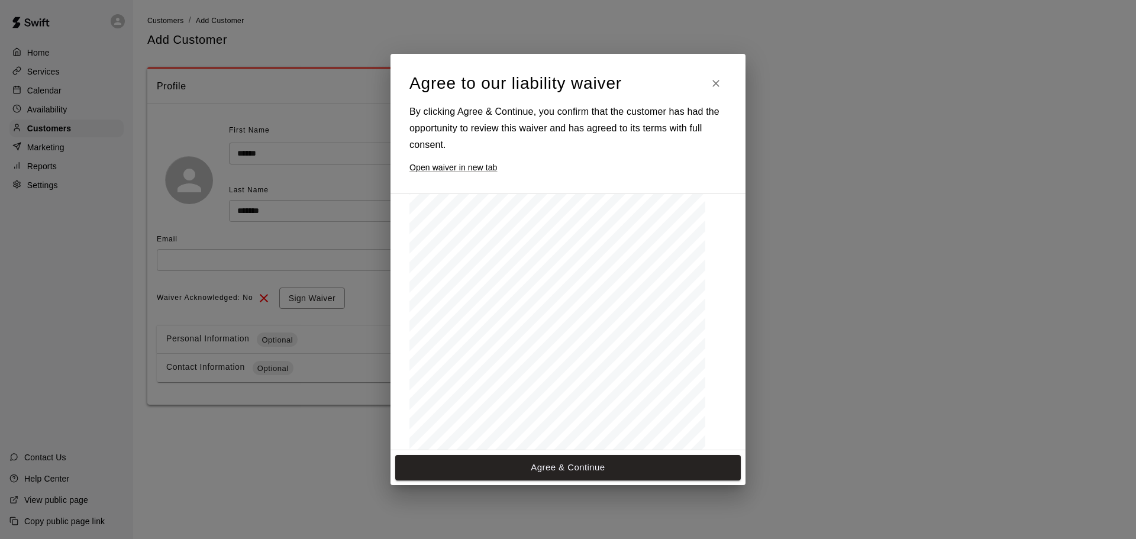
click at [587, 280] on span "_______________________" at bounding box center [600, 283] width 67 height 6
click at [548, 283] on span "Participant / Guardian Name (Print): _______" at bounding box center [510, 283] width 114 height 6
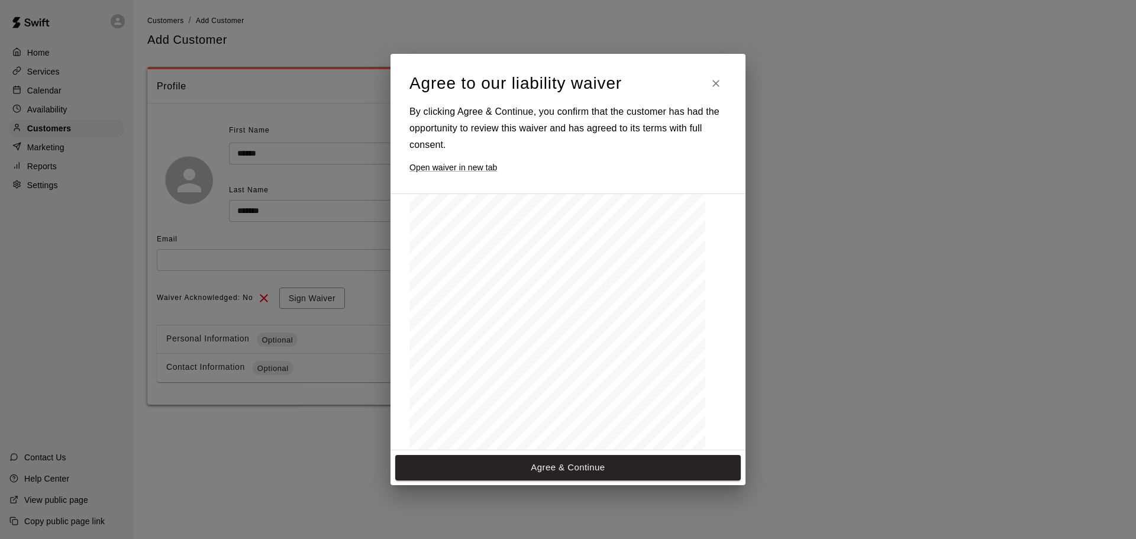
click at [564, 280] on span "Participant / Guardian Name (Print): _______" at bounding box center [510, 283] width 114 height 6
click at [714, 79] on icon "Close" at bounding box center [716, 83] width 12 height 12
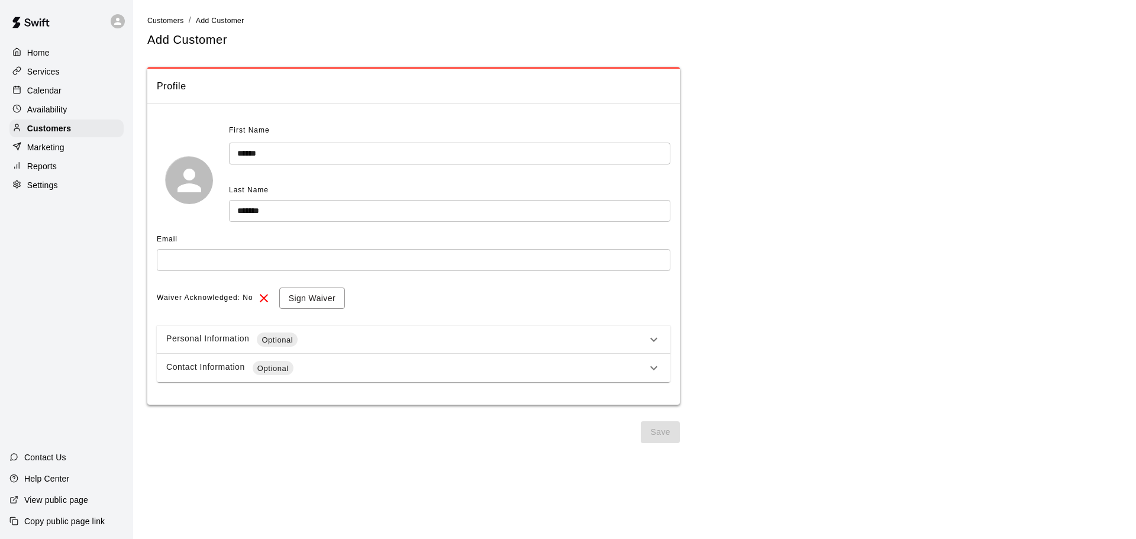
click at [387, 340] on div "Personal Information Optional" at bounding box center [406, 339] width 480 height 14
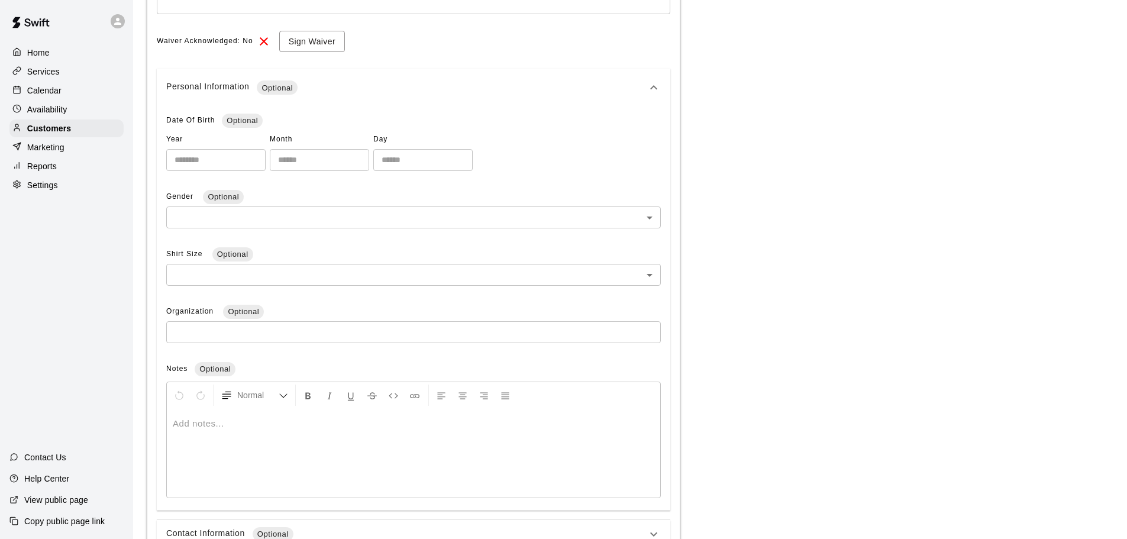
scroll to position [277, 0]
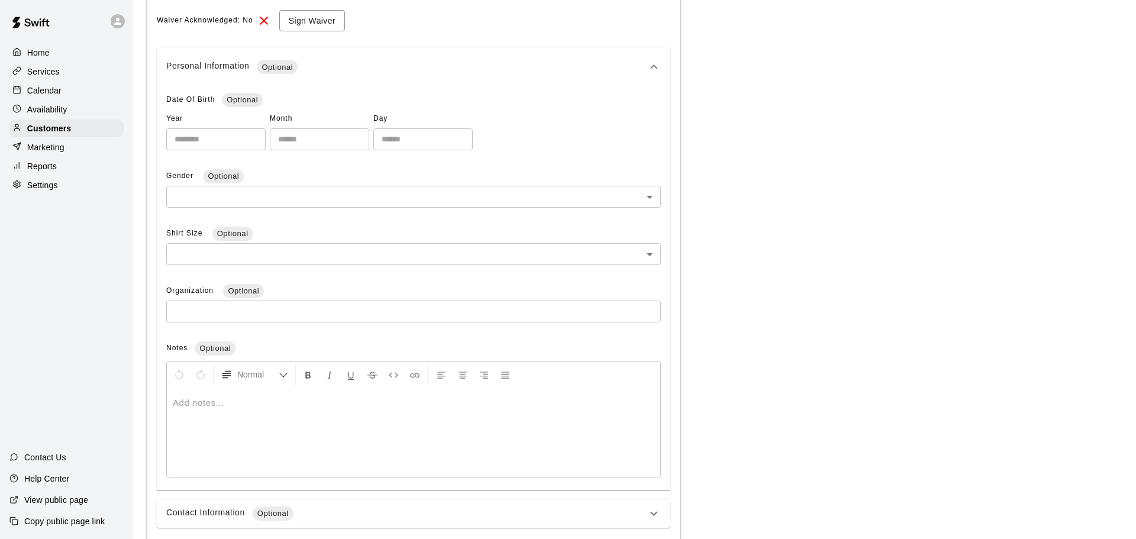
click at [288, 206] on body "**********" at bounding box center [568, 161] width 1136 height 876
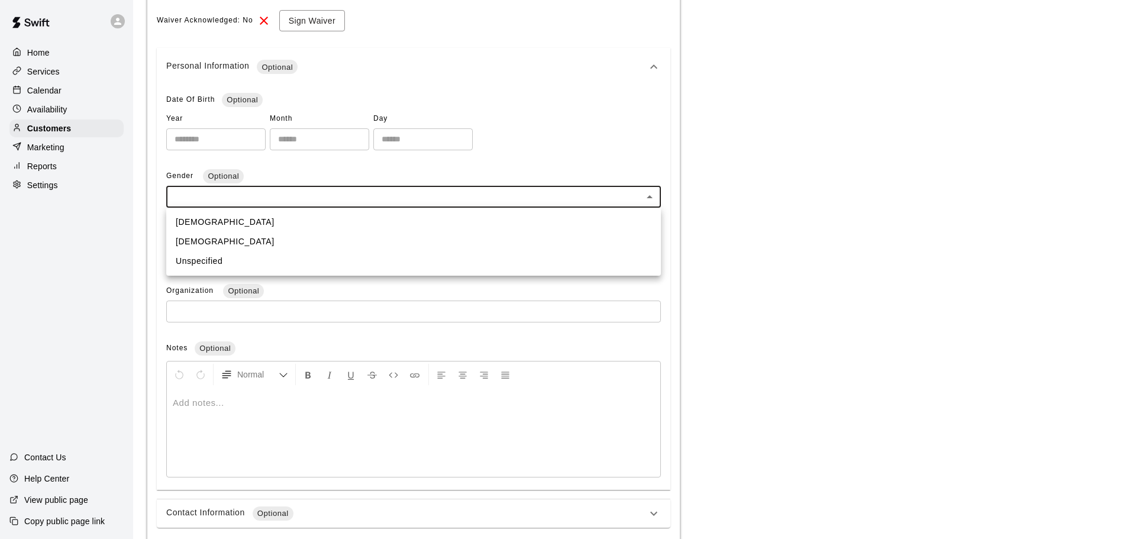
click at [280, 219] on li "[DEMOGRAPHIC_DATA]" at bounding box center [413, 222] width 495 height 20
type input "****"
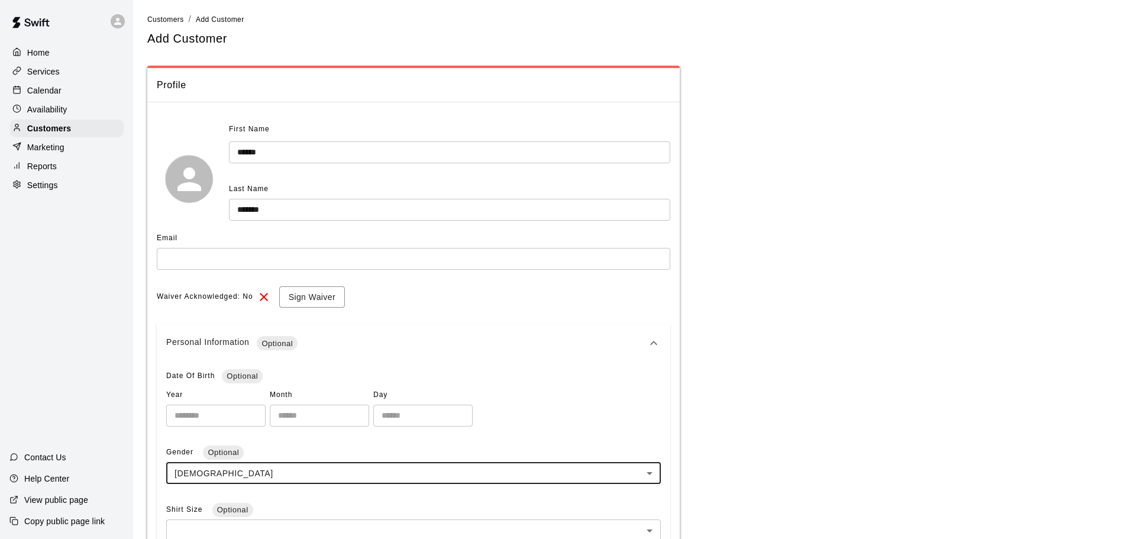
scroll to position [0, 0]
click at [340, 265] on input "text" at bounding box center [413, 260] width 513 height 22
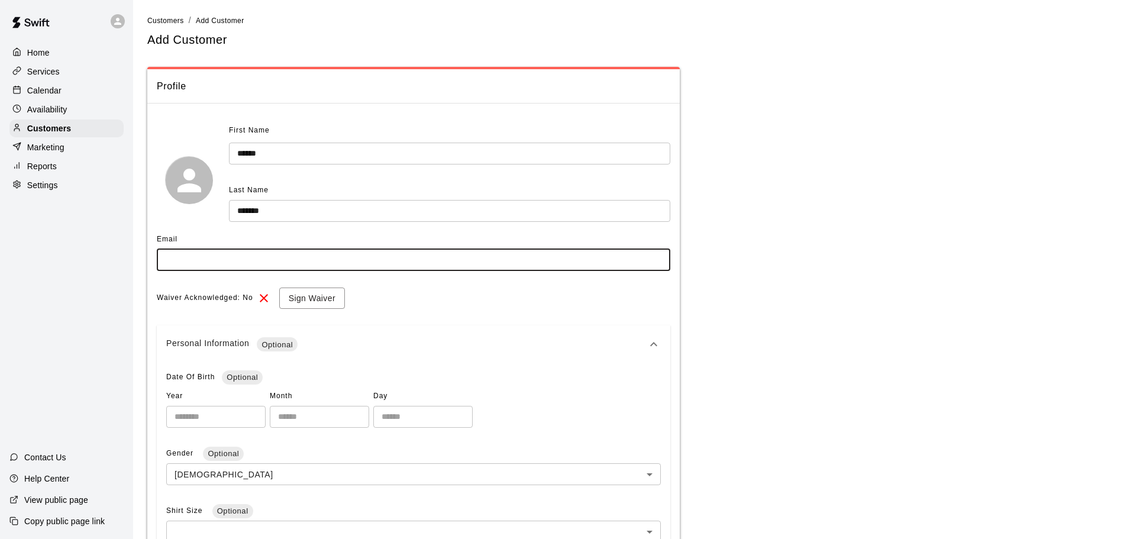
type input "**********"
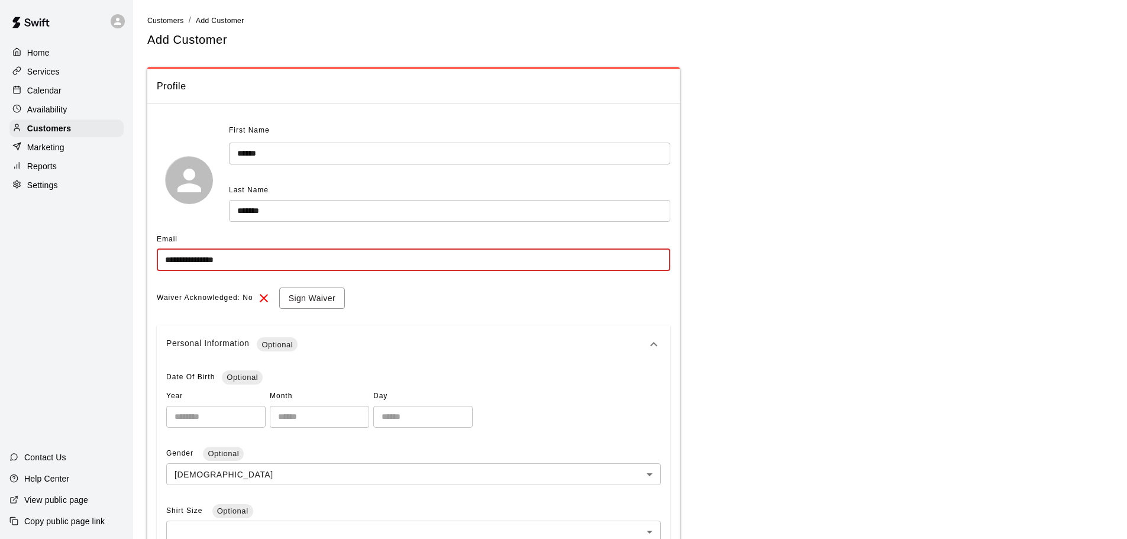
drag, startPoint x: 379, startPoint y: 269, endPoint x: 0, endPoint y: 270, distance: 378.6
click at [0, 270] on div "**********" at bounding box center [563, 438] width 1127 height 876
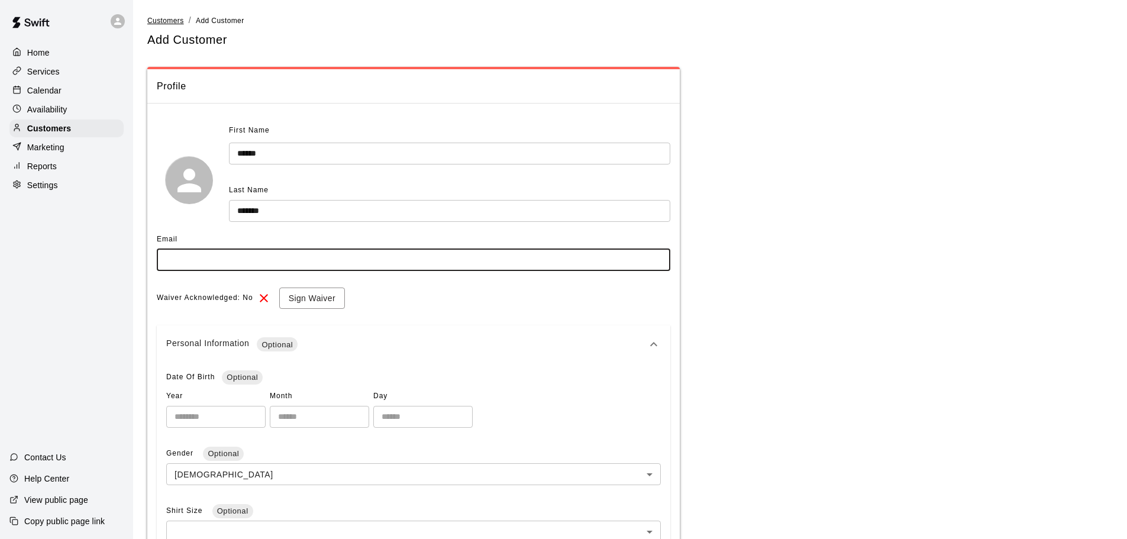
click at [167, 20] on span "Customers" at bounding box center [165, 21] width 37 height 8
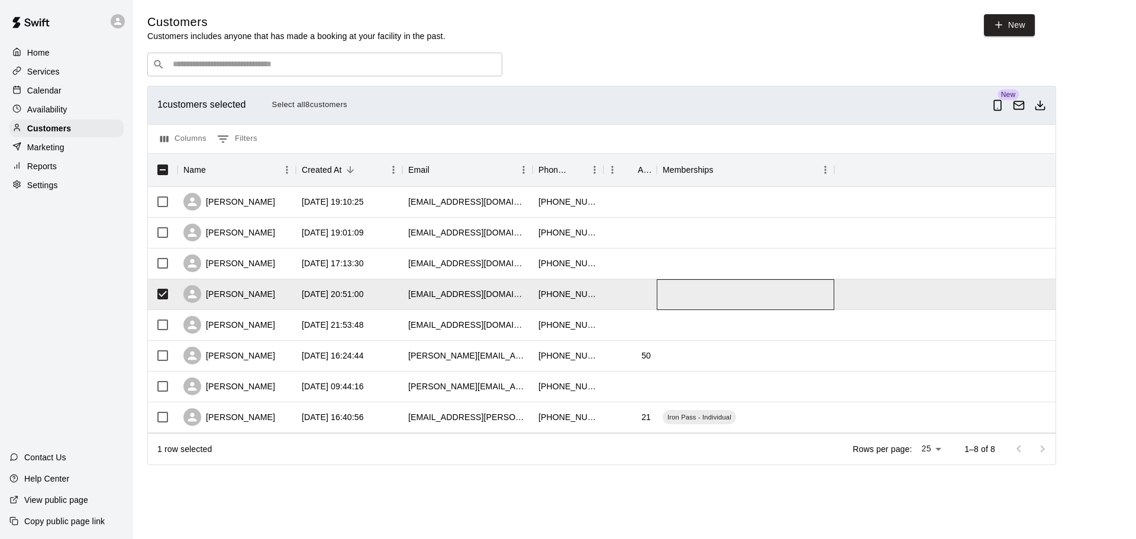
click at [713, 301] on div at bounding box center [745, 294] width 177 height 31
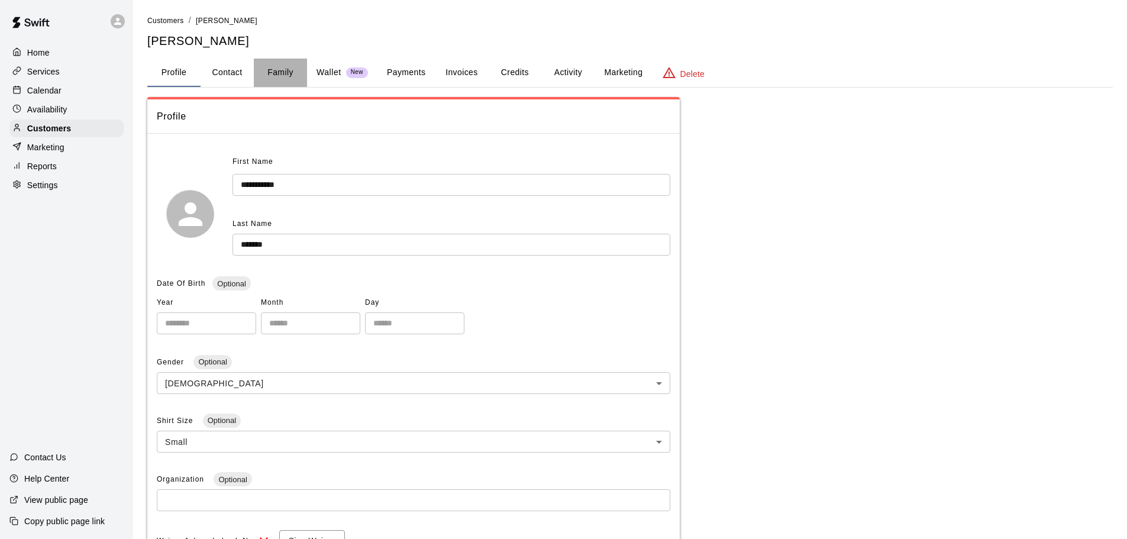
click at [284, 76] on button "Family" at bounding box center [280, 73] width 53 height 28
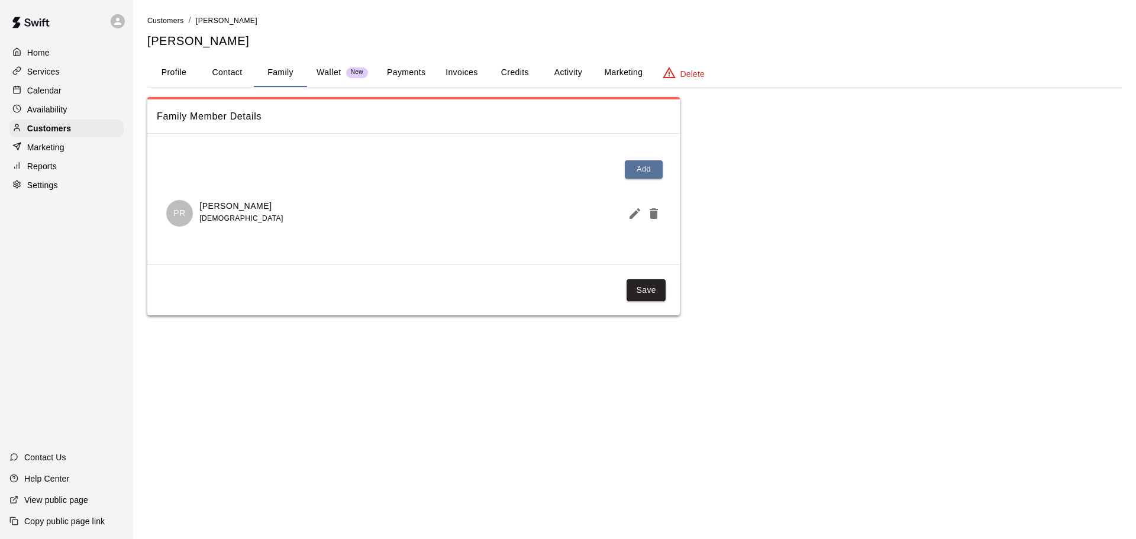
click at [347, 220] on div "[PERSON_NAME] [DEMOGRAPHIC_DATA]" at bounding box center [413, 213] width 495 height 27
click at [637, 215] on icon "Edit Member" at bounding box center [635, 213] width 14 height 14
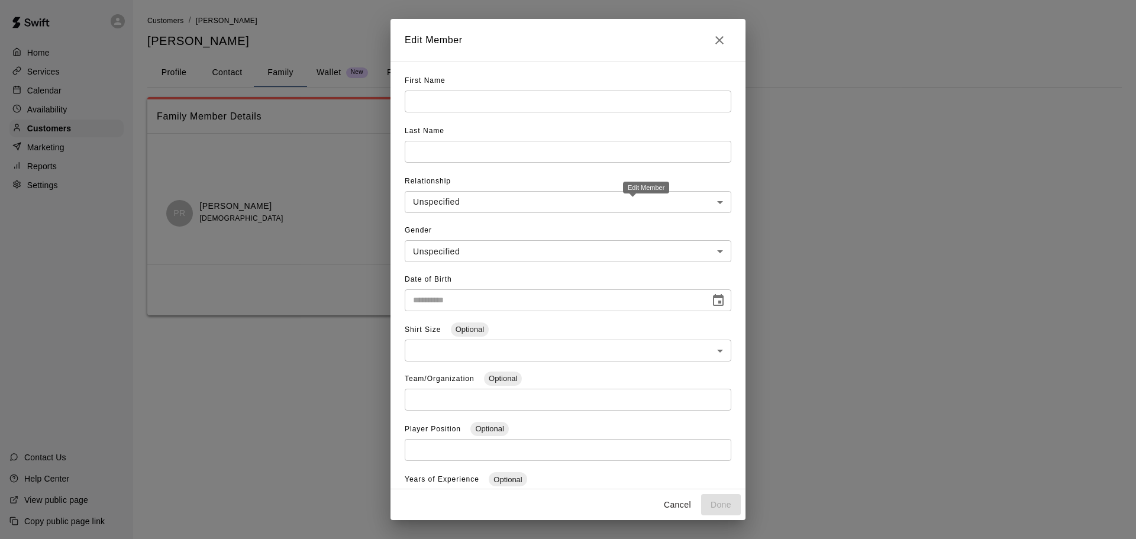
type input "******"
type input "*******"
type input "*****"
type input "****"
type input "*"
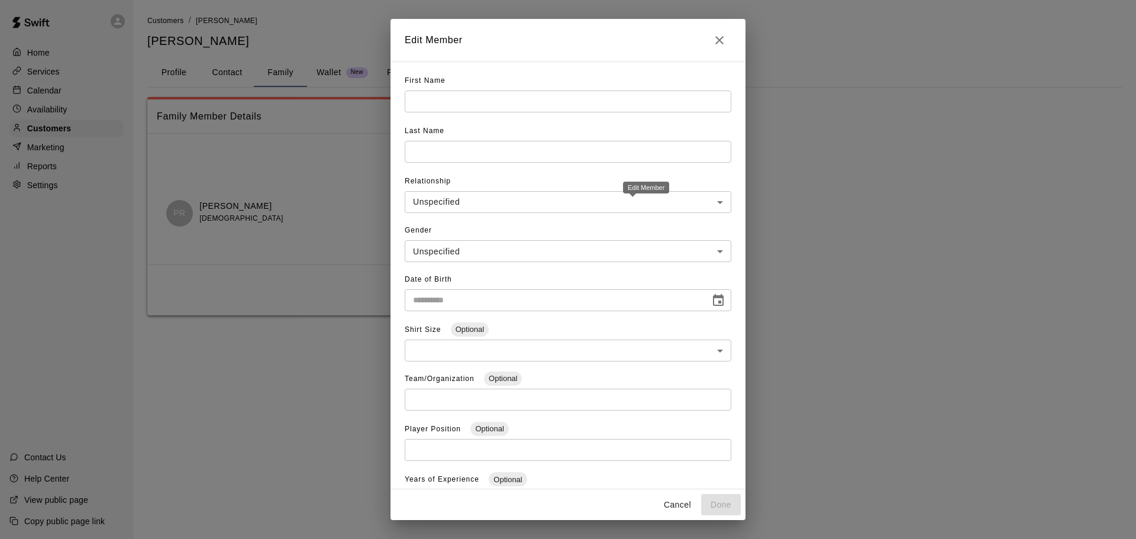
type input "***"
type input "*********"
type input "**"
type input "**********"
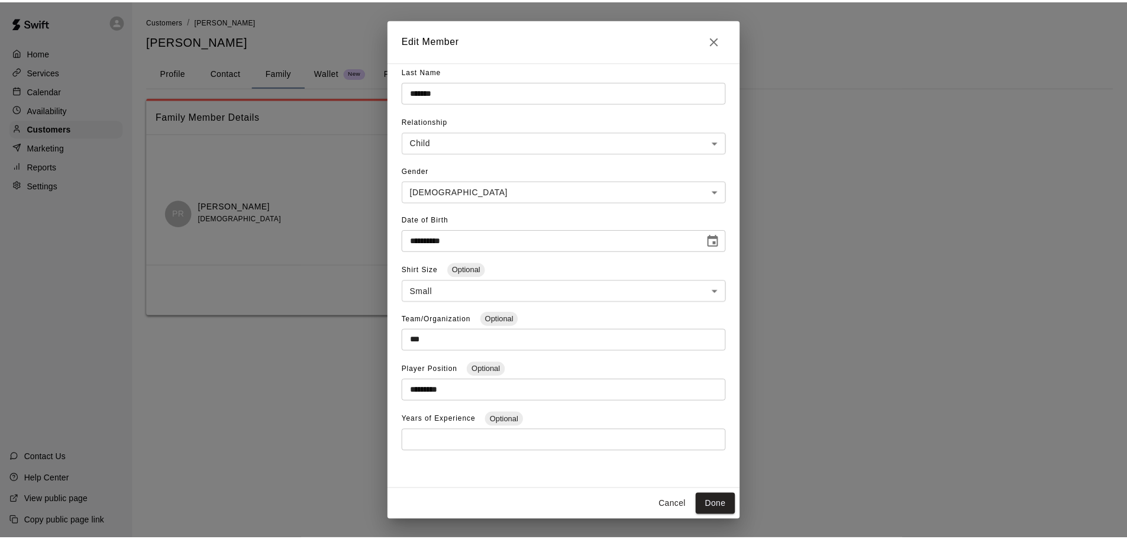
scroll to position [60, 0]
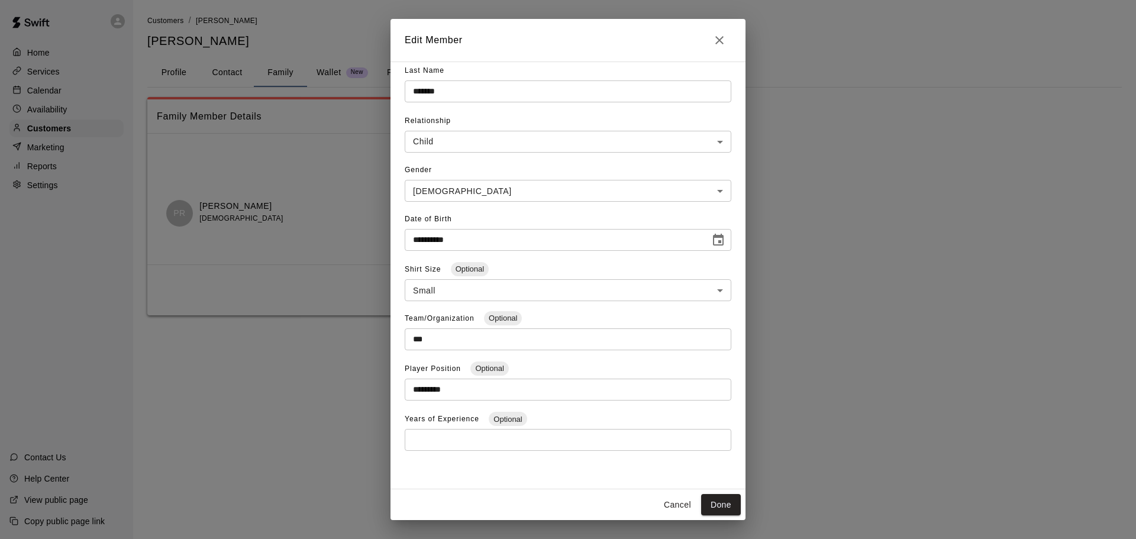
click at [540, 146] on body "**********" at bounding box center [568, 169] width 1136 height 339
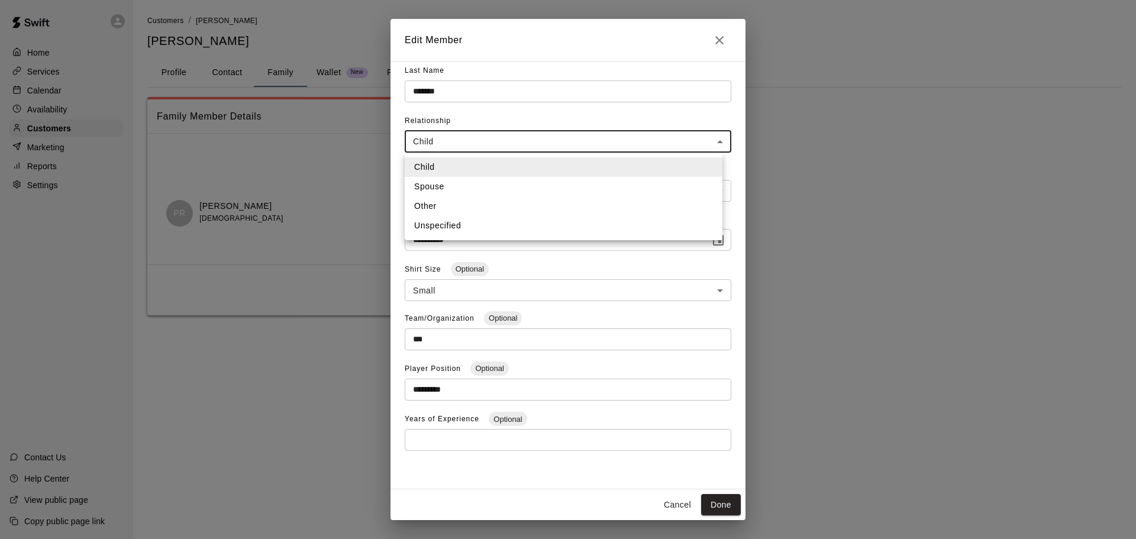
click at [540, 146] on div at bounding box center [568, 269] width 1136 height 539
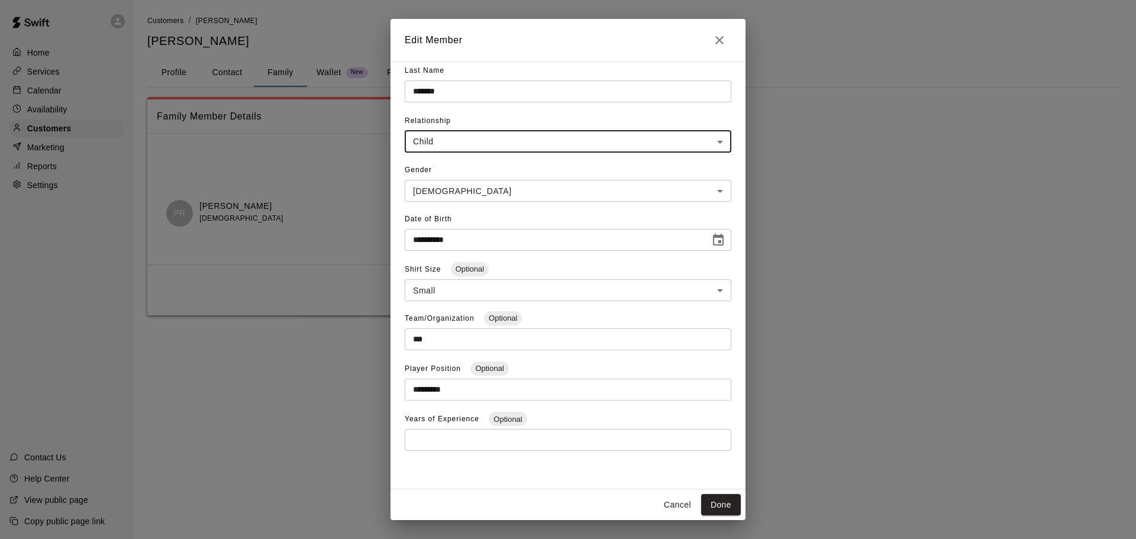
click at [673, 503] on button "Cancel" at bounding box center [677, 505] width 38 height 22
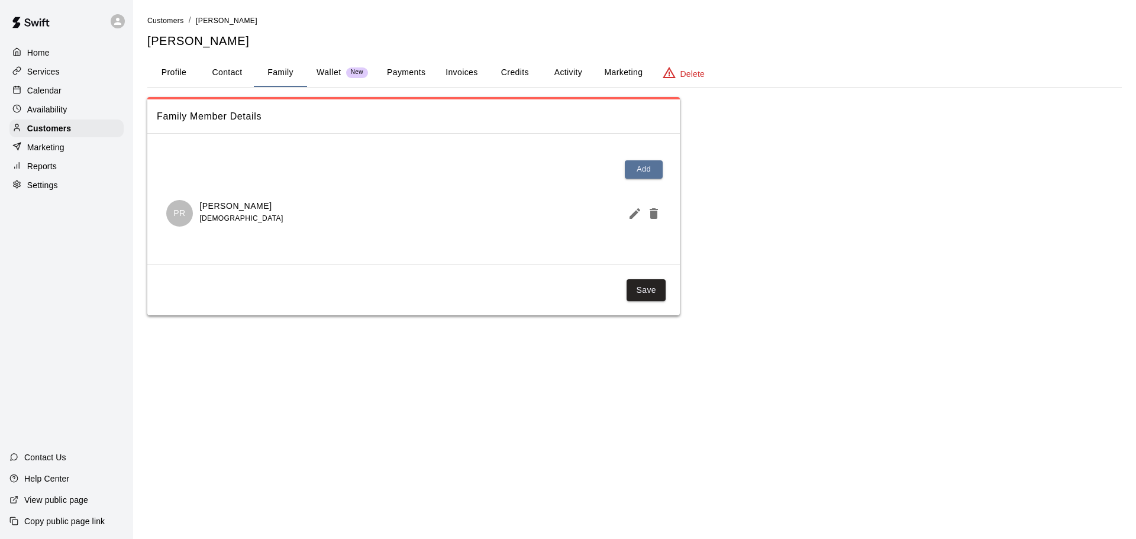
click at [171, 80] on button "Profile" at bounding box center [173, 73] width 53 height 28
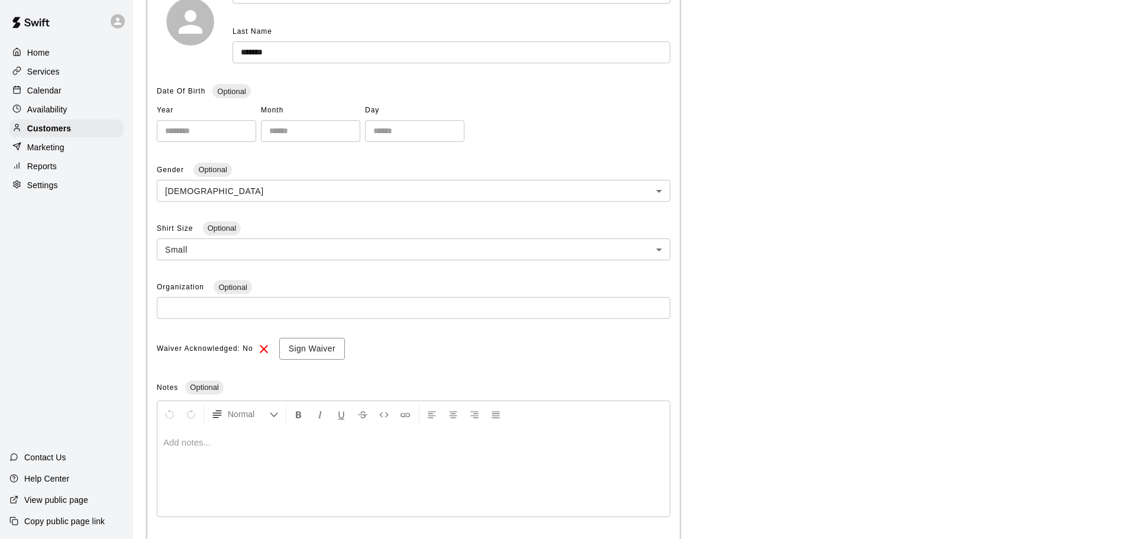
scroll to position [0, 0]
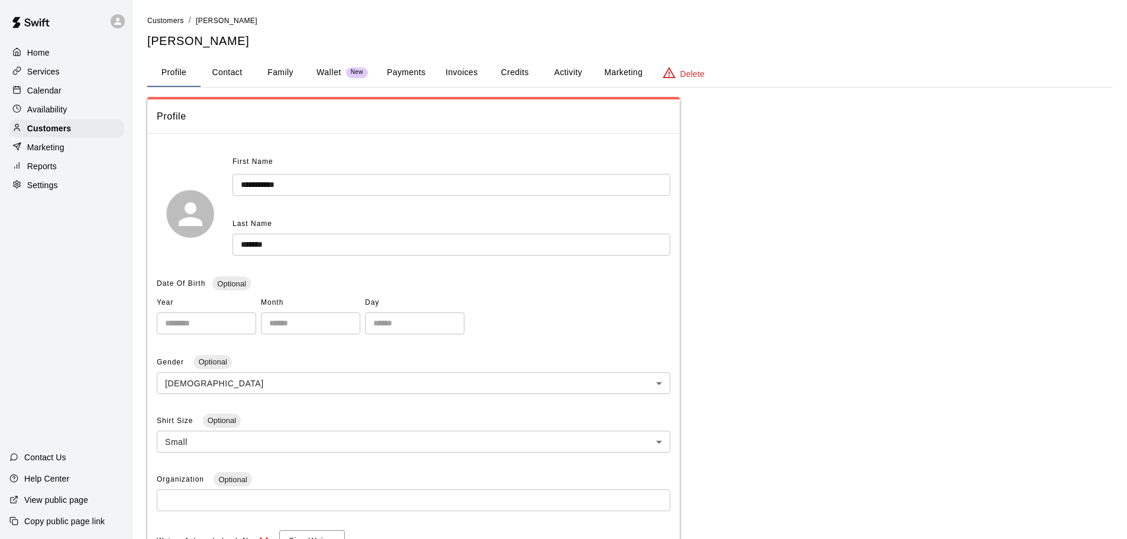
click at [244, 77] on button "Contact" at bounding box center [227, 73] width 53 height 28
select select "**"
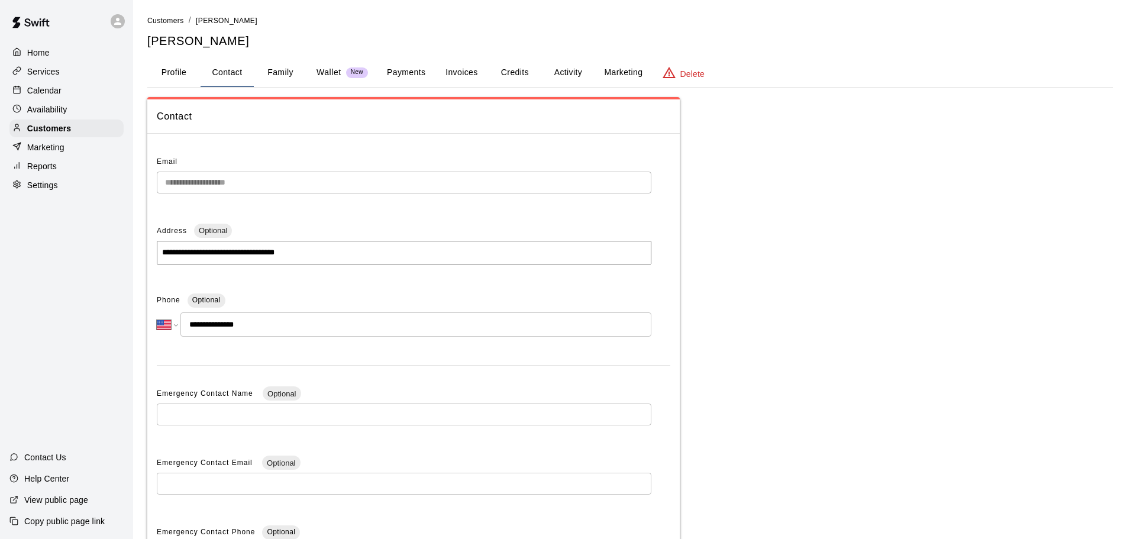
click at [689, 73] on p "Delete" at bounding box center [692, 74] width 24 height 12
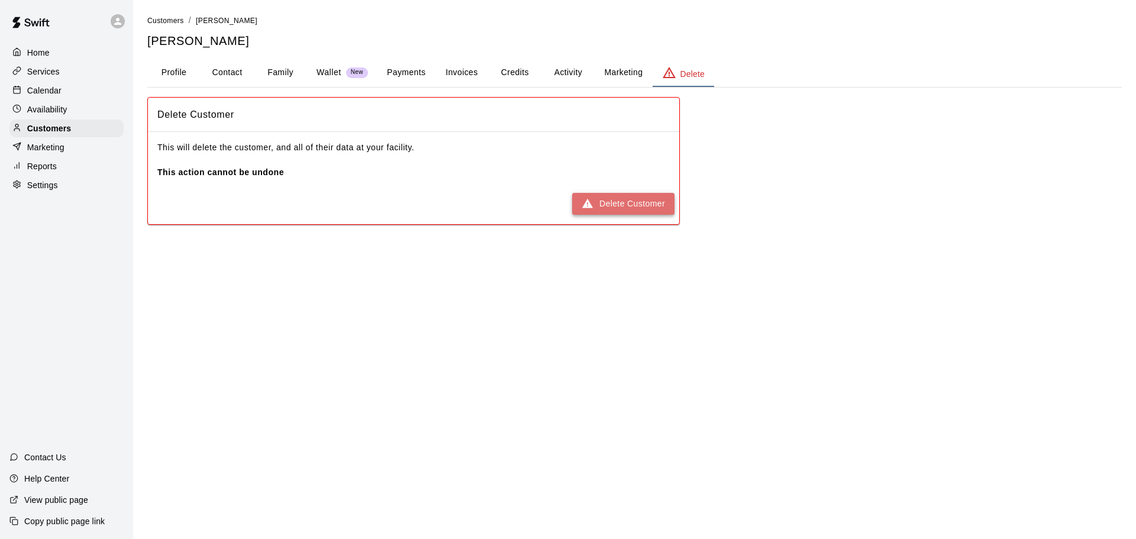
click at [620, 198] on button "Delete Customer" at bounding box center [623, 204] width 102 height 22
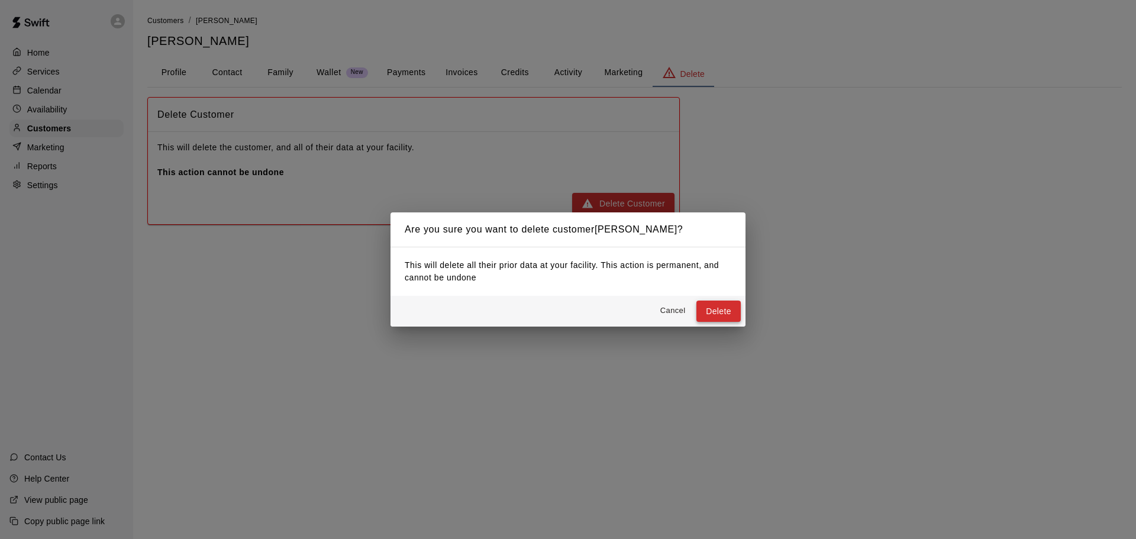
click at [724, 308] on button "Delete" at bounding box center [718, 312] width 44 height 22
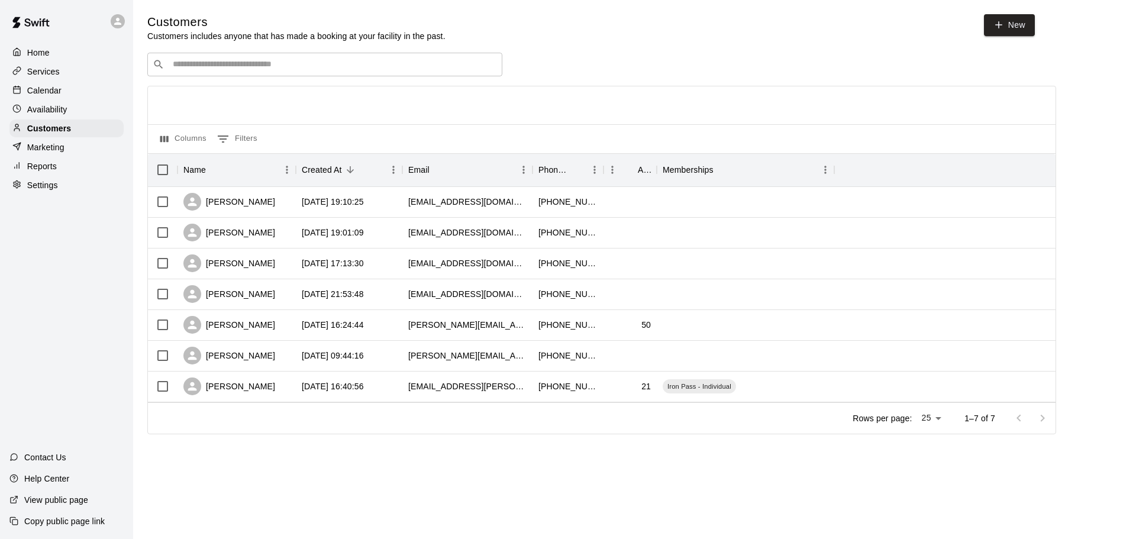
click at [804, 37] on span "New" at bounding box center [1009, 28] width 51 height 28
click at [804, 28] on icon at bounding box center [998, 25] width 11 height 11
select select "**"
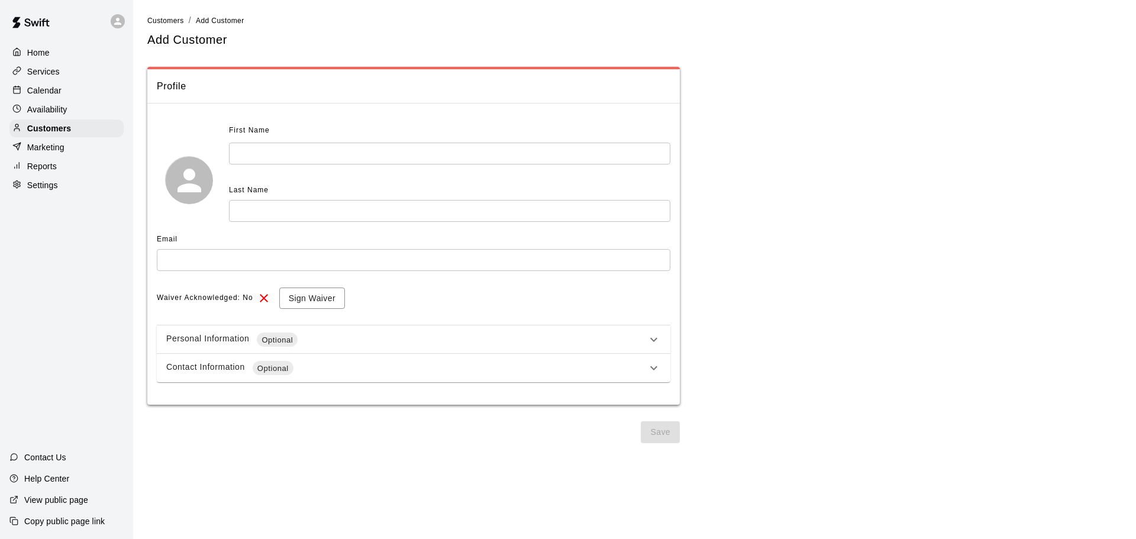
click at [408, 160] on input "text" at bounding box center [449, 154] width 441 height 22
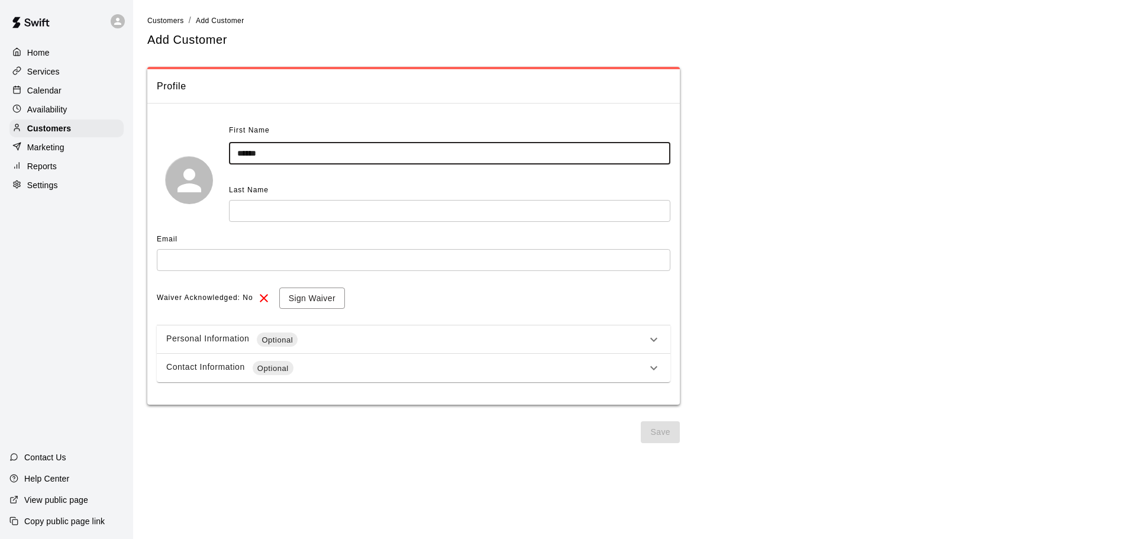
type input "******"
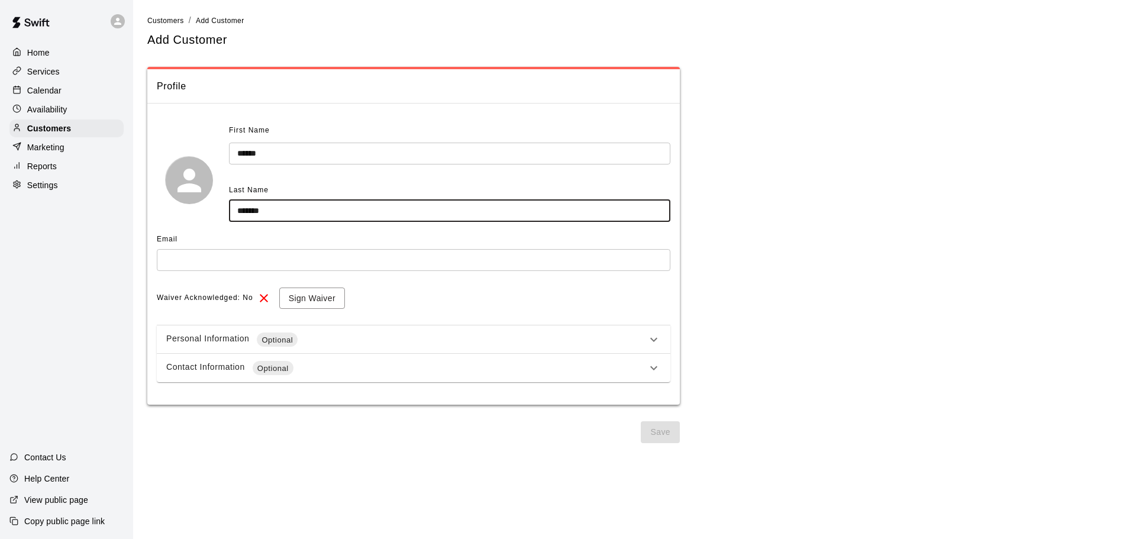
type input "*******"
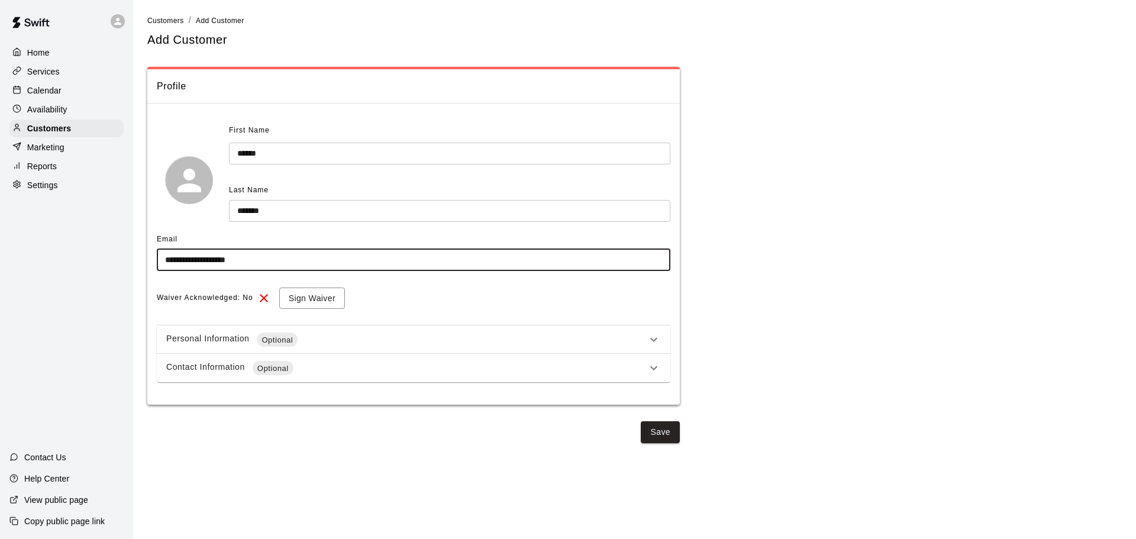
type input "**********"
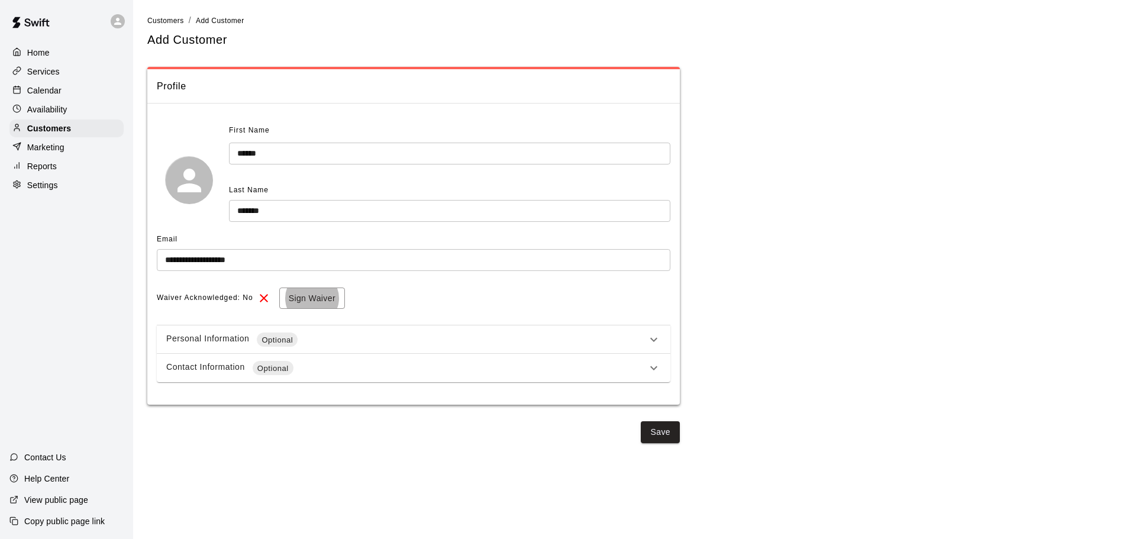
click at [623, 332] on div "Personal Information Optional" at bounding box center [413, 339] width 513 height 28
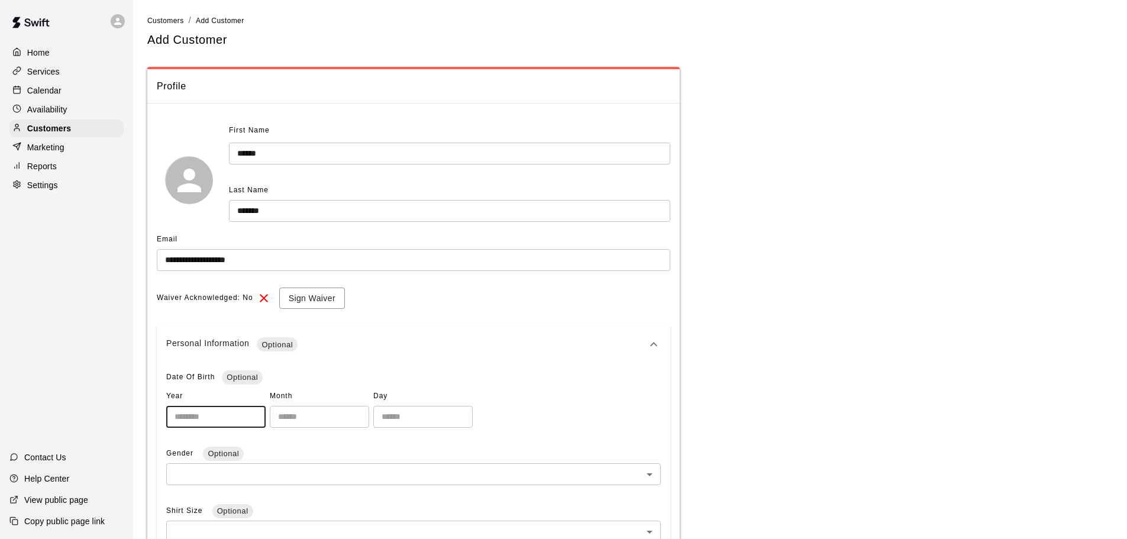
click at [209, 420] on input "number" at bounding box center [215, 417] width 99 height 22
click at [340, 412] on input "number" at bounding box center [319, 417] width 99 height 22
type input "**"
type input "****"
type input "**"
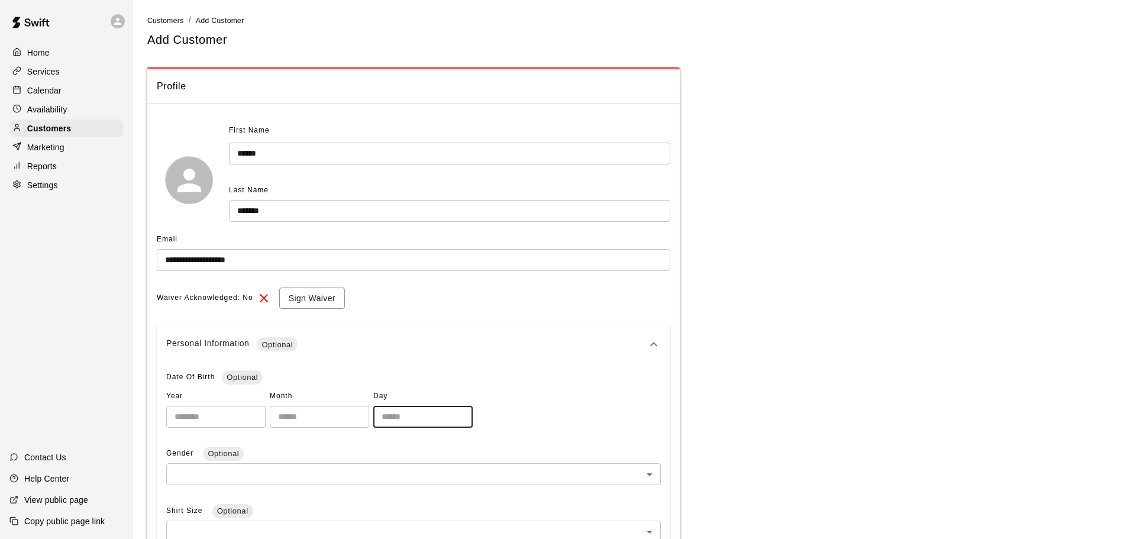
click at [326, 464] on body "**********" at bounding box center [563, 438] width 1127 height 876
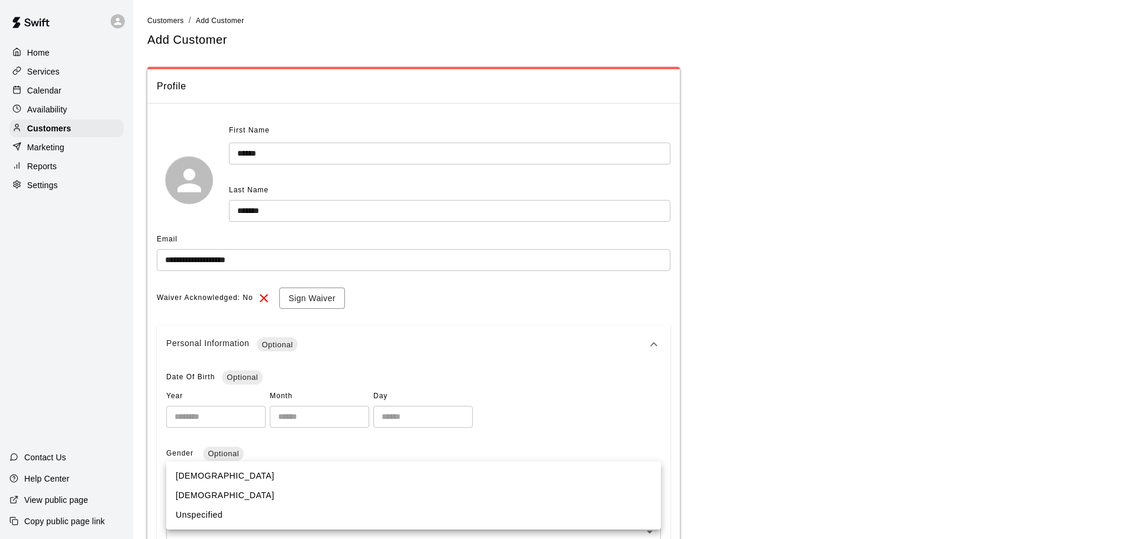
click at [295, 464] on ul "[DEMOGRAPHIC_DATA] [DEMOGRAPHIC_DATA] Unspecified" at bounding box center [413, 495] width 495 height 68
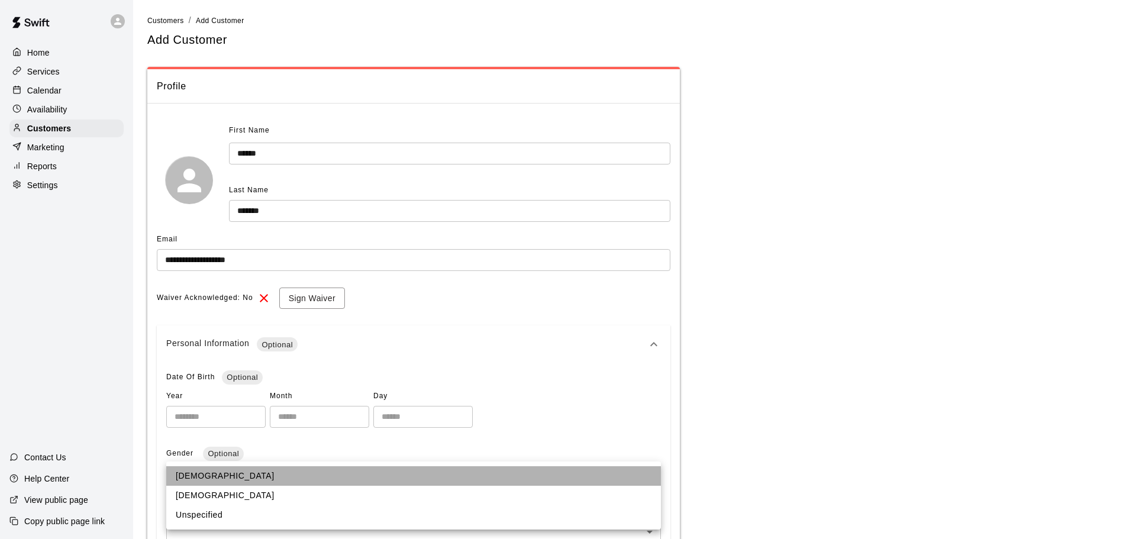
click at [295, 473] on li "[DEMOGRAPHIC_DATA]" at bounding box center [413, 476] width 495 height 20
type input "****"
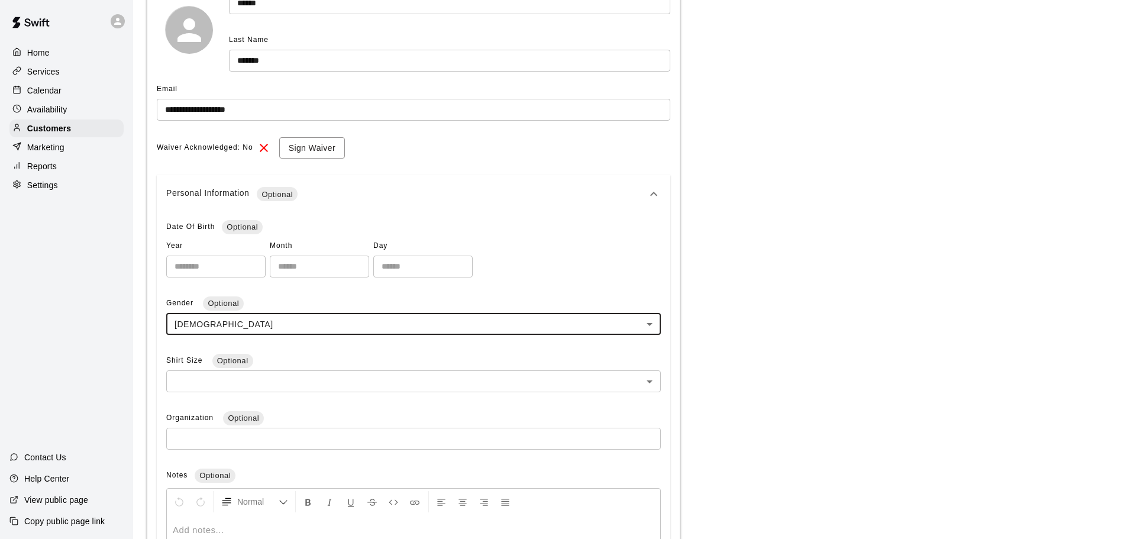
scroll to position [177, 0]
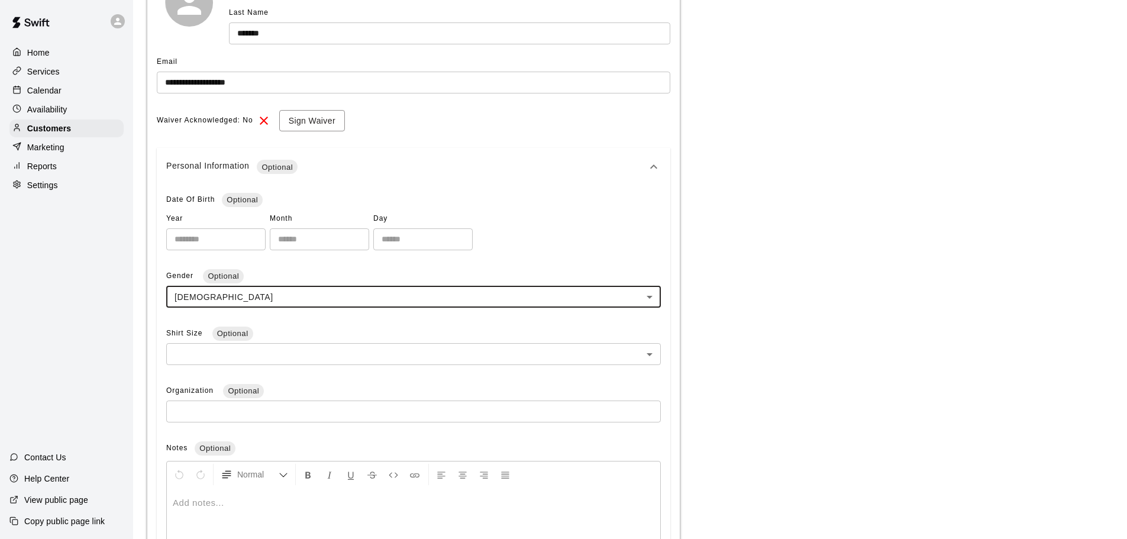
click at [267, 350] on body "**********" at bounding box center [563, 261] width 1127 height 876
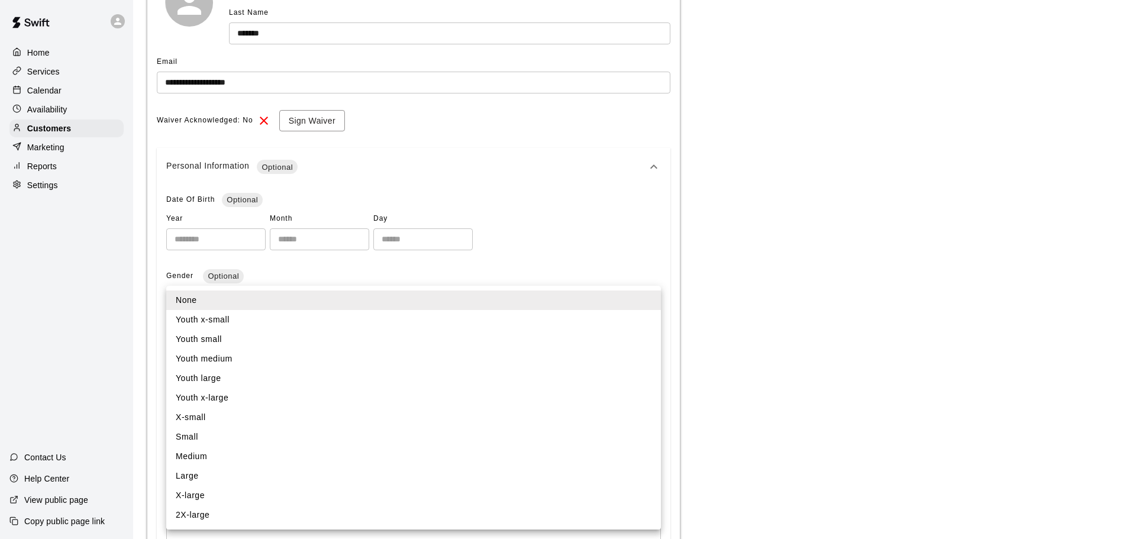
click at [231, 440] on li "Small" at bounding box center [413, 437] width 495 height 20
type input "*"
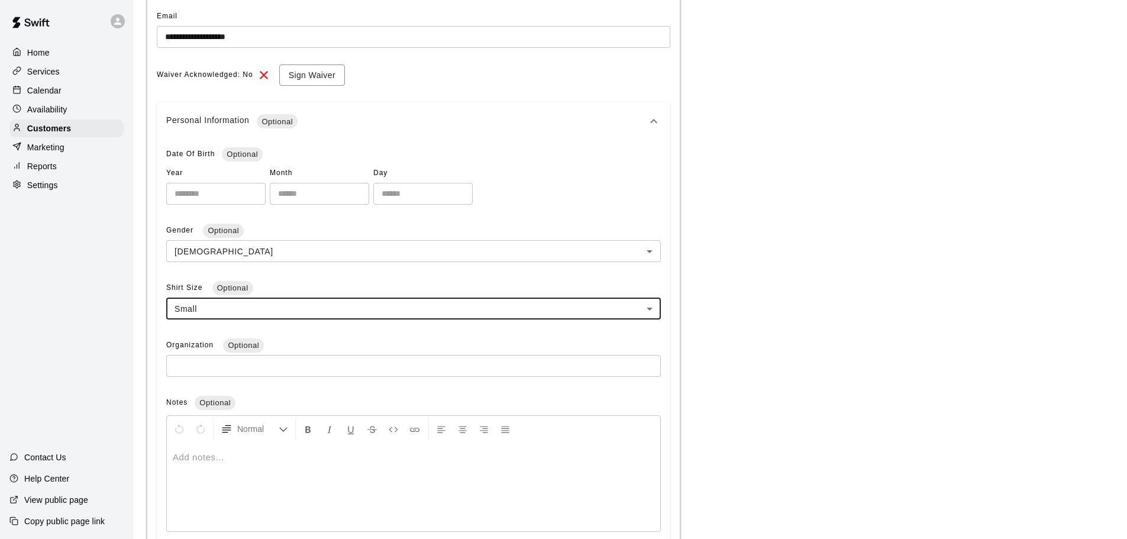
scroll to position [296, 0]
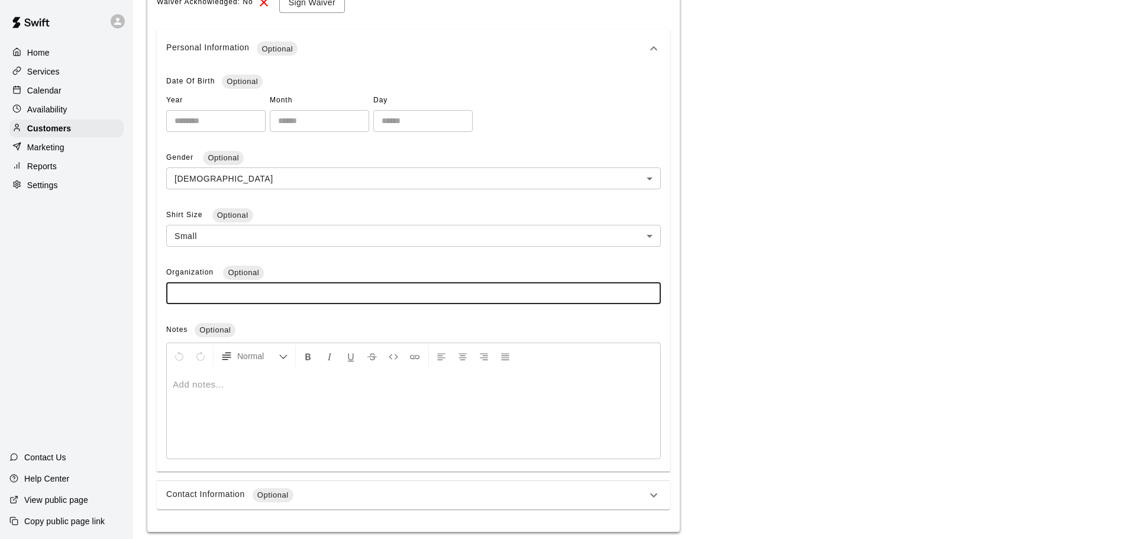
click at [263, 295] on input "text" at bounding box center [413, 293] width 495 height 22
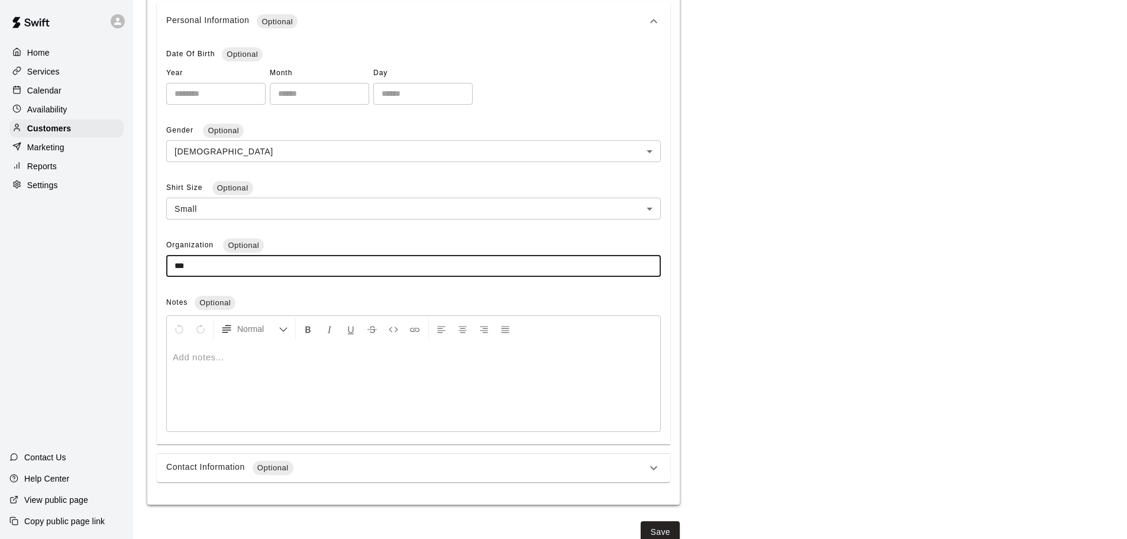
scroll to position [337, 0]
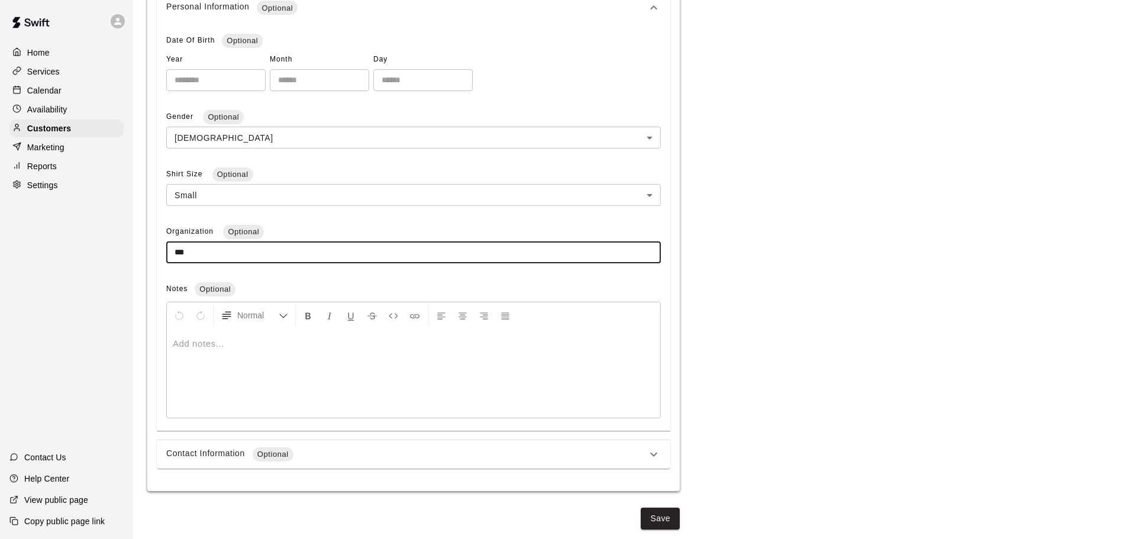
type input "***"
click at [370, 452] on div "Contact Information Optional" at bounding box center [406, 454] width 480 height 14
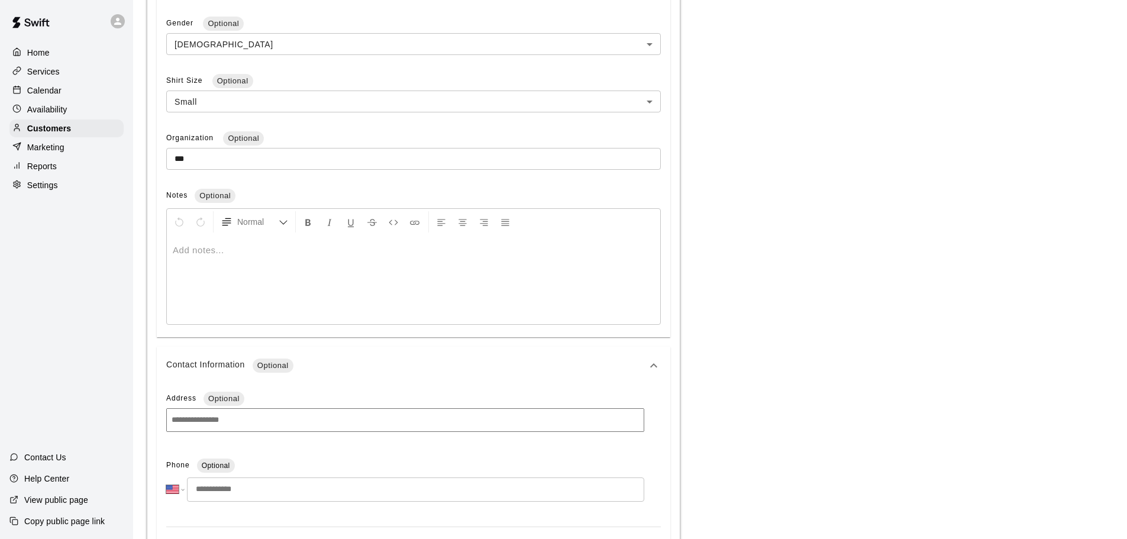
scroll to position [573, 0]
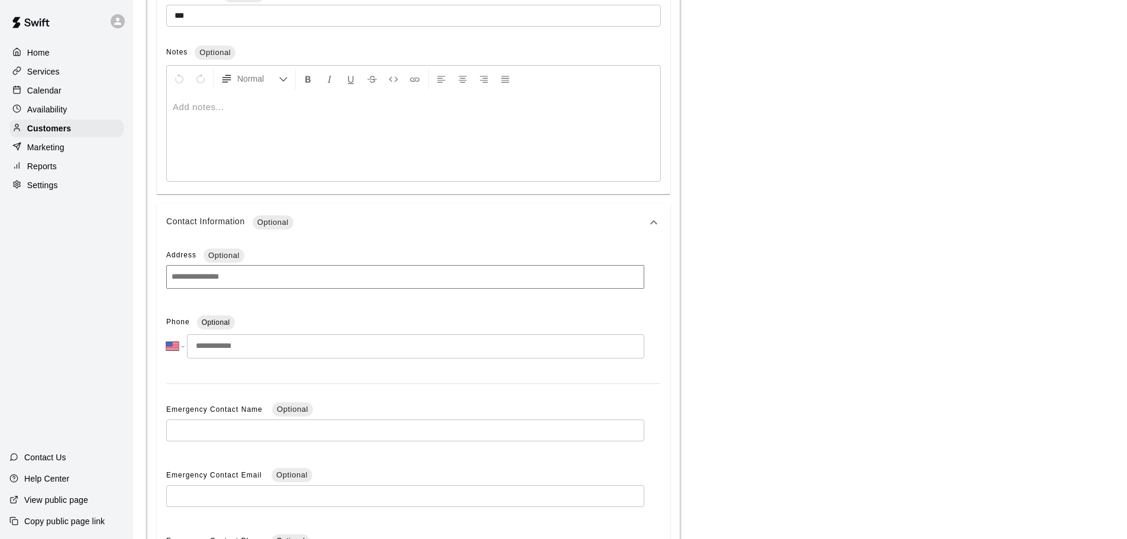
click at [282, 346] on input "tel" at bounding box center [415, 346] width 457 height 24
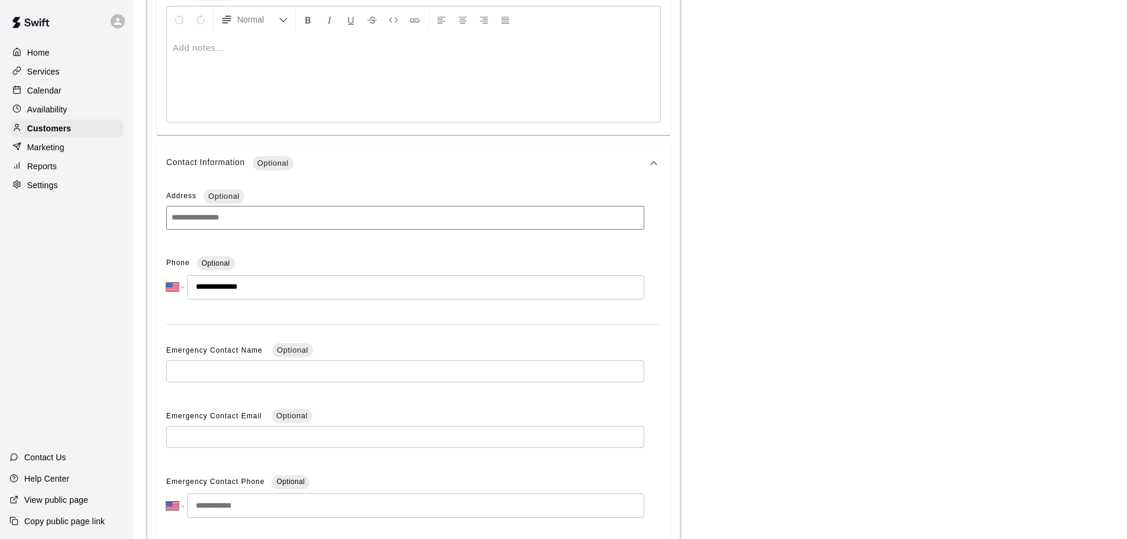
type input "**********"
click at [375, 371] on input "text" at bounding box center [405, 371] width 478 height 22
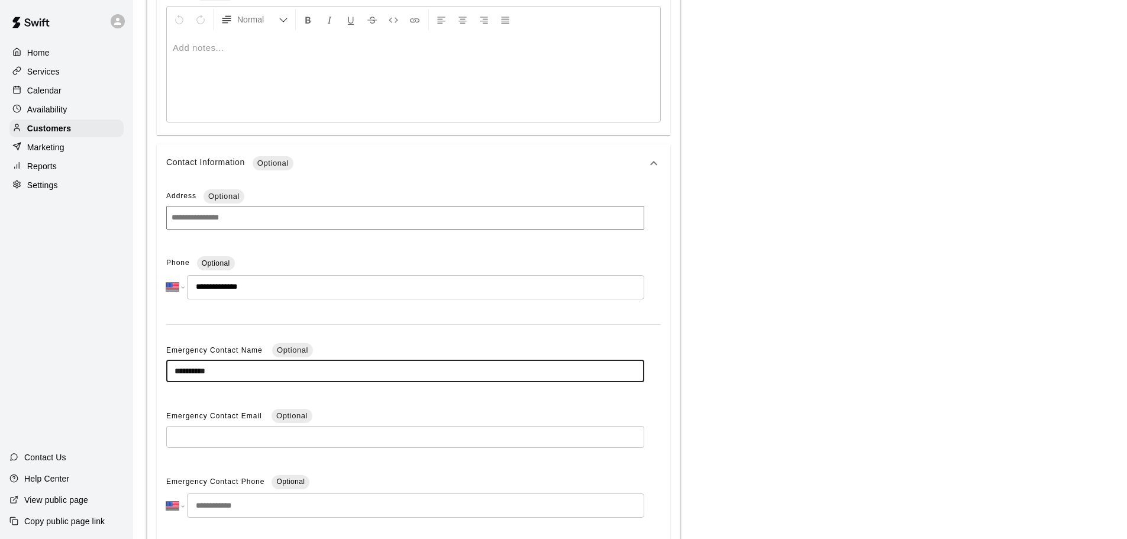
type input "**********"
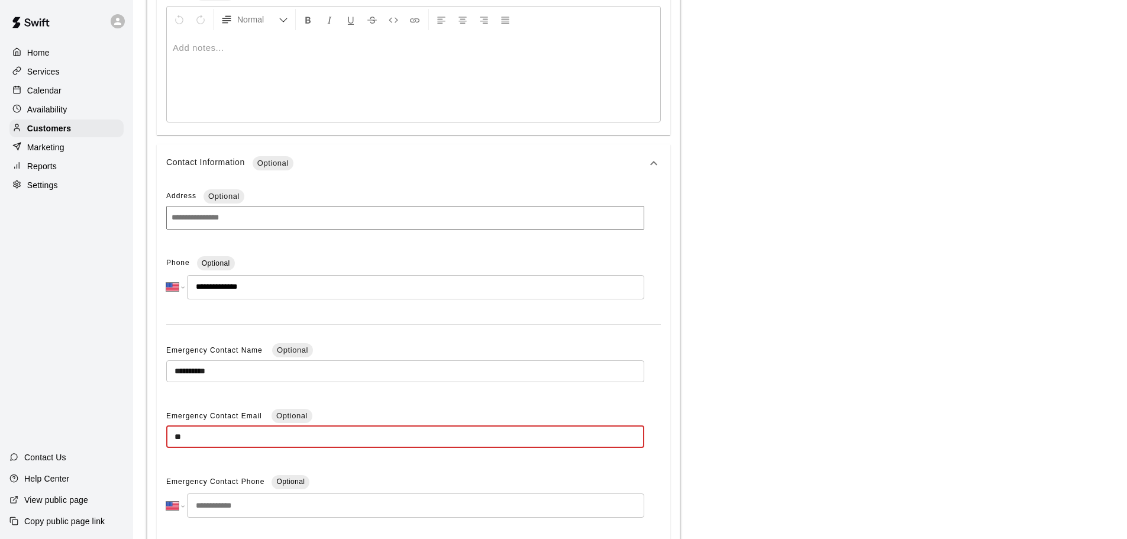
type input "*"
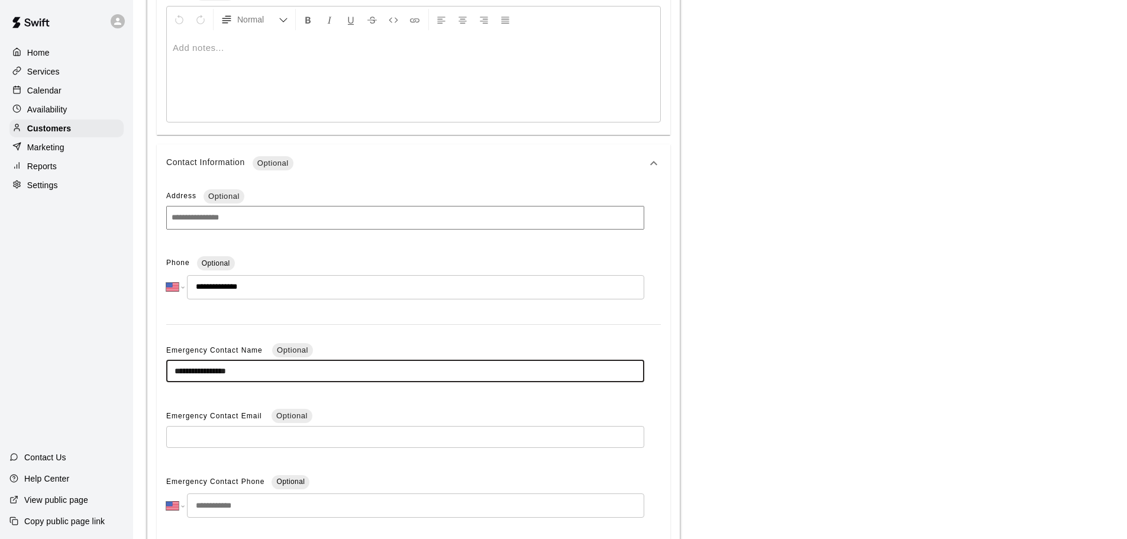
type input "**********"
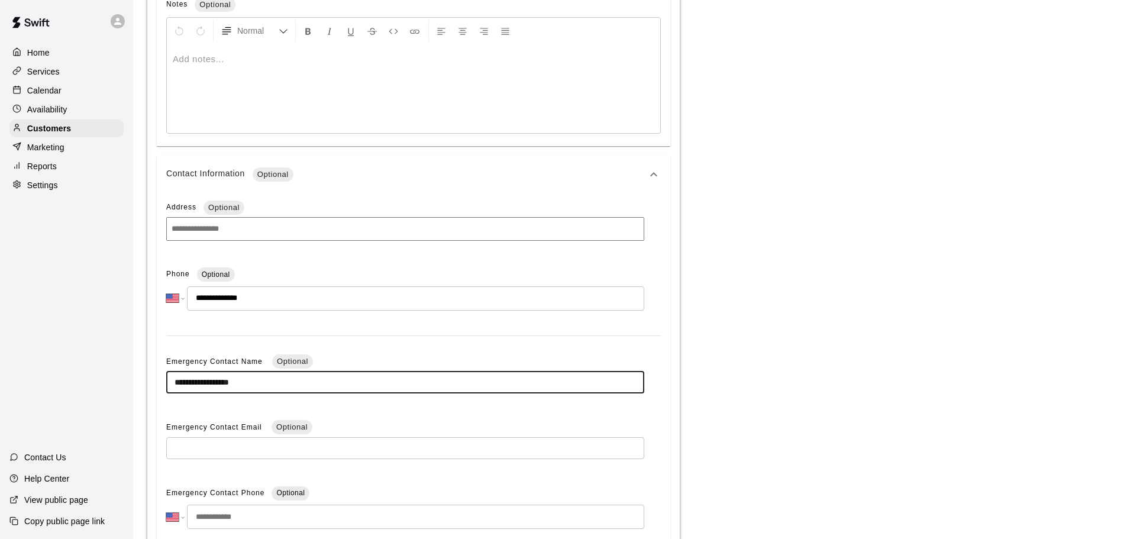
scroll to position [709, 0]
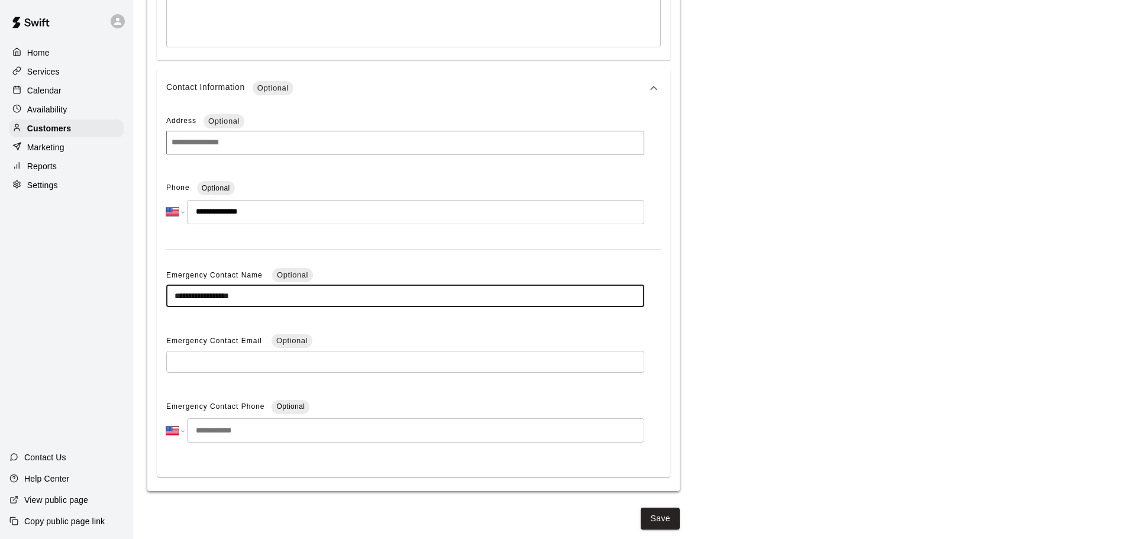
drag, startPoint x: 282, startPoint y: 297, endPoint x: 92, endPoint y: 280, distance: 190.7
click at [668, 520] on button "Save" at bounding box center [660, 519] width 39 height 22
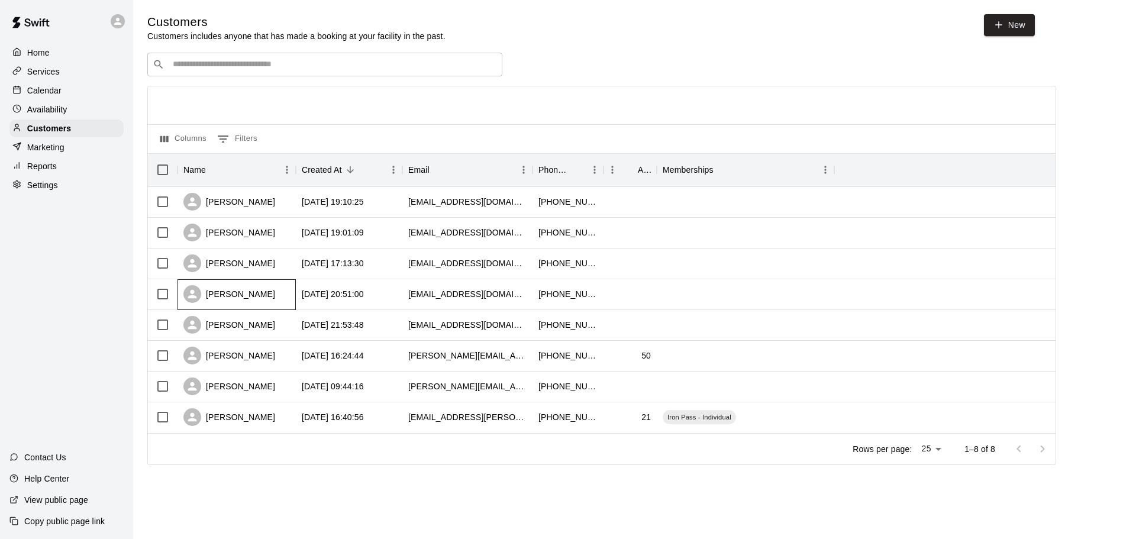
click at [252, 286] on div "[PERSON_NAME]" at bounding box center [236, 294] width 118 height 31
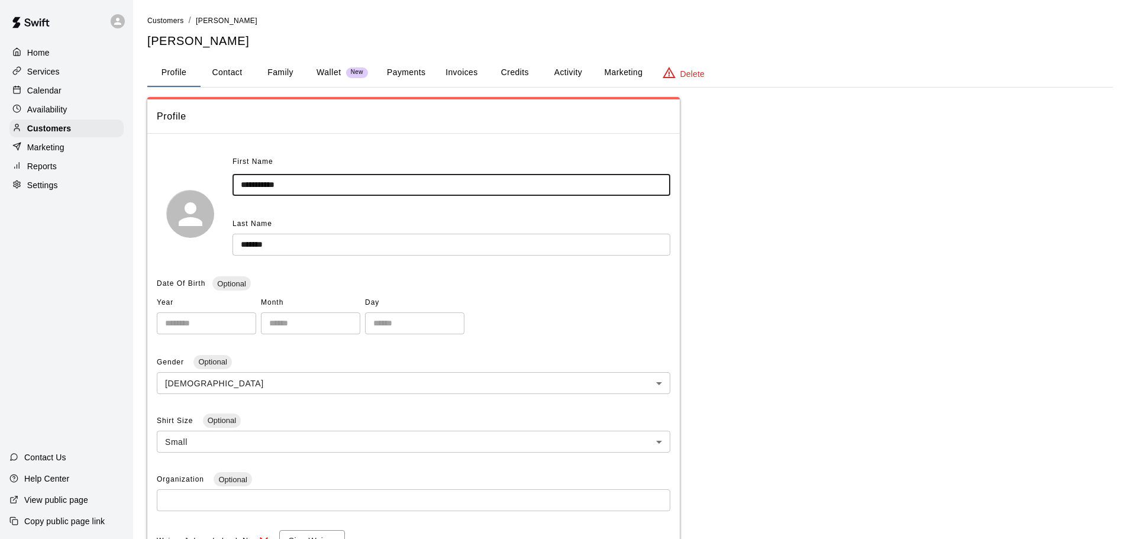
drag, startPoint x: 289, startPoint y: 187, endPoint x: 100, endPoint y: 181, distance: 189.4
click at [142, 193] on div "**********" at bounding box center [630, 390] width 984 height 752
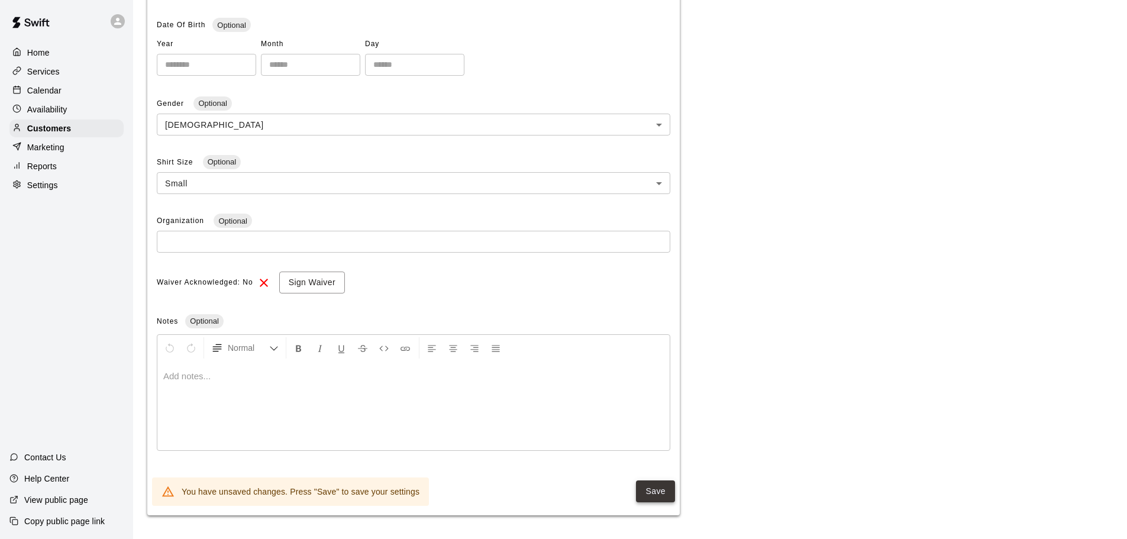
type input "******"
click at [661, 485] on button "Save" at bounding box center [655, 491] width 39 height 22
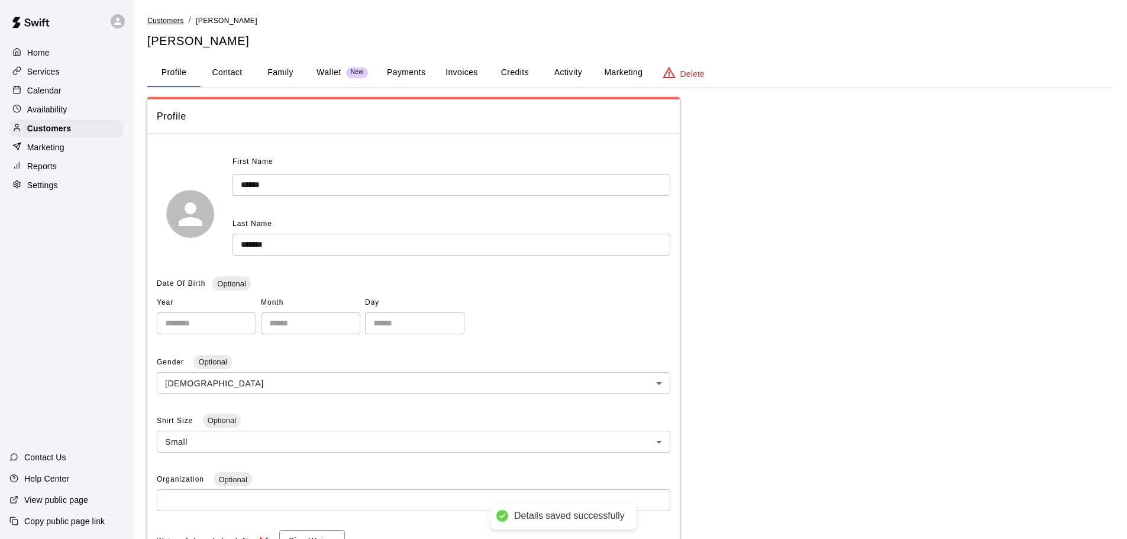
click at [176, 24] on span "Customers" at bounding box center [165, 21] width 37 height 8
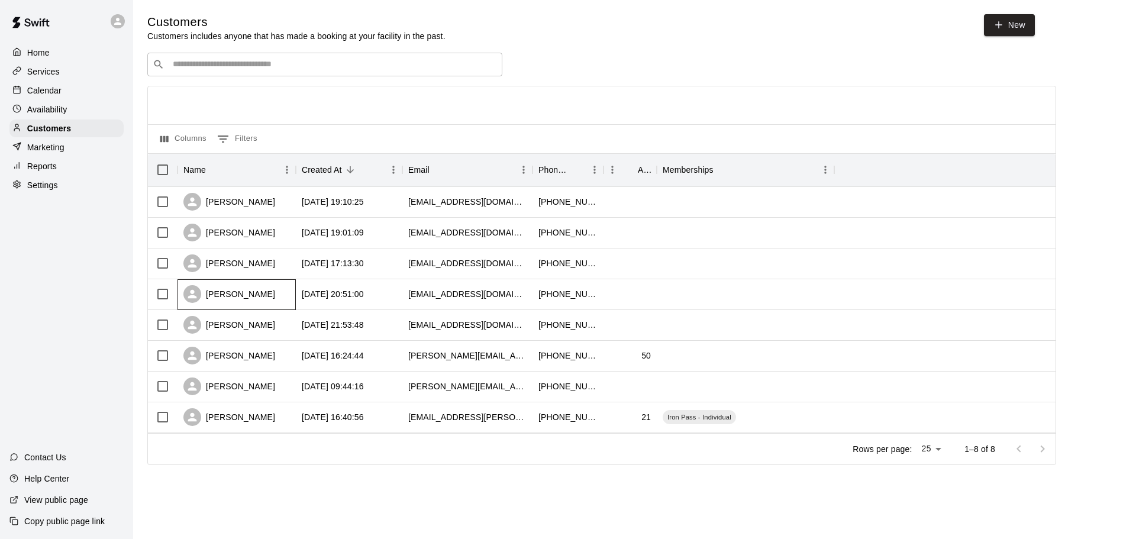
click at [277, 295] on div "[PERSON_NAME]" at bounding box center [236, 294] width 118 height 31
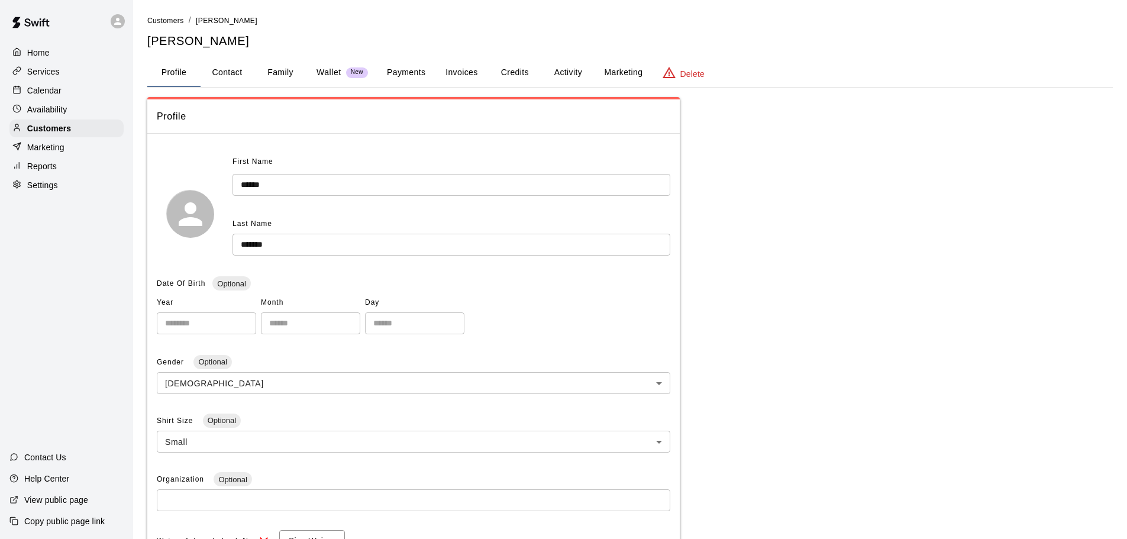
click at [283, 73] on button "Family" at bounding box center [280, 73] width 53 height 28
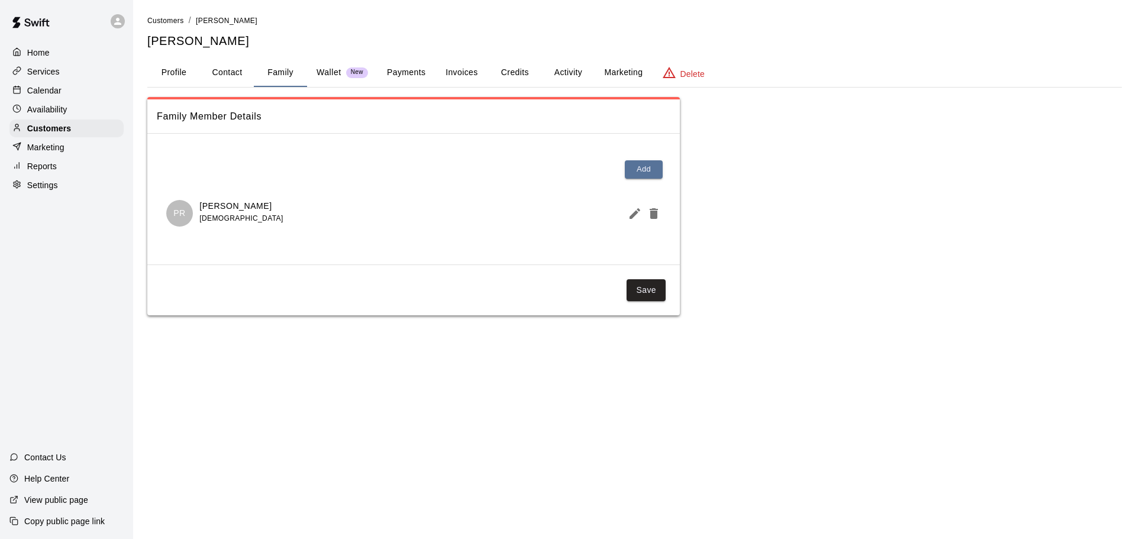
click at [155, 69] on button "Profile" at bounding box center [173, 73] width 53 height 28
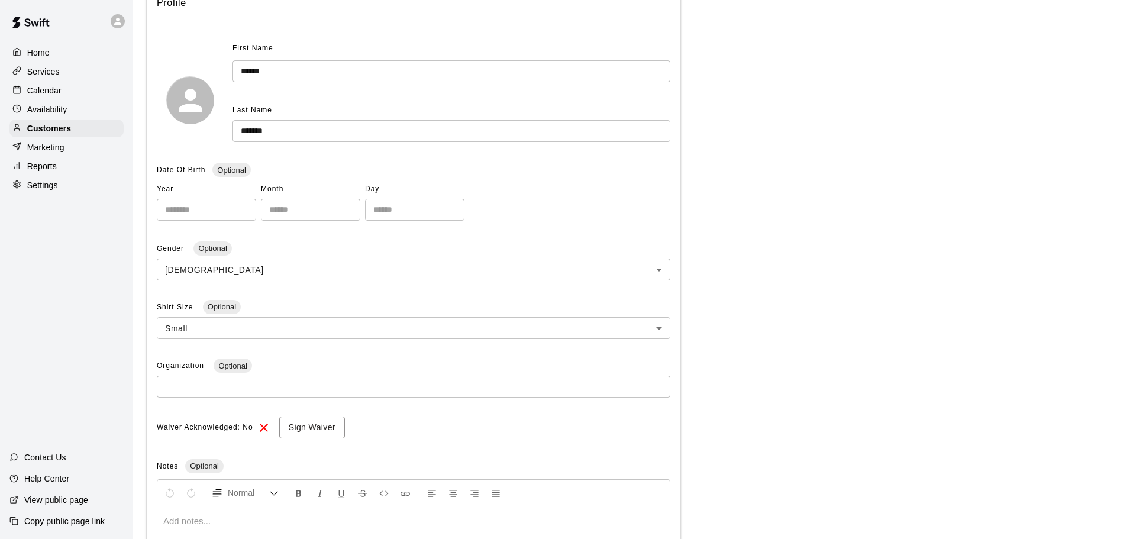
scroll to position [118, 0]
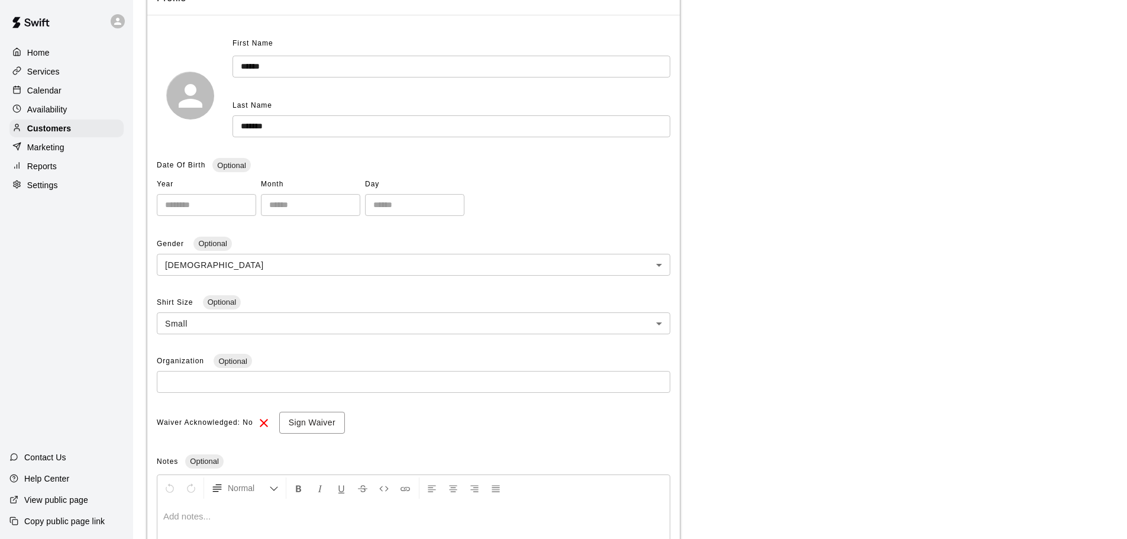
click at [187, 207] on input "number" at bounding box center [206, 205] width 99 height 22
click at [226, 169] on span "Optional" at bounding box center [231, 165] width 38 height 9
click at [206, 206] on input "number" at bounding box center [206, 205] width 99 height 22
type input "****"
type input "**"
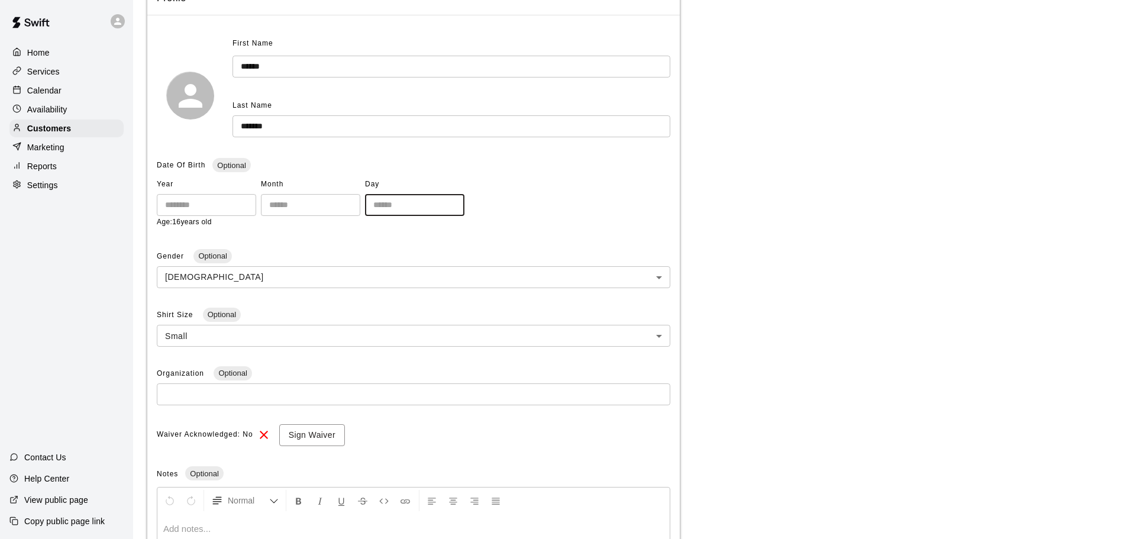
type input "*"
click at [700, 224] on div "Profile First Name ****** ​ Last Name ******* ​ Date Of Birth Optional Year ***…" at bounding box center [629, 323] width 965 height 689
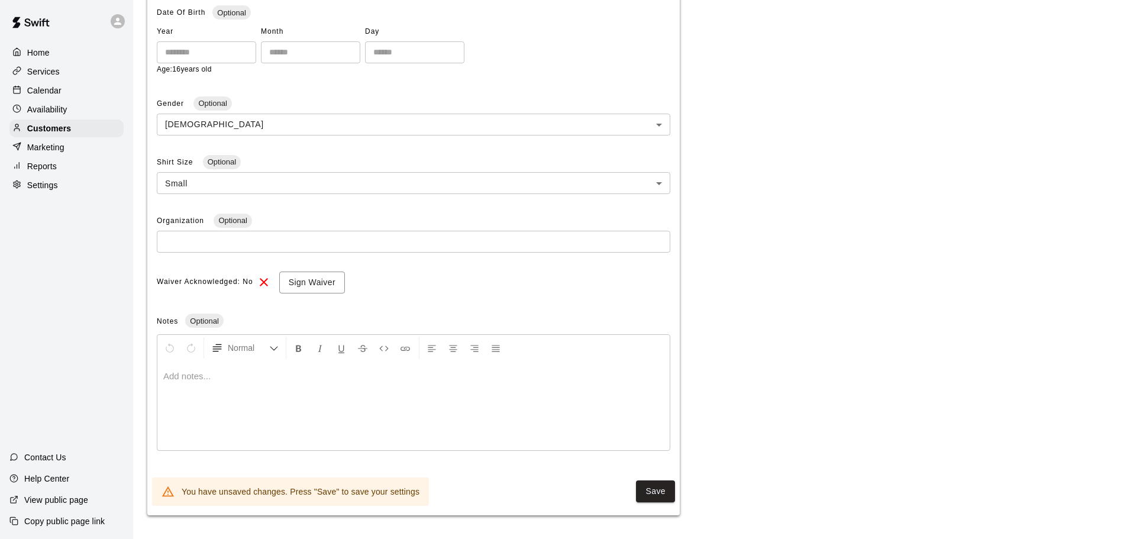
scroll to position [273, 0]
click at [658, 490] on button "Save" at bounding box center [655, 491] width 39 height 22
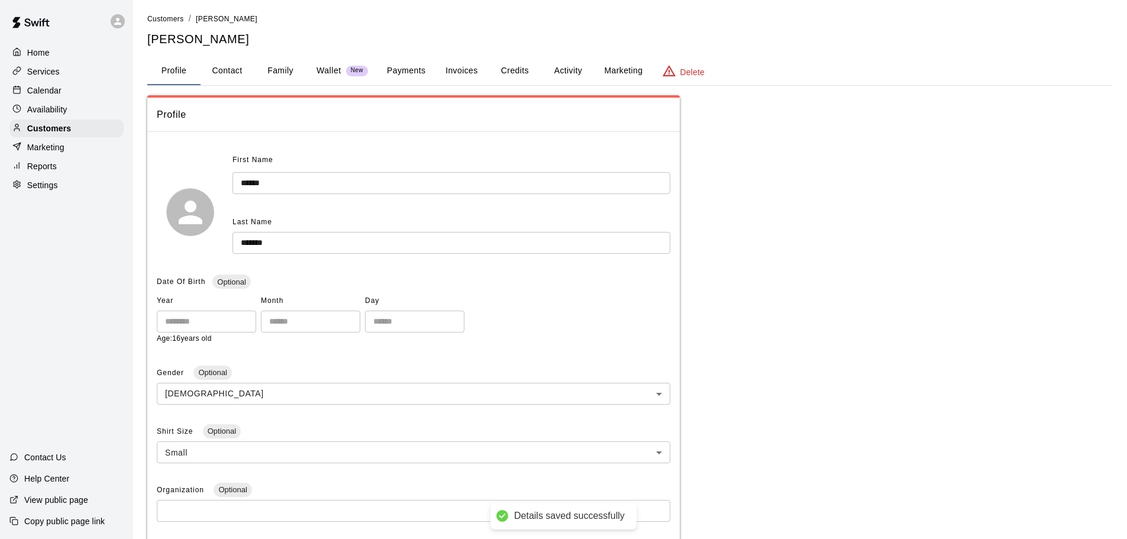
scroll to position [0, 0]
click at [169, 20] on span "Customers" at bounding box center [165, 21] width 37 height 8
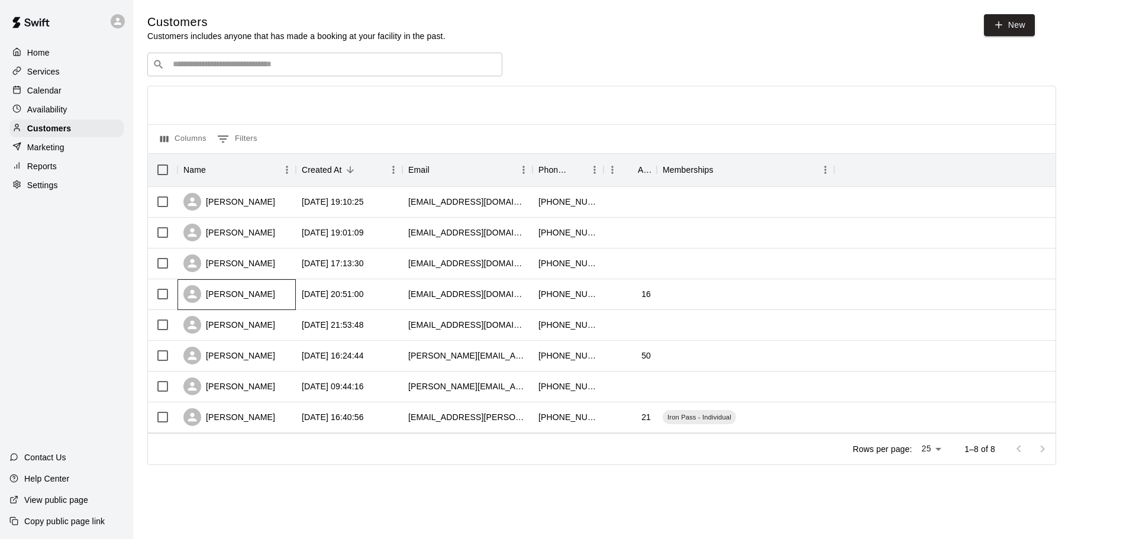
click at [261, 301] on div "[PERSON_NAME]" at bounding box center [229, 294] width 92 height 18
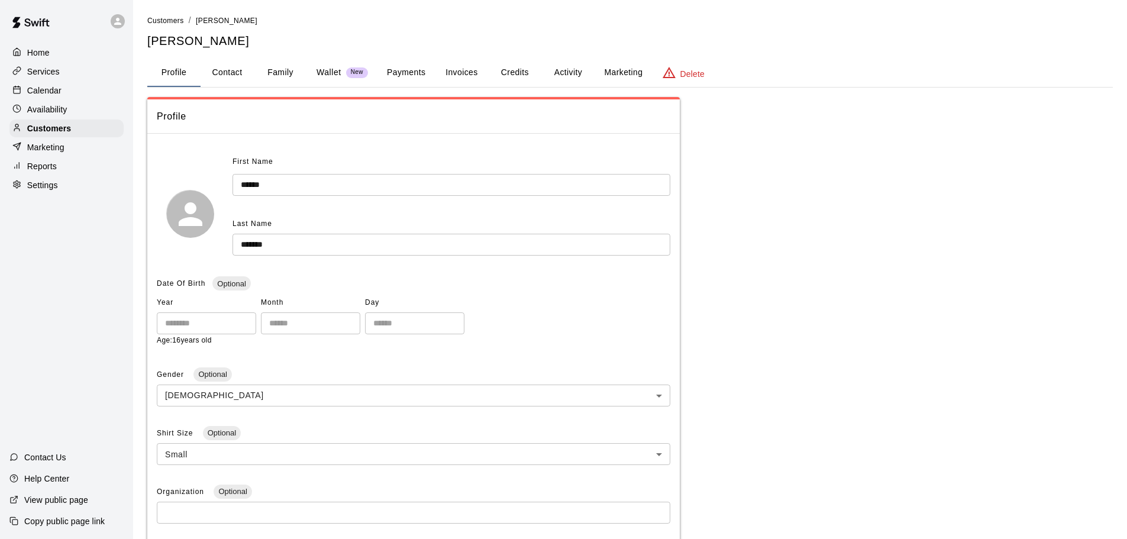
click at [274, 73] on button "Family" at bounding box center [280, 73] width 53 height 28
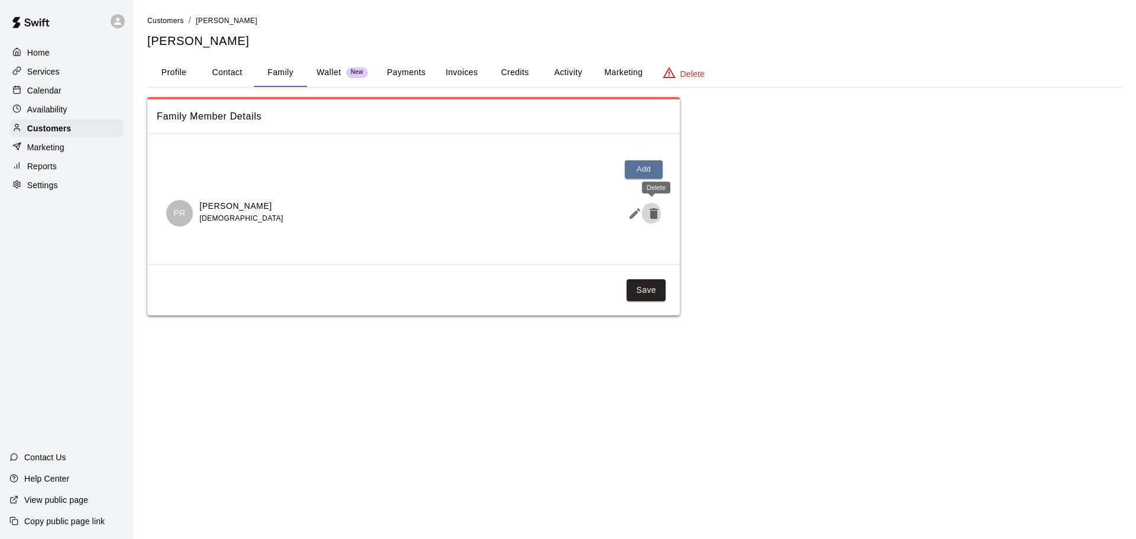
click at [653, 216] on icon "Delete" at bounding box center [654, 213] width 8 height 11
click at [643, 277] on button "Save" at bounding box center [645, 278] width 39 height 22
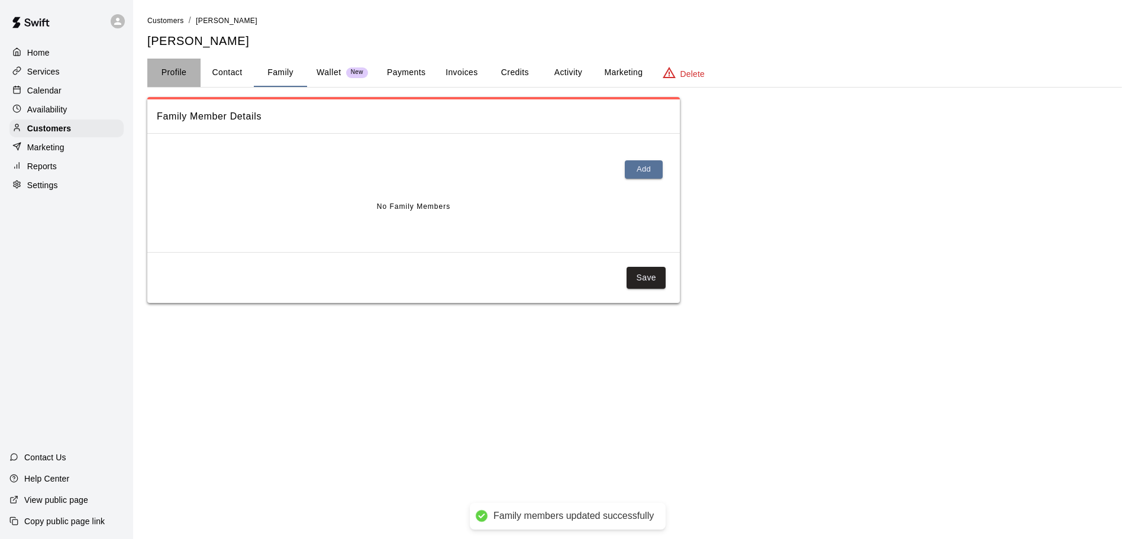
click at [190, 77] on button "Profile" at bounding box center [173, 73] width 53 height 28
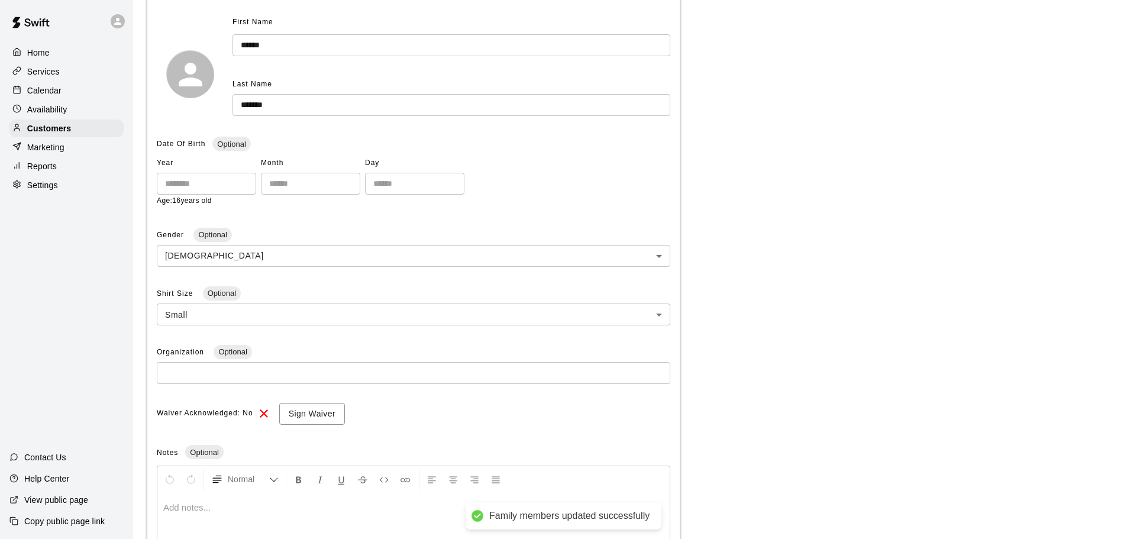
scroll to position [266, 0]
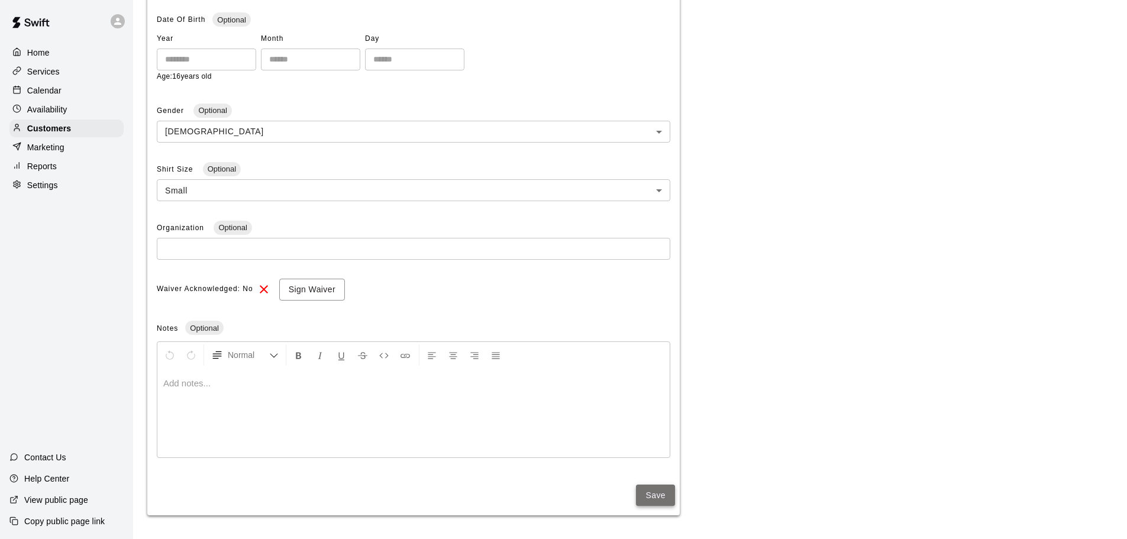
click at [666, 496] on button "Save" at bounding box center [655, 496] width 39 height 22
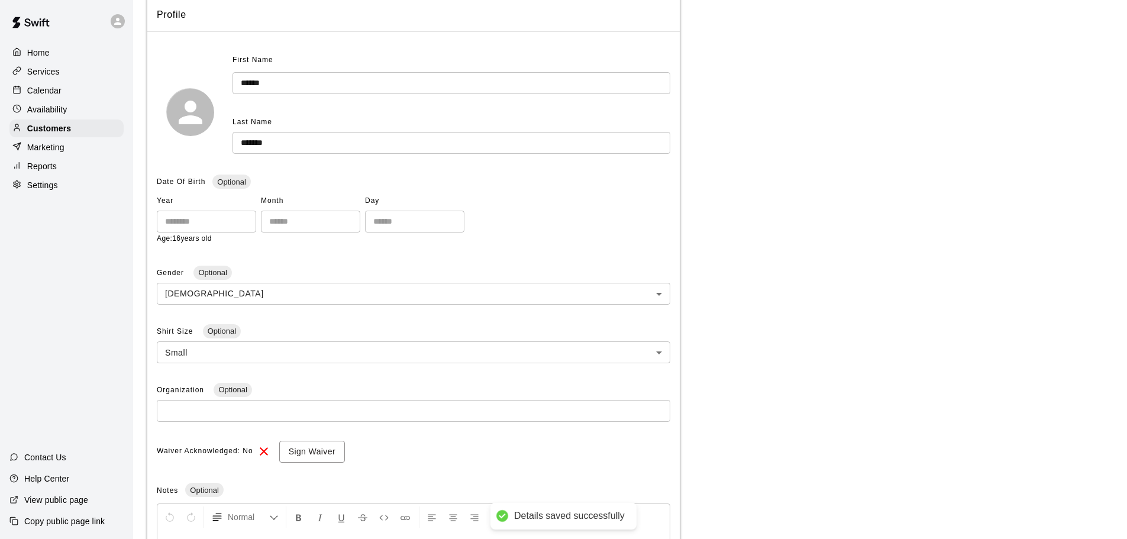
scroll to position [0, 0]
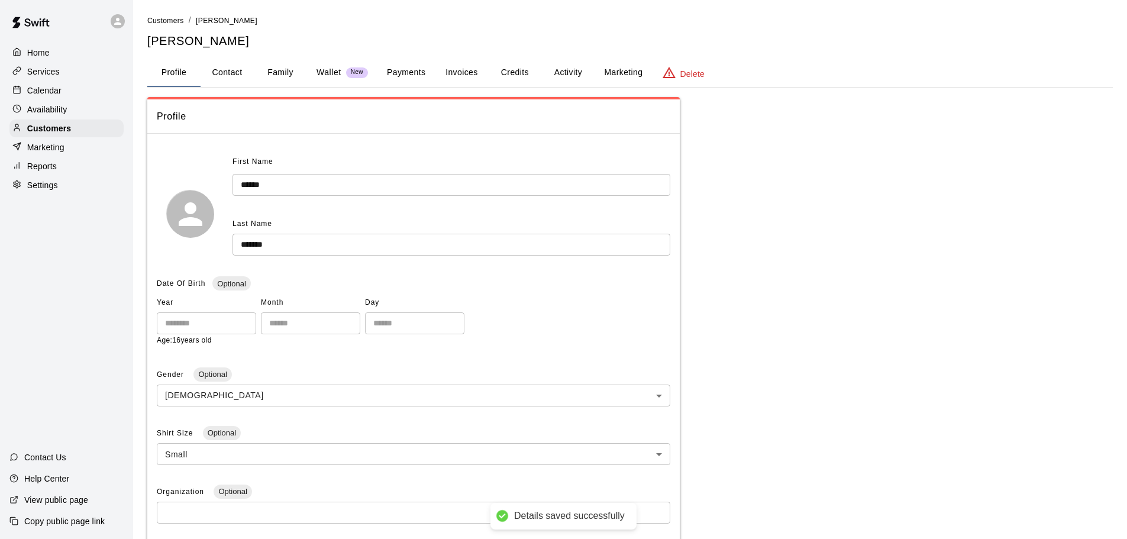
click at [167, 27] on li "Customers" at bounding box center [165, 20] width 37 height 13
click at [170, 23] on span "Customers" at bounding box center [165, 21] width 37 height 8
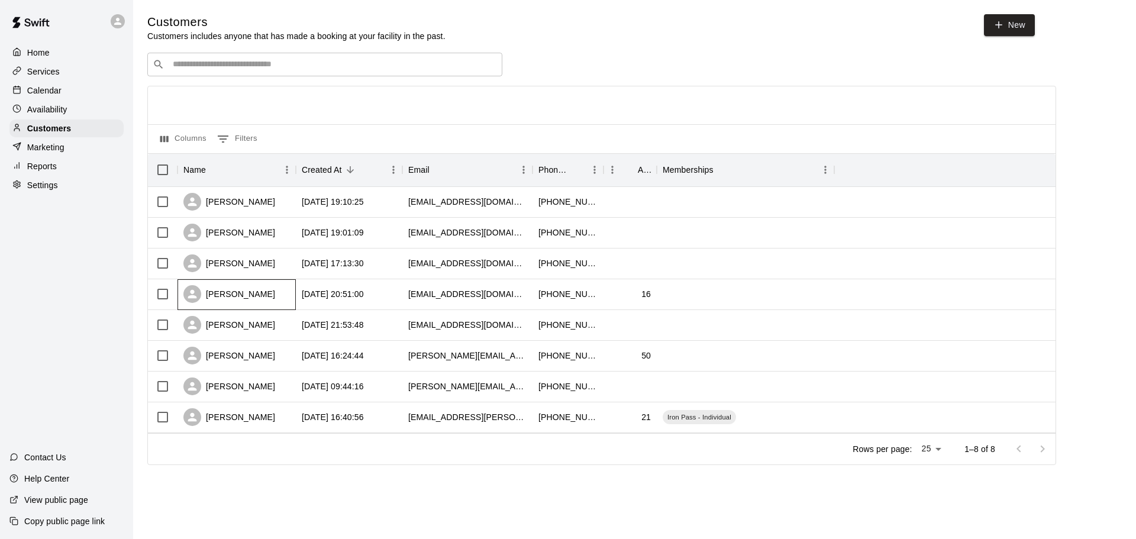
click at [264, 292] on div "[PERSON_NAME]" at bounding box center [229, 294] width 92 height 18
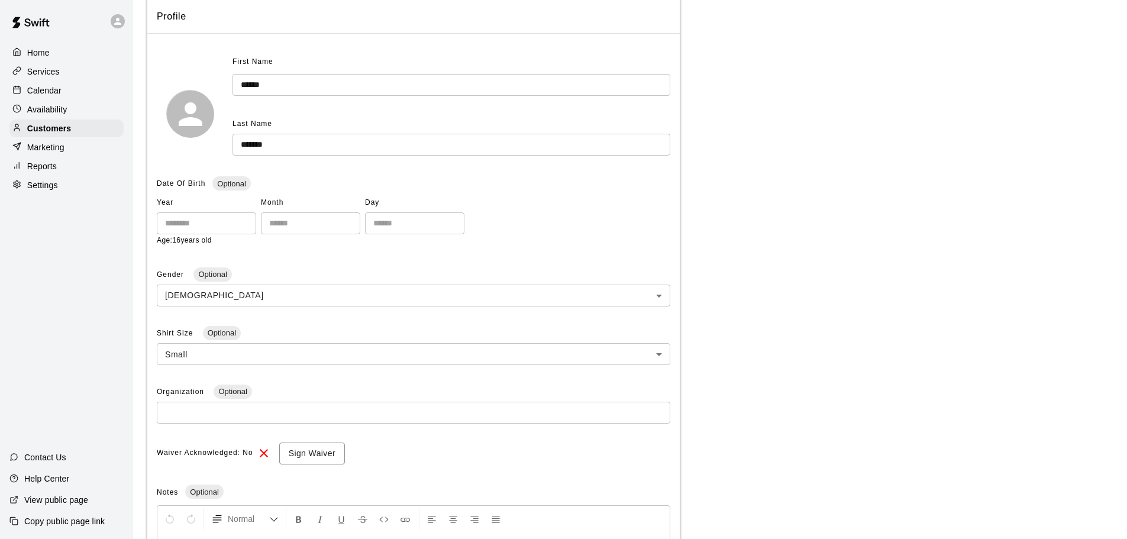
scroll to position [266, 0]
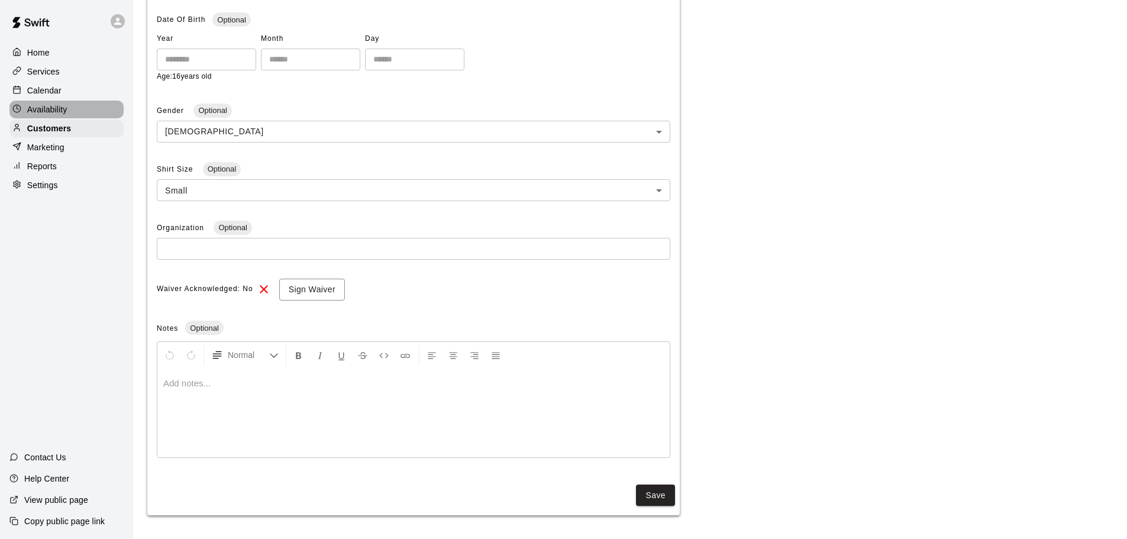
click at [63, 113] on p "Availability" at bounding box center [47, 110] width 40 height 12
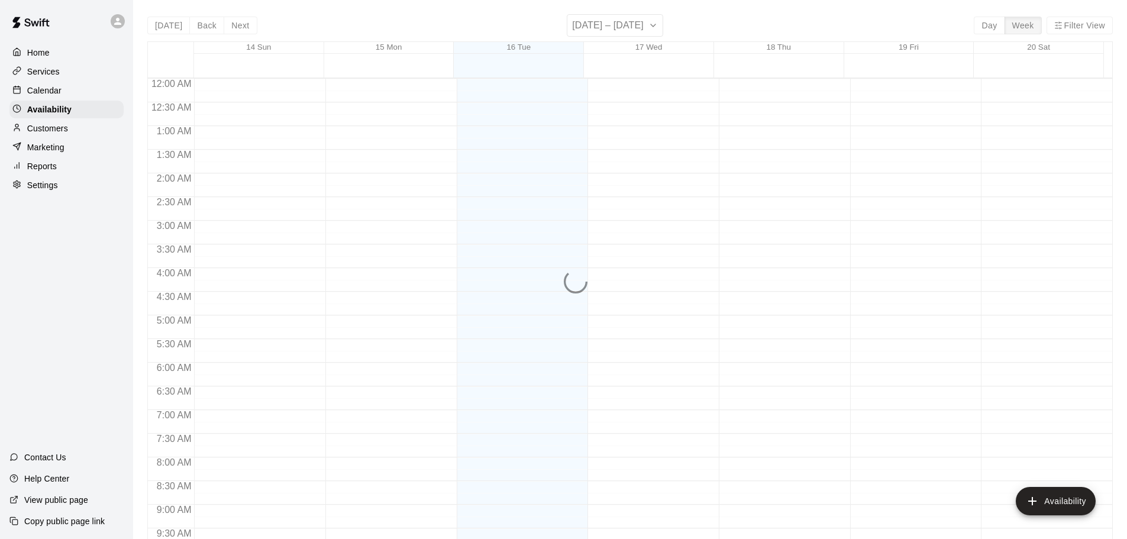
scroll to position [663, 0]
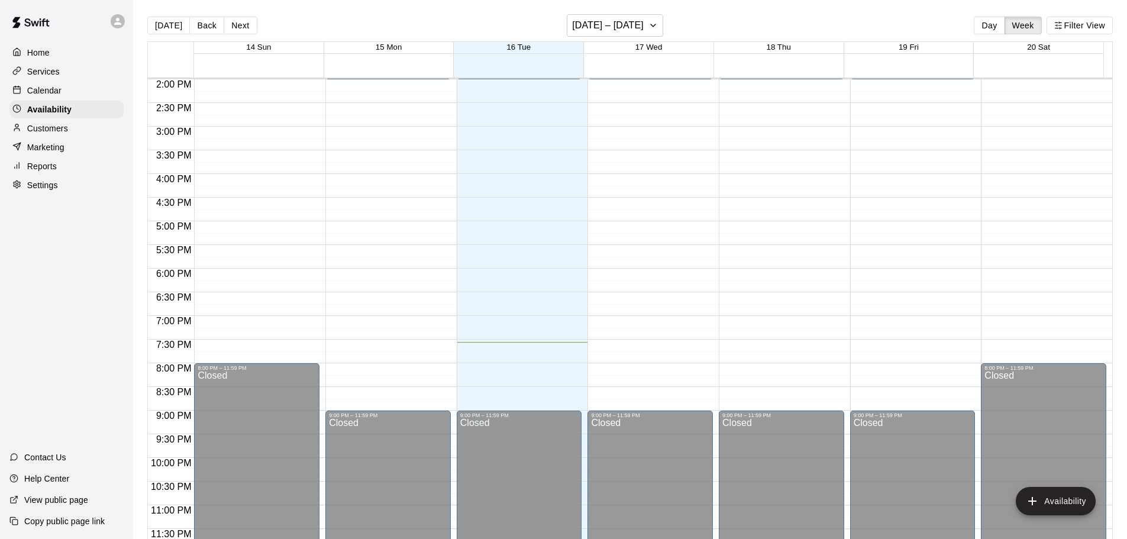
click at [66, 92] on div "Calendar" at bounding box center [66, 91] width 114 height 18
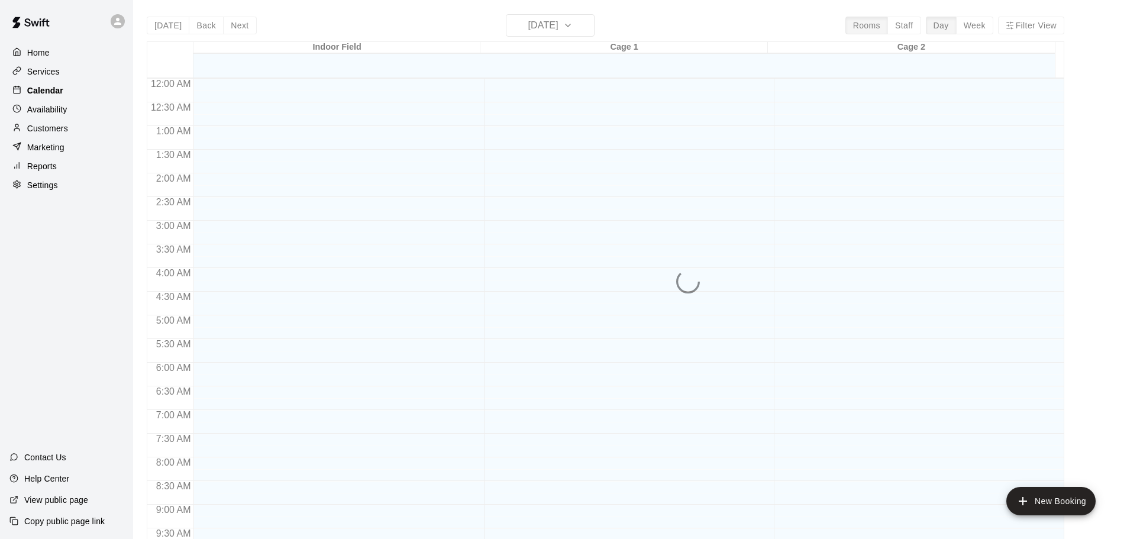
scroll to position [626, 0]
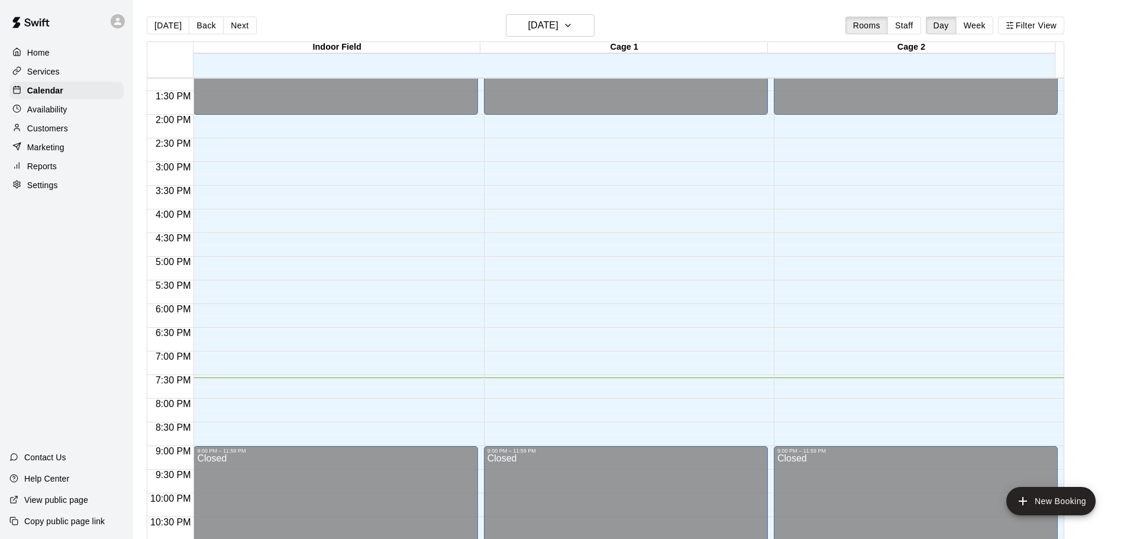
click at [63, 137] on div "Customers" at bounding box center [66, 128] width 114 height 18
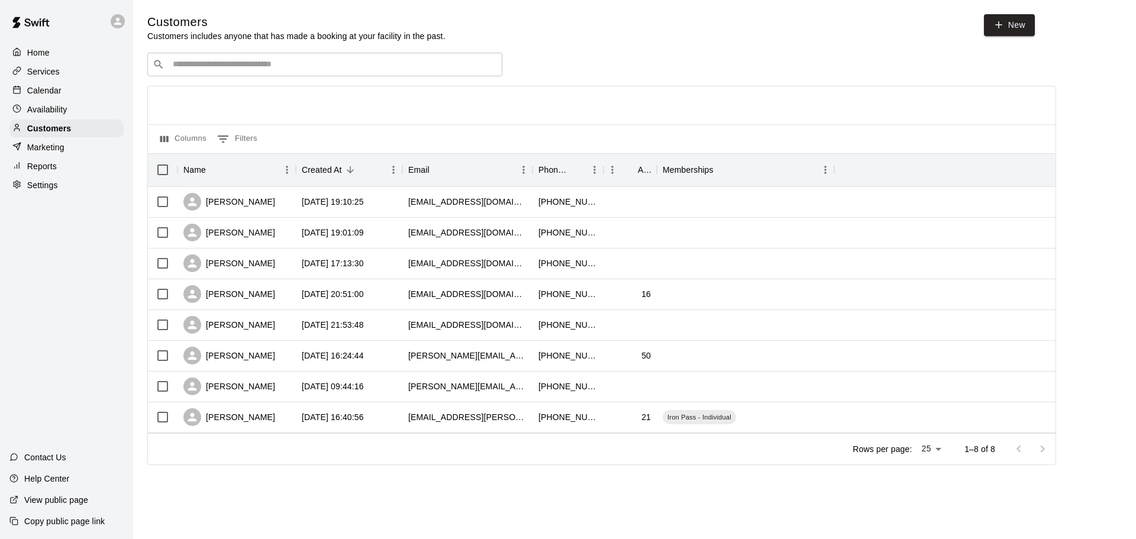
click at [65, 93] on div "Calendar" at bounding box center [66, 91] width 114 height 18
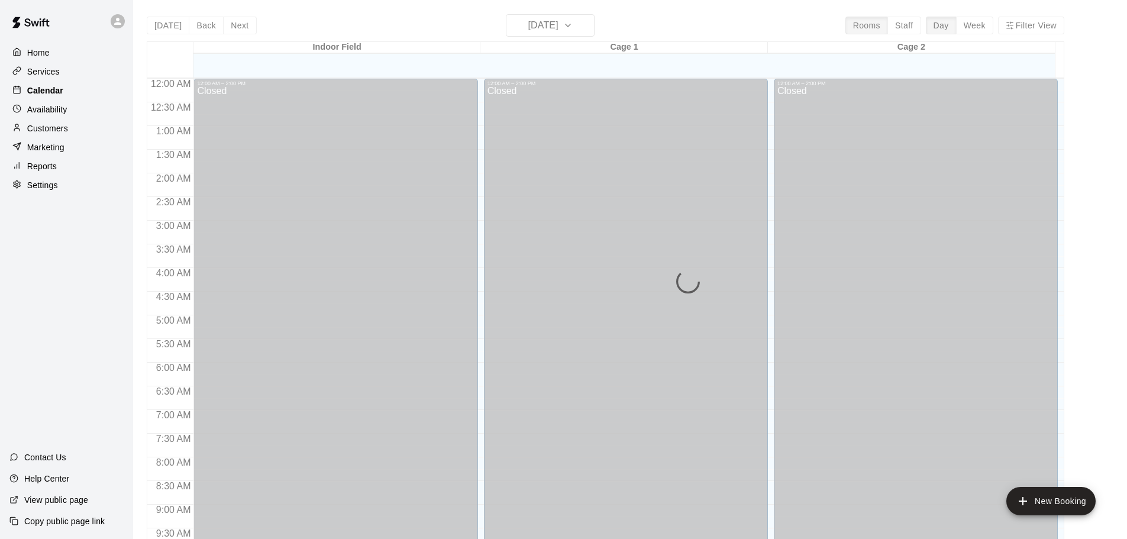
scroll to position [626, 0]
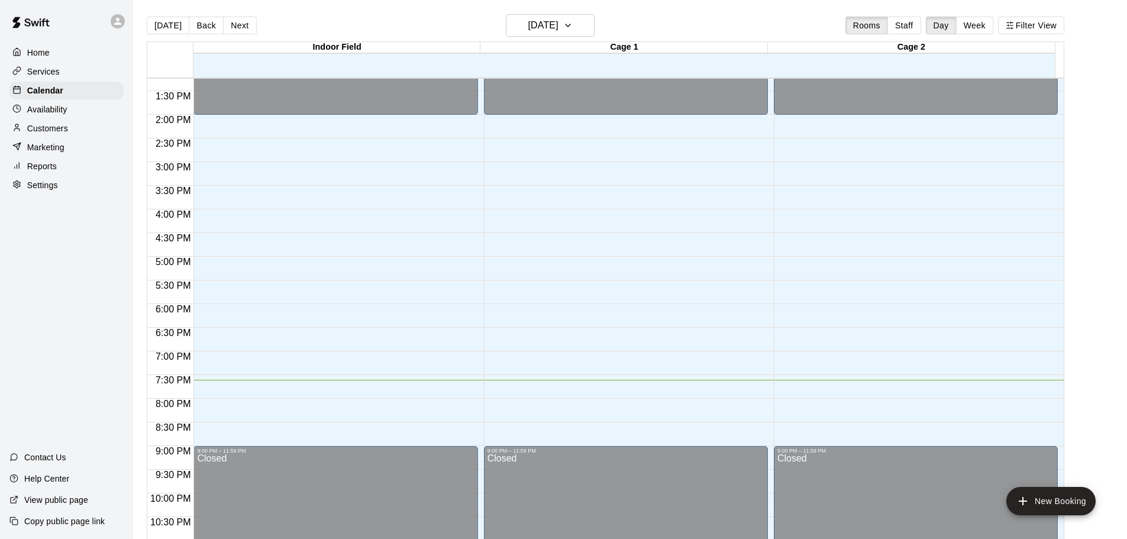
click at [64, 76] on div "Services" at bounding box center [66, 72] width 114 height 18
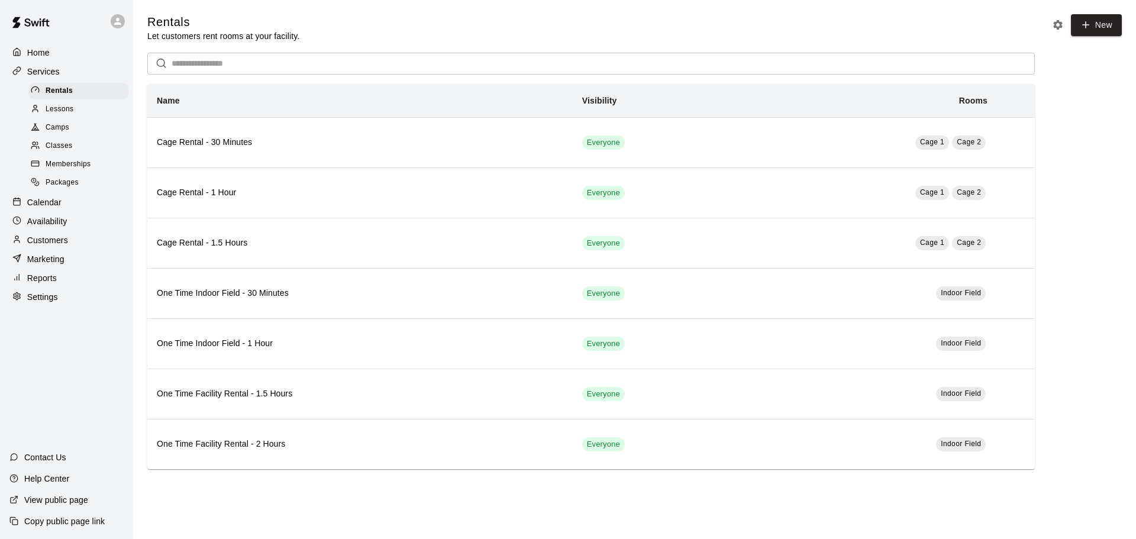
click at [75, 169] on span "Memberships" at bounding box center [68, 165] width 45 height 12
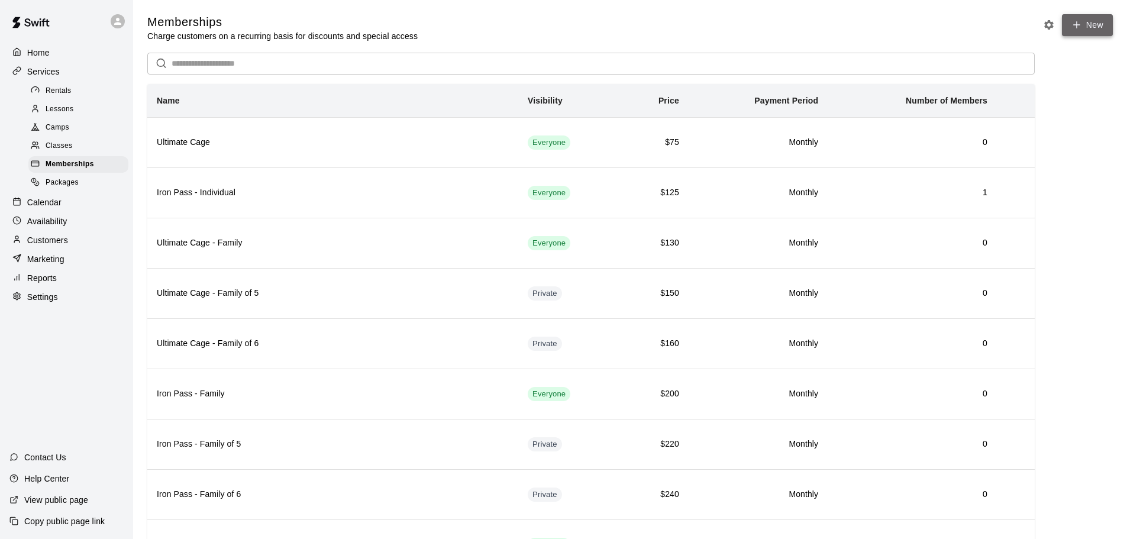
click at [804, 31] on link "New" at bounding box center [1087, 25] width 51 height 22
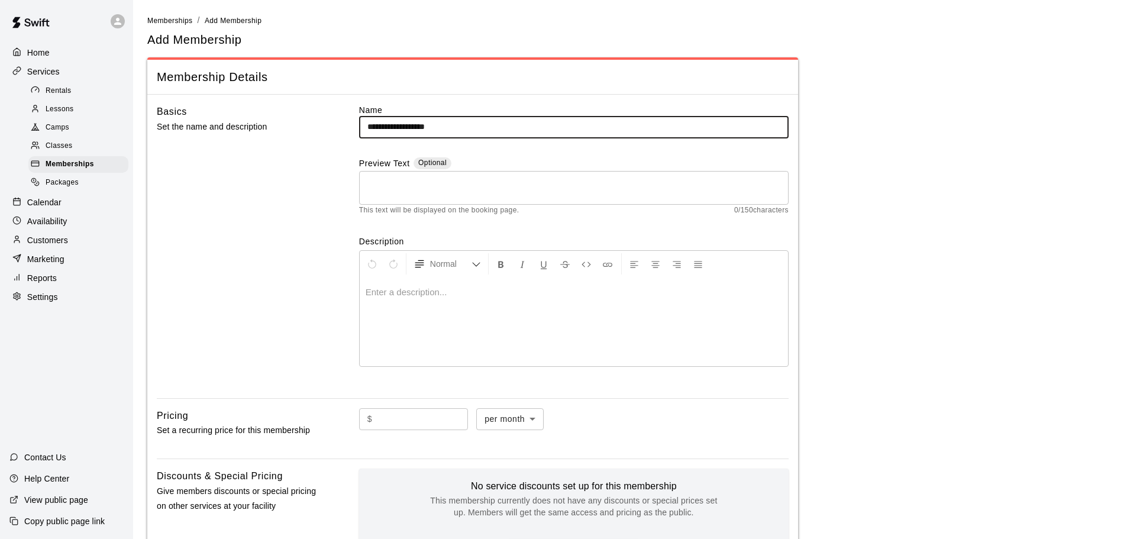
type input "**********"
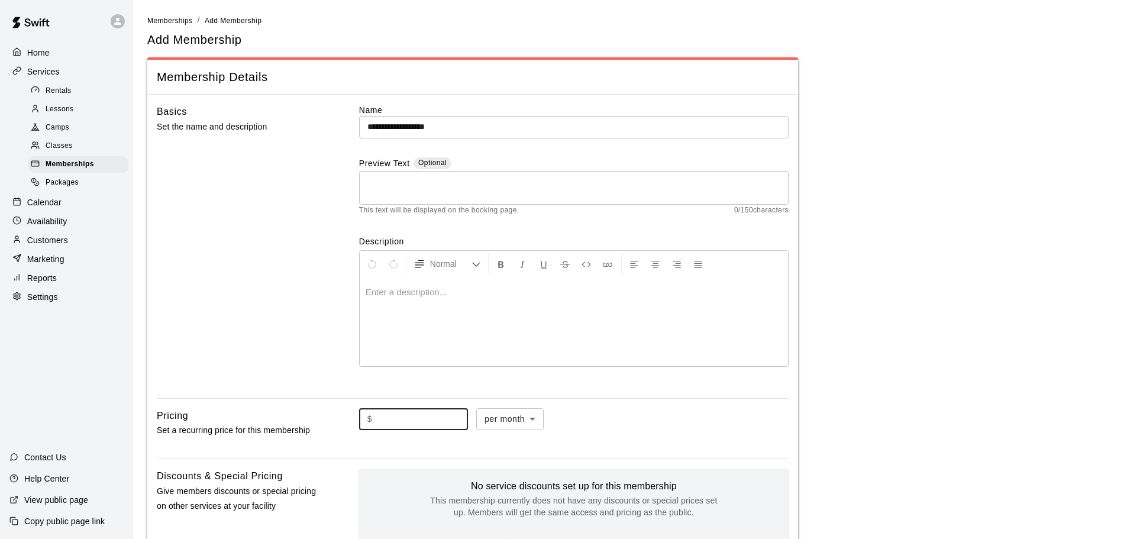
click at [415, 417] on input "text" at bounding box center [422, 419] width 91 height 22
type input "****"
click at [766, 412] on div "$ **** ​ per month ******* ​" at bounding box center [573, 419] width 429 height 22
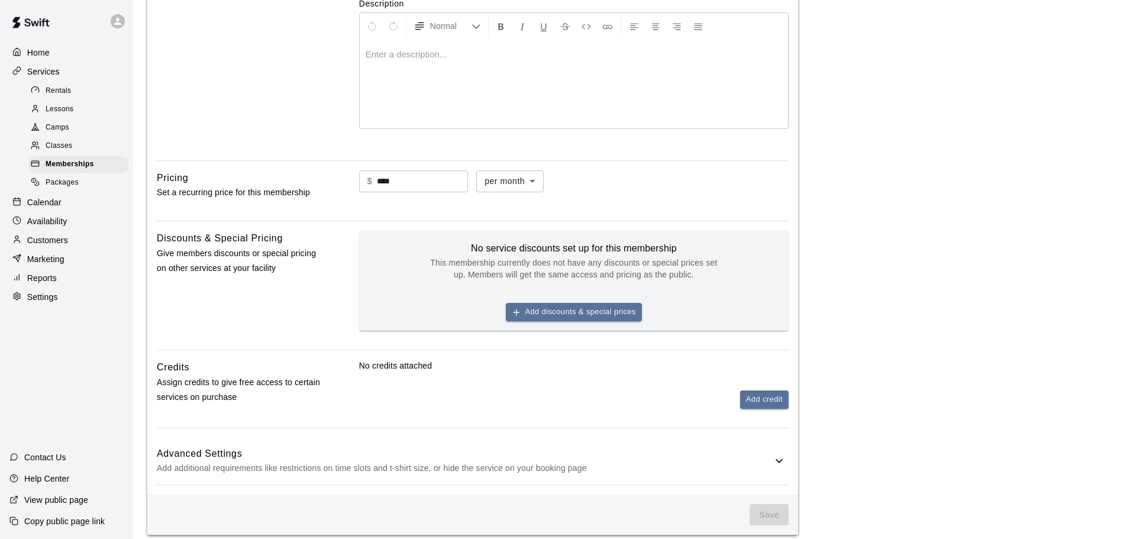
scroll to position [257, 0]
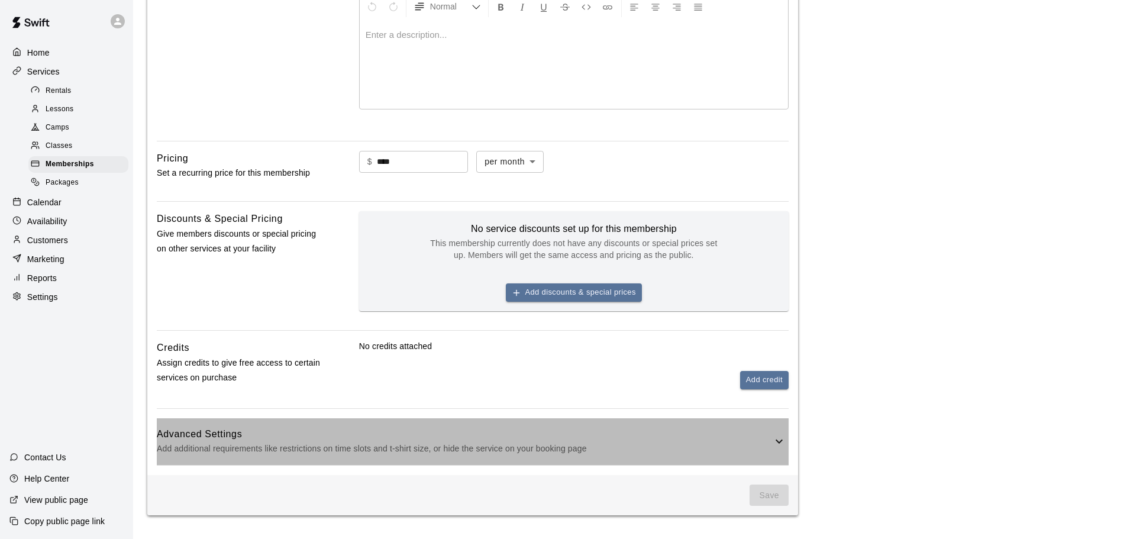
click at [552, 445] on p "Add additional requirements like restrictions on time slots and t-shirt size, o…" at bounding box center [464, 448] width 615 height 15
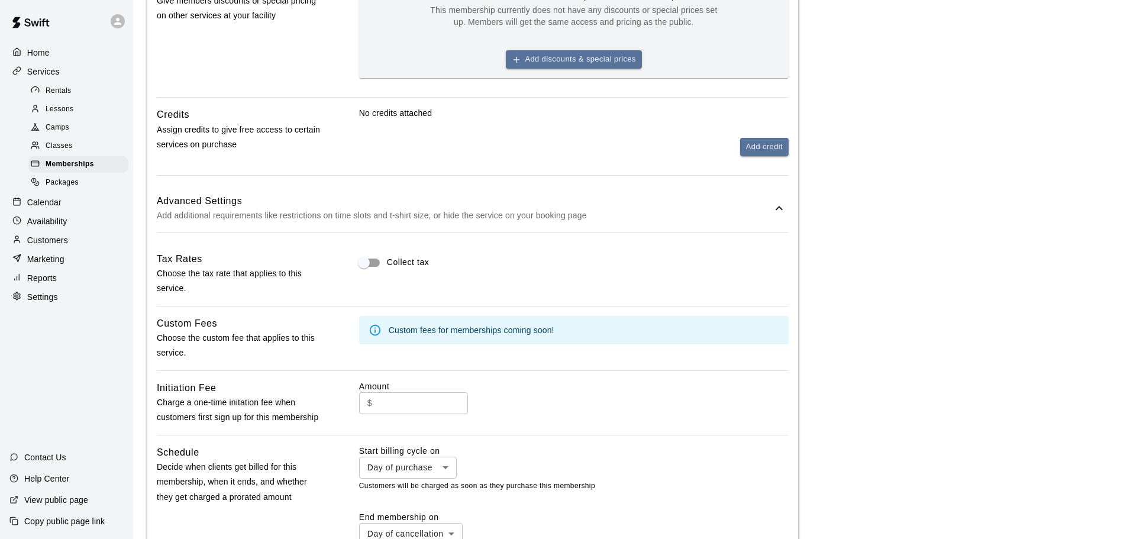
scroll to position [494, 0]
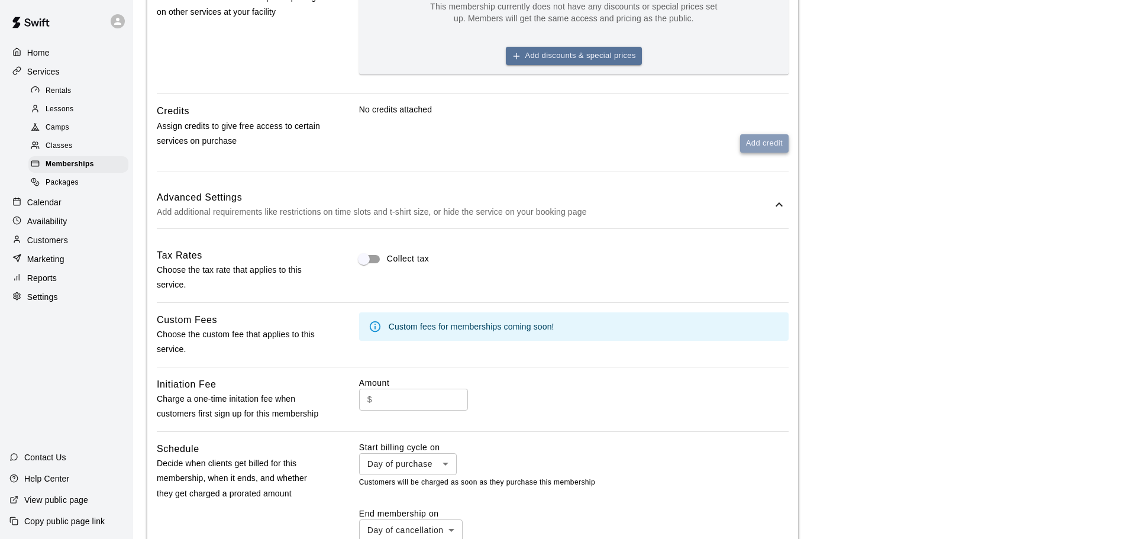
click at [746, 143] on button "Add credit" at bounding box center [764, 143] width 49 height 18
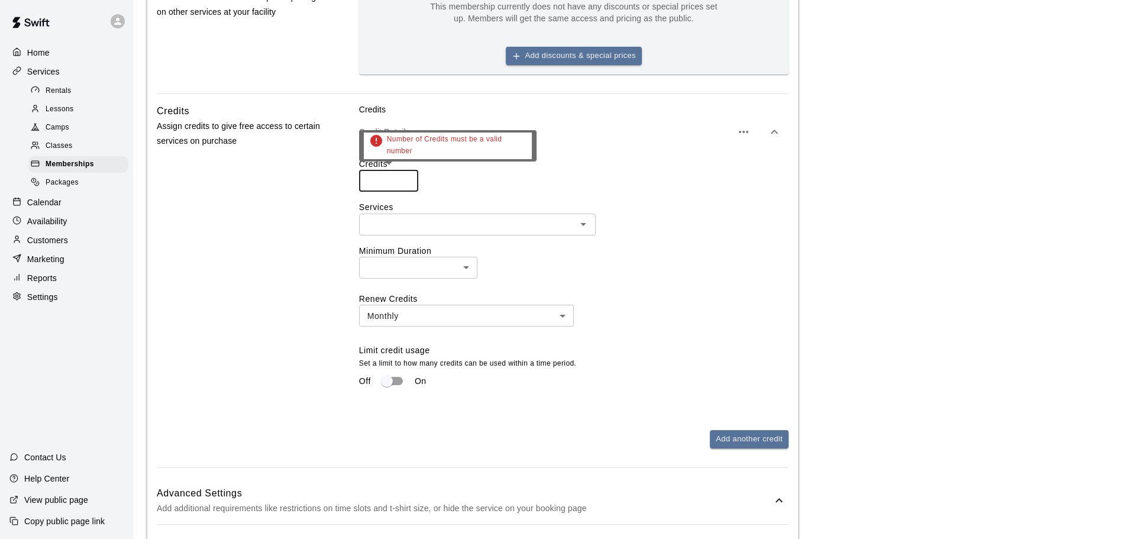
click at [390, 174] on input "number" at bounding box center [388, 181] width 59 height 22
drag, startPoint x: 522, startPoint y: 234, endPoint x: 522, endPoint y: 227, distance: 6.5
click at [522, 234] on div "​" at bounding box center [477, 225] width 237 height 22
type input "**"
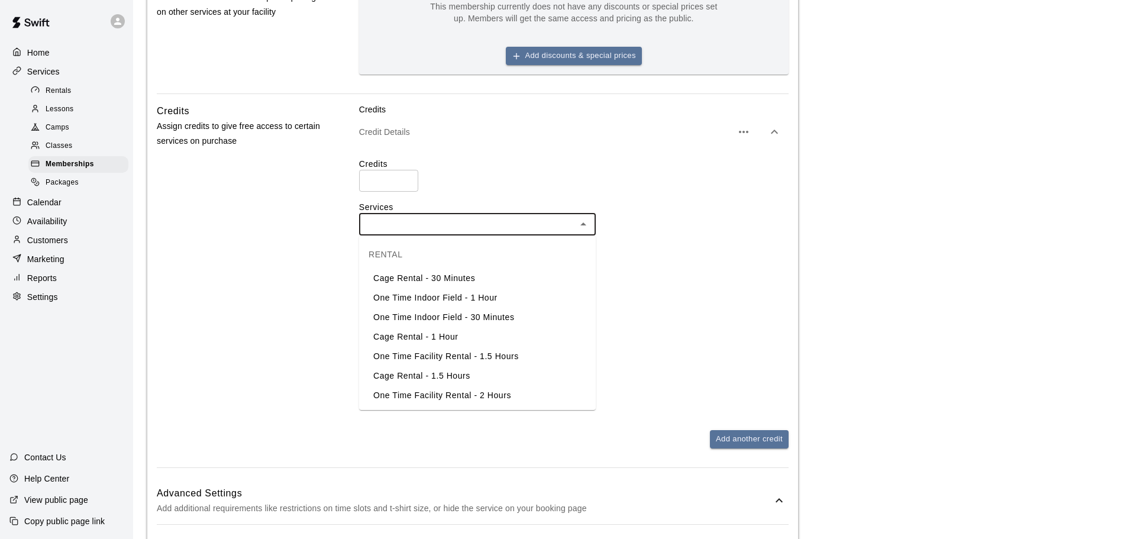
click at [463, 338] on li "Cage Rental - 1 Hour" at bounding box center [477, 337] width 237 height 20
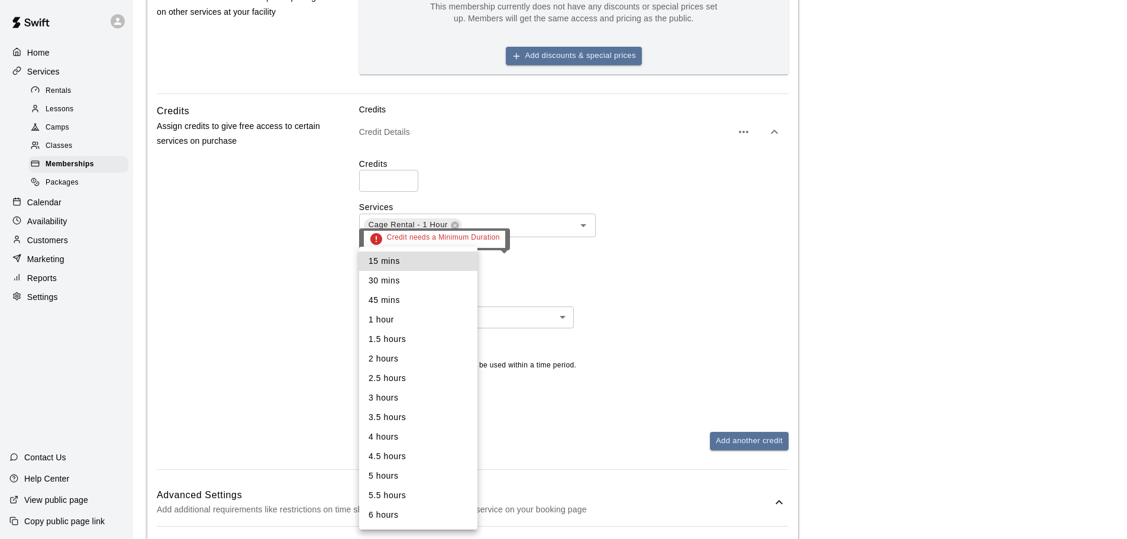
click at [434, 261] on body "**********" at bounding box center [563, 324] width 1127 height 1636
click at [409, 283] on li "30 mins" at bounding box center [418, 281] width 118 height 20
type input "**"
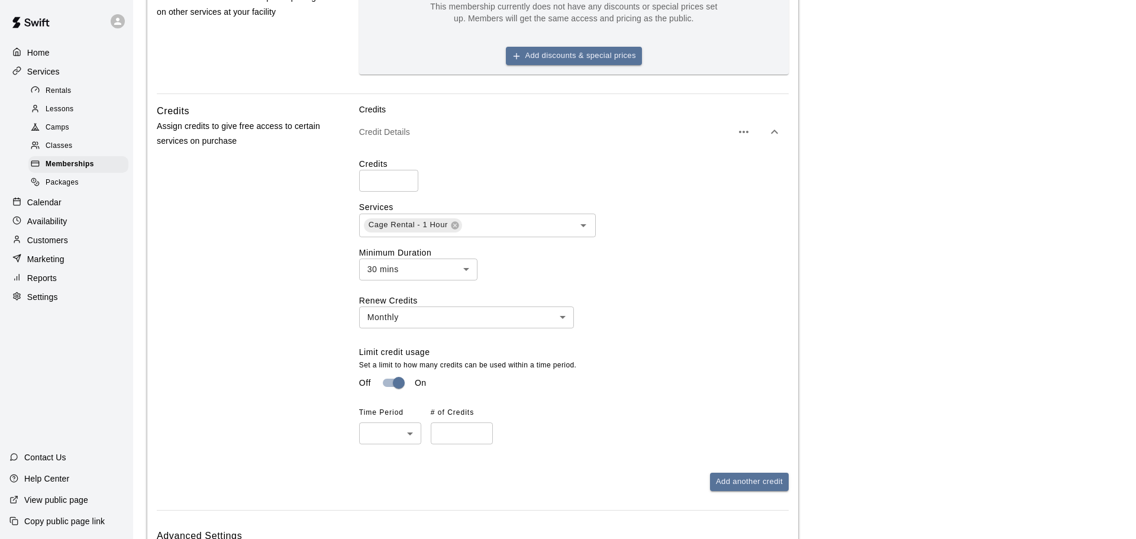
click at [406, 436] on body "**********" at bounding box center [568, 344] width 1136 height 1677
click at [395, 460] on li "Daily" at bounding box center [390, 461] width 62 height 20
type input "*****"
click at [456, 442] on input "number" at bounding box center [462, 433] width 62 height 22
type input "*"
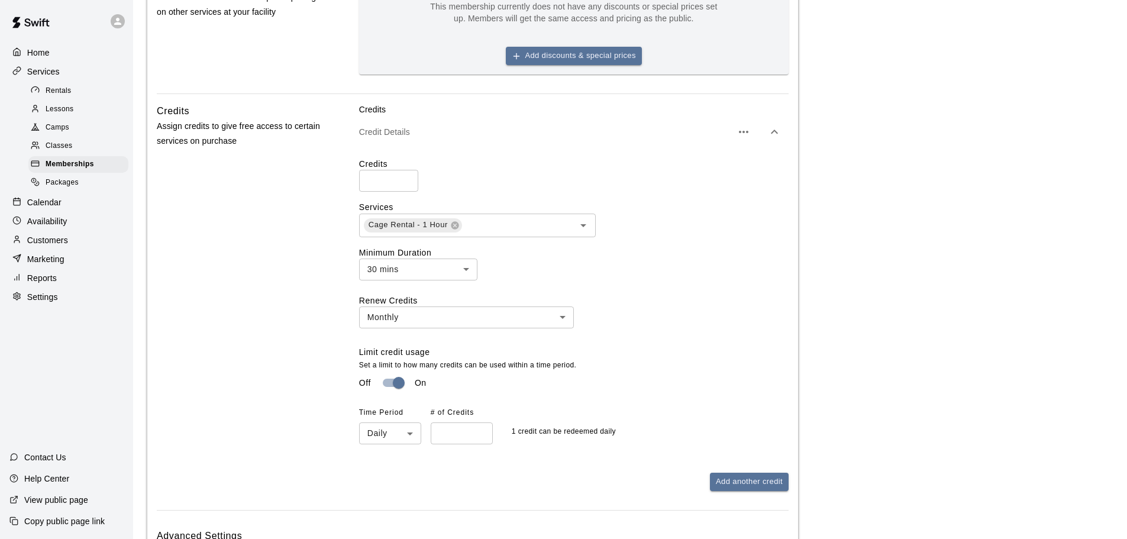
click at [673, 361] on div "Limit credit usage Set a limit to how many credits can be used within a time pe…" at bounding box center [573, 395] width 429 height 98
click at [728, 478] on button "Add another credit" at bounding box center [749, 482] width 79 height 18
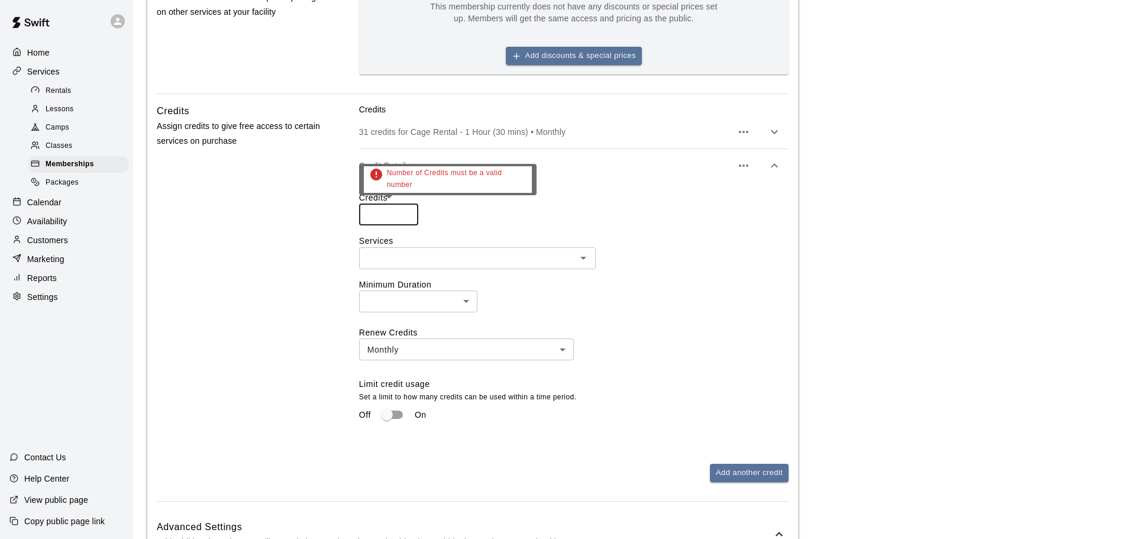
click at [384, 211] on input "number" at bounding box center [388, 215] width 59 height 22
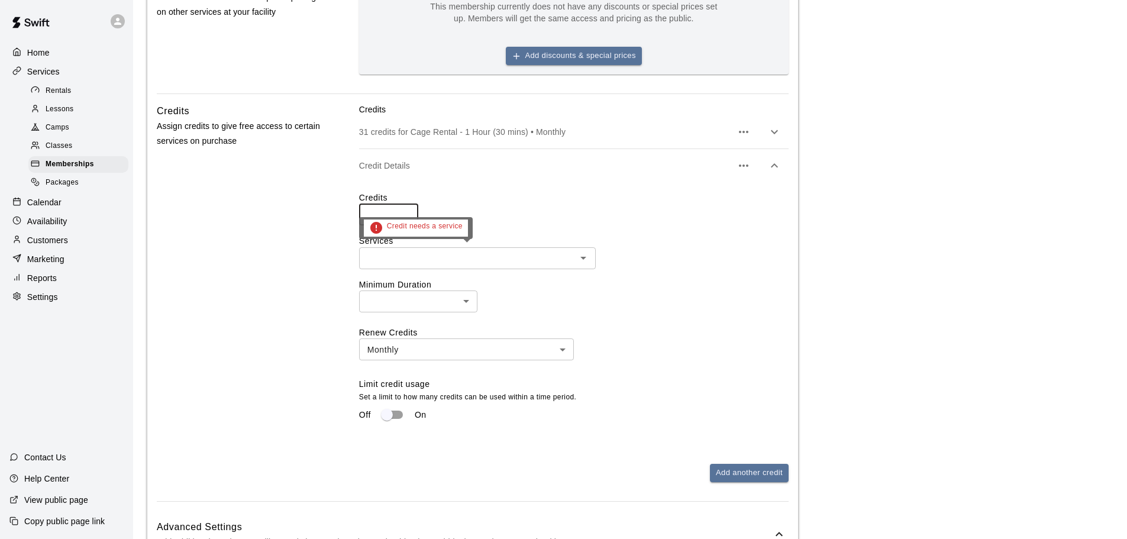
type input "**"
click at [385, 256] on input "text" at bounding box center [468, 258] width 210 height 15
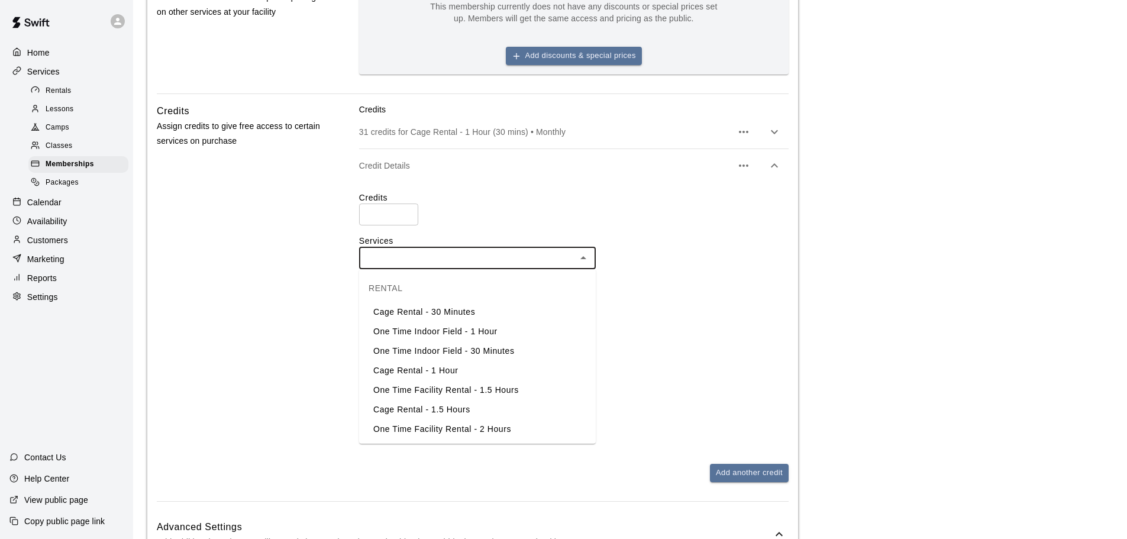
click at [462, 354] on li "One Time Indoor Field - 30 Minutes" at bounding box center [477, 351] width 237 height 20
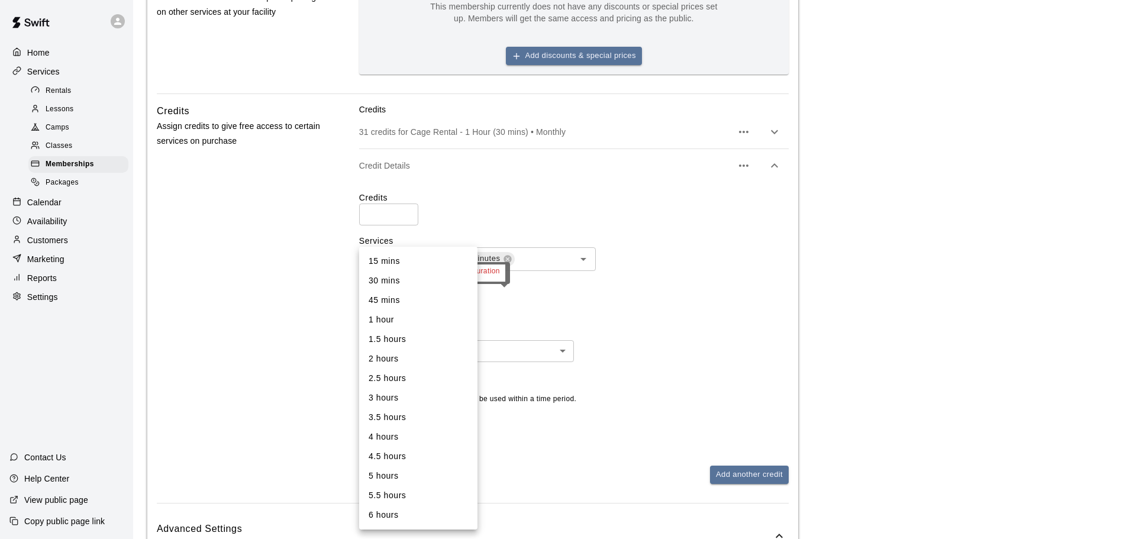
click at [438, 299] on body "**********" at bounding box center [568, 340] width 1136 height 1669
click at [404, 279] on li "30 mins" at bounding box center [418, 281] width 118 height 20
type input "**"
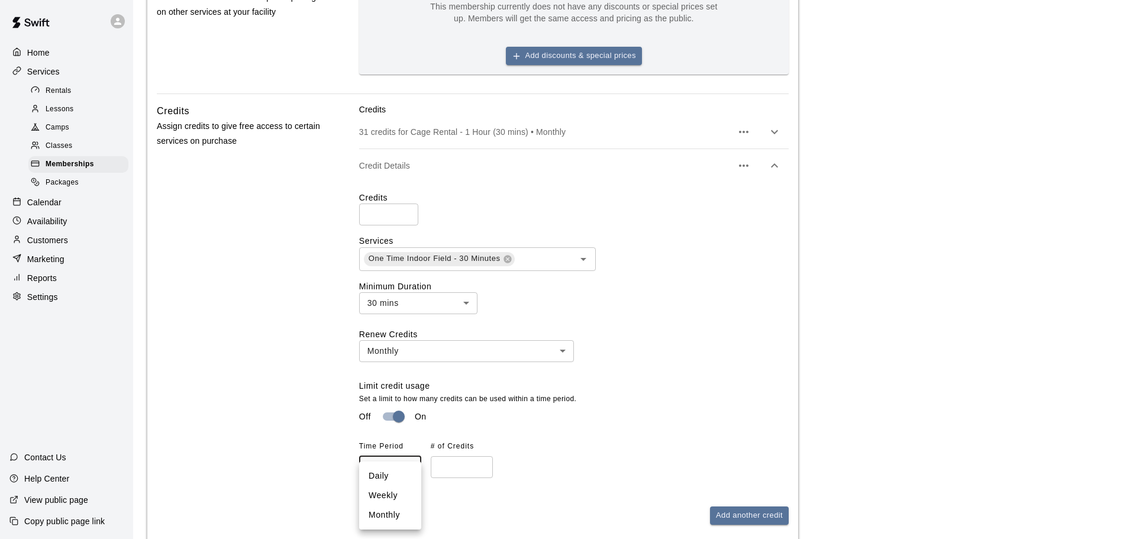
click at [392, 467] on body "**********" at bounding box center [568, 361] width 1136 height 1710
click at [376, 477] on li "Daily" at bounding box center [390, 476] width 62 height 20
type input "*****"
click at [443, 478] on input "number" at bounding box center [462, 467] width 62 height 22
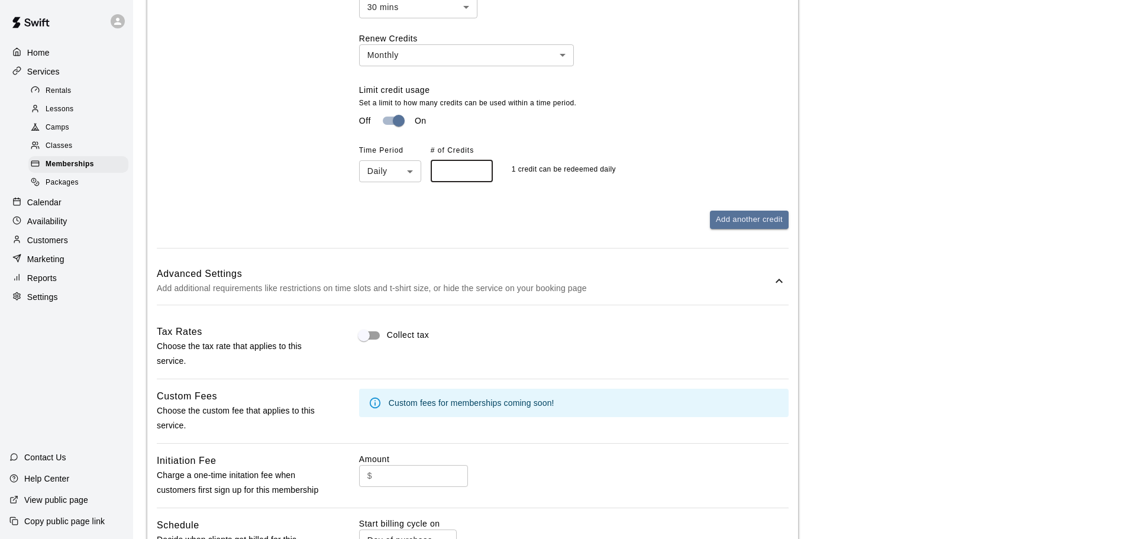
type input "*"
click at [348, 282] on h6 "Advanced Settings" at bounding box center [464, 273] width 615 height 15
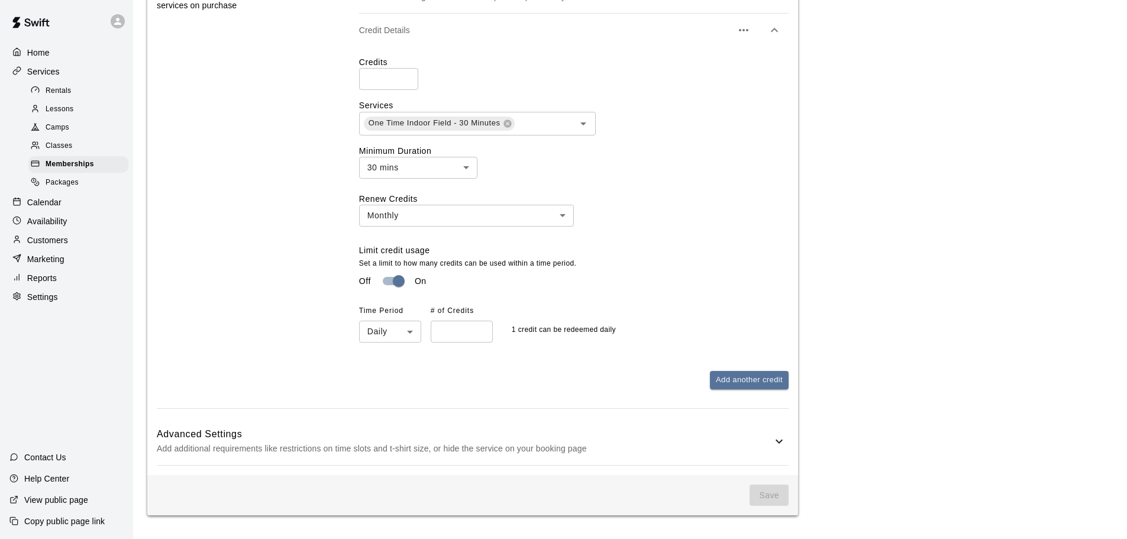
scroll to position [632, 0]
click at [485, 449] on p "Add additional requirements like restrictions on time slots and t-shirt size, o…" at bounding box center [464, 448] width 615 height 15
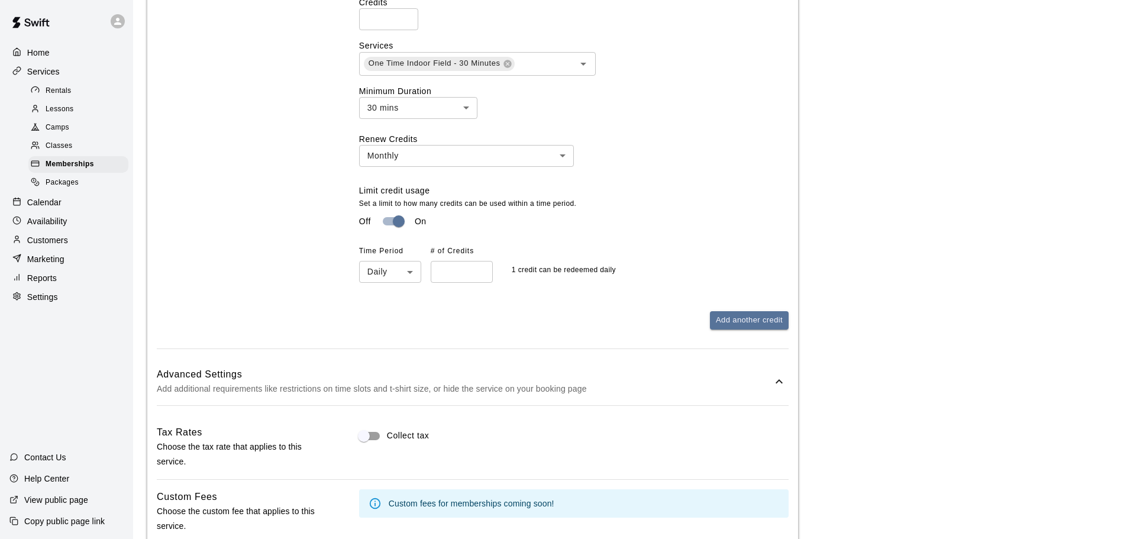
scroll to position [710, 0]
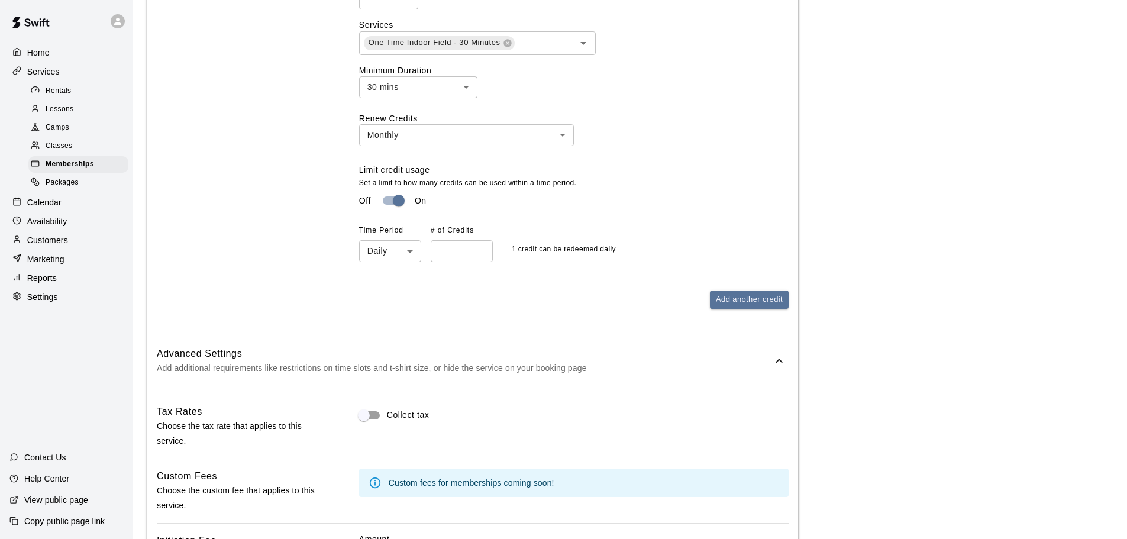
drag, startPoint x: 423, startPoint y: 241, endPoint x: 403, endPoint y: 279, distance: 42.9
click at [418, 246] on div "Time Period Daily ***** ​ # of Credits * ​" at bounding box center [430, 241] width 143 height 41
click at [396, 344] on div "Advanced Settings Add additional requirements like restrictions on time slots a…" at bounding box center [473, 361] width 632 height 47
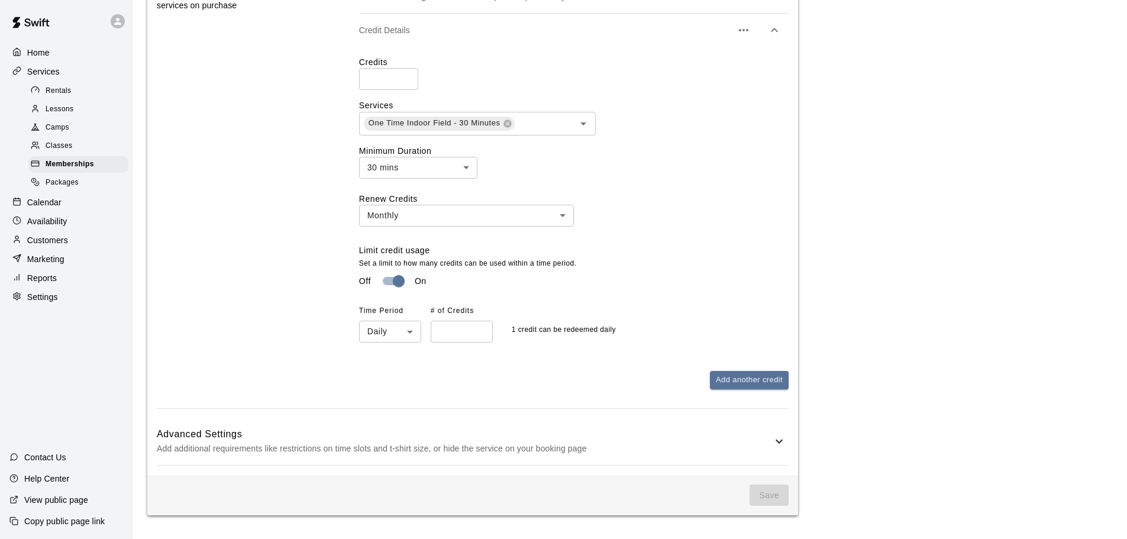
click at [526, 460] on div "Advanced Settings Add additional requirements like restrictions on time slots a…" at bounding box center [473, 441] width 632 height 47
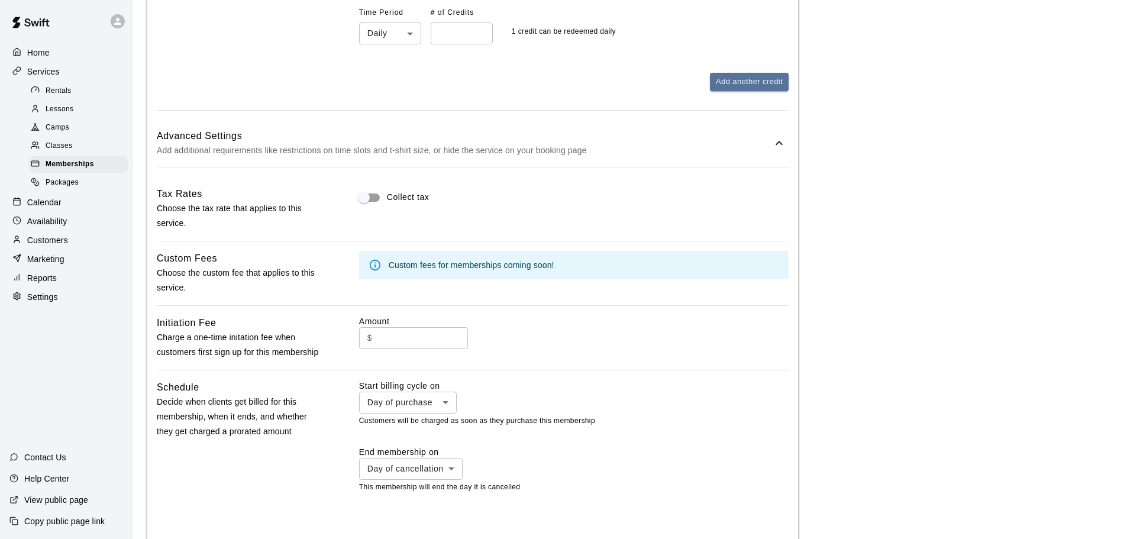
scroll to position [922, 0]
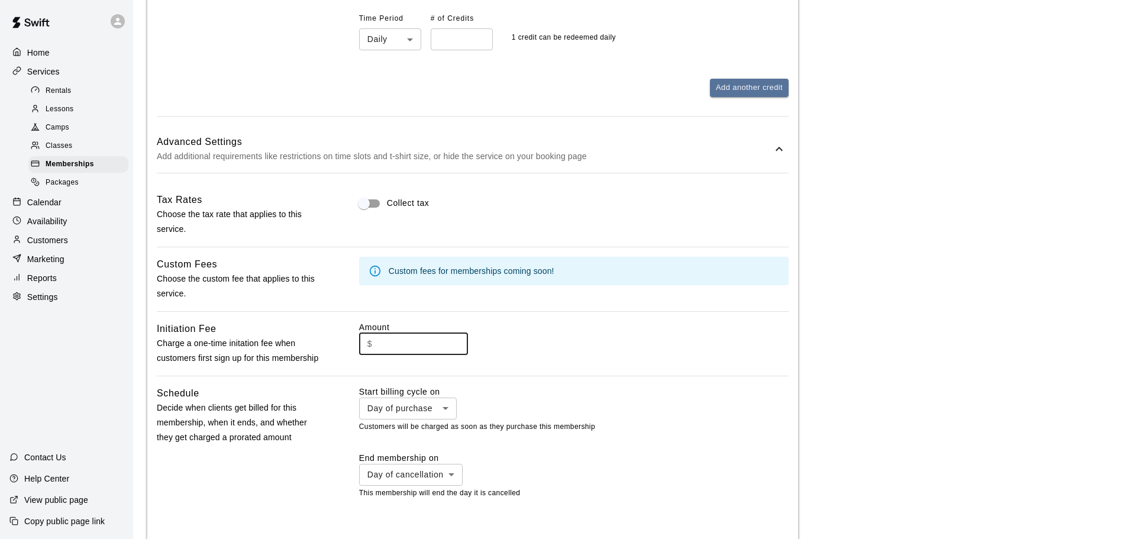
click at [404, 348] on input "text" at bounding box center [422, 344] width 91 height 22
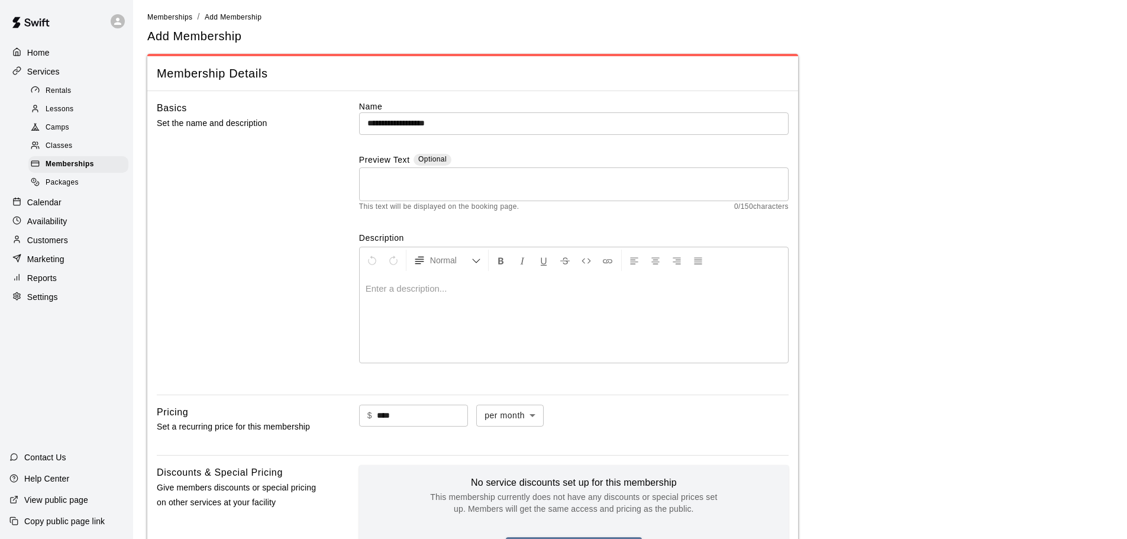
scroll to position [0, 0]
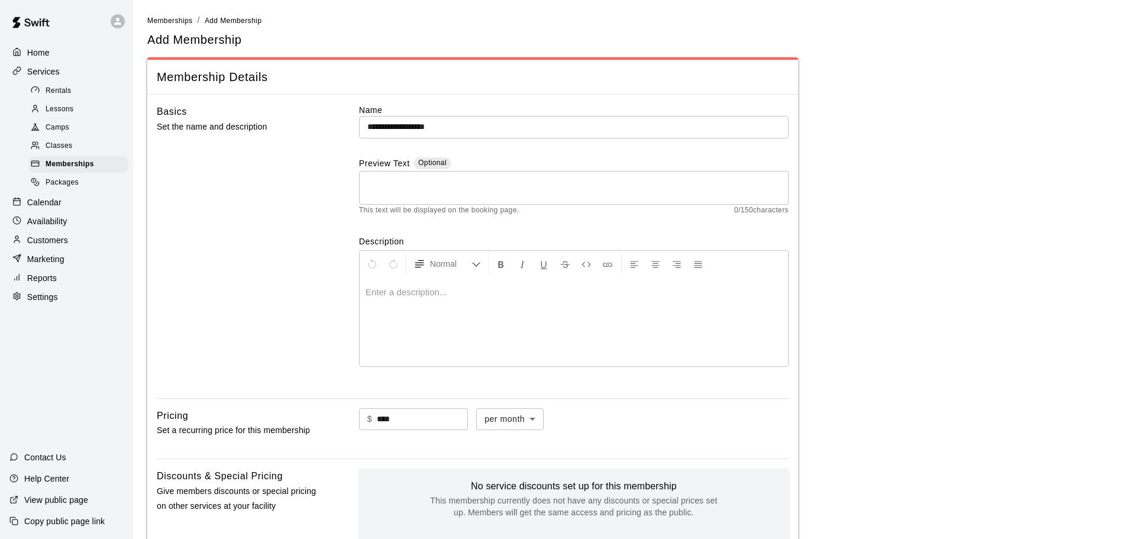
type input "****"
click at [402, 185] on textarea at bounding box center [573, 188] width 413 height 24
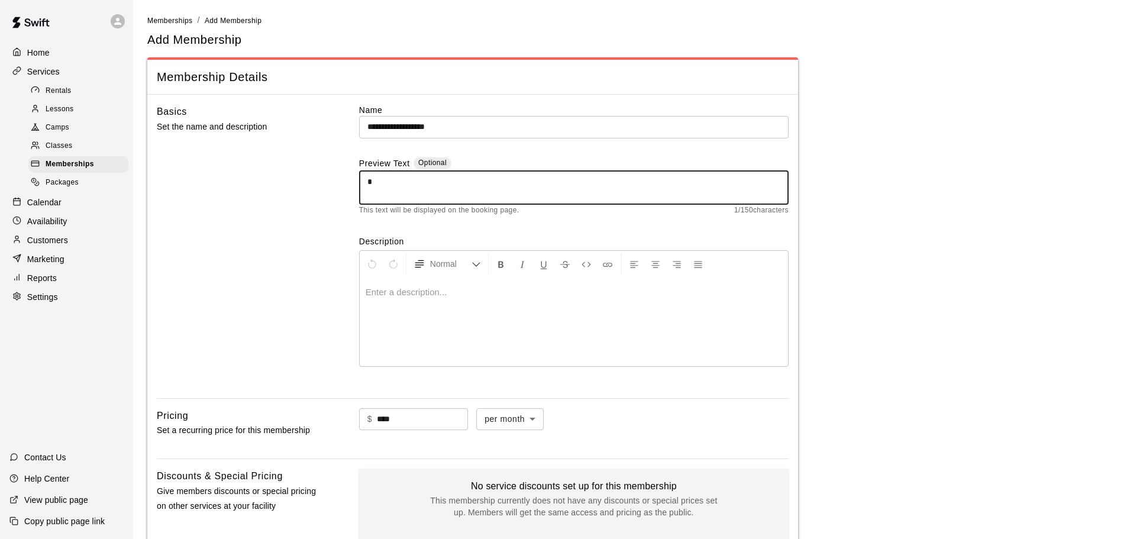
type textarea "*"
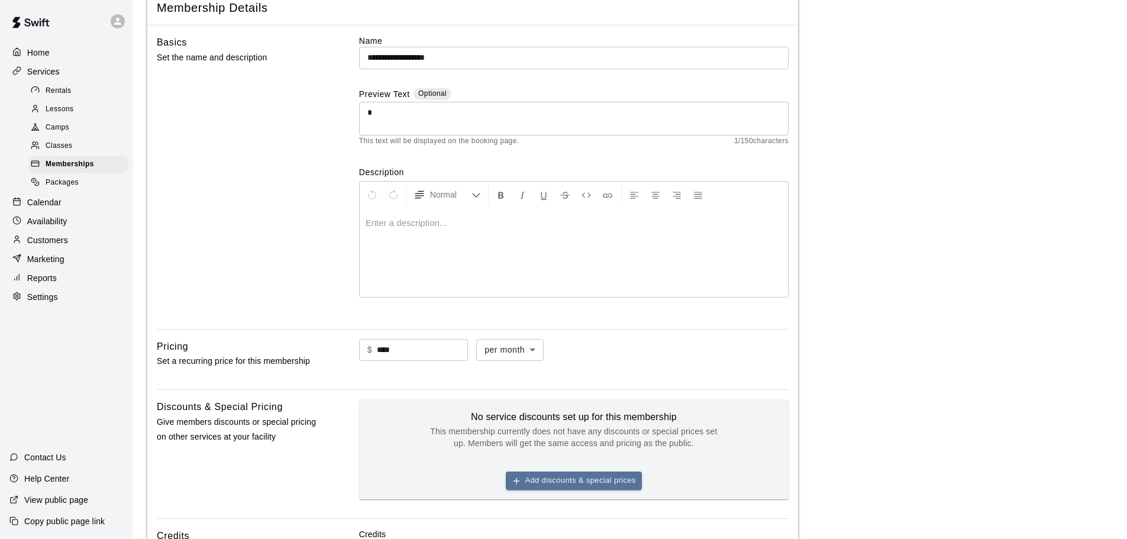
scroll to position [34, 0]
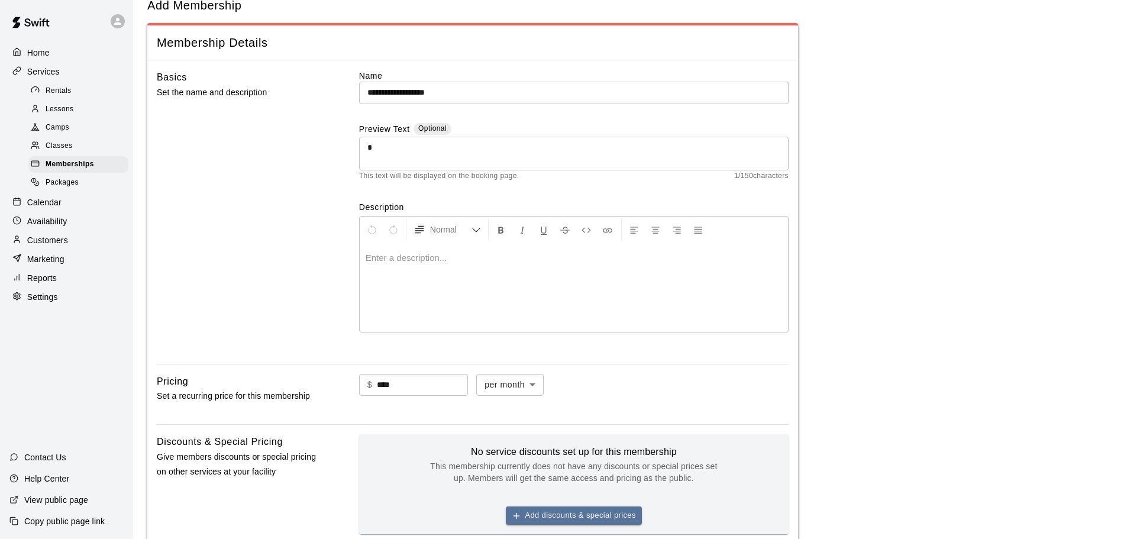
click at [431, 273] on div at bounding box center [574, 287] width 428 height 89
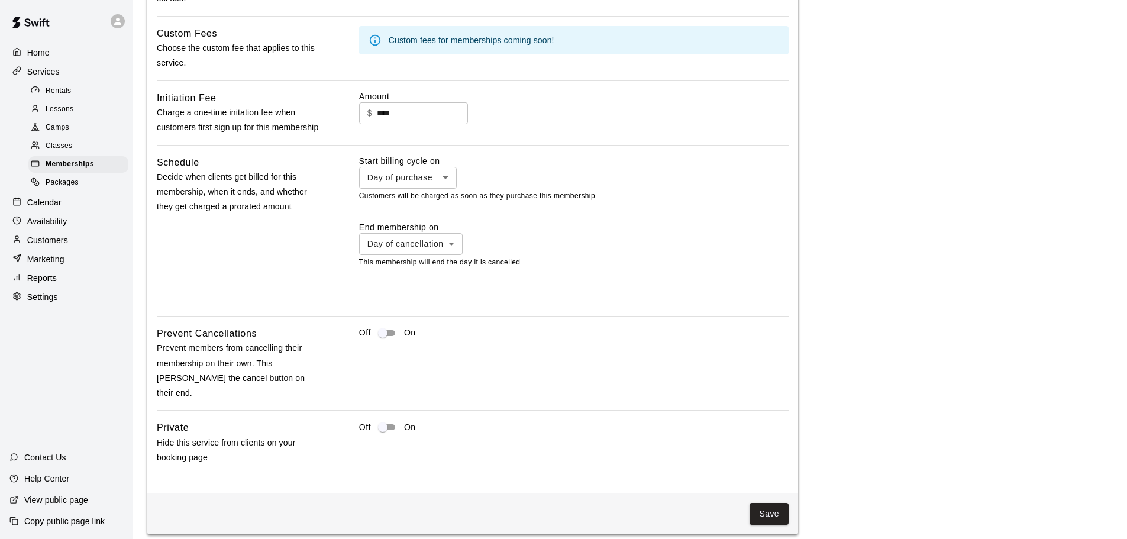
scroll to position [1158, 0]
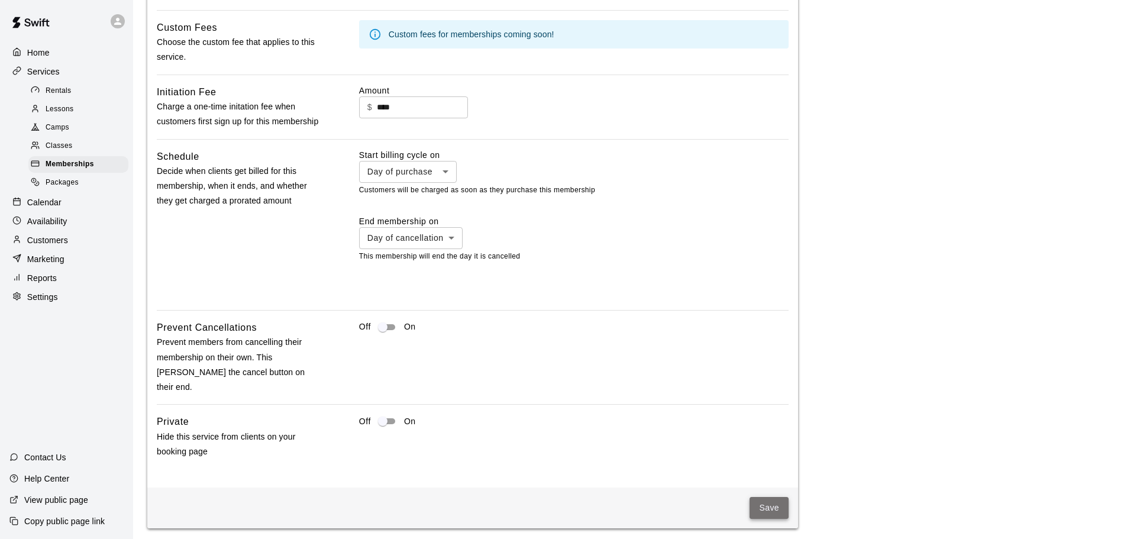
click at [763, 497] on button "Save" at bounding box center [769, 508] width 39 height 22
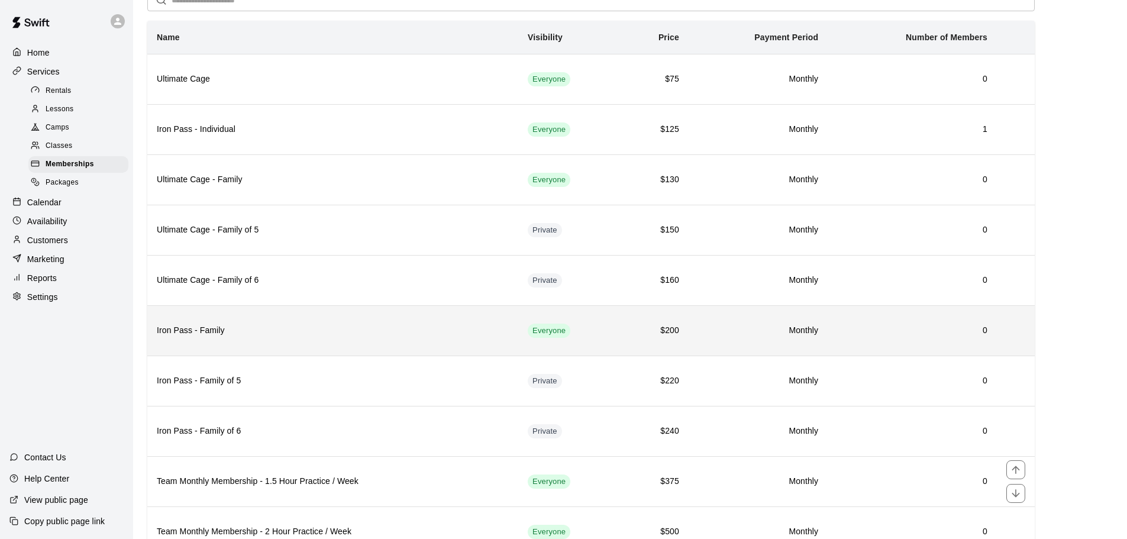
scroll to position [217, 0]
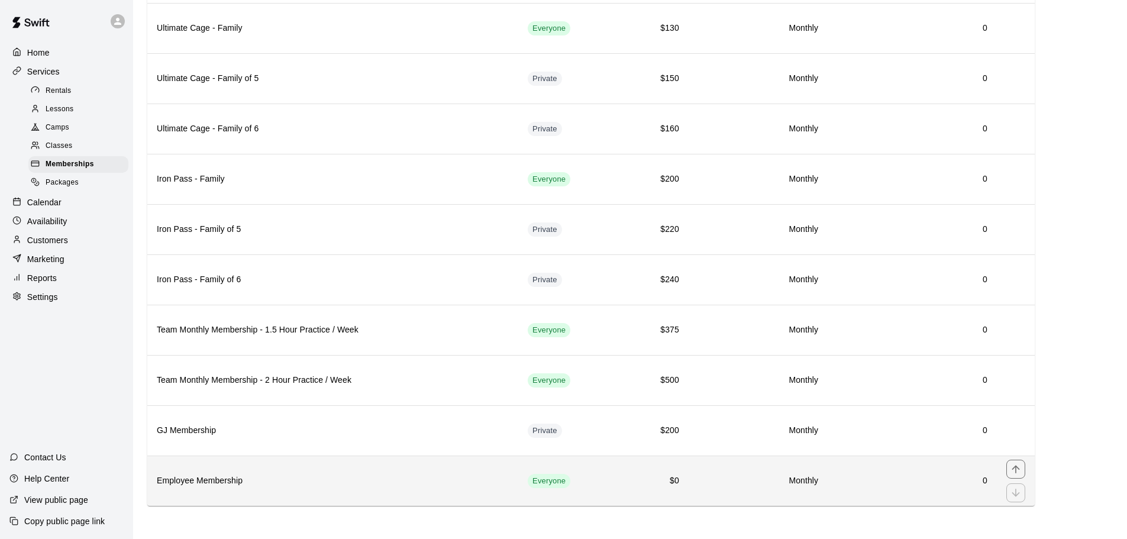
click at [804, 487] on h6 "0" at bounding box center [912, 480] width 150 height 13
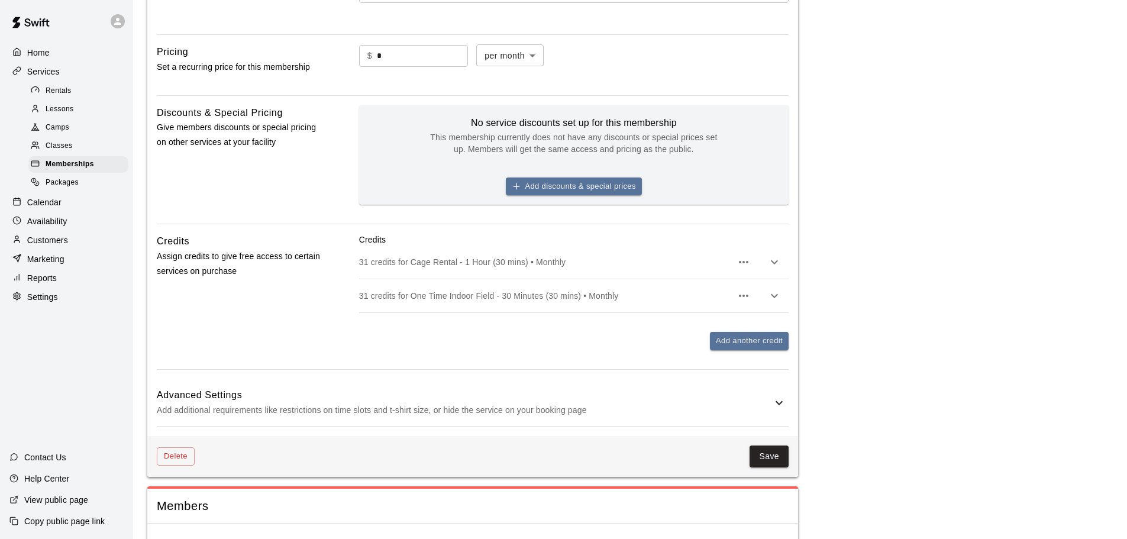
scroll to position [389, 0]
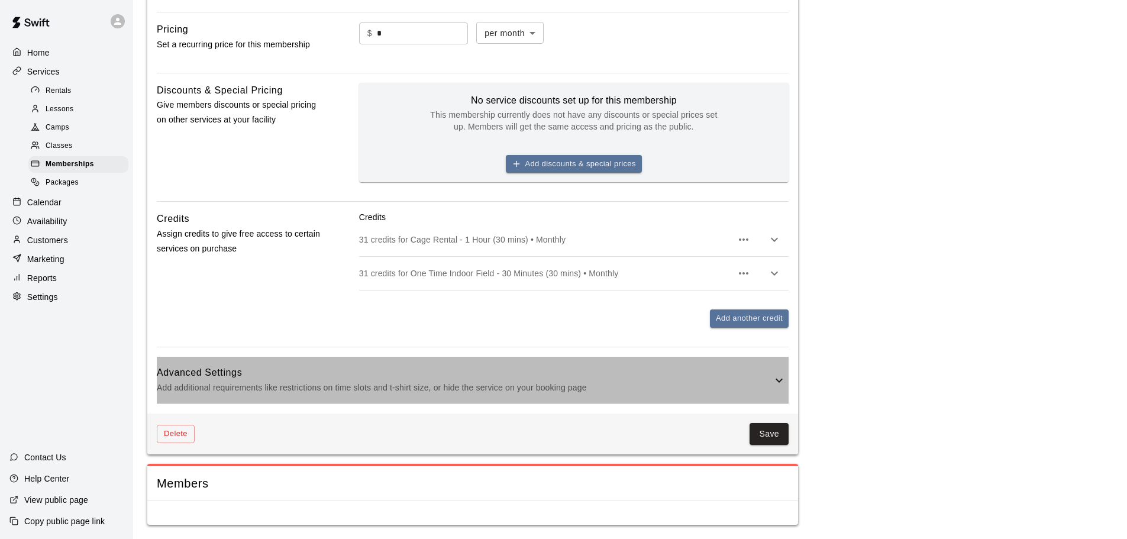
click at [539, 390] on p "Add additional requirements like restrictions on time slots and t-shirt size, o…" at bounding box center [464, 387] width 615 height 15
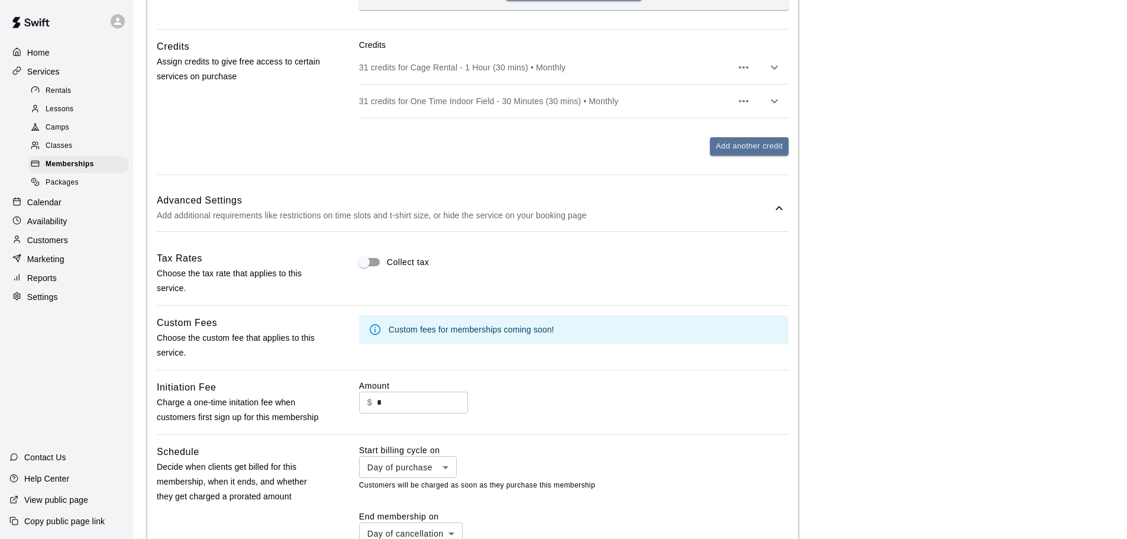
scroll to position [857, 0]
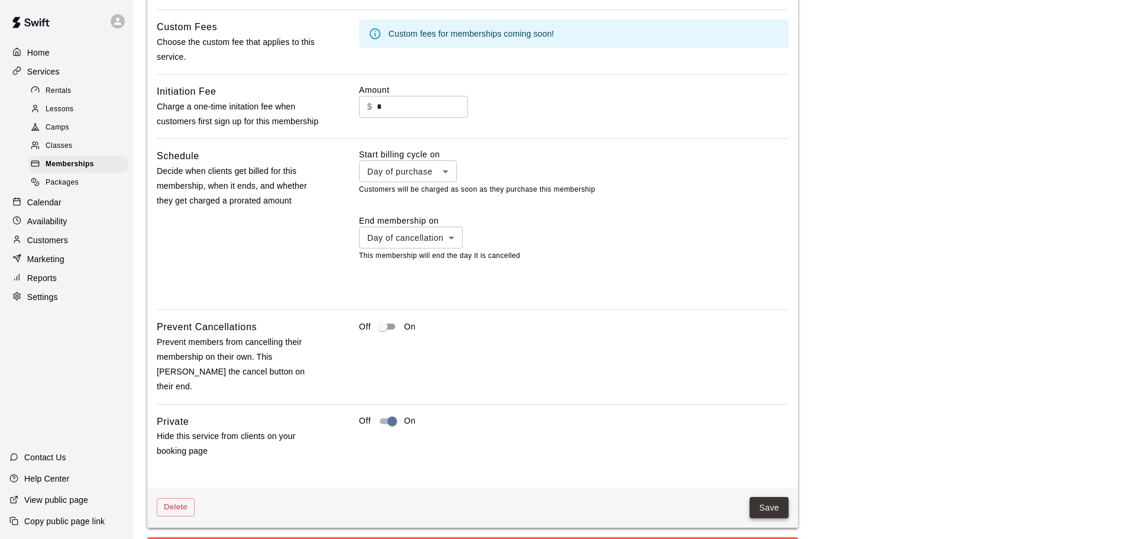
click at [751, 497] on button "Save" at bounding box center [769, 508] width 39 height 22
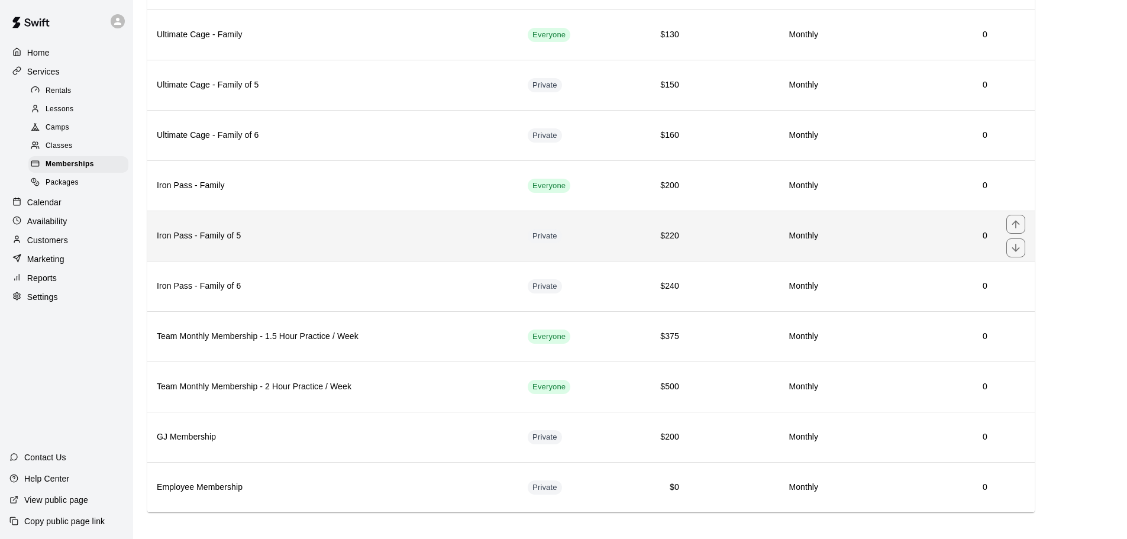
scroll to position [217, 0]
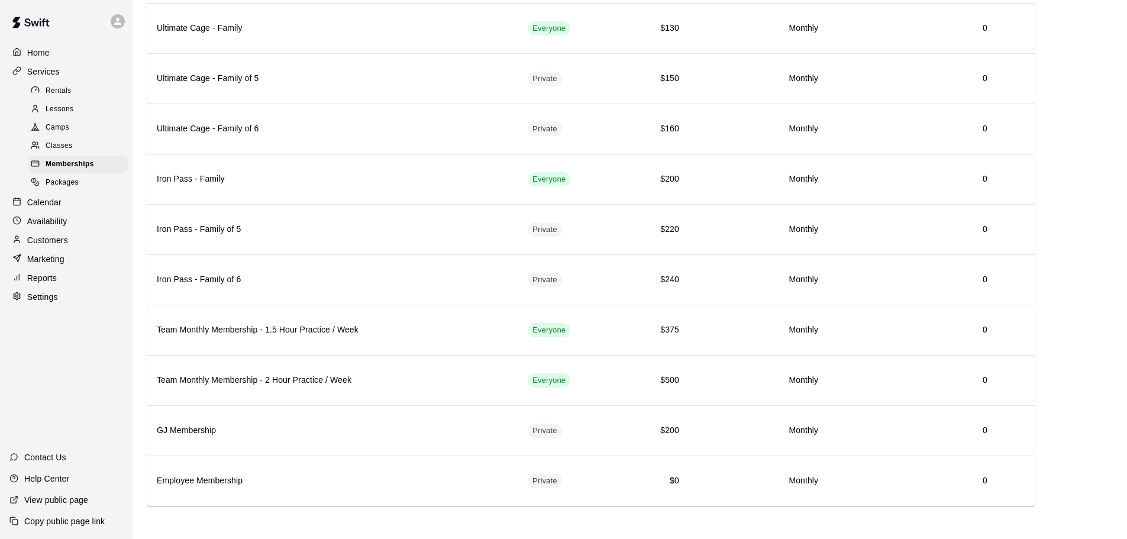
click at [66, 249] on div "Customers" at bounding box center [66, 240] width 114 height 18
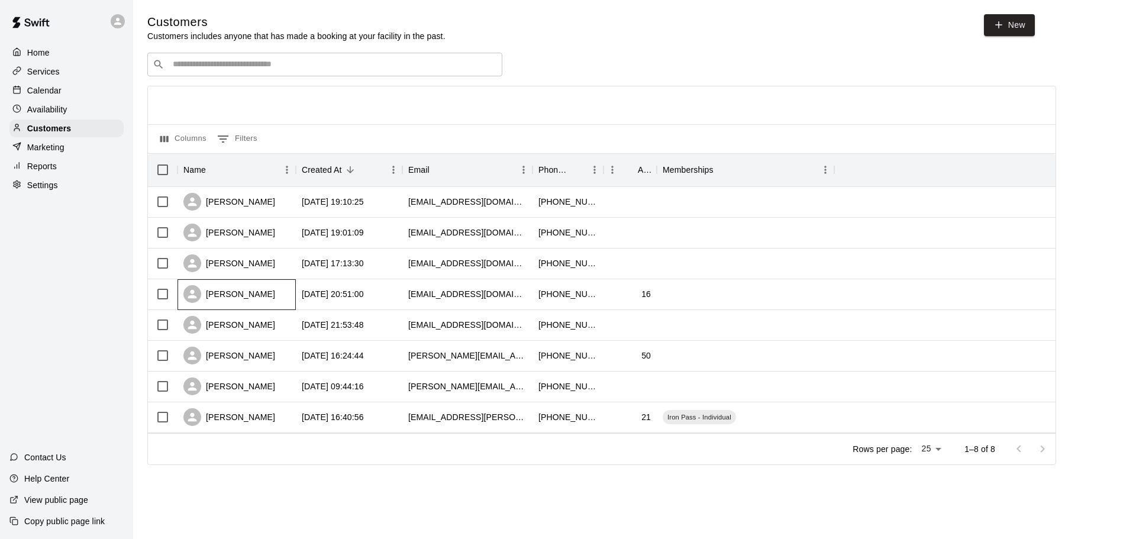
click at [267, 286] on div "[PERSON_NAME]" at bounding box center [236, 294] width 118 height 31
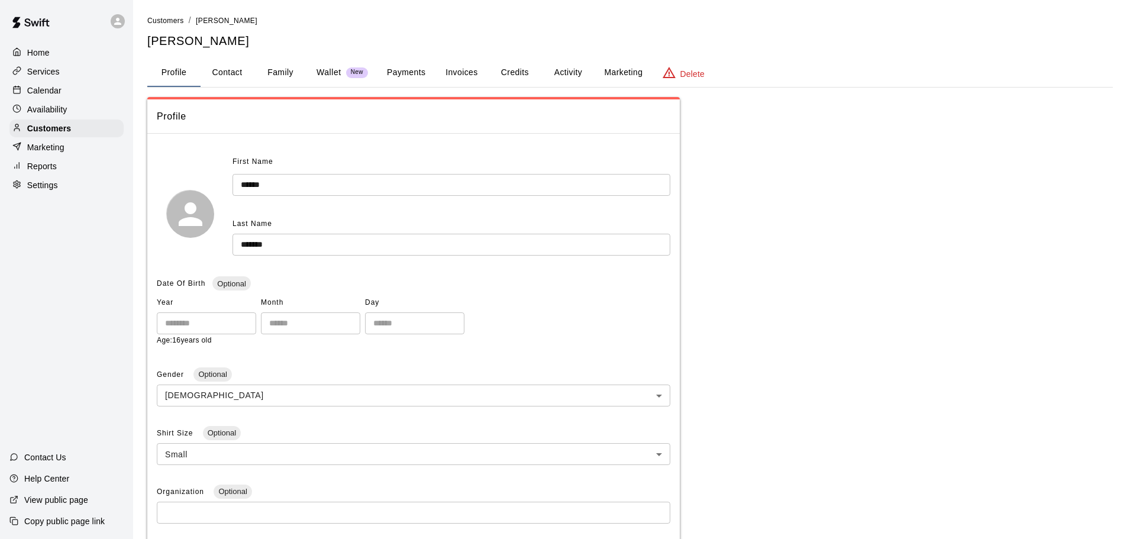
click at [272, 73] on button "Family" at bounding box center [280, 73] width 53 height 28
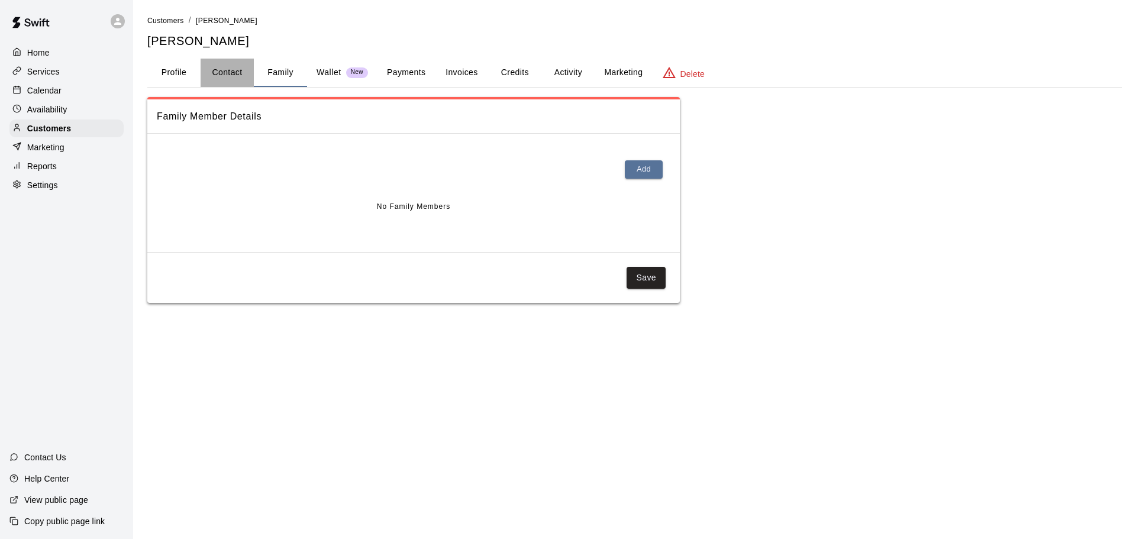
click at [231, 75] on button "Contact" at bounding box center [227, 73] width 53 height 28
select select "**"
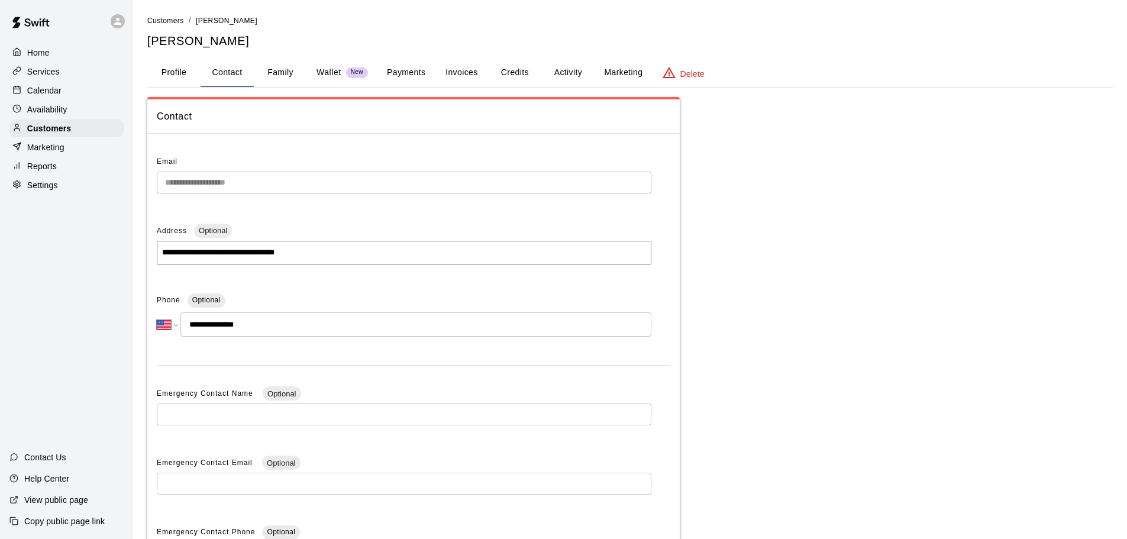
click at [513, 76] on button "Credits" at bounding box center [514, 73] width 53 height 28
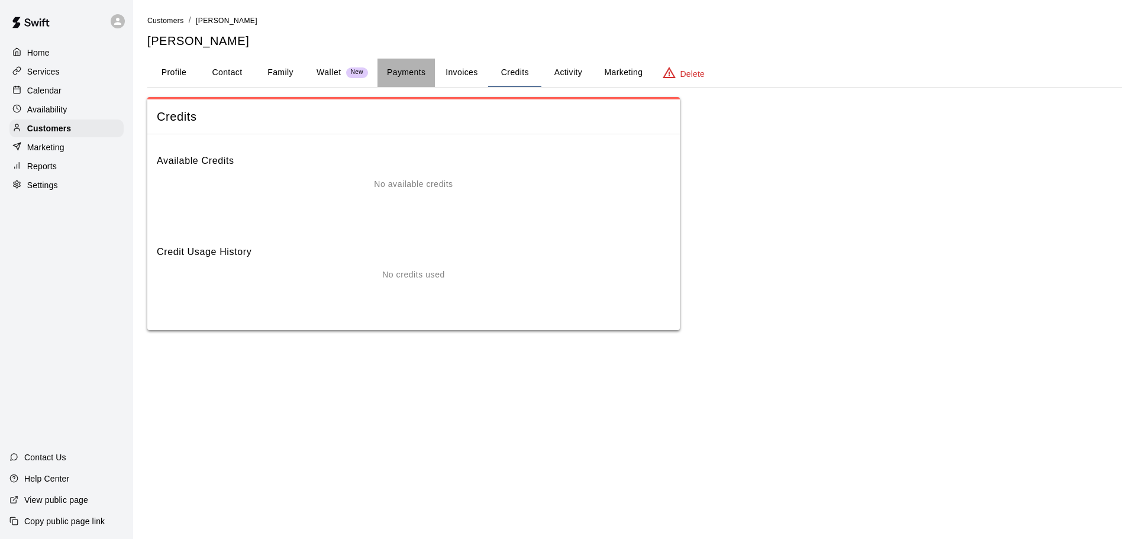
click at [405, 72] on button "Payments" at bounding box center [405, 73] width 57 height 28
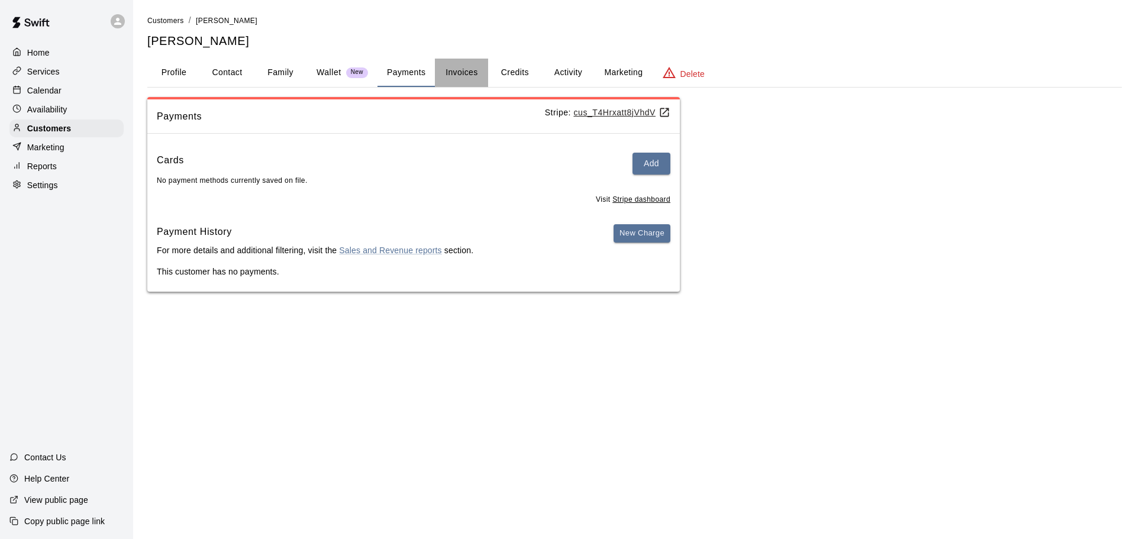
click at [477, 73] on button "Invoices" at bounding box center [461, 73] width 53 height 28
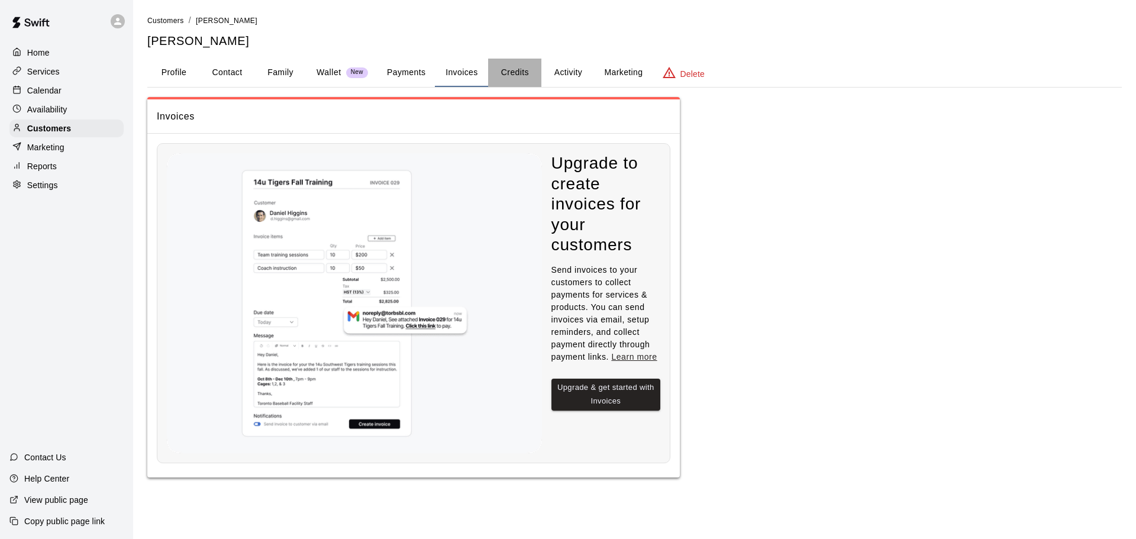
click at [509, 69] on button "Credits" at bounding box center [514, 73] width 53 height 28
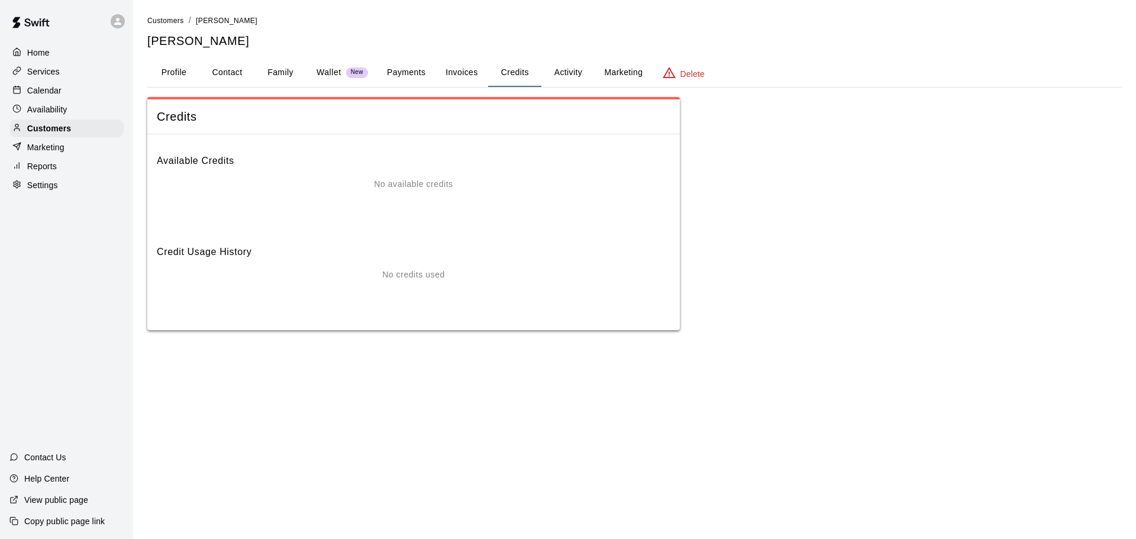
click at [577, 76] on button "Activity" at bounding box center [567, 73] width 53 height 28
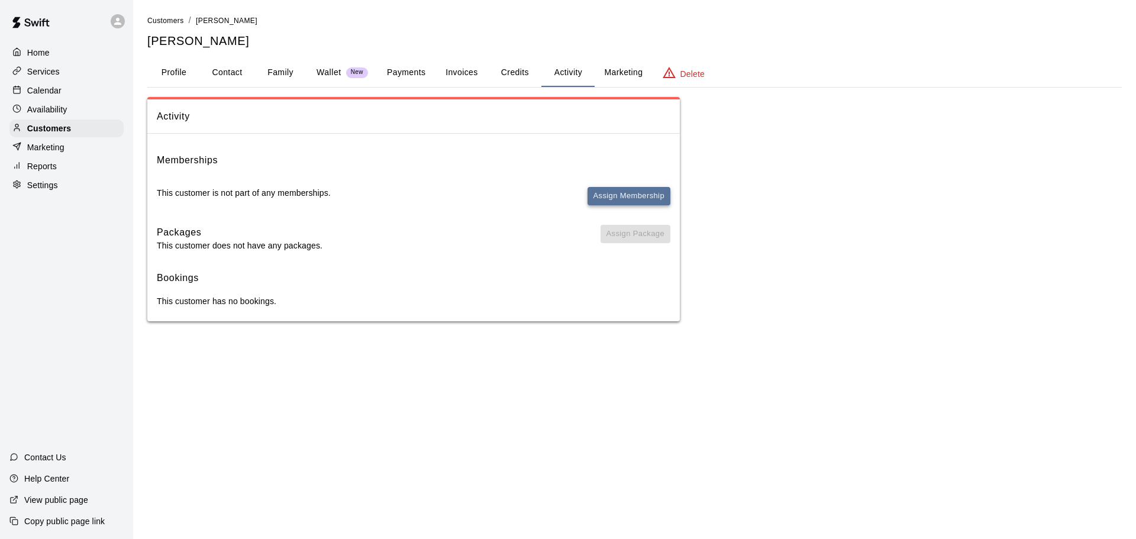
click at [626, 198] on button "Assign Membership" at bounding box center [628, 196] width 83 height 18
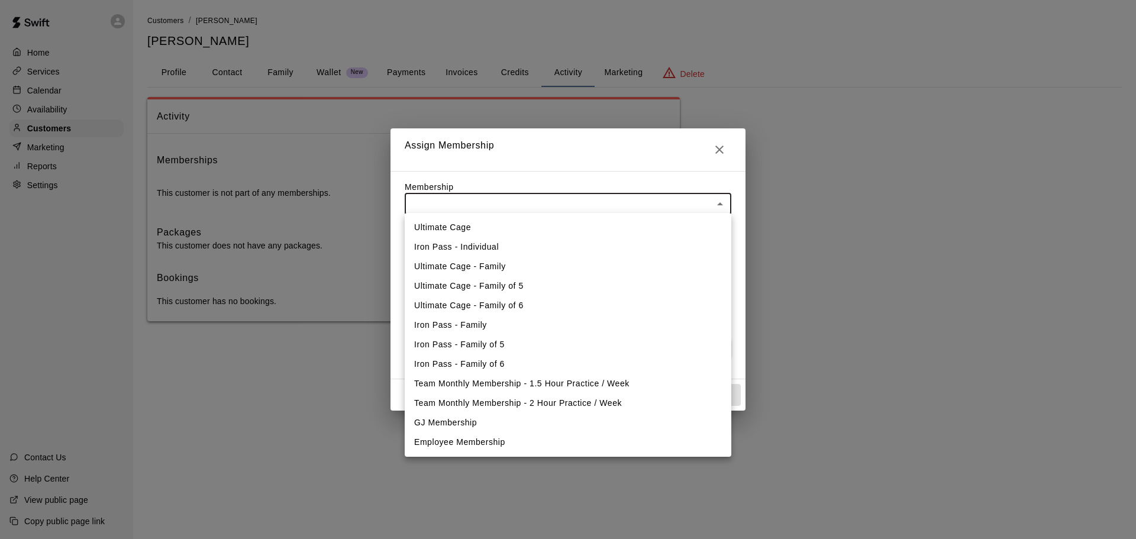
click at [596, 206] on body "Home Services Calendar Availability Customers Marketing Reports Settings Contac…" at bounding box center [568, 172] width 1136 height 345
click at [516, 440] on li "Employee Membership" at bounding box center [568, 442] width 327 height 20
type input "**********"
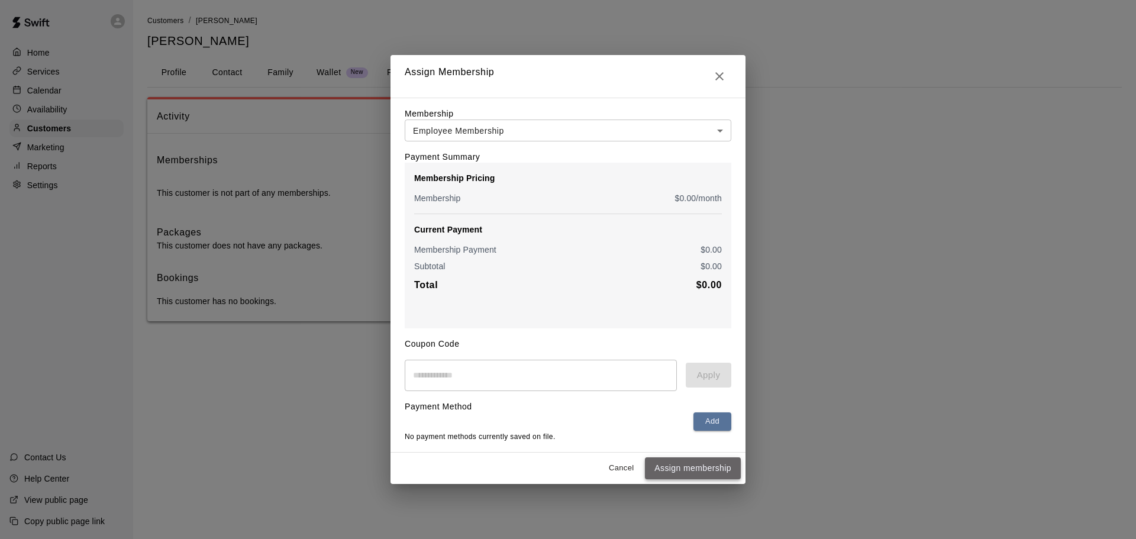
click at [692, 472] on button "Assign membership" at bounding box center [693, 468] width 96 height 22
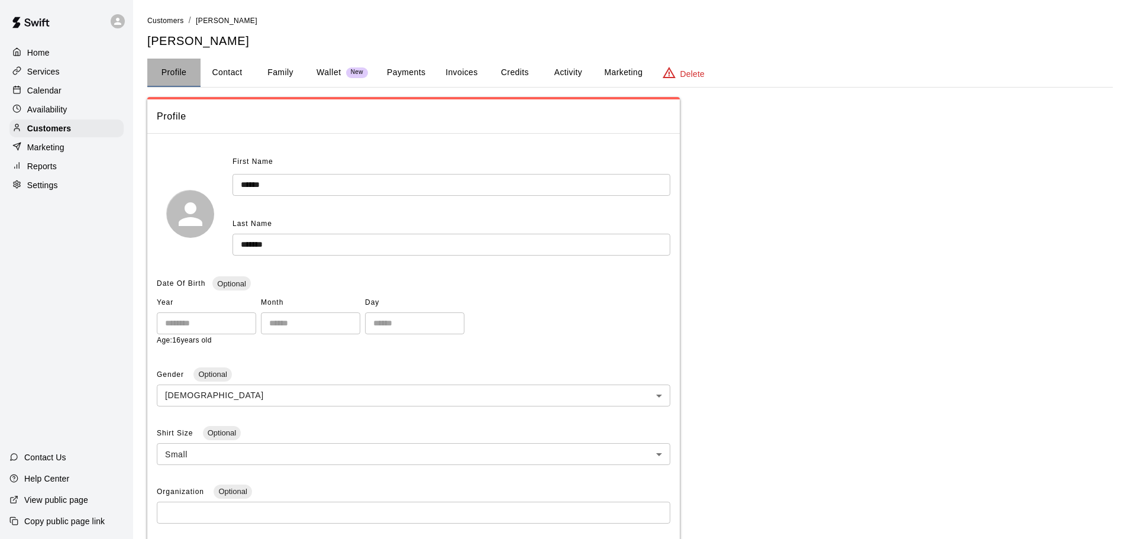
click at [185, 69] on button "Profile" at bounding box center [173, 73] width 53 height 28
click at [227, 73] on button "Contact" at bounding box center [227, 73] width 53 height 28
select select "**"
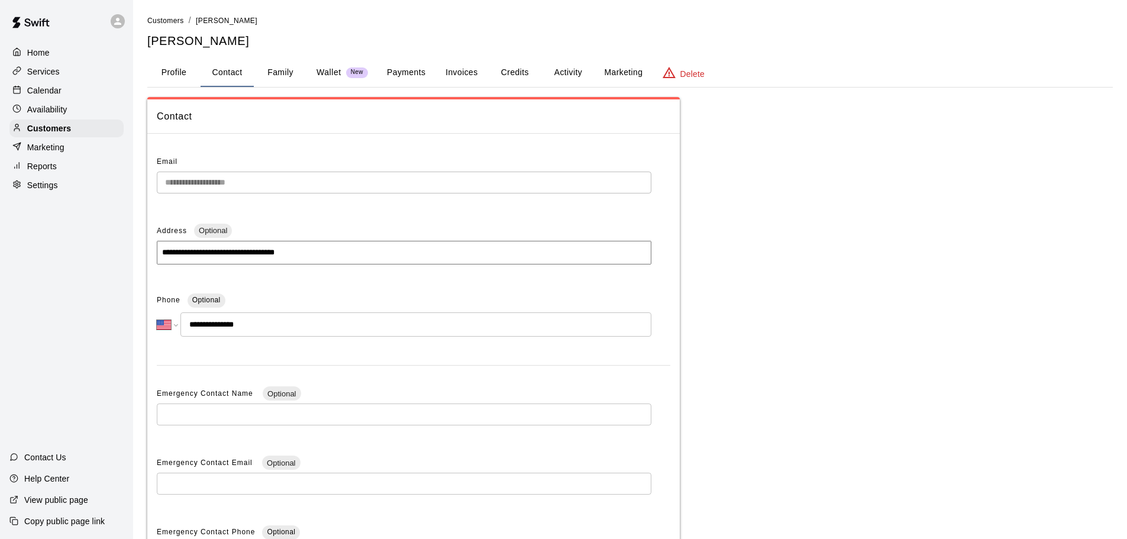
click at [170, 77] on button "Profile" at bounding box center [173, 73] width 53 height 28
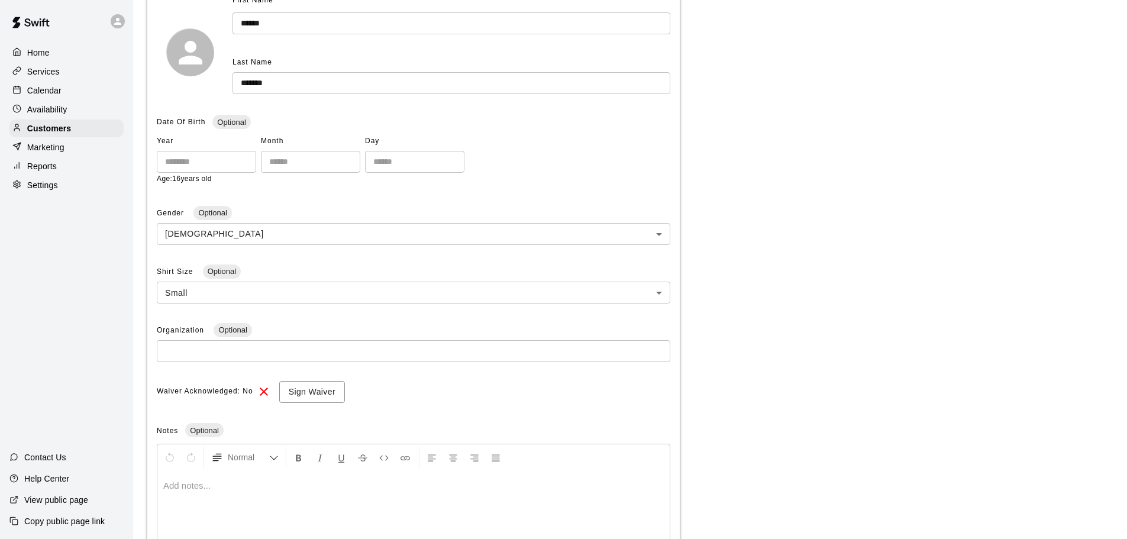
scroll to position [266, 0]
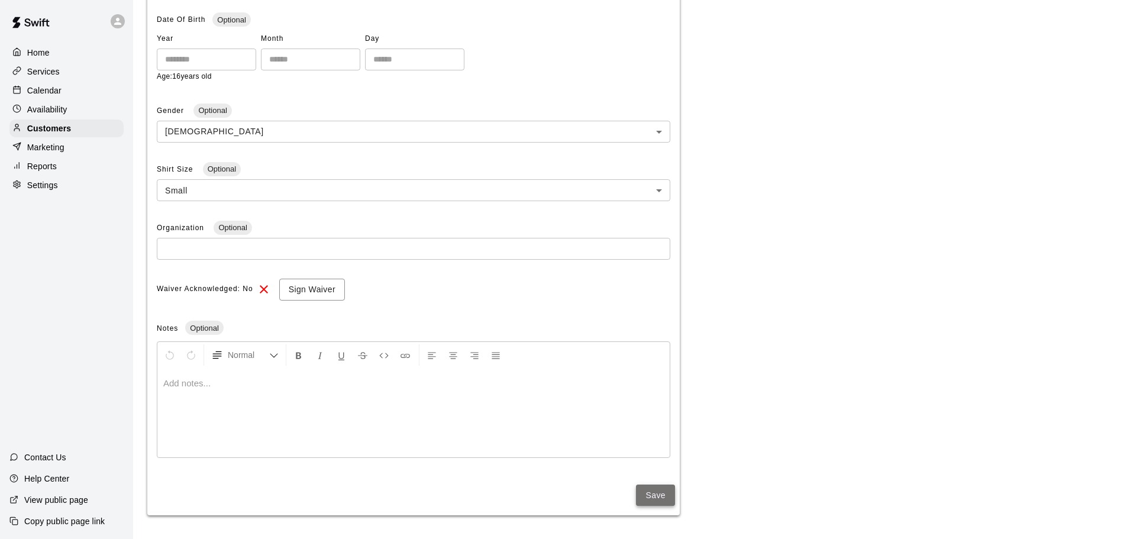
click at [657, 489] on button "Save" at bounding box center [655, 496] width 39 height 22
click at [61, 56] on div "Home" at bounding box center [66, 53] width 114 height 18
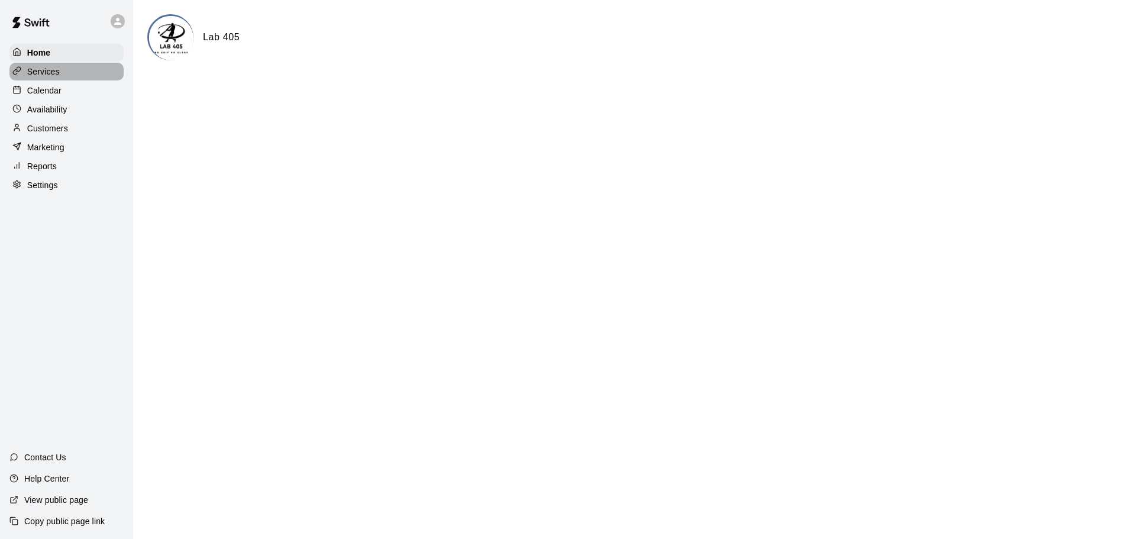
click at [81, 68] on div "Services" at bounding box center [66, 72] width 114 height 18
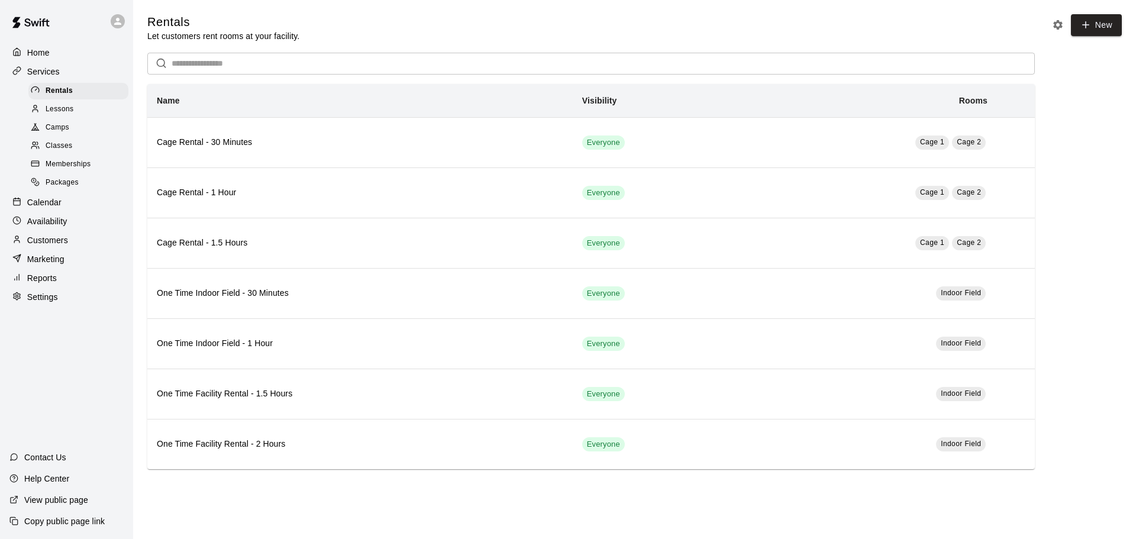
click at [82, 163] on span "Memberships" at bounding box center [68, 165] width 45 height 12
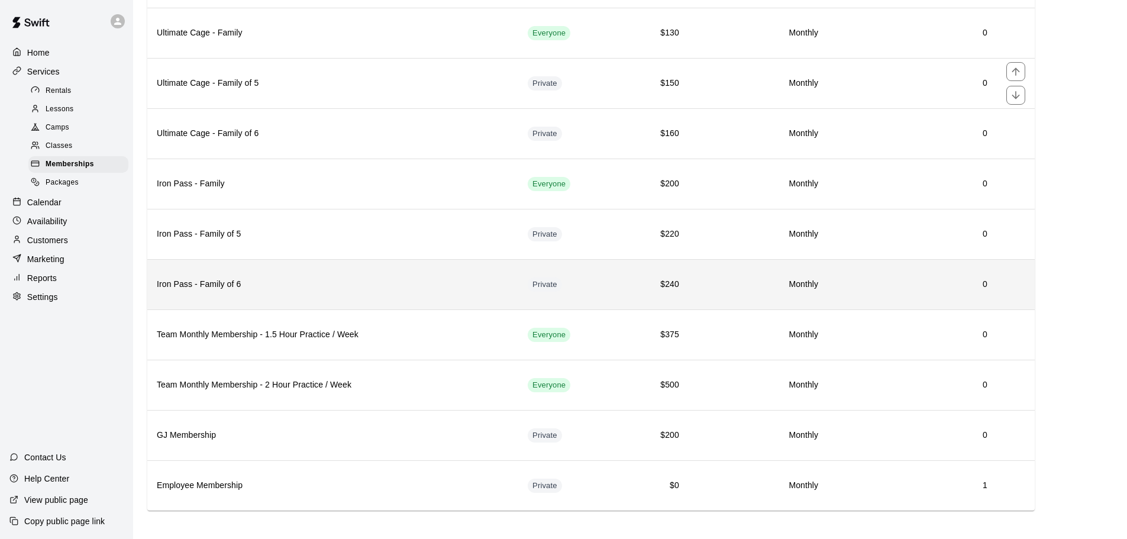
scroll to position [217, 0]
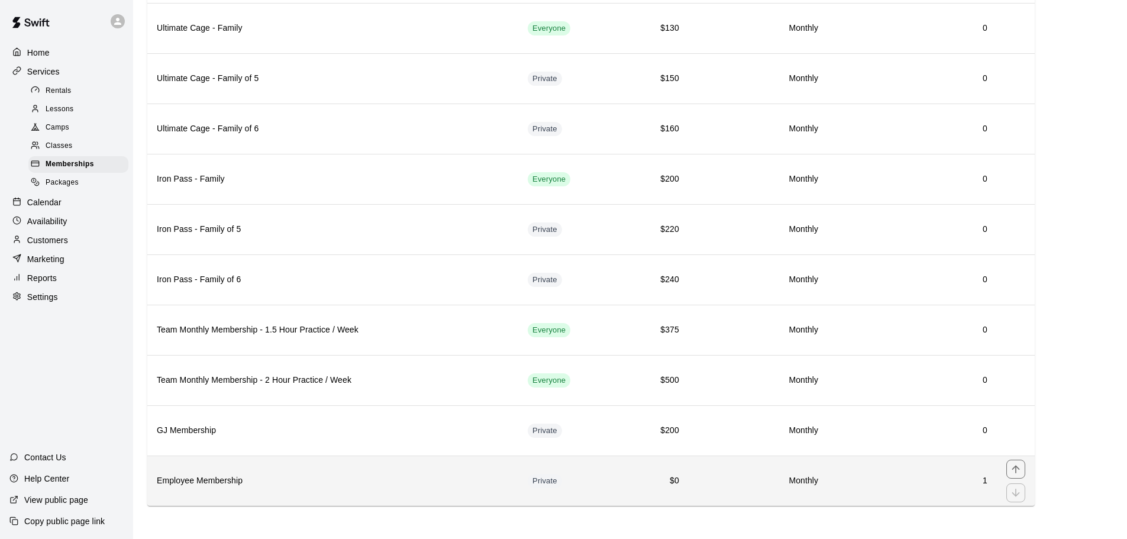
click at [603, 491] on td "Private" at bounding box center [570, 481] width 104 height 50
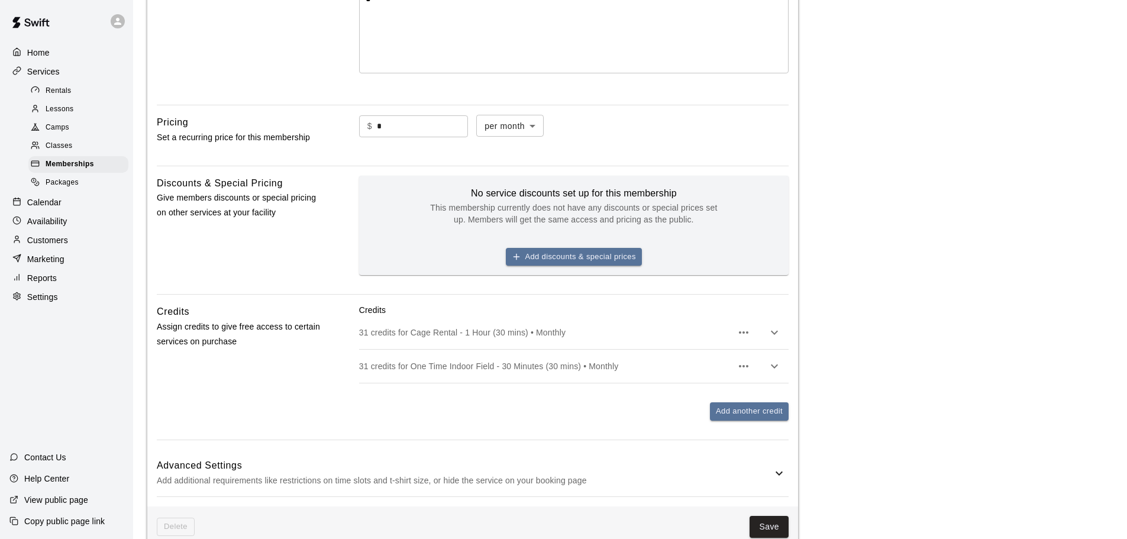
scroll to position [533, 0]
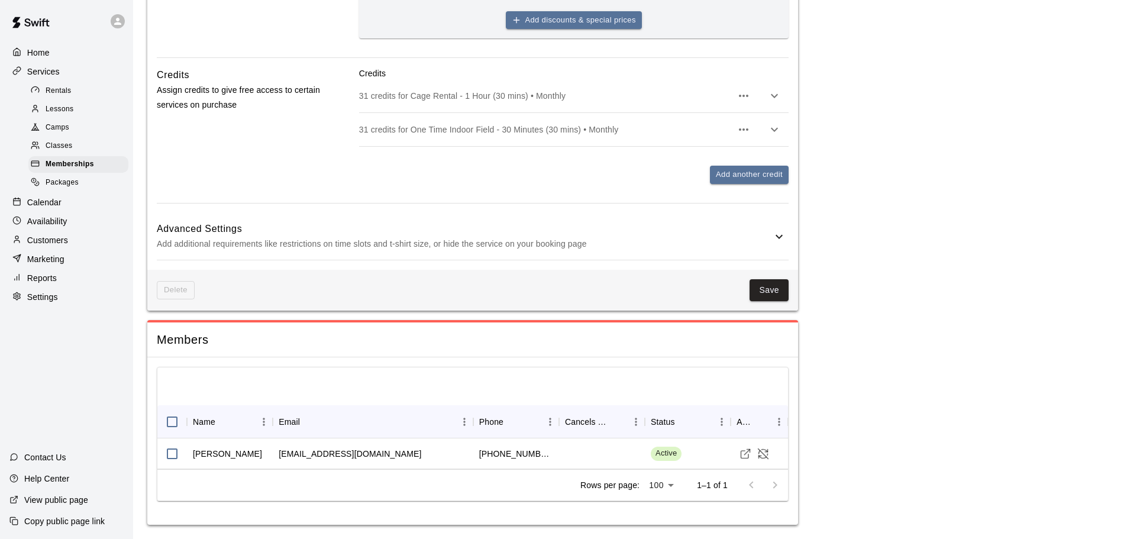
click at [623, 244] on p "Add additional requirements like restrictions on time slots and t-shirt size, o…" at bounding box center [464, 244] width 615 height 15
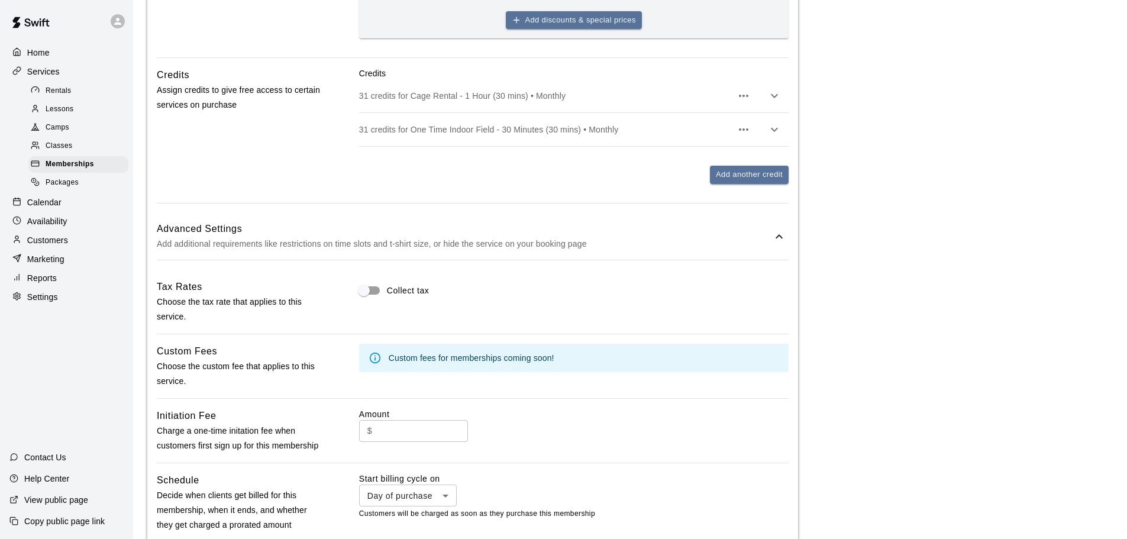
click at [611, 257] on div "Advanced Settings Add additional requirements like restrictions on time slots a…" at bounding box center [473, 236] width 632 height 47
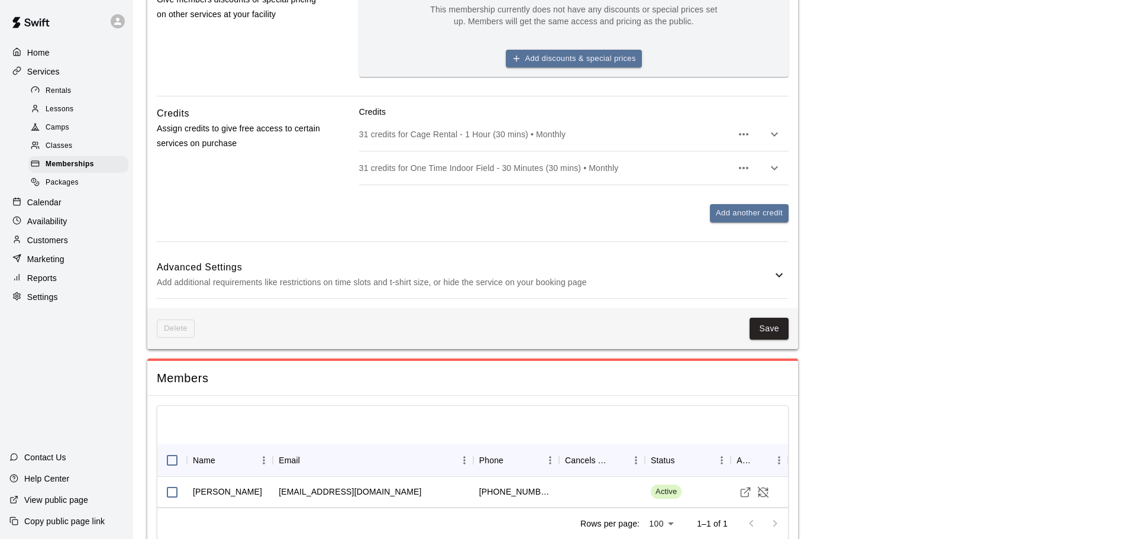
scroll to position [474, 0]
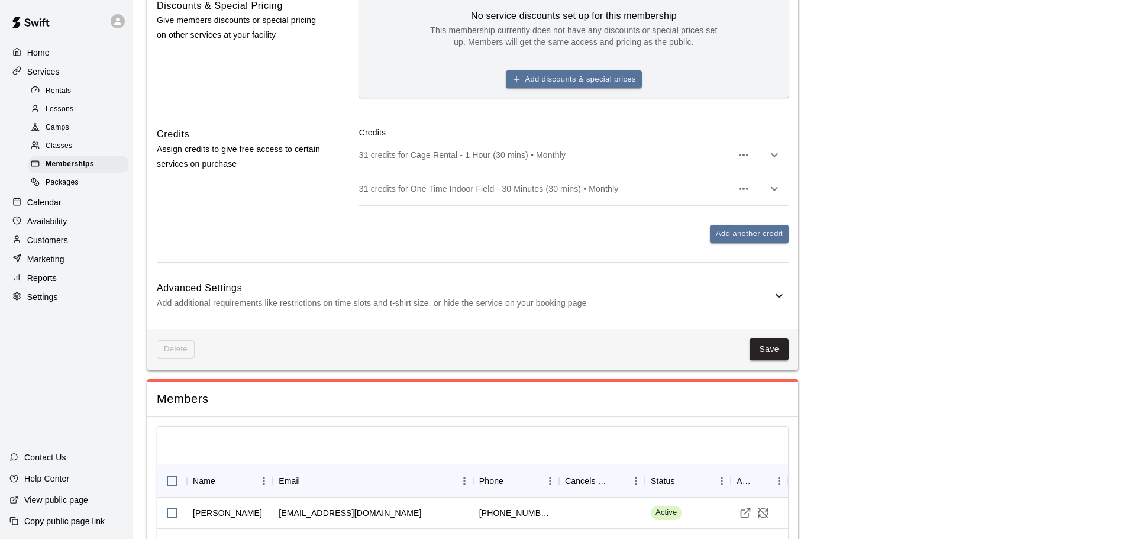
click at [745, 189] on icon "button" at bounding box center [744, 189] width 14 height 14
click at [651, 180] on div at bounding box center [568, 269] width 1136 height 539
click at [583, 157] on p "31 credits for Cage Rental - 1 Hour (30 mins) • Monthly" at bounding box center [545, 155] width 373 height 12
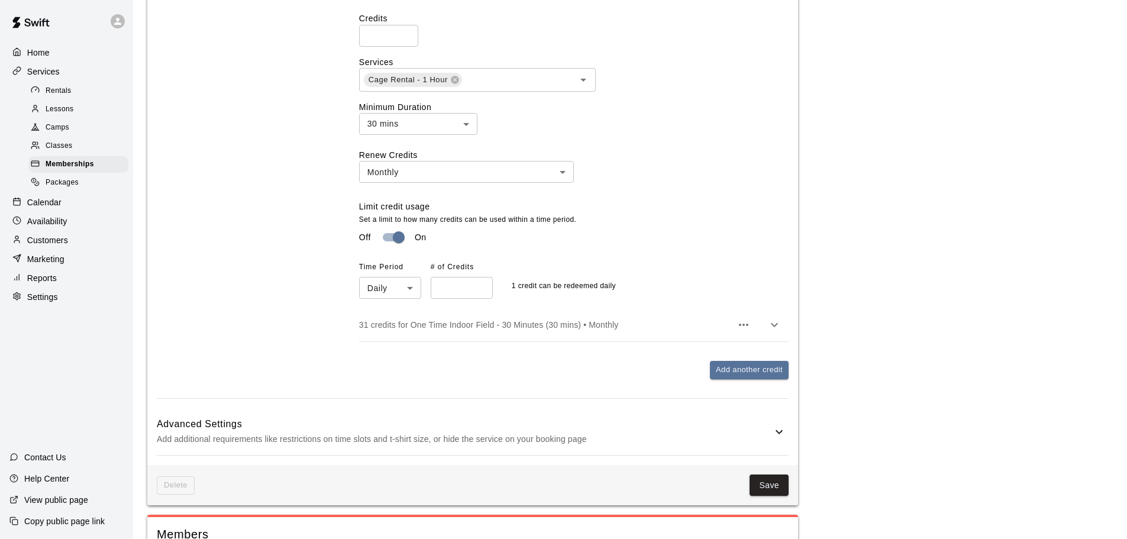
scroll to position [651, 0]
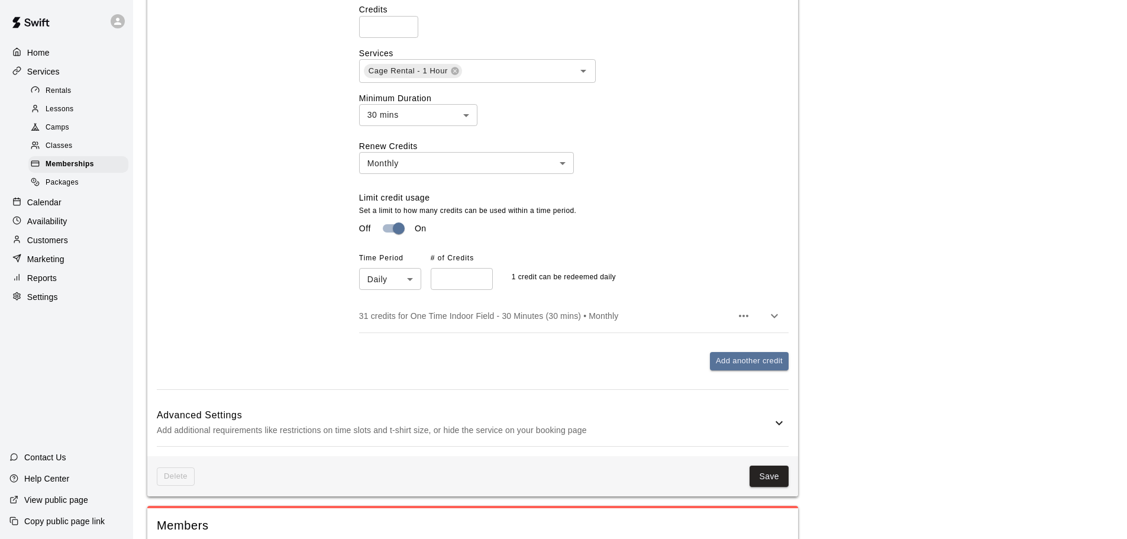
click at [531, 319] on p "31 credits for One Time Indoor Field - 30 Minutes (30 mins) • Monthly" at bounding box center [545, 316] width 373 height 12
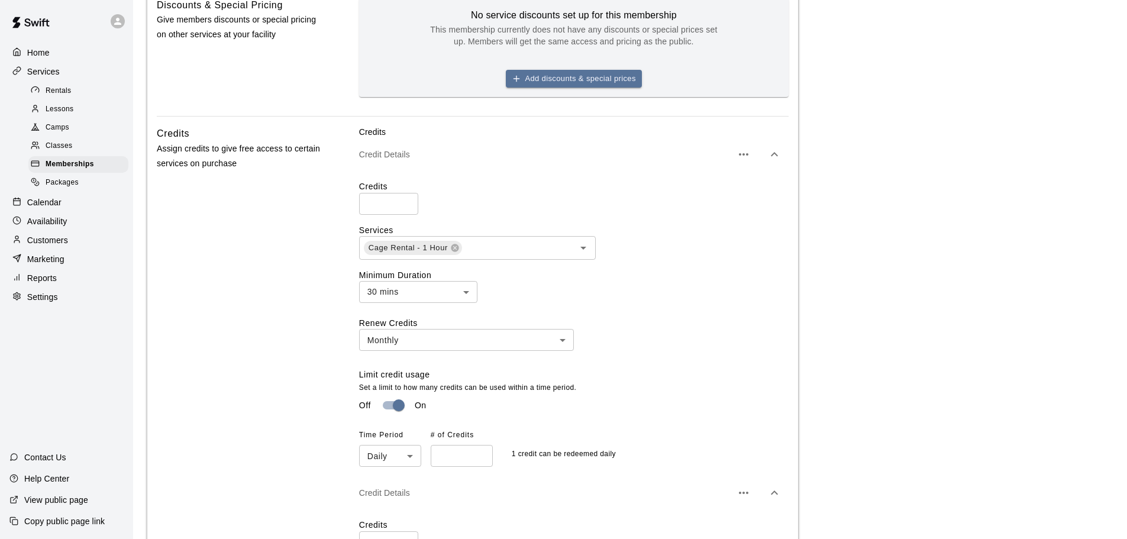
scroll to position [474, 0]
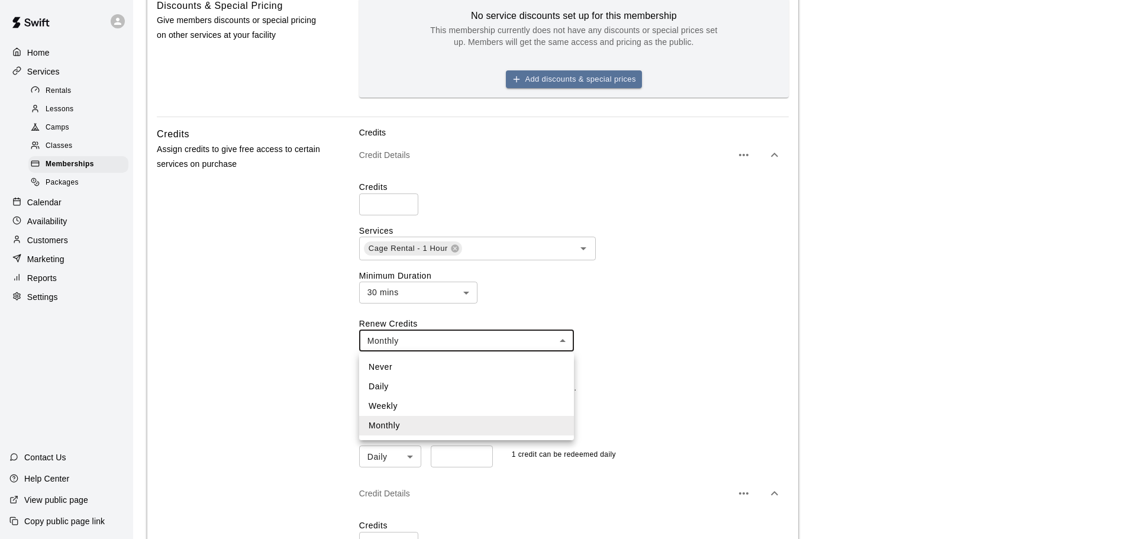
click at [434, 343] on body "**********" at bounding box center [568, 366] width 1136 height 1681
click at [411, 382] on li "Daily" at bounding box center [466, 387] width 215 height 20
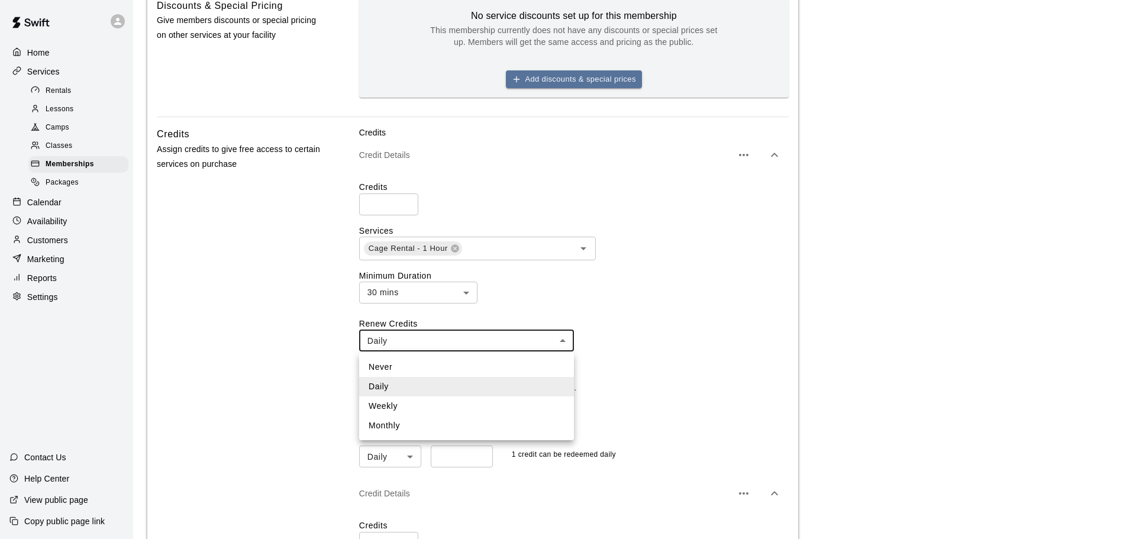
click at [447, 335] on body "**********" at bounding box center [568, 366] width 1136 height 1681
click at [422, 418] on li "Monthly" at bounding box center [466, 426] width 215 height 20
type input "*******"
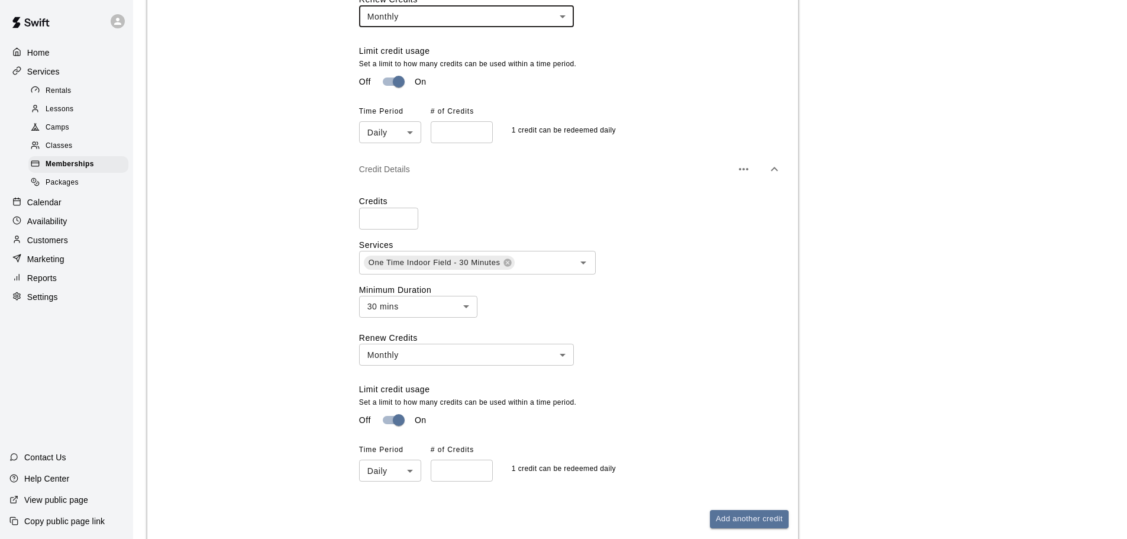
scroll to position [888, 0]
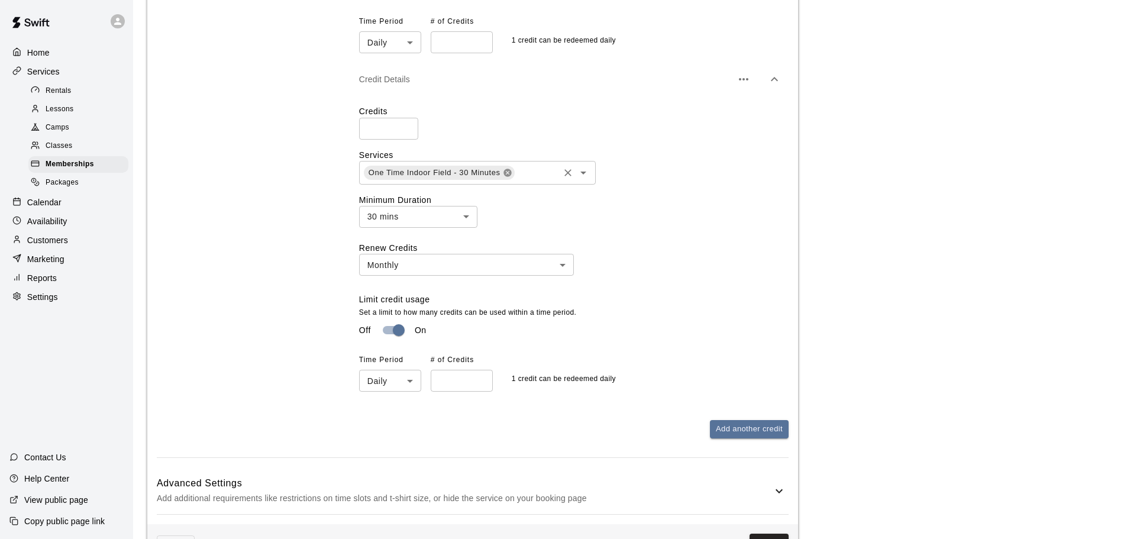
click at [510, 173] on icon at bounding box center [507, 173] width 8 height 8
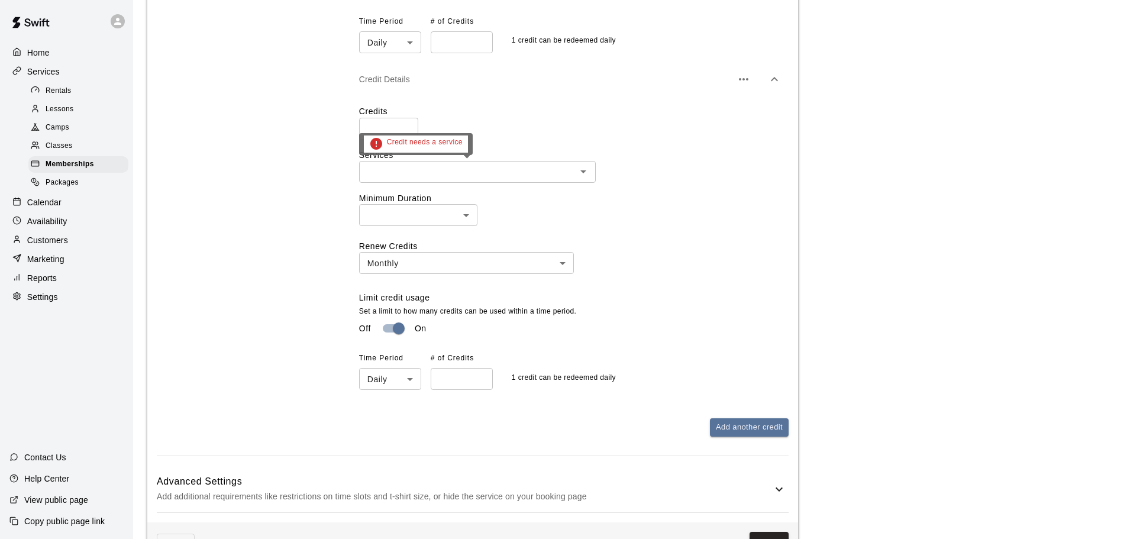
click at [505, 175] on input "text" at bounding box center [468, 171] width 210 height 15
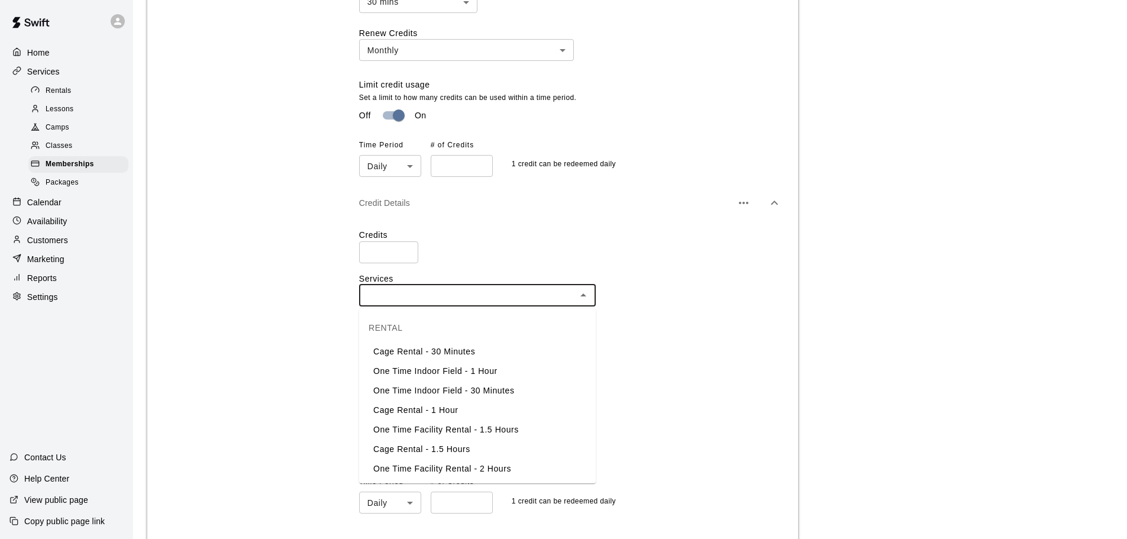
scroll to position [770, 0]
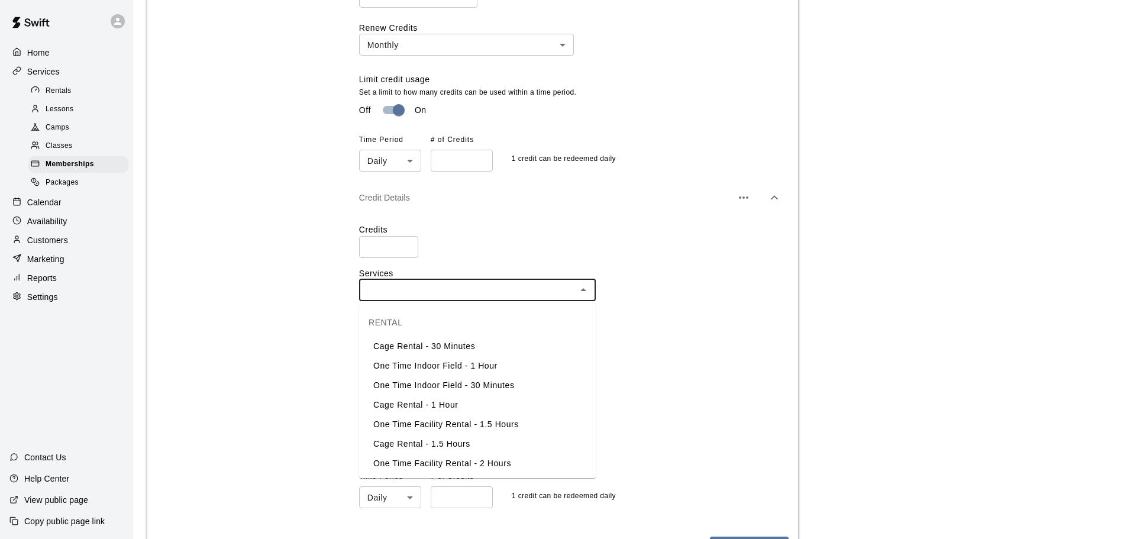
click at [497, 373] on li "One Time Indoor Field - 1 Hour" at bounding box center [477, 366] width 237 height 20
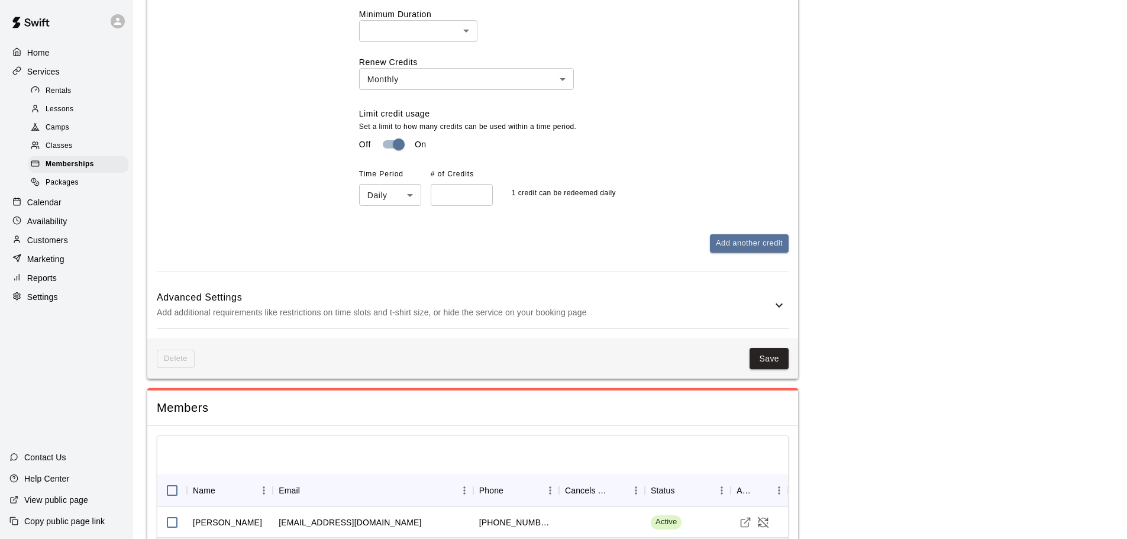
scroll to position [1125, 0]
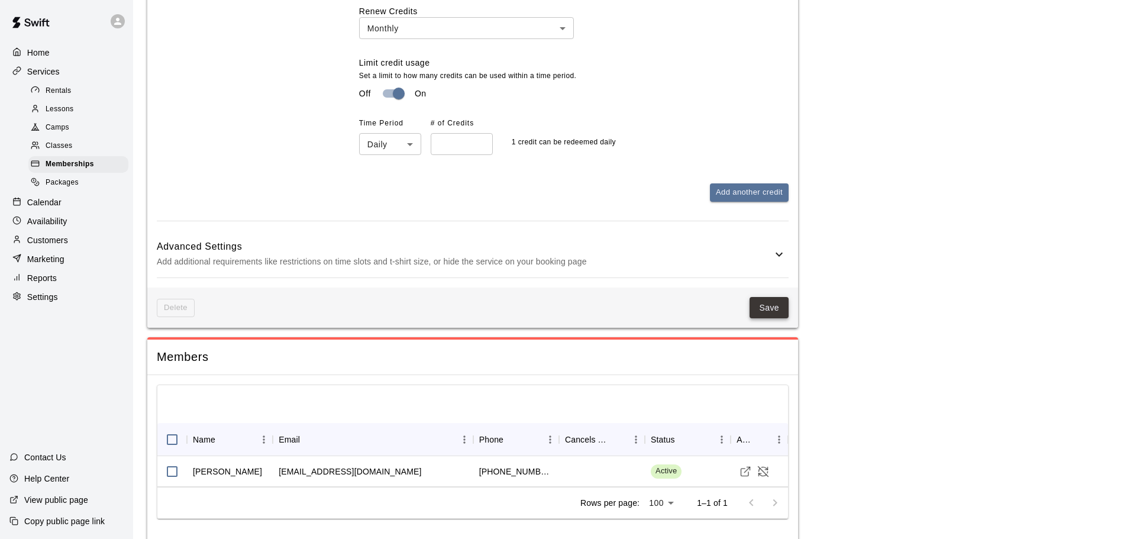
click at [759, 310] on button "Save" at bounding box center [769, 308] width 39 height 22
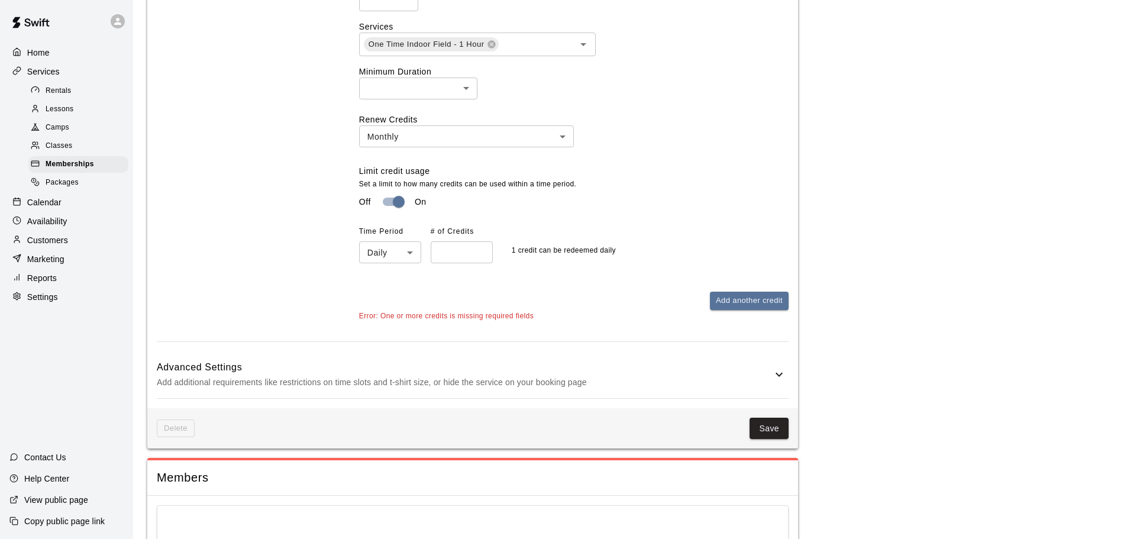
scroll to position [984, 0]
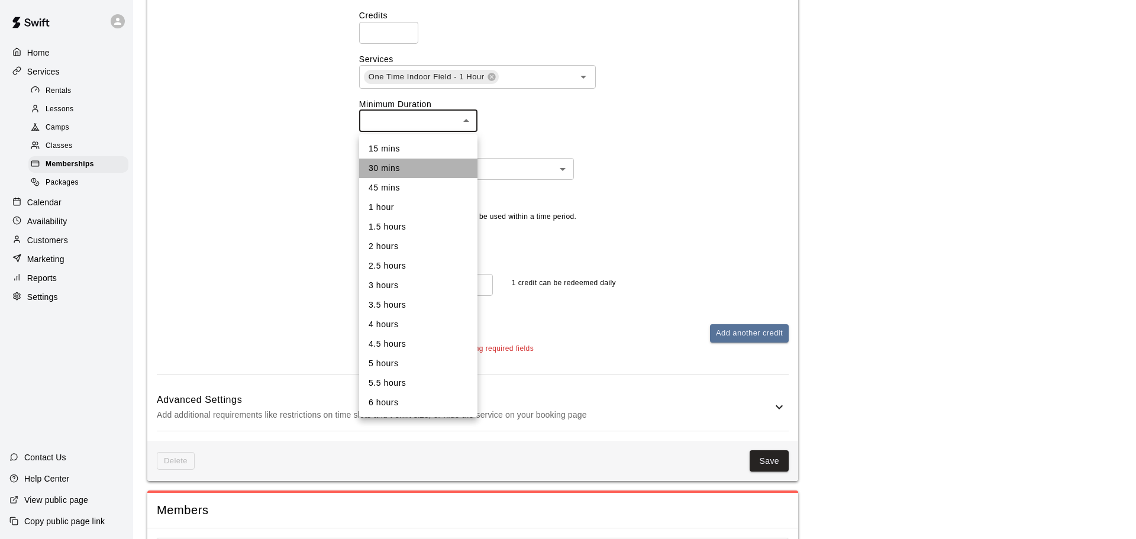
click at [412, 170] on li "30 mins" at bounding box center [418, 169] width 118 height 20
type input "**"
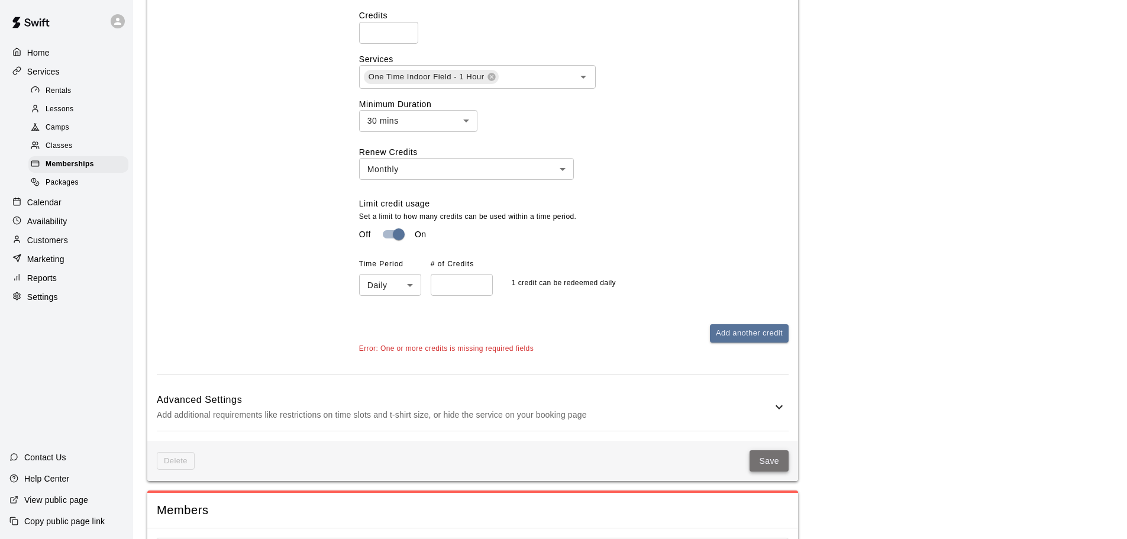
click at [764, 472] on button "Save" at bounding box center [769, 461] width 39 height 22
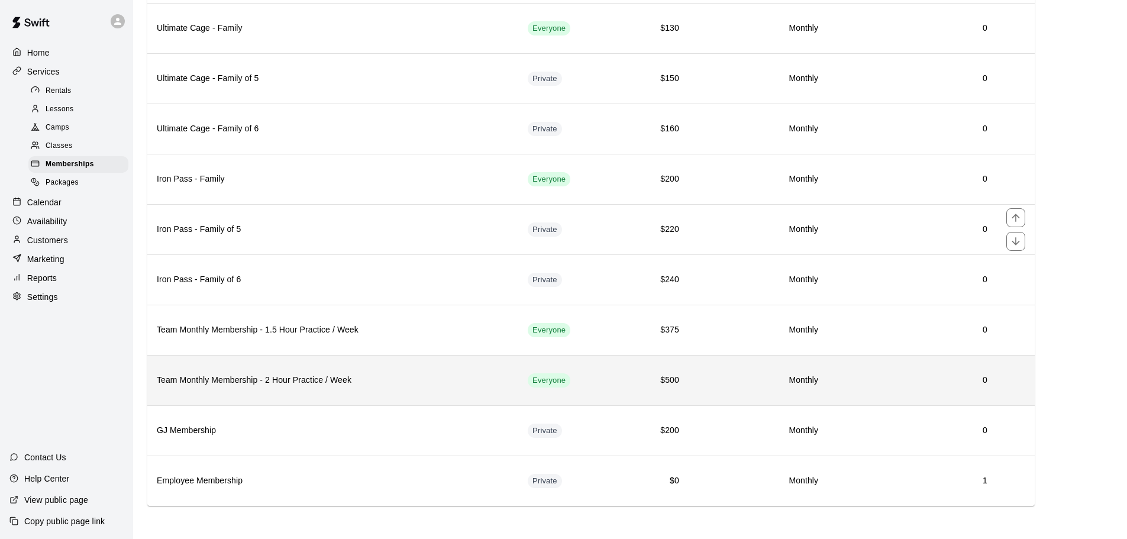
scroll to position [217, 0]
